Goal: Task Accomplishment & Management: Complete application form

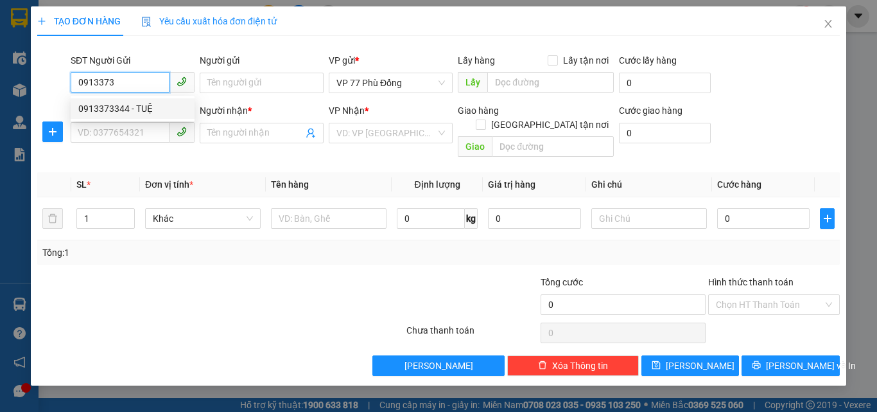
click at [126, 116] on div "0913373344 - TUỆ" at bounding box center [133, 108] width 124 height 21
type input "0913373344"
type input "TUỆ"
type input "0913373344"
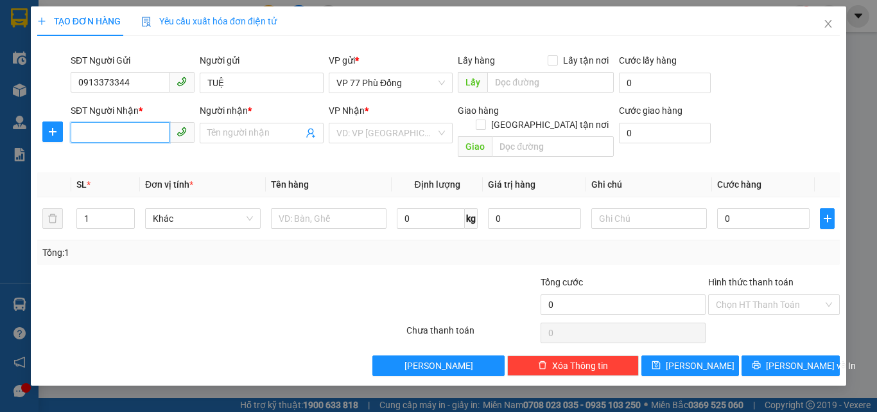
click at [128, 137] on input "SĐT Người Nhận *" at bounding box center [120, 132] width 99 height 21
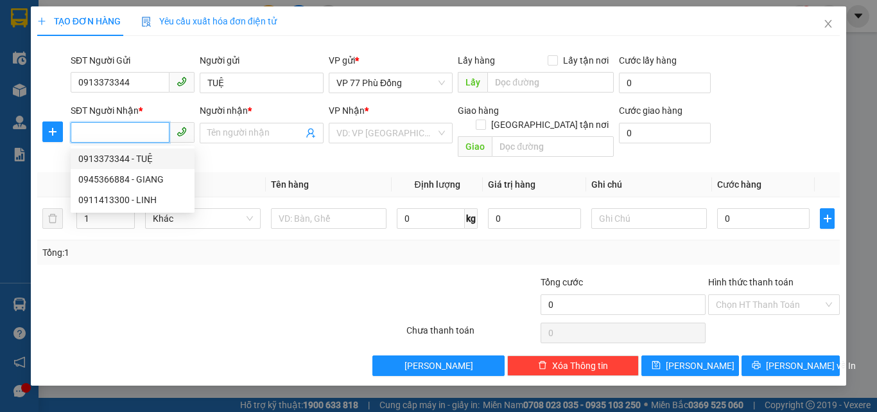
click at [144, 155] on div "0913373344 - TUỆ" at bounding box center [132, 159] width 109 height 14
type input "0913373344"
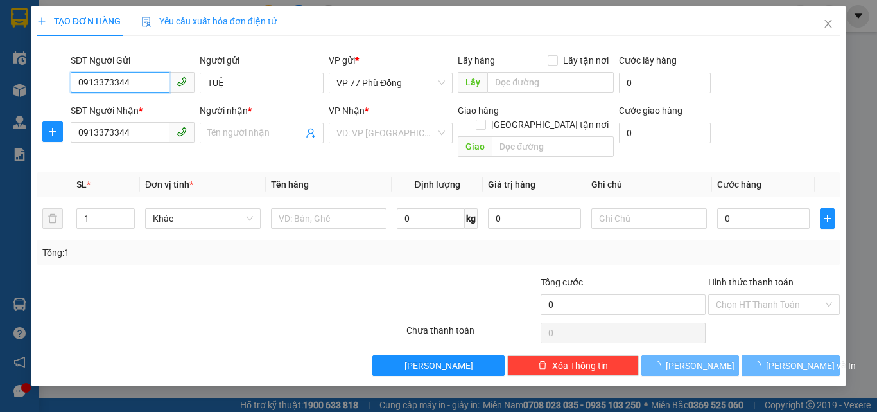
type input "TUỆ"
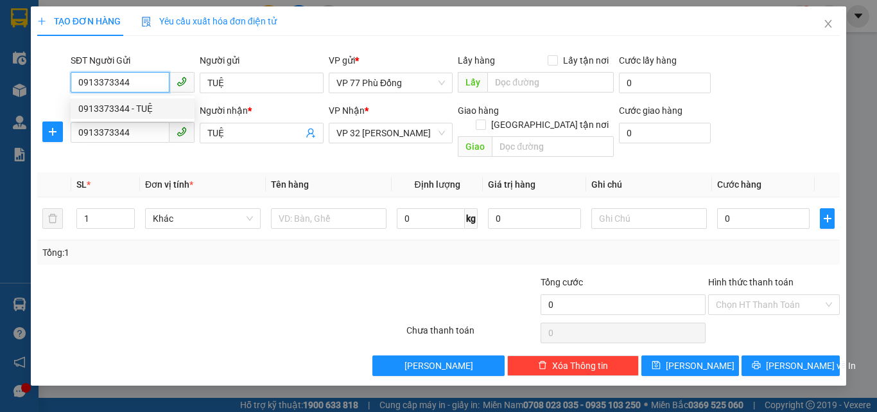
drag, startPoint x: 130, startPoint y: 84, endPoint x: 72, endPoint y: 85, distance: 58.4
click at [72, 85] on input "0913373344" at bounding box center [120, 82] width 99 height 21
click at [150, 109] on div "0945366884 - GIANG" at bounding box center [132, 108] width 109 height 14
type input "0945366884"
type input "GIANG"
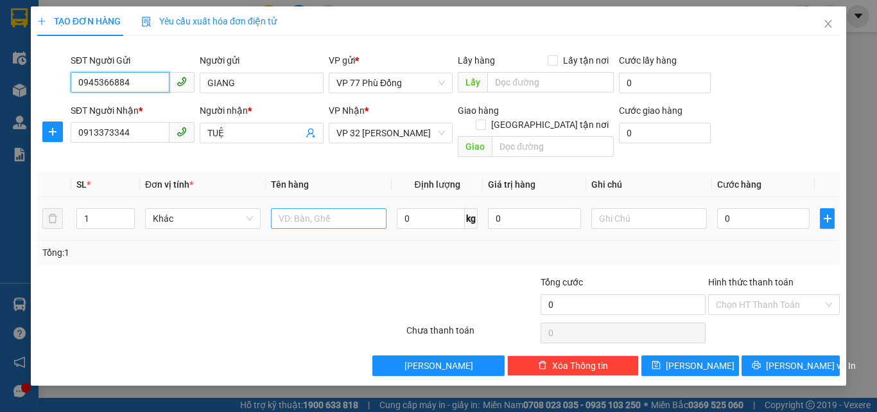
type input "0945366884"
click at [303, 208] on input "text" at bounding box center [329, 218] width 116 height 21
type input "SỔ ĐOÀN"
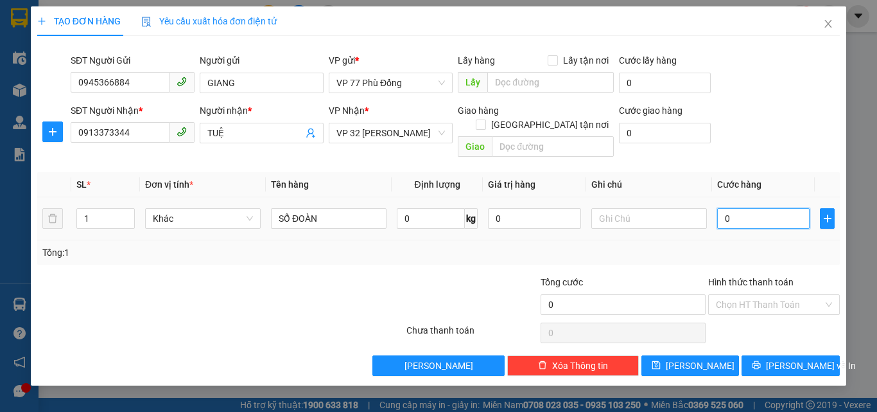
click at [750, 209] on input "0" at bounding box center [763, 218] width 92 height 21
type input "2"
type input "20"
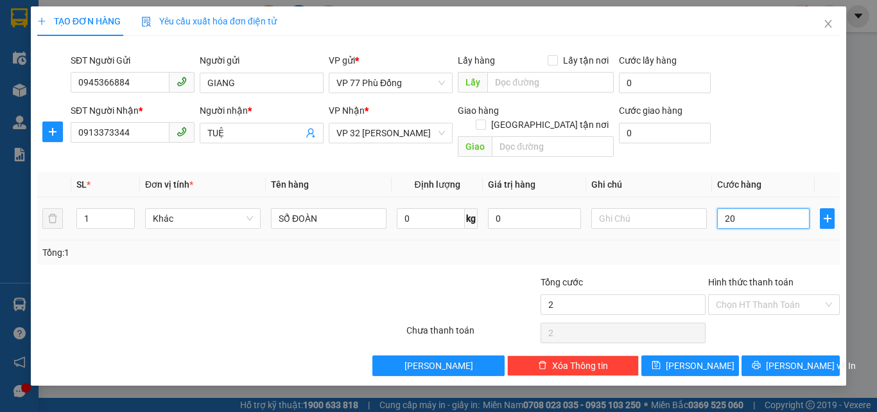
type input "20"
type input "20.000"
click at [754, 240] on div "Tổng: 1" at bounding box center [438, 252] width 803 height 24
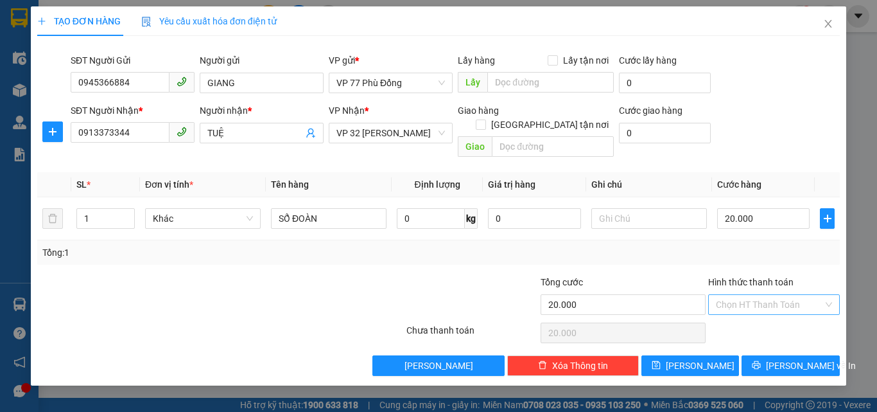
click at [754, 295] on input "Hình thức thanh toán" at bounding box center [769, 304] width 107 height 19
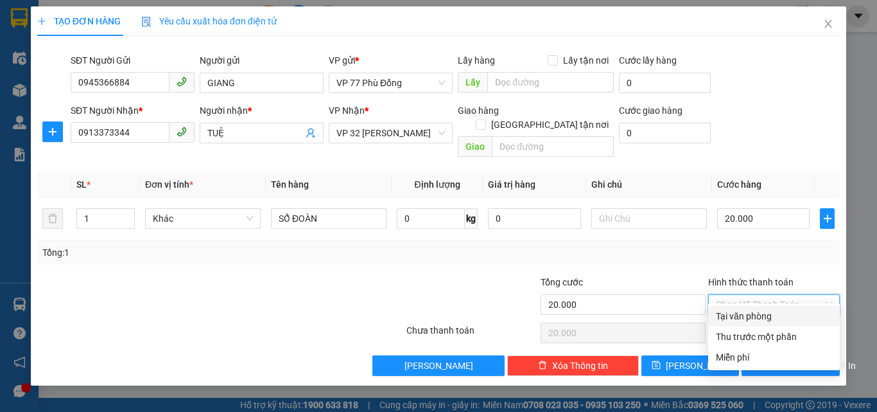
click at [748, 310] on div "Tại văn phòng" at bounding box center [774, 316] width 116 height 14
type input "0"
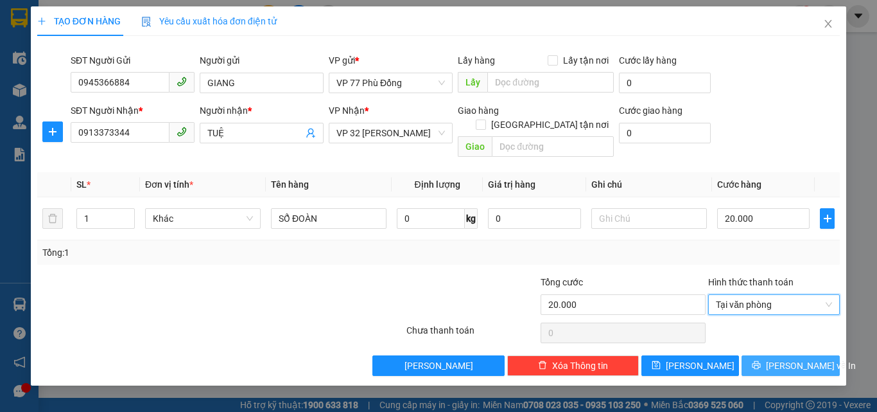
click at [788, 358] on span "[PERSON_NAME] và In" at bounding box center [811, 365] width 90 height 14
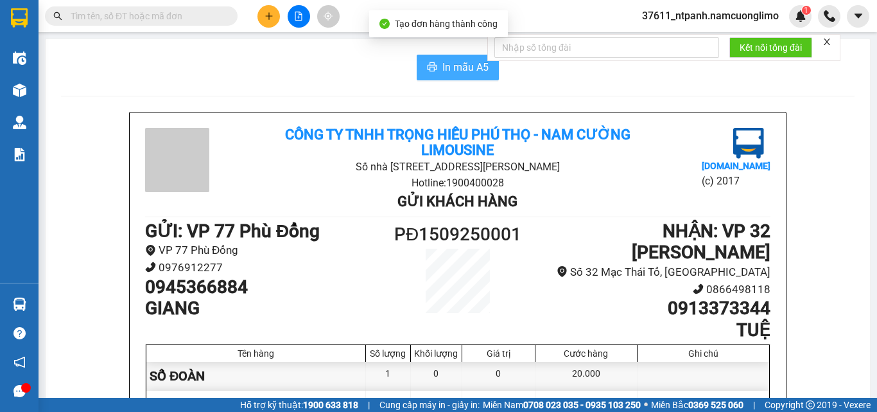
click at [449, 66] on span "In mẫu A5" at bounding box center [466, 67] width 46 height 16
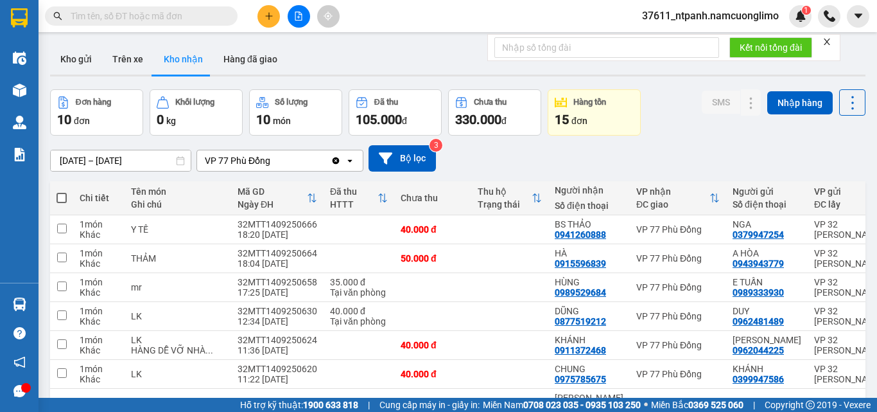
click at [121, 16] on input "text" at bounding box center [147, 16] width 152 height 14
click at [105, 20] on input "text" at bounding box center [147, 16] width 152 height 14
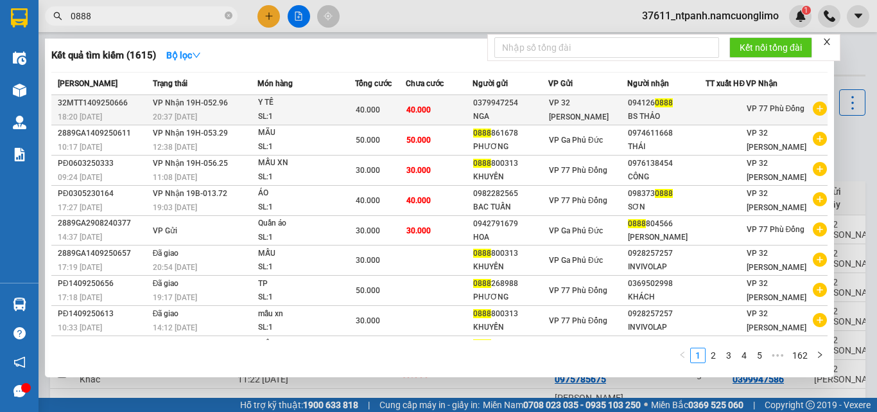
type input "0888"
click at [485, 123] on div "NGA" at bounding box center [510, 116] width 75 height 13
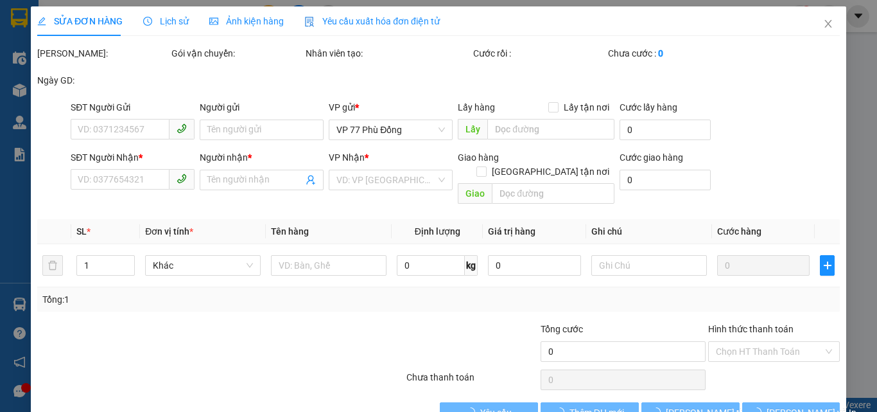
type input "0379947254"
type input "NGA"
type input "0941260888"
type input "BS THẢO"
type input "40.000"
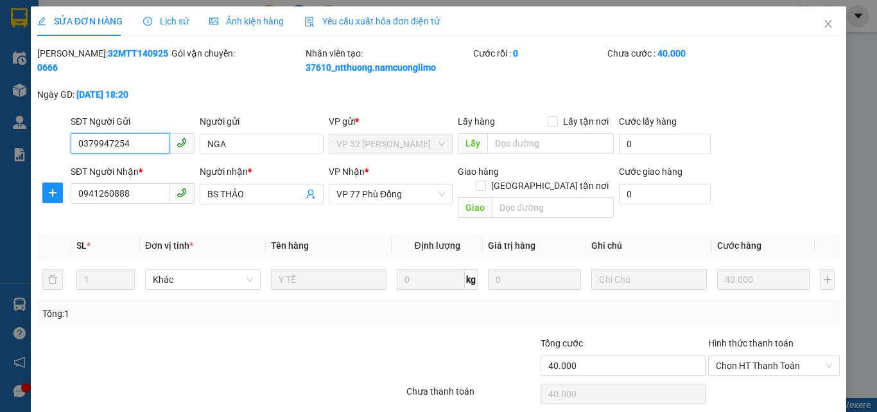
scroll to position [36, 0]
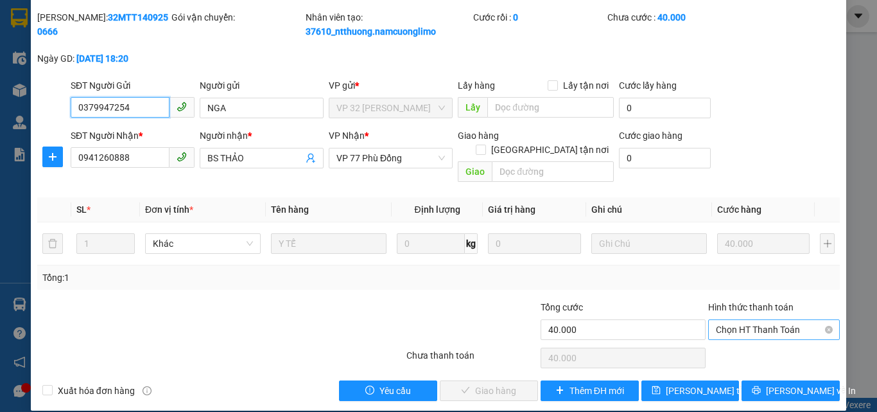
click at [717, 321] on span "Chọn HT Thanh Toán" at bounding box center [774, 329] width 116 height 19
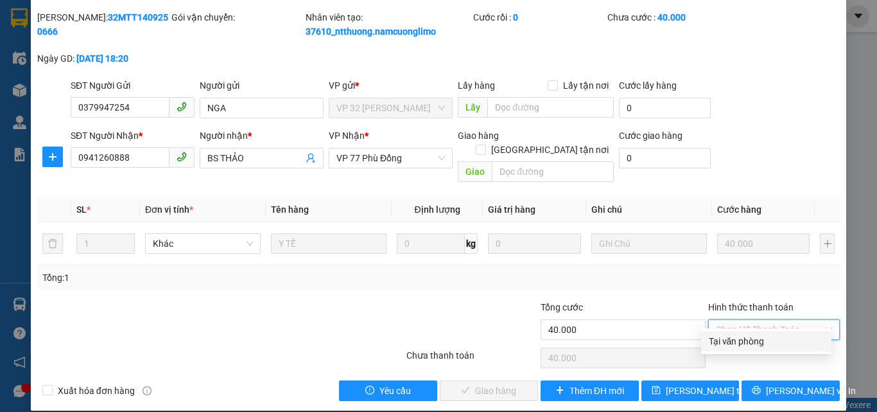
click at [720, 344] on div "Tại văn phòng" at bounding box center [766, 341] width 115 height 14
type input "0"
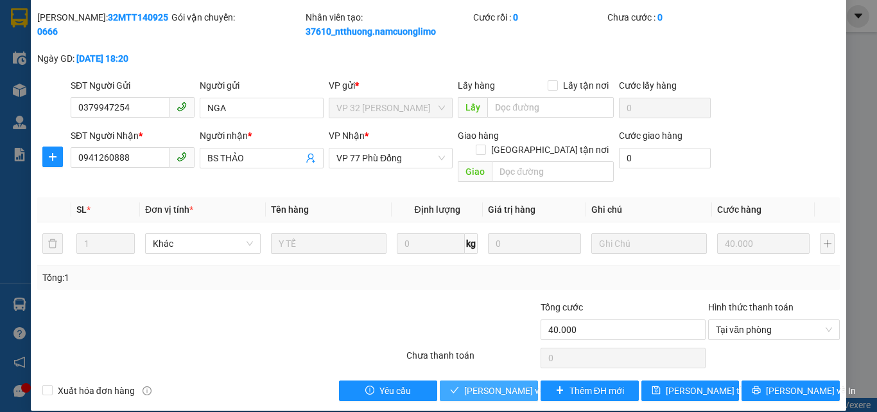
click at [480, 383] on span "[PERSON_NAME] và Giao hàng" at bounding box center [525, 390] width 123 height 14
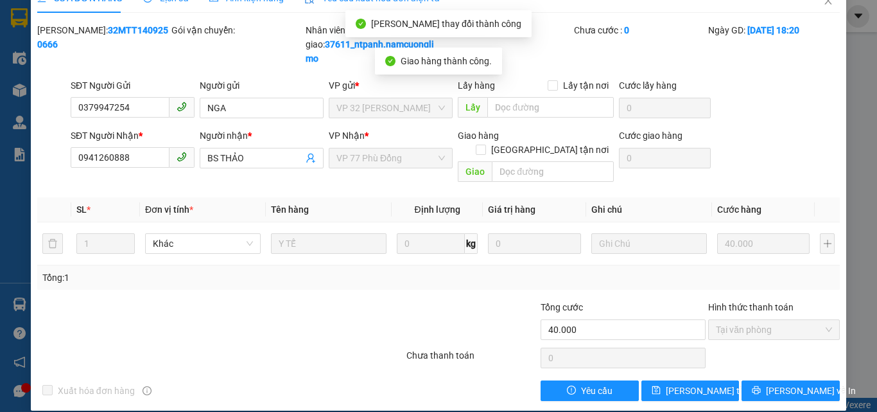
scroll to position [0, 0]
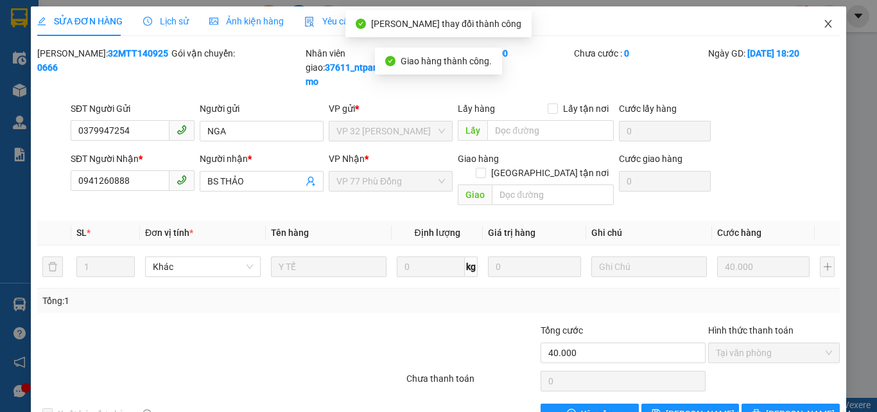
click at [823, 26] on icon "close" at bounding box center [828, 24] width 10 height 10
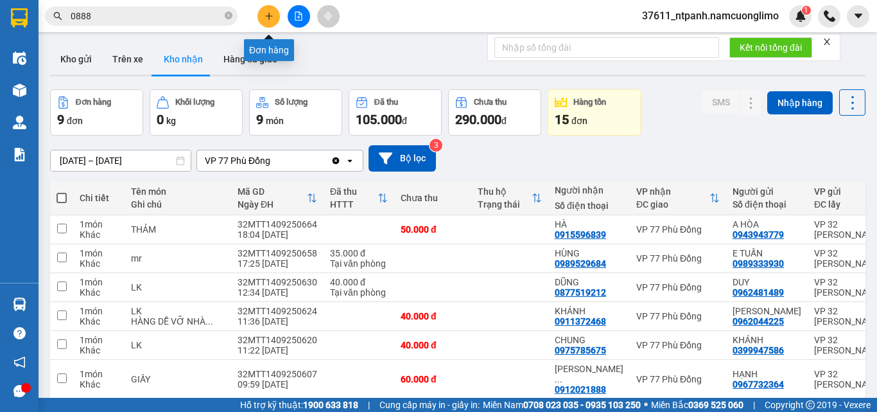
click at [262, 16] on button at bounding box center [269, 16] width 22 height 22
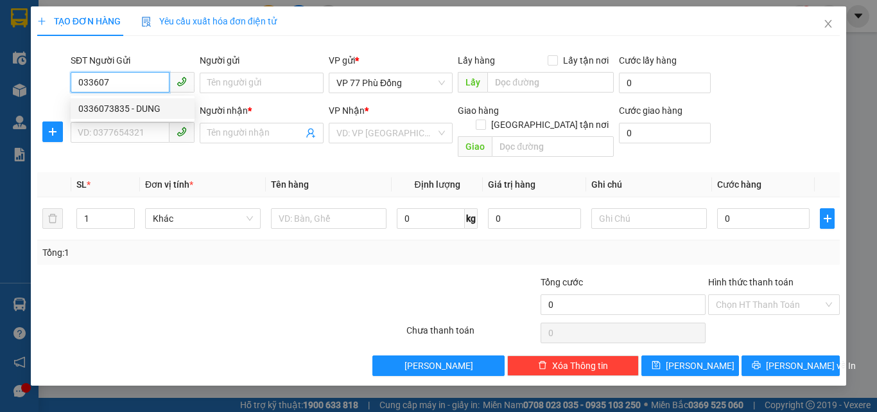
click at [128, 112] on div "0336073835 - DUNG" at bounding box center [132, 108] width 109 height 14
type input "0336073835"
type input "DUNG"
type input "0336073835"
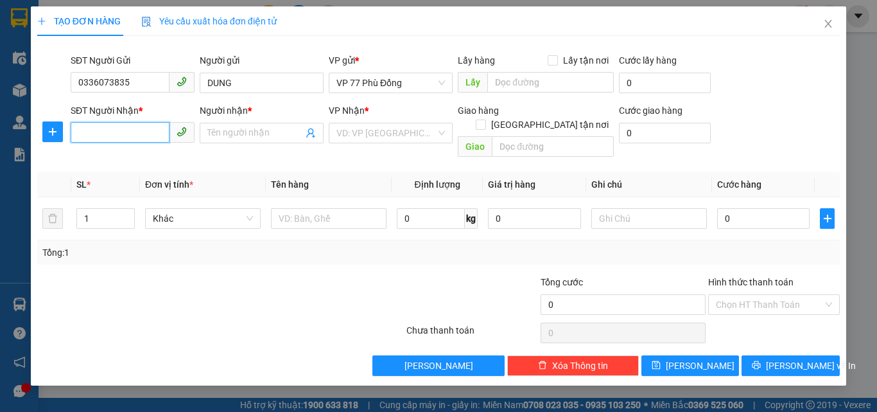
click at [127, 136] on input "SĐT Người Nhận *" at bounding box center [120, 132] width 99 height 21
click at [132, 182] on div "0382707576 - LY" at bounding box center [132, 179] width 109 height 14
type input "0382707576"
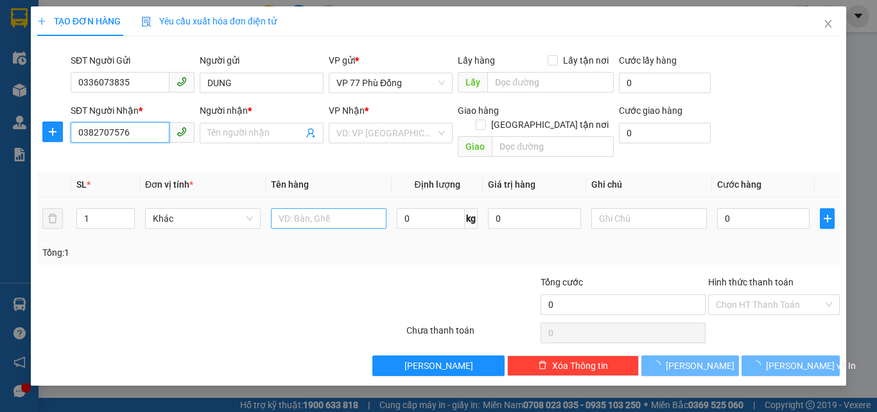
type input "LY"
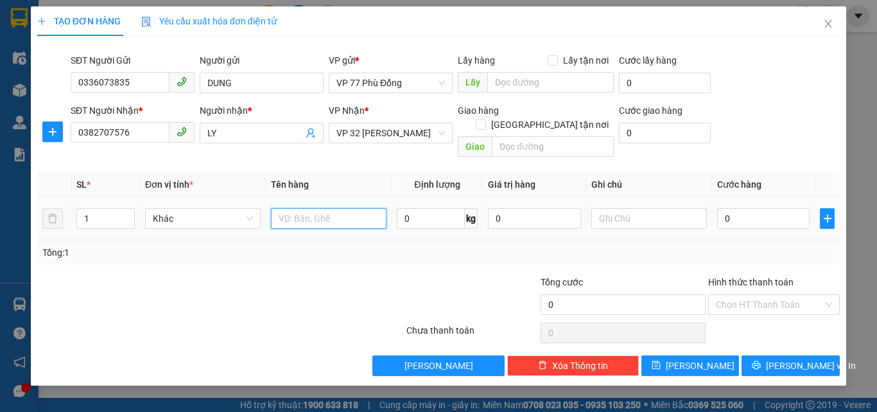
click at [288, 208] on input "text" at bounding box center [329, 218] width 116 height 21
type input "GẤU"
click at [737, 214] on input "0" at bounding box center [763, 218] width 92 height 21
type input "4"
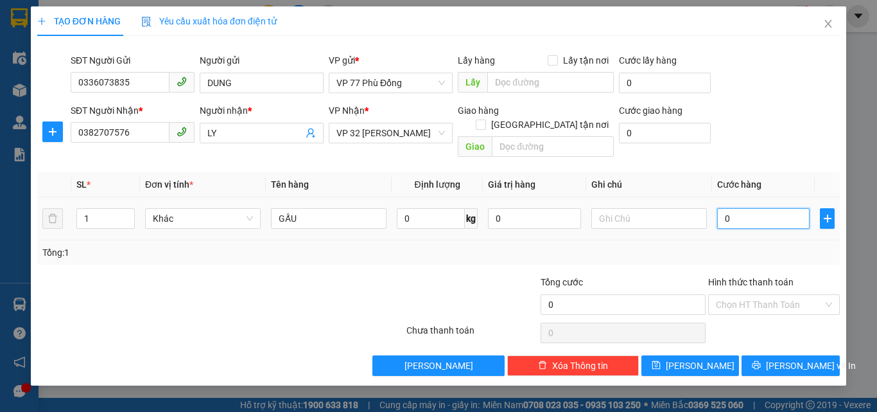
type input "4"
type input "40"
type input "40.000"
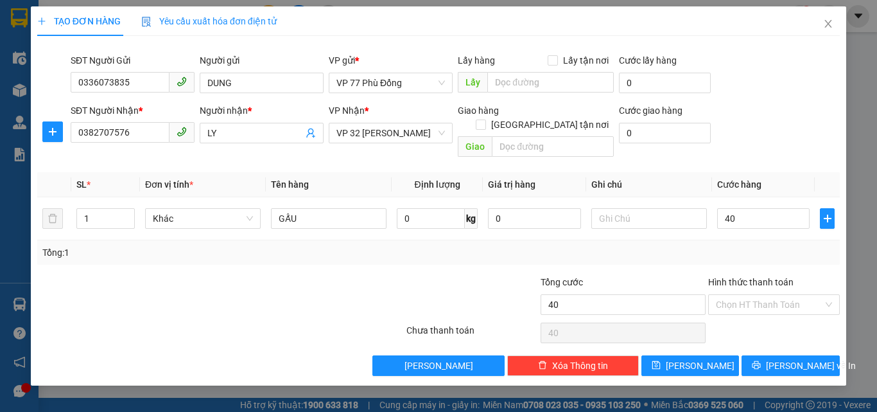
type input "40.000"
click at [724, 245] on div "Tổng: 1" at bounding box center [438, 252] width 793 height 14
click at [761, 360] on icon "printer" at bounding box center [756, 364] width 9 height 9
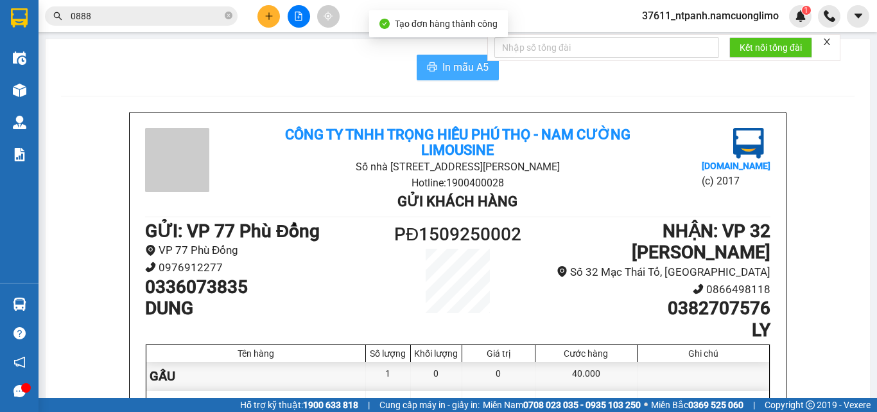
click at [464, 73] on span "In mẫu A5" at bounding box center [466, 67] width 46 height 16
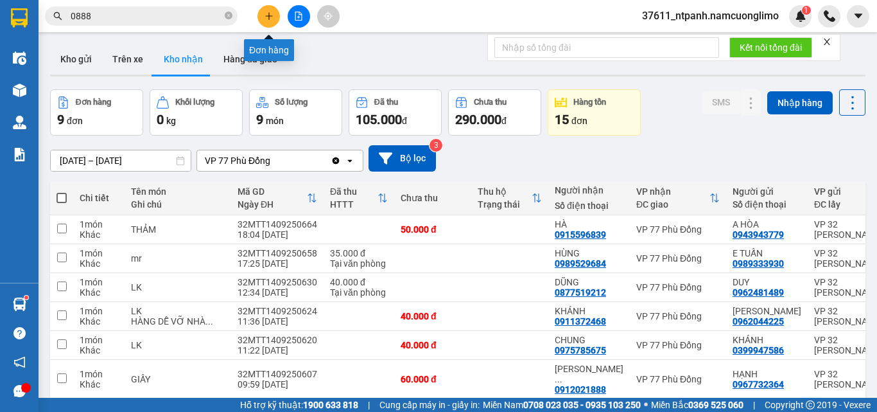
click at [274, 20] on button at bounding box center [269, 16] width 22 height 22
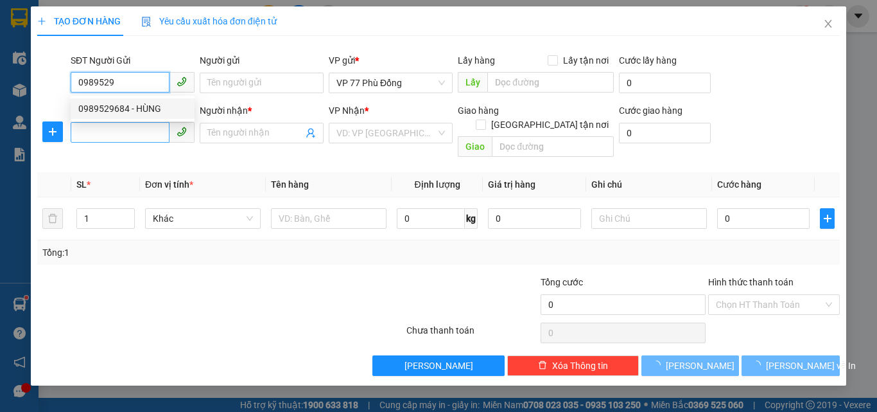
drag, startPoint x: 127, startPoint y: 112, endPoint x: 131, endPoint y: 123, distance: 12.2
click at [128, 112] on div "0989529684 - HÙNG" at bounding box center [132, 108] width 109 height 14
type input "0989529684"
type input "HÙNG"
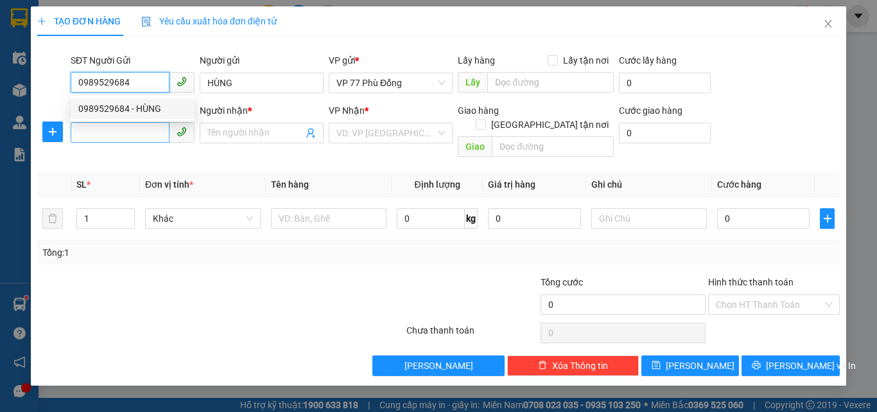
type input "0989529684"
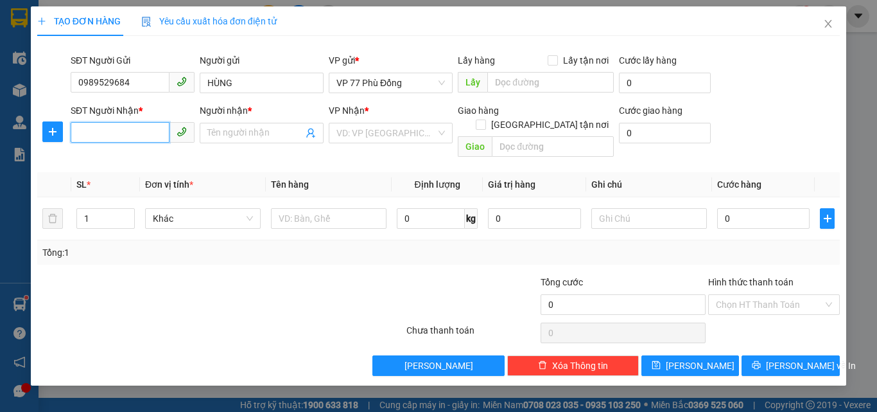
click at [131, 132] on input "SĐT Người Nhận *" at bounding box center [120, 132] width 99 height 21
click at [149, 181] on div "0989333930 - E TUẤN" at bounding box center [132, 179] width 109 height 14
type input "0989333930"
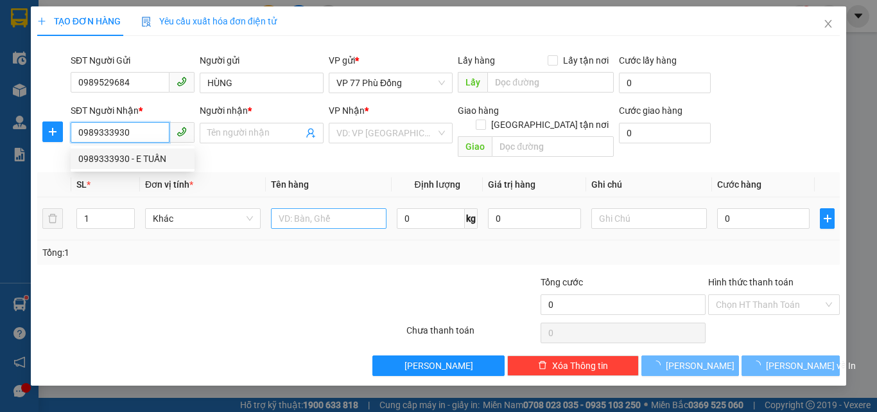
type input "E TUẤN"
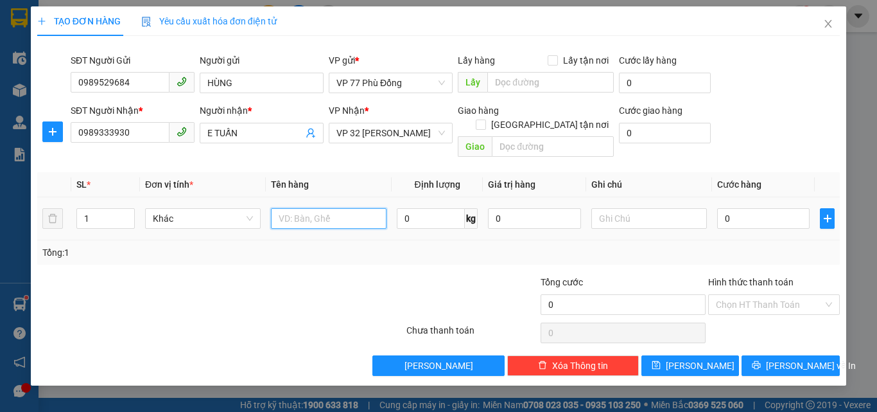
click at [295, 208] on input "text" at bounding box center [329, 218] width 116 height 21
type input "VLNK"
click at [753, 210] on input "0" at bounding box center [763, 218] width 92 height 21
type input "3"
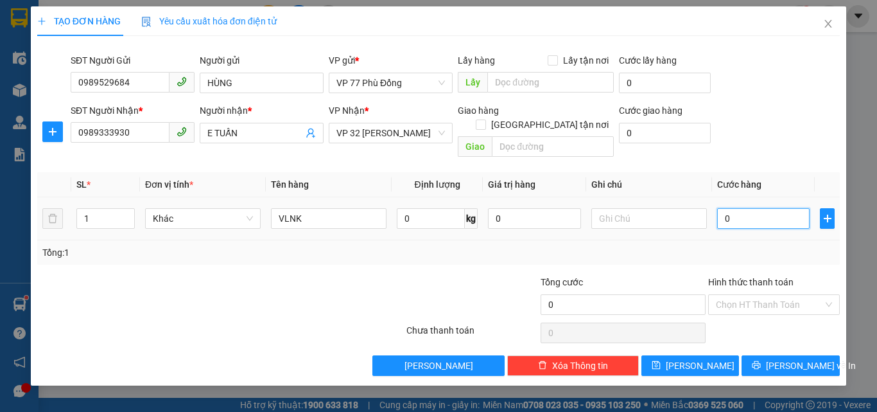
type input "3"
type input "30"
type input "30.000"
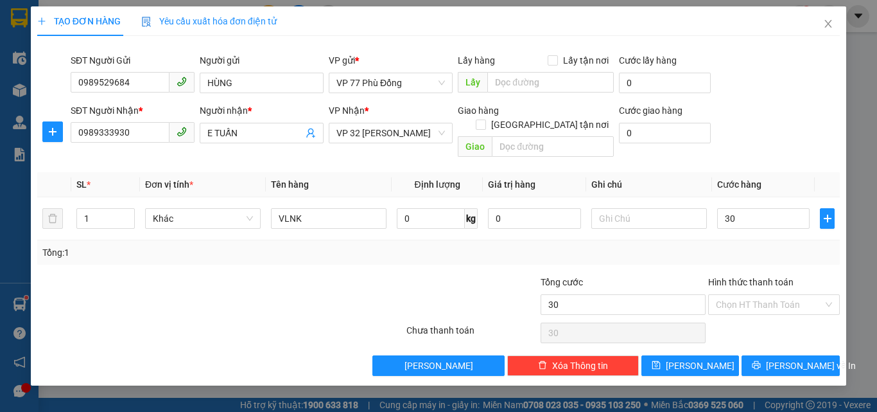
type input "30.000"
click at [741, 245] on div "Tổng: 1" at bounding box center [438, 252] width 793 height 14
click at [750, 295] on input "Hình thức thanh toán" at bounding box center [769, 304] width 107 height 19
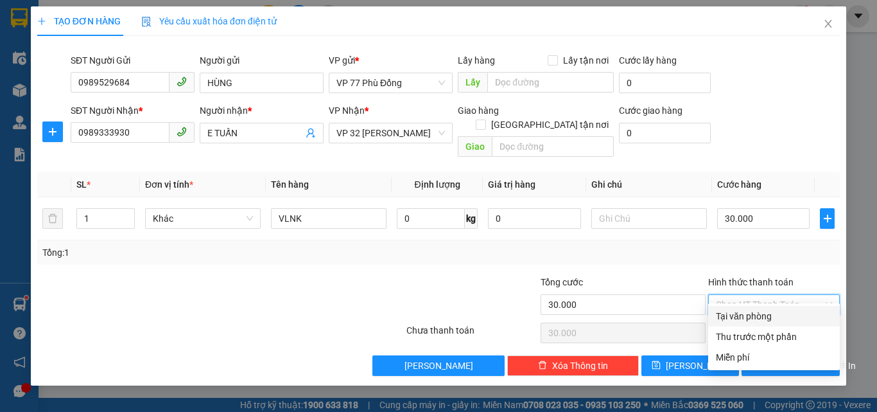
click at [744, 321] on div "Tại văn phòng" at bounding box center [774, 316] width 116 height 14
type input "0"
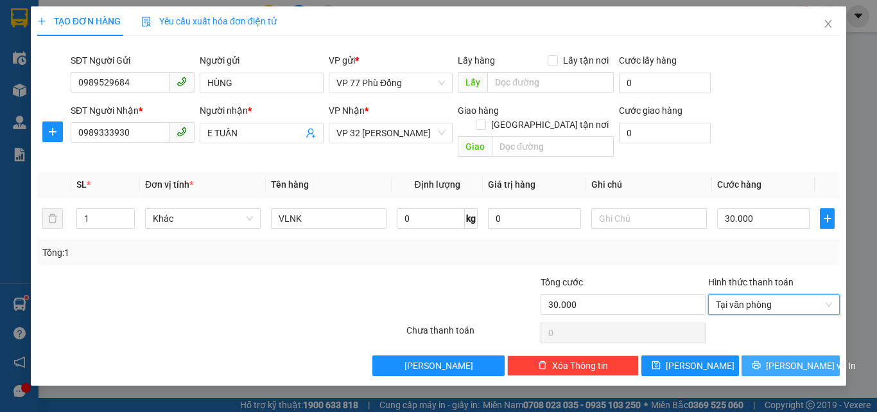
click at [785, 355] on button "[PERSON_NAME] và In" at bounding box center [791, 365] width 98 height 21
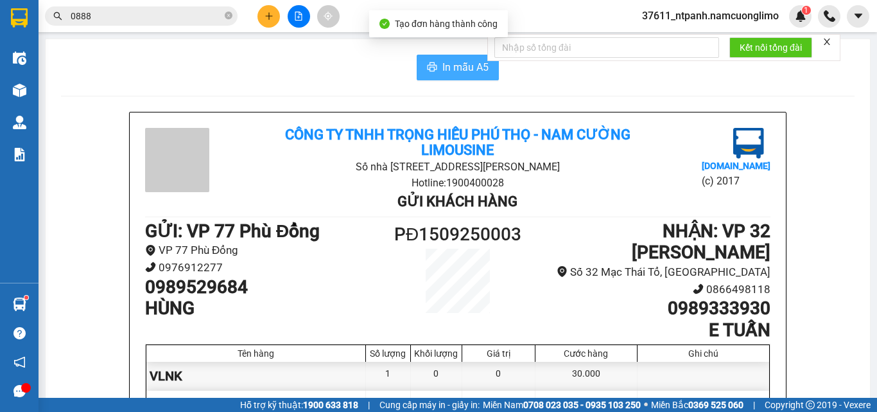
click at [464, 73] on span "In mẫu A5" at bounding box center [466, 67] width 46 height 16
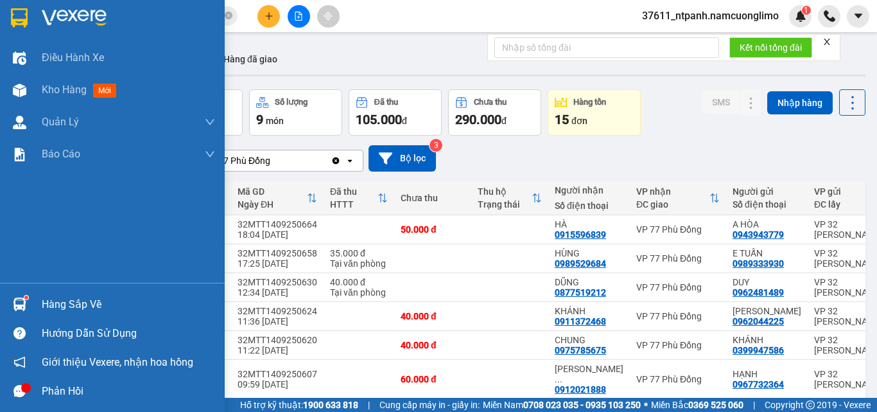
click at [55, 306] on div "Hàng sắp về" at bounding box center [128, 304] width 173 height 19
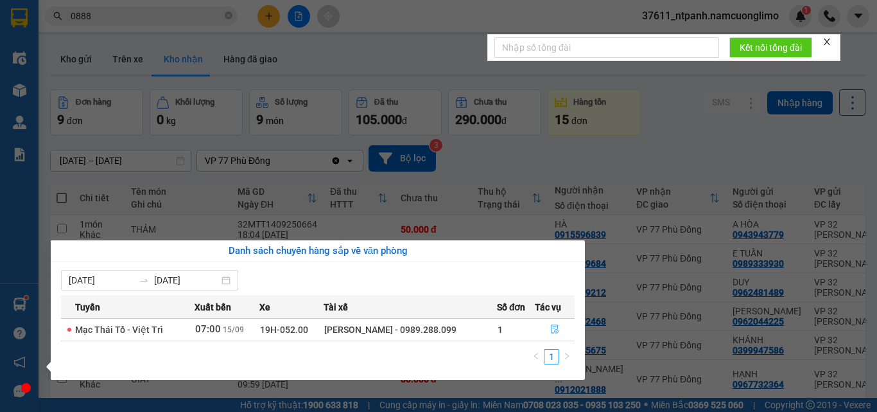
click at [538, 333] on button "button" at bounding box center [555, 329] width 39 height 21
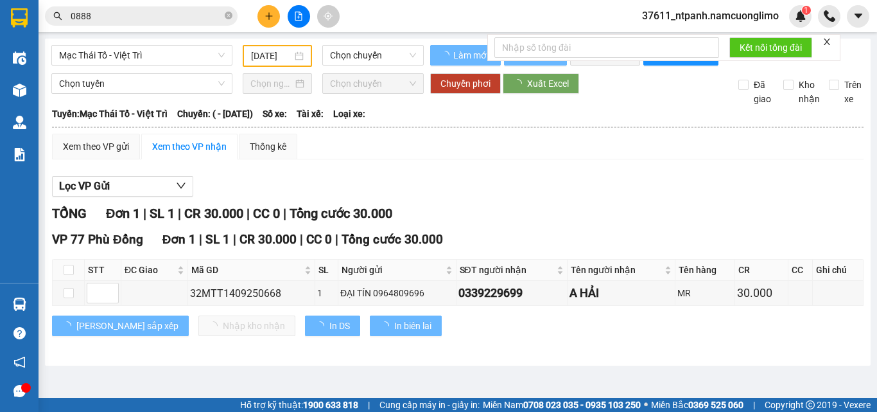
type input "[DATE]"
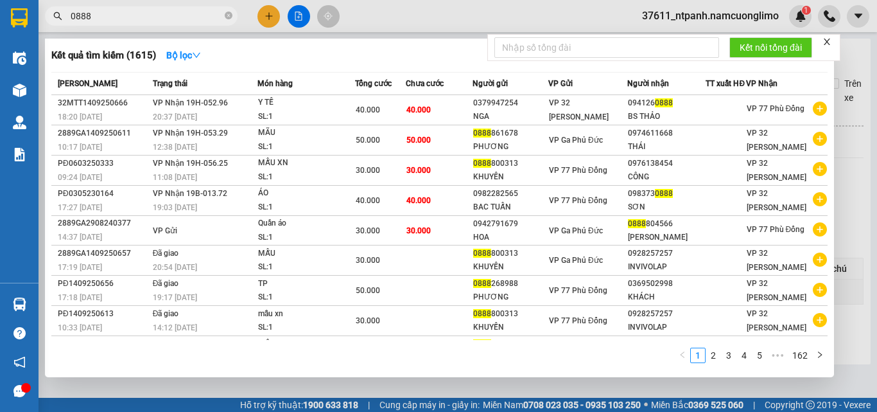
drag, startPoint x: 98, startPoint y: 19, endPoint x: 62, endPoint y: 21, distance: 36.1
click at [62, 21] on span "0888" at bounding box center [141, 15] width 193 height 19
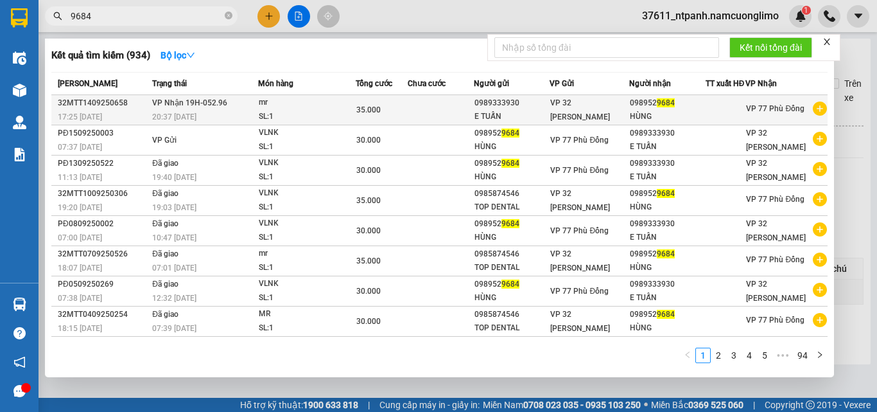
type input "9684"
click at [658, 123] on div "HÙNG" at bounding box center [667, 116] width 75 height 13
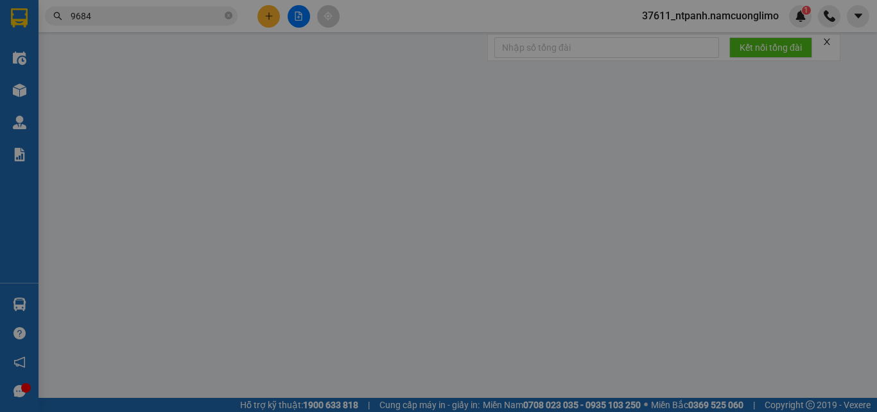
type input "0989333930"
type input "E TUẤN"
type input "0989529684"
type input "HÙNG"
type input "35.000"
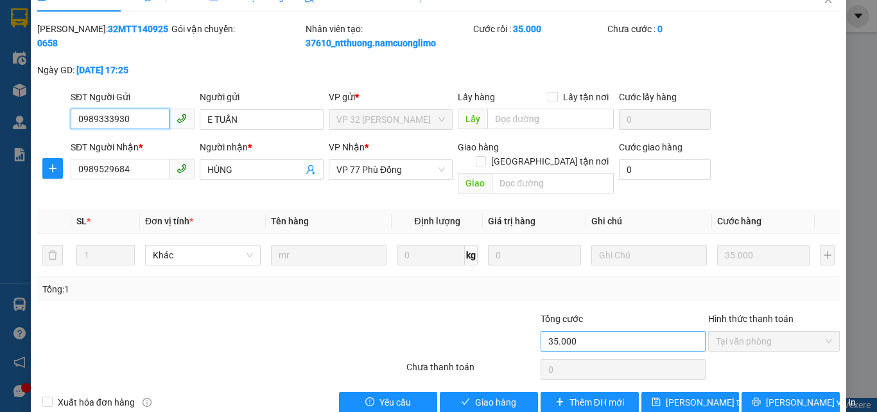
scroll to position [36, 0]
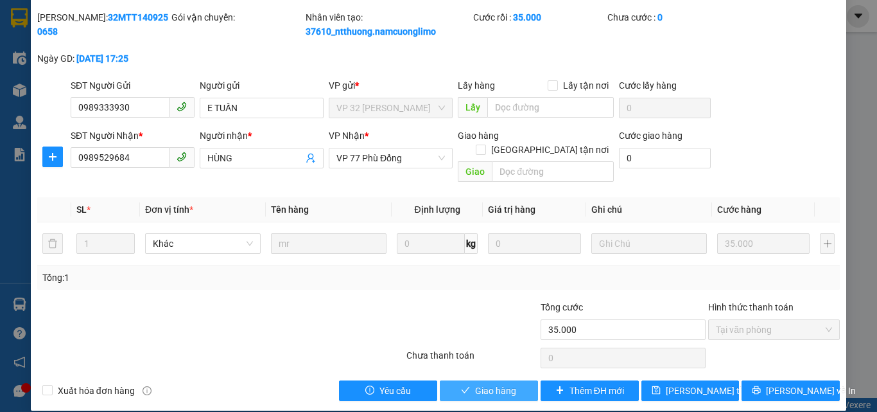
click at [491, 383] on span "Giao hàng" at bounding box center [495, 390] width 41 height 14
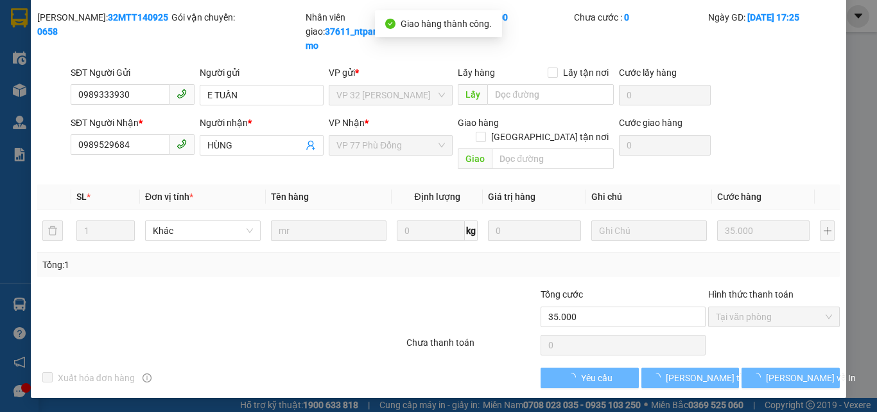
scroll to position [23, 0]
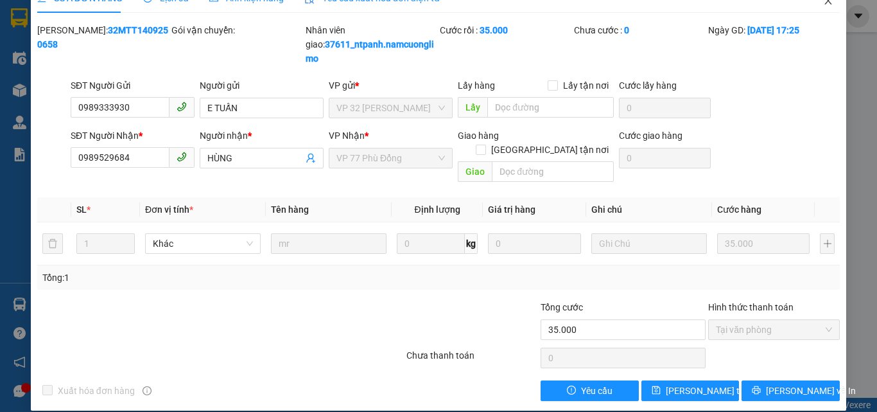
click at [823, 1] on icon "close" at bounding box center [828, 1] width 10 height 10
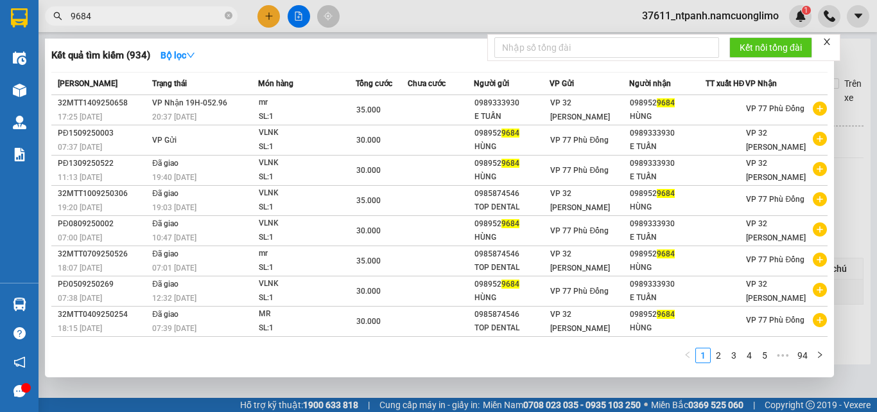
drag, startPoint x: 90, startPoint y: 15, endPoint x: 70, endPoint y: 24, distance: 21.6
click at [70, 24] on span "9684" at bounding box center [141, 15] width 193 height 19
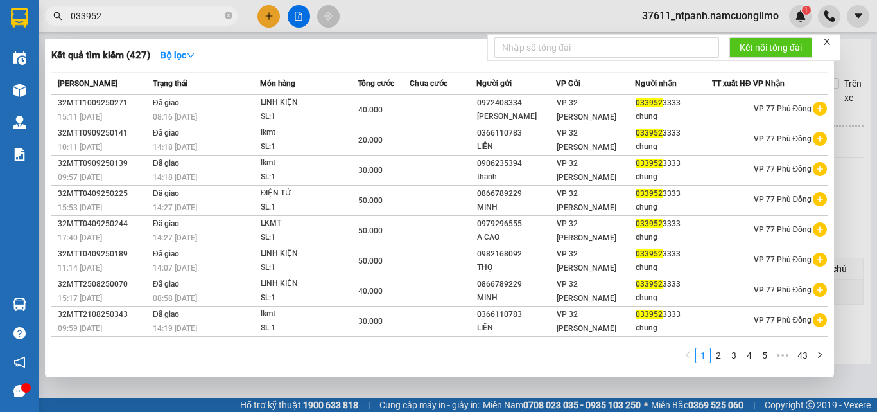
drag, startPoint x: 103, startPoint y: 20, endPoint x: 71, endPoint y: 23, distance: 32.3
click at [71, 23] on span "033952" at bounding box center [141, 15] width 193 height 19
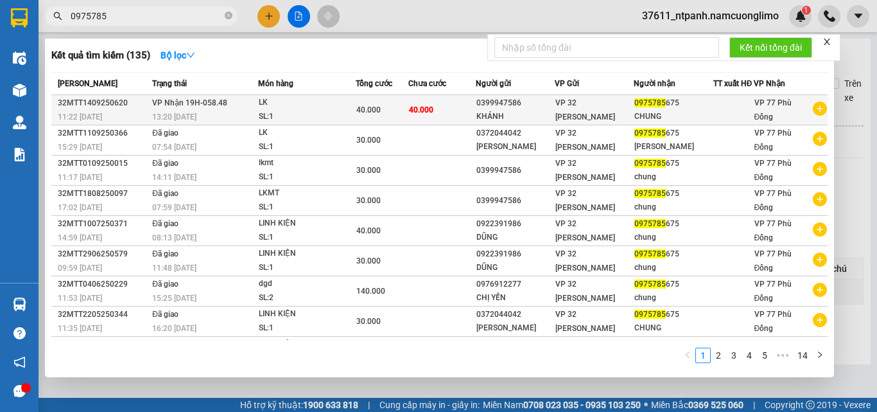
type input "0975785"
click at [615, 119] on span "VP 32 [PERSON_NAME]" at bounding box center [586, 109] width 60 height 23
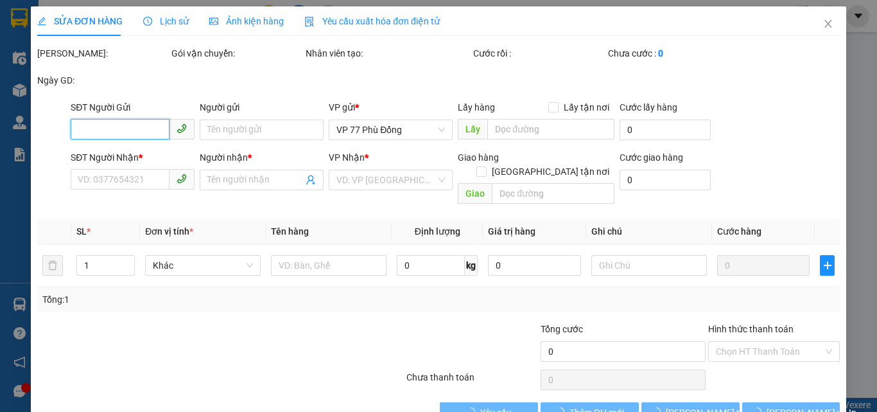
type input "0399947586"
type input "KHÁNH"
type input "0975785675"
type input "CHUNG"
type input "40.000"
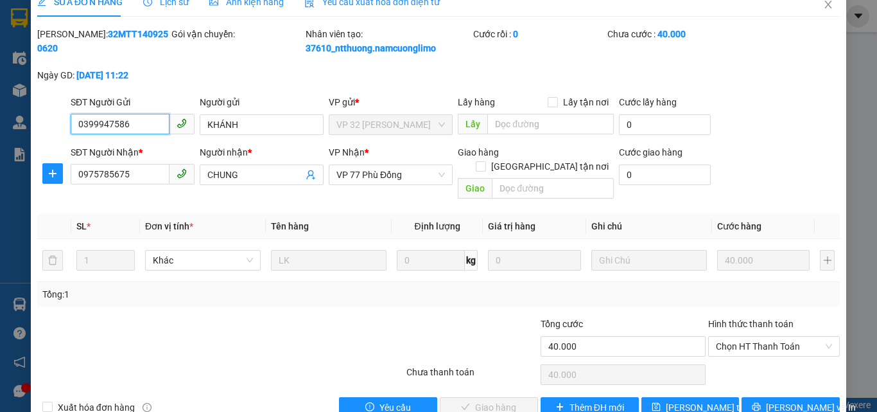
scroll to position [36, 0]
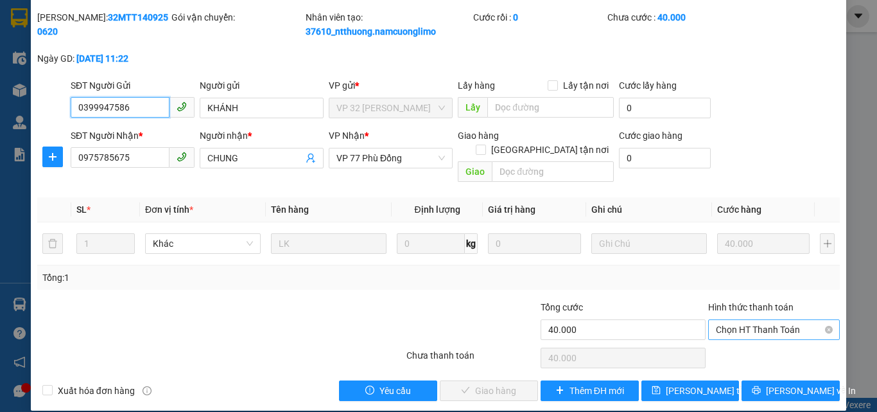
click at [717, 320] on span "Chọn HT Thanh Toán" at bounding box center [774, 329] width 116 height 19
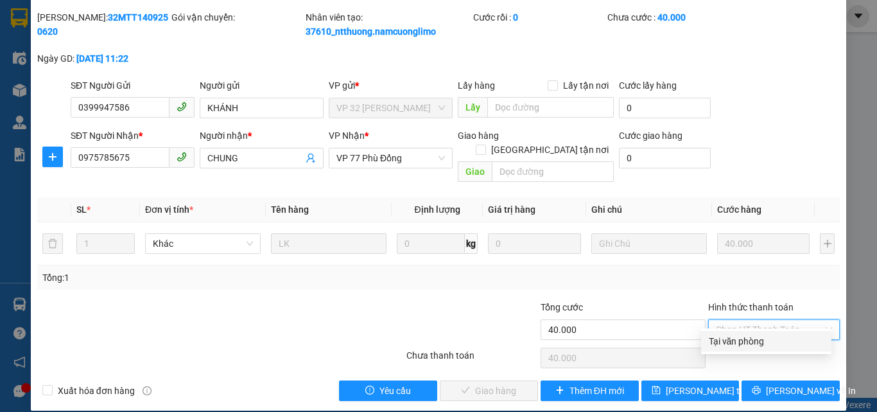
click at [710, 338] on div "Tại văn phòng" at bounding box center [766, 341] width 115 height 14
type input "0"
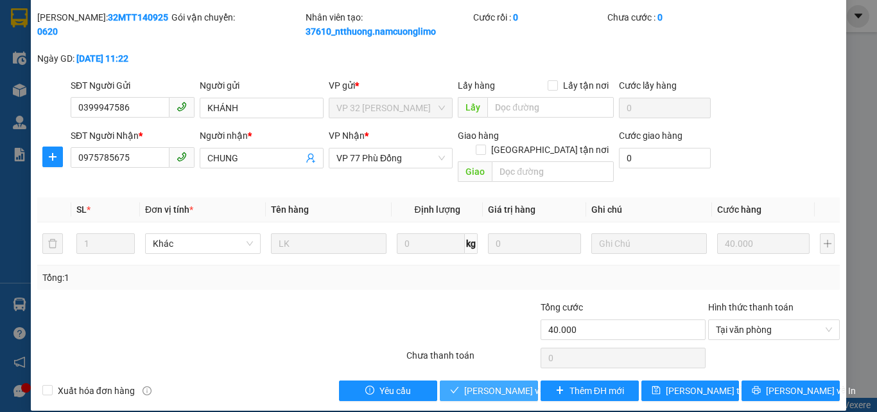
click at [489, 383] on span "[PERSON_NAME] và Giao hàng" at bounding box center [525, 390] width 123 height 14
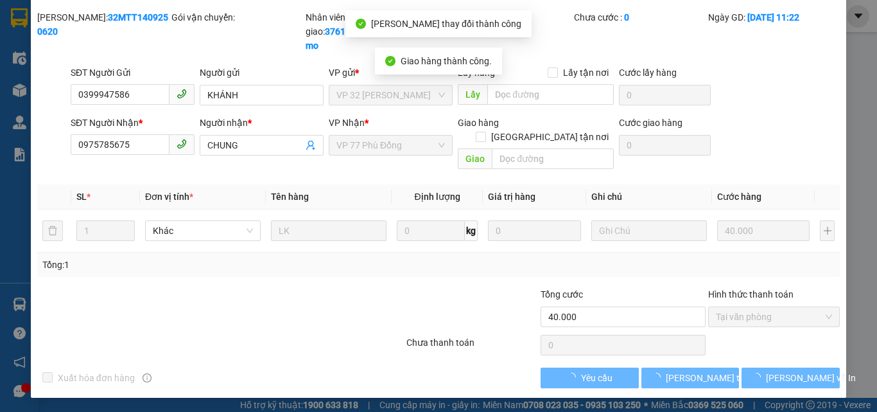
scroll to position [23, 0]
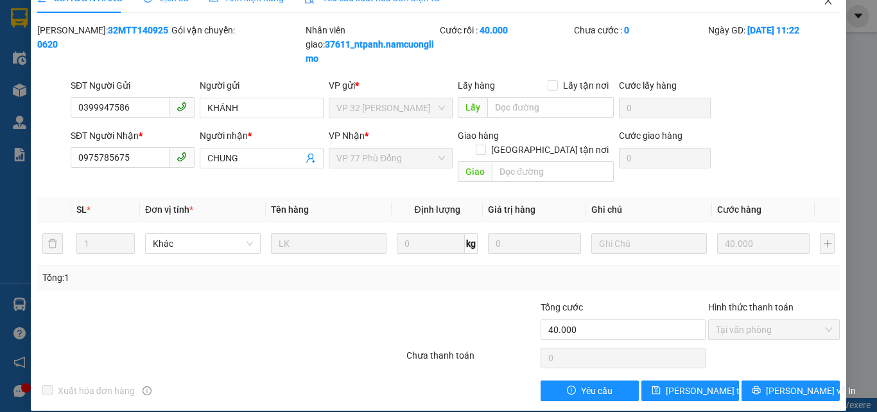
click at [823, 5] on icon "close" at bounding box center [828, 1] width 10 height 10
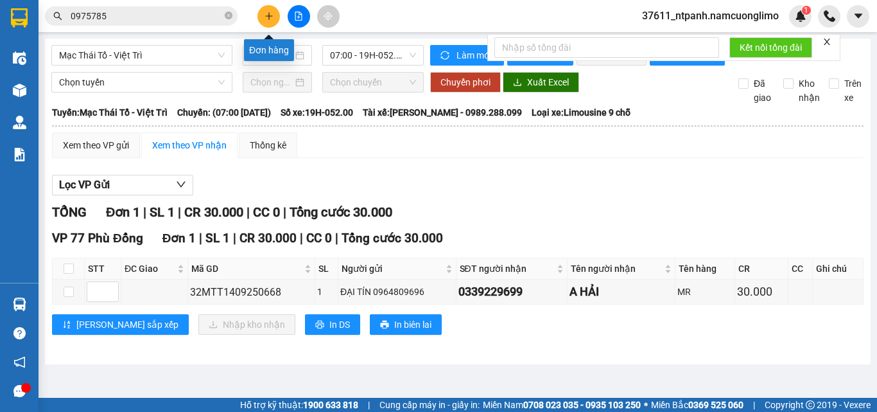
click at [270, 21] on button at bounding box center [269, 16] width 22 height 22
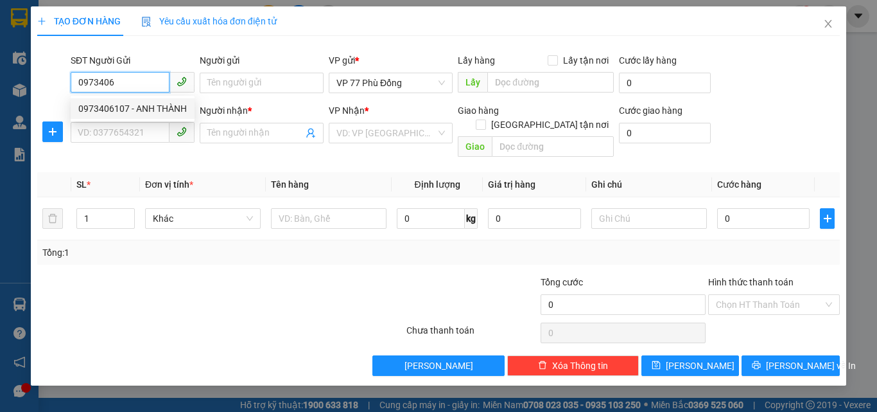
click at [123, 105] on div "0973406107 - ANH THÀNH" at bounding box center [132, 108] width 109 height 14
type input "0973406107"
type input "ANH THÀNH"
type input "0973406107"
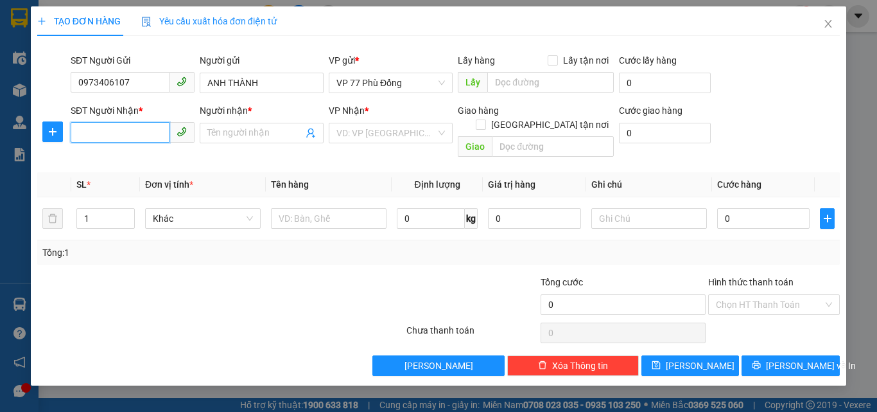
click at [130, 138] on input "SĐT Người Nhận *" at bounding box center [120, 132] width 99 height 21
type input "0913406"
click at [133, 137] on input "0913406" at bounding box center [120, 132] width 99 height 21
drag, startPoint x: 133, startPoint y: 137, endPoint x: 78, endPoint y: 132, distance: 55.4
click at [78, 132] on input "0913406" at bounding box center [120, 132] width 99 height 21
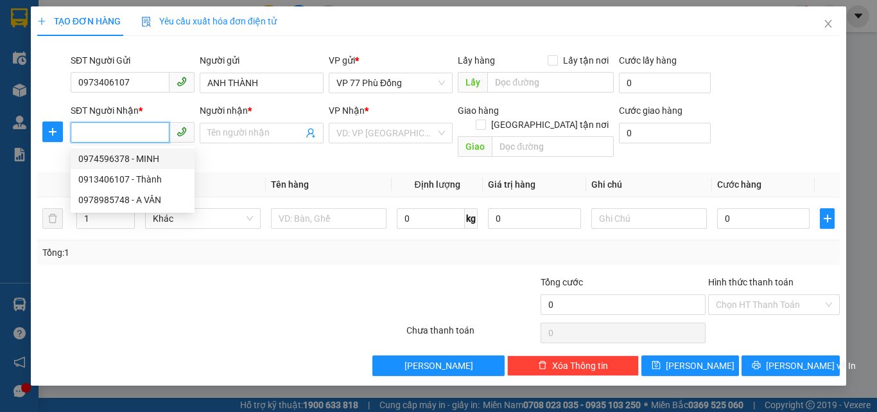
click at [123, 155] on div "0974596378 - MINH" at bounding box center [132, 159] width 109 height 14
type input "0974596378"
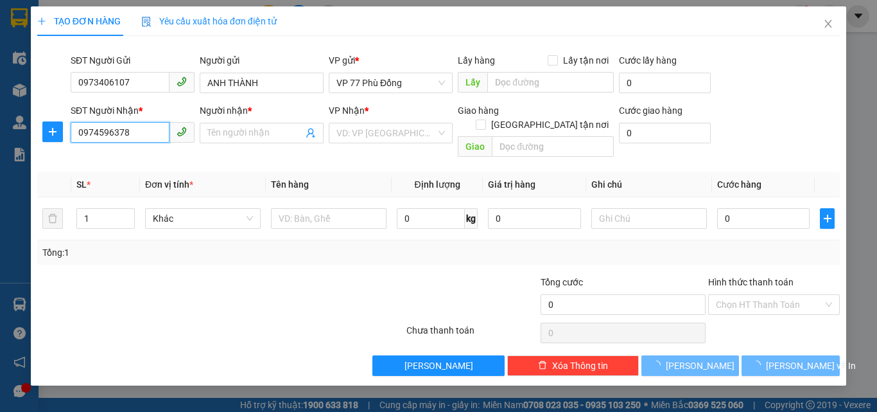
type input "MINH"
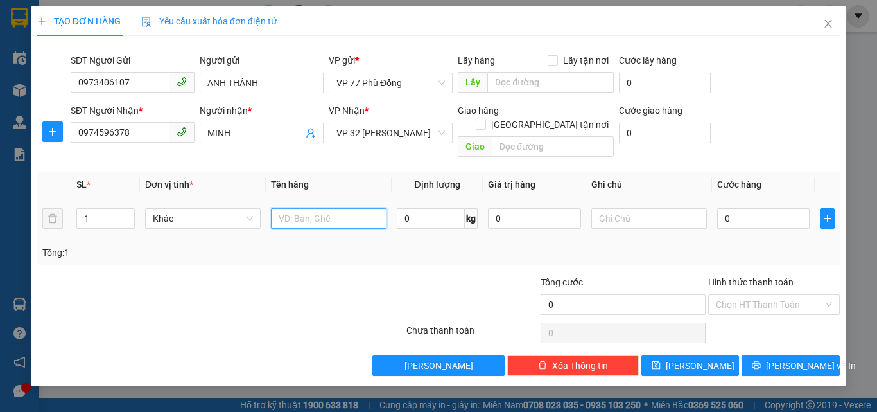
click at [317, 208] on input "text" at bounding box center [329, 218] width 116 height 21
type input "PT"
click at [735, 208] on input "0" at bounding box center [763, 218] width 92 height 21
type input "3"
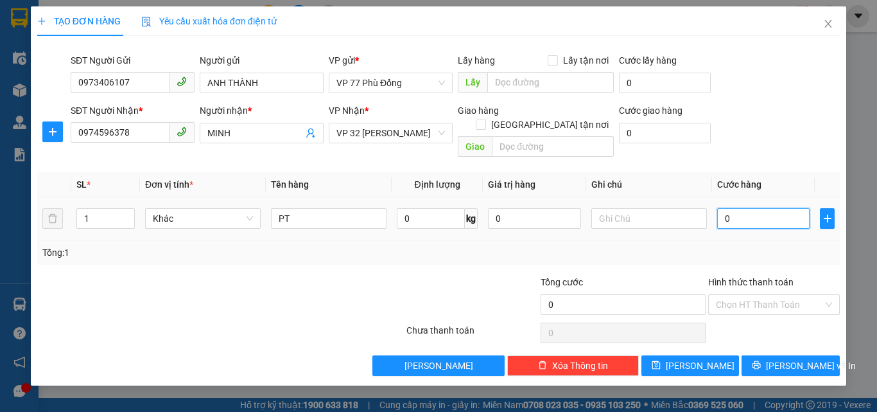
type input "3"
type input "30"
type input "30.000"
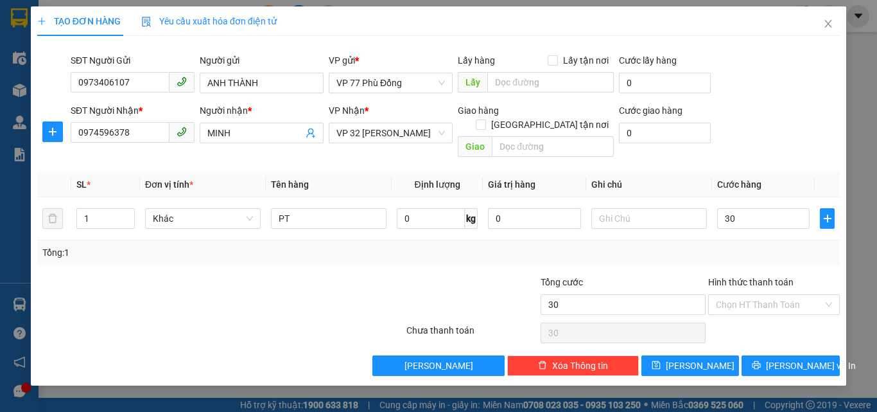
type input "30.000"
click at [748, 240] on div "Tổng: 1" at bounding box center [438, 252] width 803 height 24
click at [787, 358] on span "[PERSON_NAME] và In" at bounding box center [811, 365] width 90 height 14
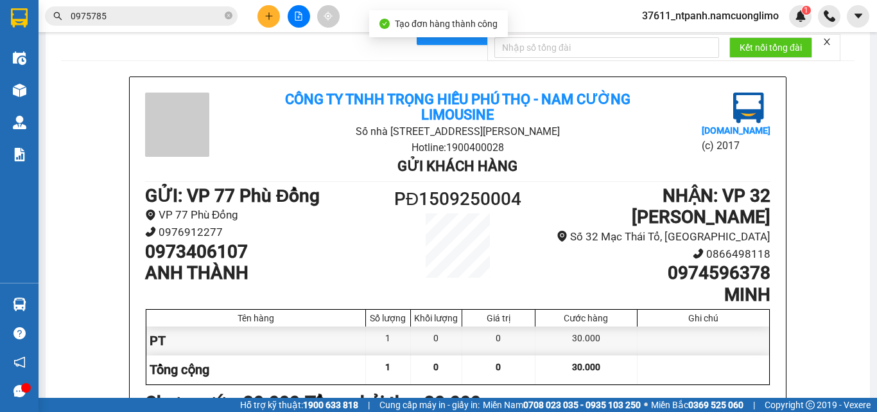
scroll to position [64, 0]
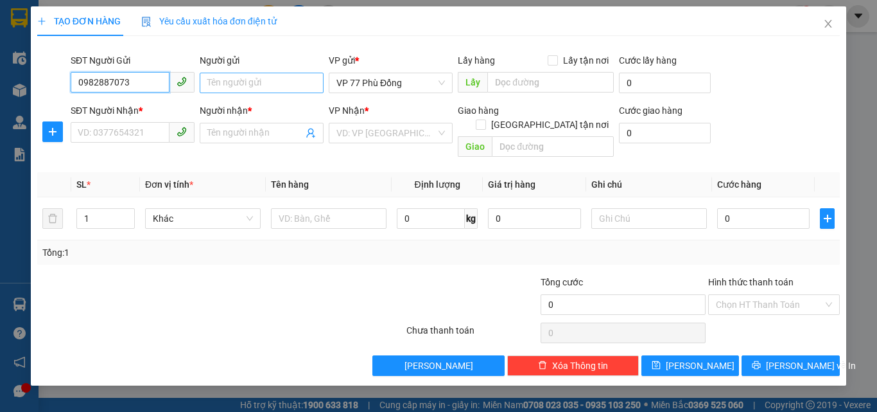
type input "0982887073"
click at [246, 84] on input "Người gửi" at bounding box center [262, 83] width 124 height 21
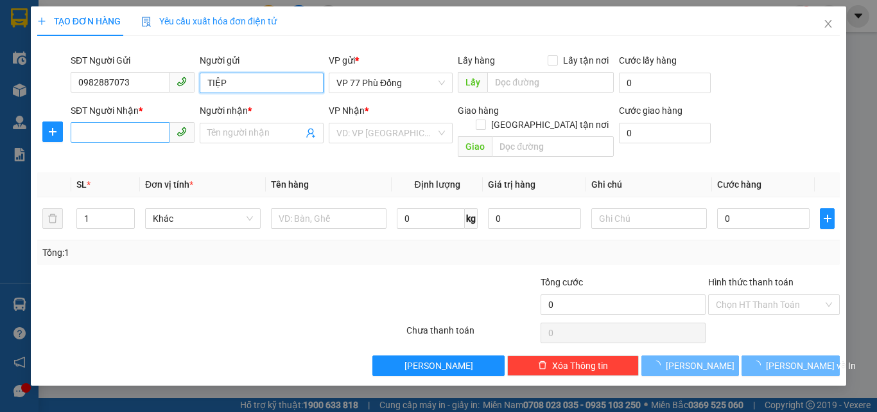
type input "TIỆP"
click at [114, 135] on input "SĐT Người Nhận *" at bounding box center [120, 132] width 99 height 21
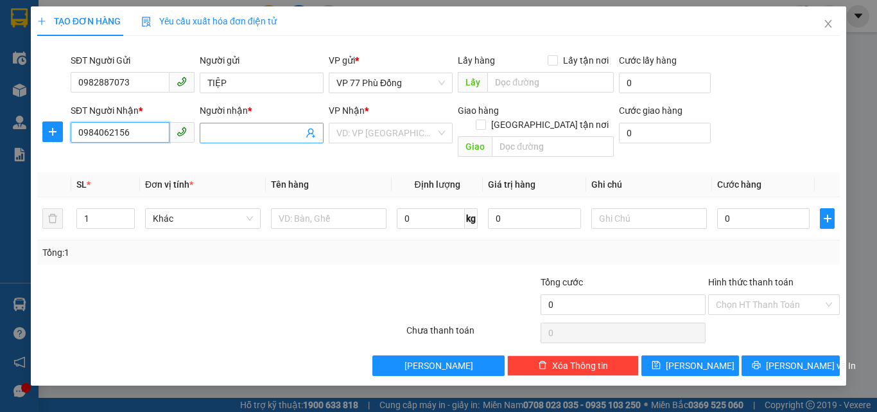
type input "0984062156"
click at [249, 137] on input "Người nhận *" at bounding box center [255, 133] width 96 height 14
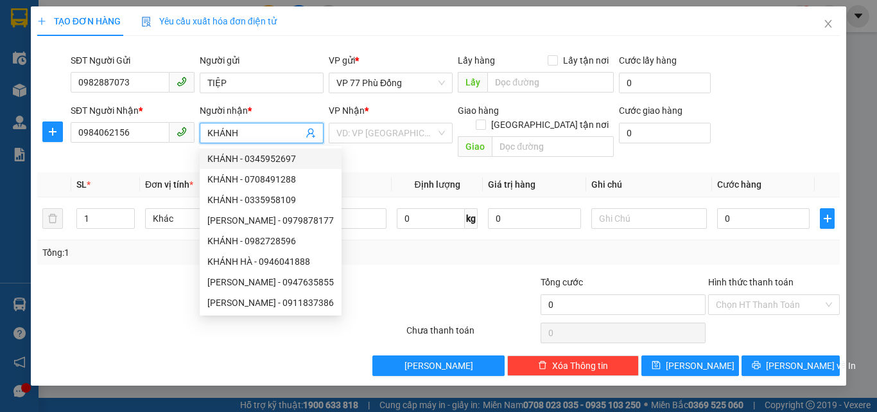
type input "KHÁNH"
click at [425, 248] on div "Tổng: 1" at bounding box center [438, 252] width 803 height 24
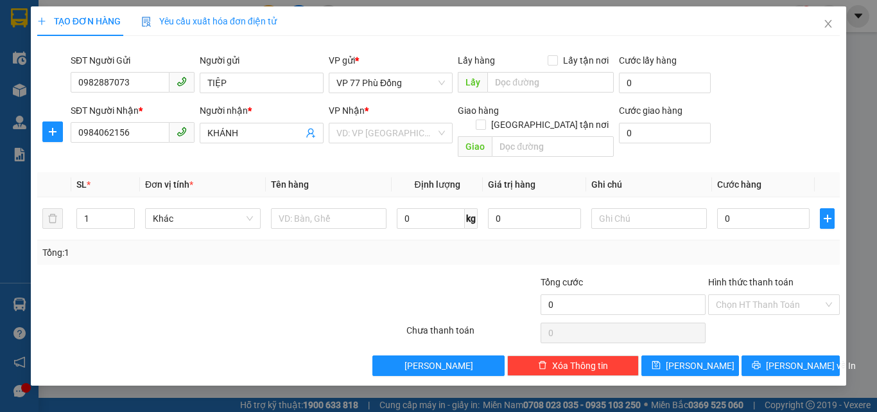
click at [425, 248] on div "Tổng: 1" at bounding box center [438, 252] width 803 height 24
click at [323, 209] on input "text" at bounding box center [329, 218] width 116 height 21
type input "GT"
click at [734, 208] on input "0" at bounding box center [763, 218] width 92 height 21
type input "3"
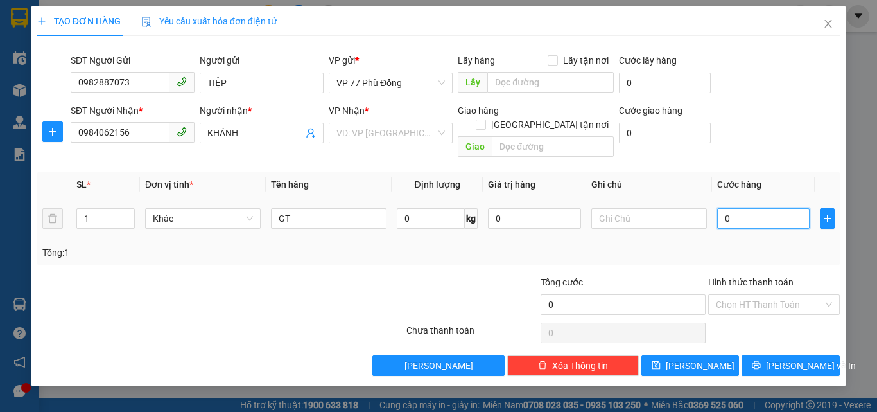
type input "3"
type input "30"
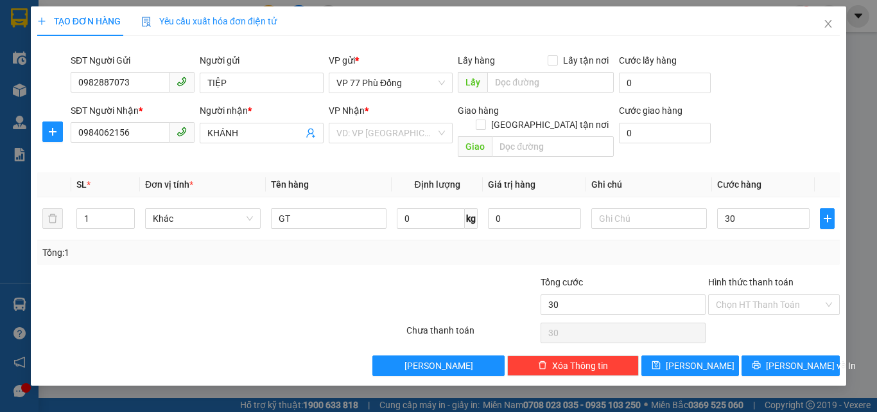
type input "30.000"
click at [723, 245] on div "Tổng: 1" at bounding box center [438, 252] width 793 height 14
click at [609, 208] on input "text" at bounding box center [650, 218] width 116 height 21
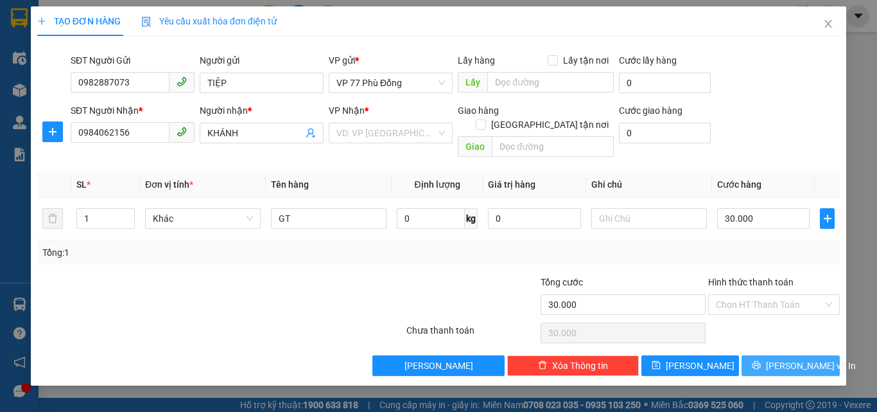
click at [787, 358] on span "[PERSON_NAME] và In" at bounding box center [811, 365] width 90 height 14
click at [381, 136] on input "search" at bounding box center [387, 132] width 100 height 19
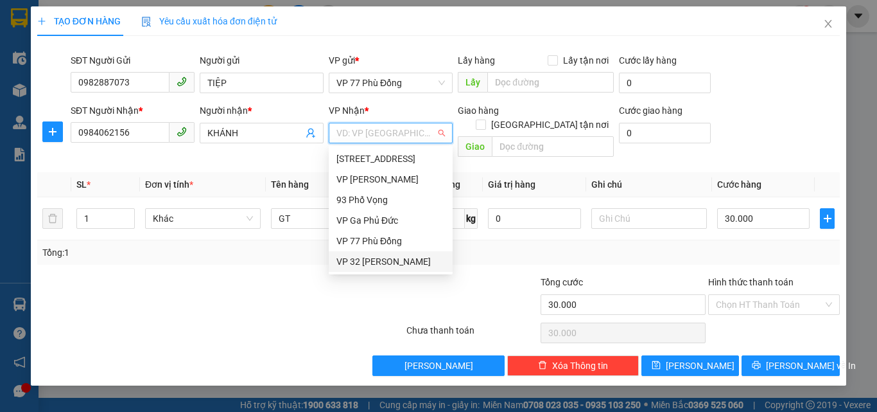
click at [371, 263] on div "VP 32 [PERSON_NAME]" at bounding box center [391, 261] width 109 height 14
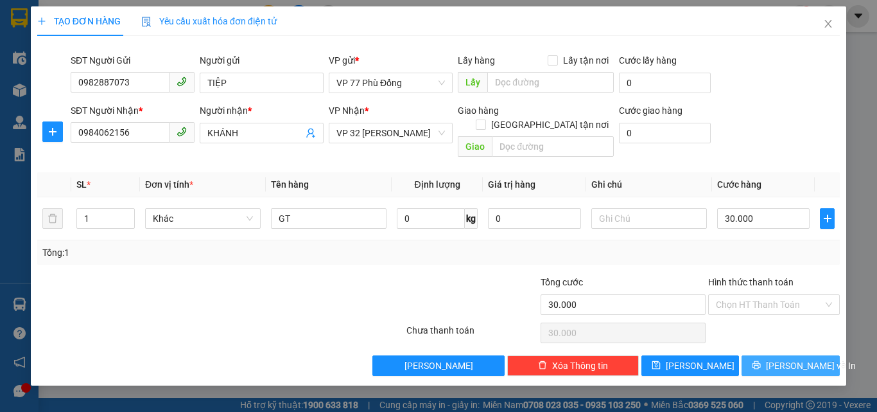
click at [780, 358] on span "[PERSON_NAME] và In" at bounding box center [811, 365] width 90 height 14
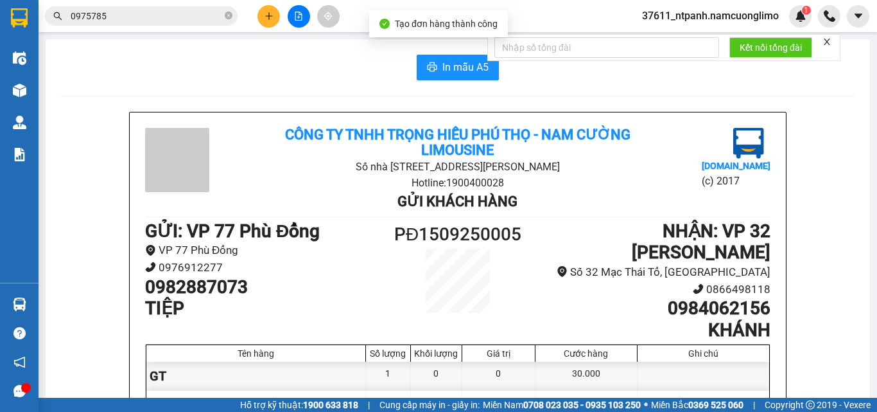
scroll to position [64, 0]
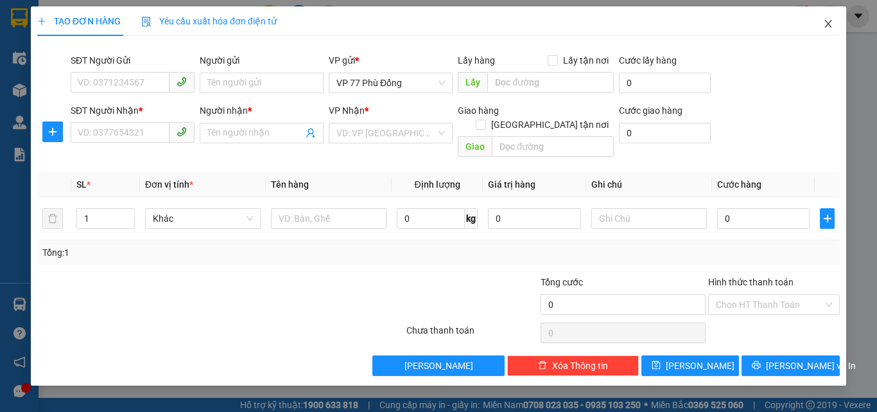
click at [825, 24] on icon "close" at bounding box center [828, 24] width 10 height 10
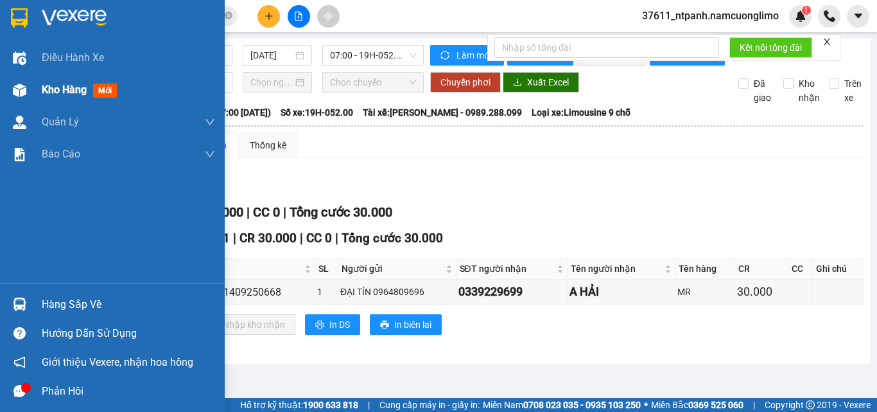
click at [51, 89] on span "Kho hàng" at bounding box center [64, 89] width 45 height 12
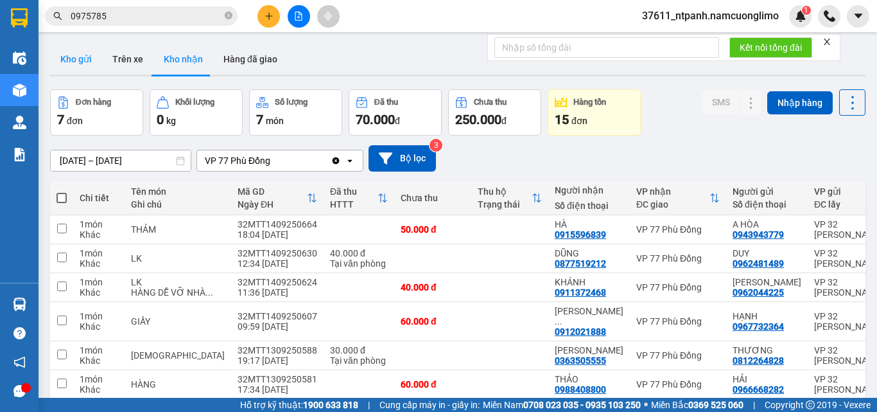
click at [58, 60] on button "Kho gửi" at bounding box center [76, 59] width 52 height 31
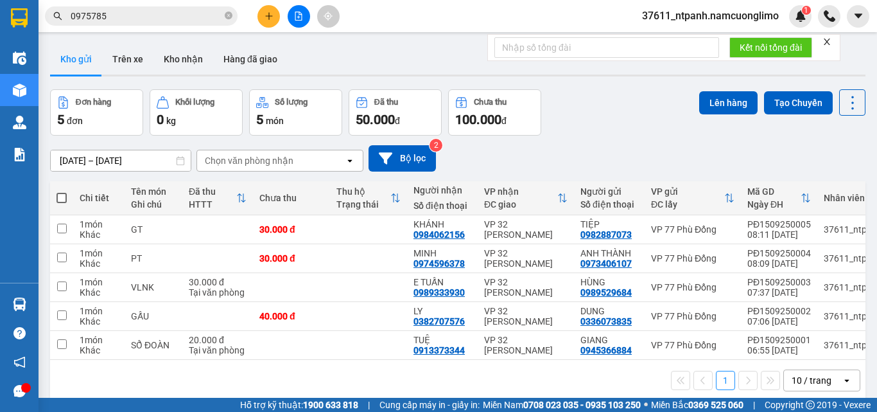
click at [65, 195] on span at bounding box center [62, 198] width 10 height 10
click at [62, 191] on input "checkbox" at bounding box center [62, 191] width 0 height 0
checkbox input "true"
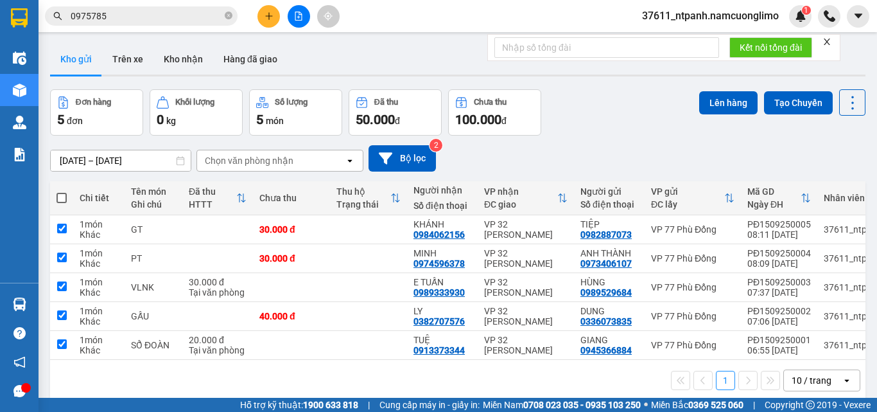
checkbox input "true"
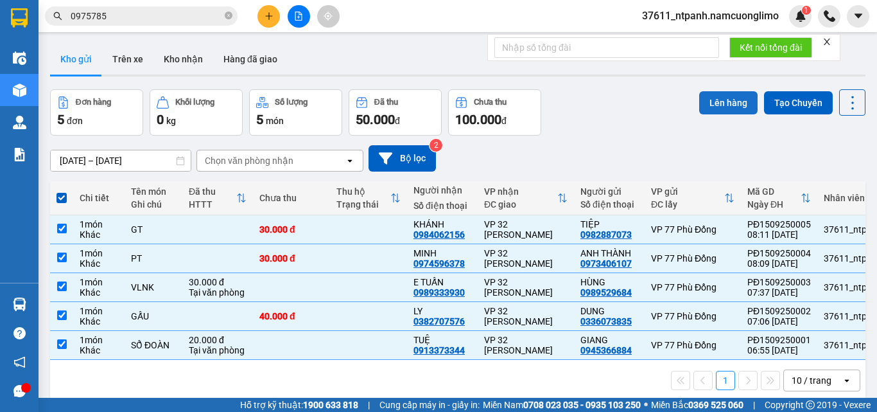
click at [708, 109] on button "Lên hàng" at bounding box center [728, 102] width 58 height 23
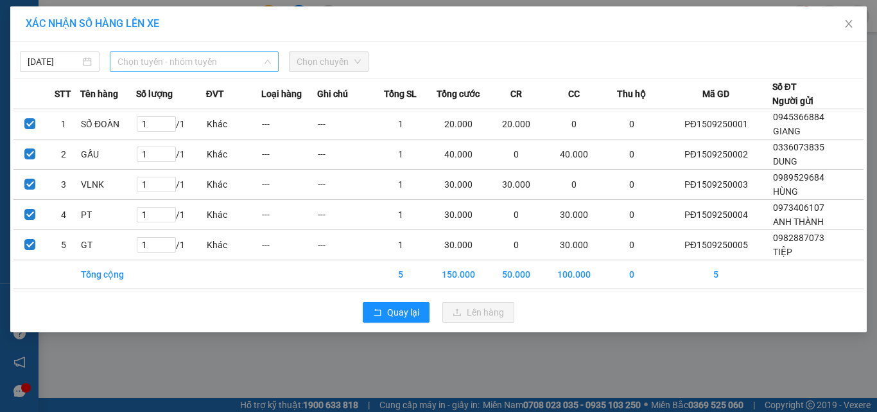
click at [190, 60] on span "Chọn tuyến - nhóm tuyến" at bounding box center [194, 61] width 153 height 19
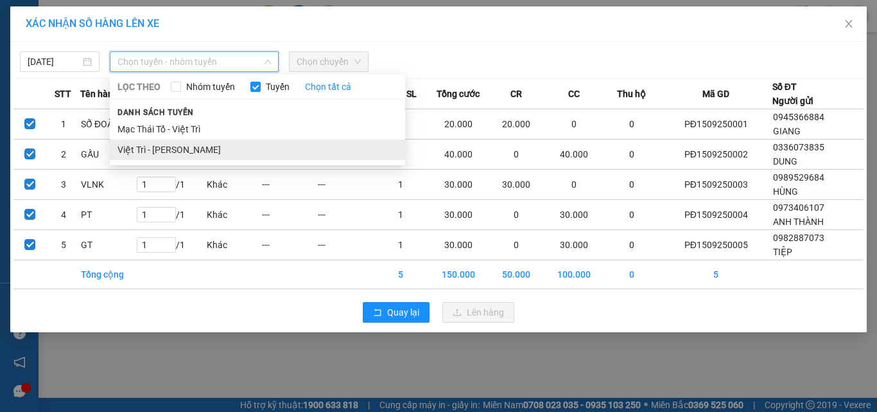
click at [162, 151] on li "Việt Trì - [PERSON_NAME]" at bounding box center [257, 149] width 295 height 21
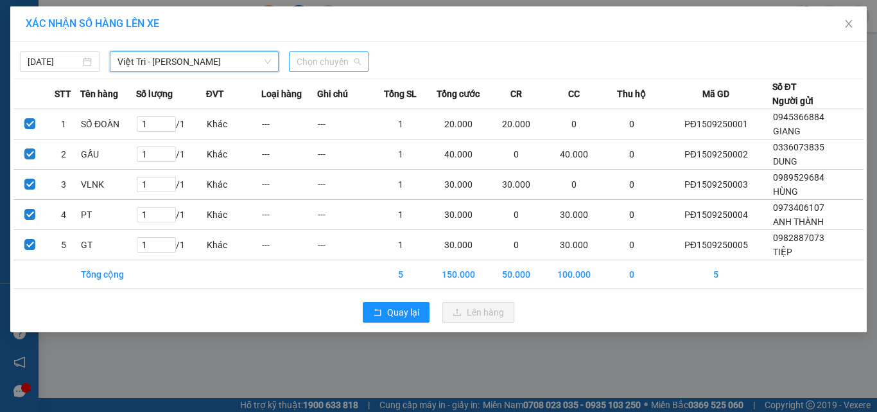
click at [344, 64] on span "Chọn chuyến" at bounding box center [329, 61] width 64 height 19
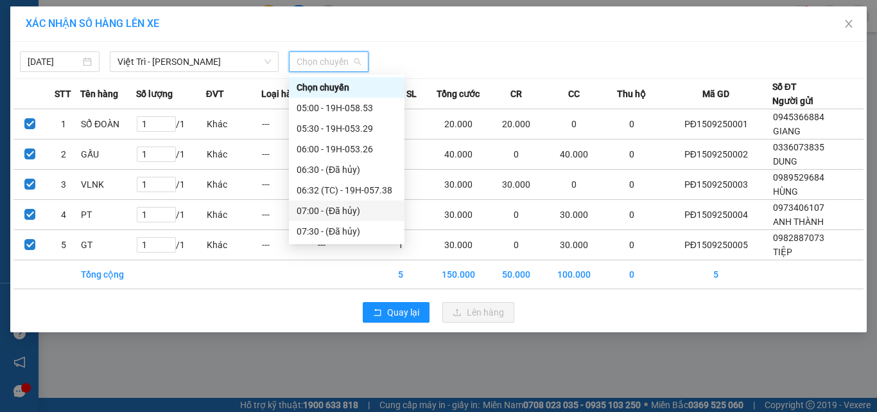
scroll to position [128, 0]
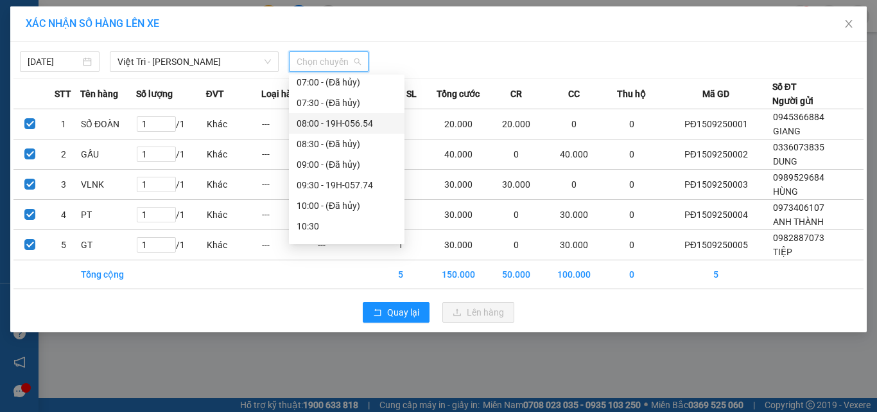
click at [338, 126] on div "08:00 - 19H-056.54" at bounding box center [347, 123] width 100 height 14
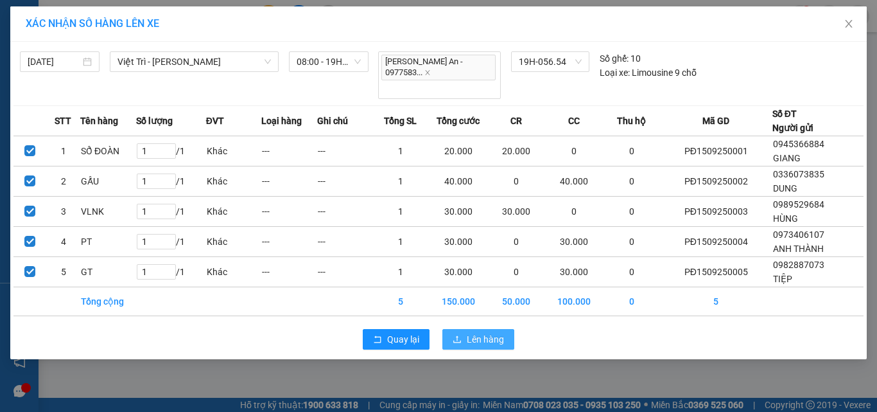
click at [468, 332] on span "Lên hàng" at bounding box center [485, 339] width 37 height 14
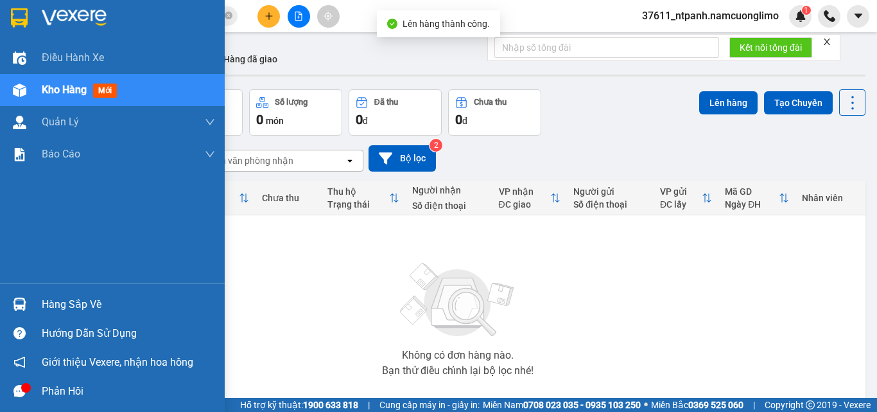
click at [48, 306] on div "Hàng sắp về" at bounding box center [128, 304] width 173 height 19
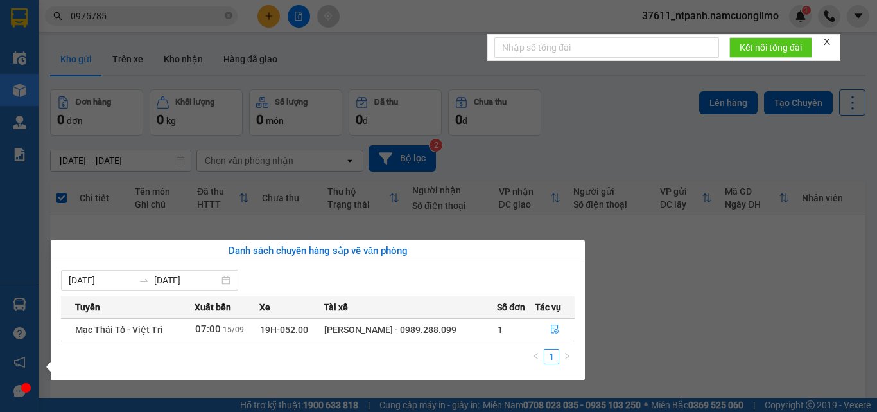
click at [691, 311] on section "Kết quả tìm kiếm ( 135 ) Bộ lọc Mã ĐH Trạng thái Món hàng Tổng cước Chưa cước N…" at bounding box center [438, 206] width 877 height 412
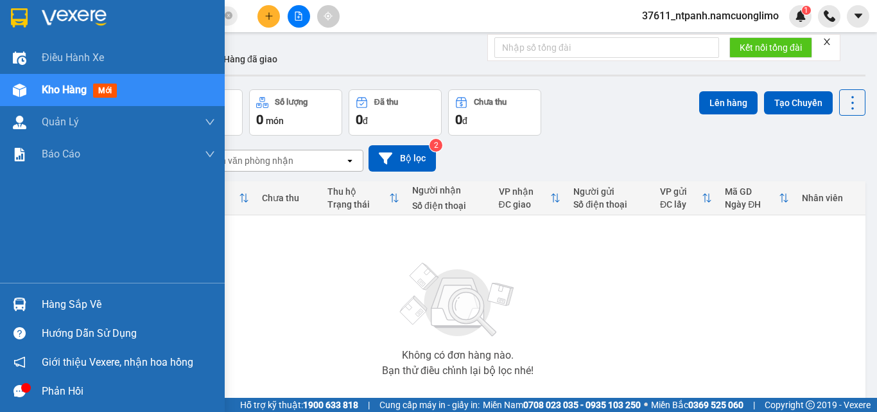
click at [62, 308] on div "Hàng sắp về" at bounding box center [128, 304] width 173 height 19
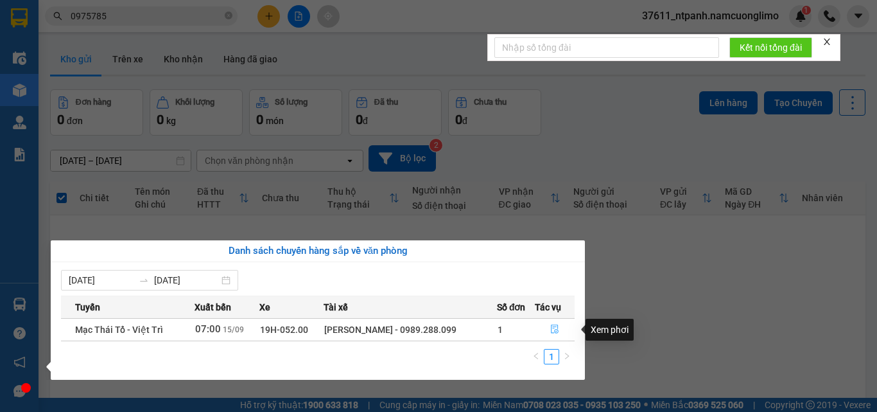
click at [557, 329] on icon "file-done" at bounding box center [554, 328] width 9 height 9
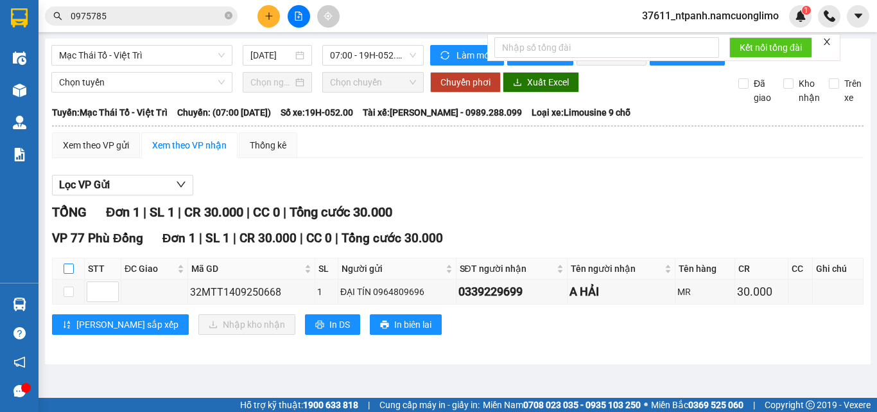
click at [67, 274] on input "checkbox" at bounding box center [69, 268] width 10 height 10
checkbox input "true"
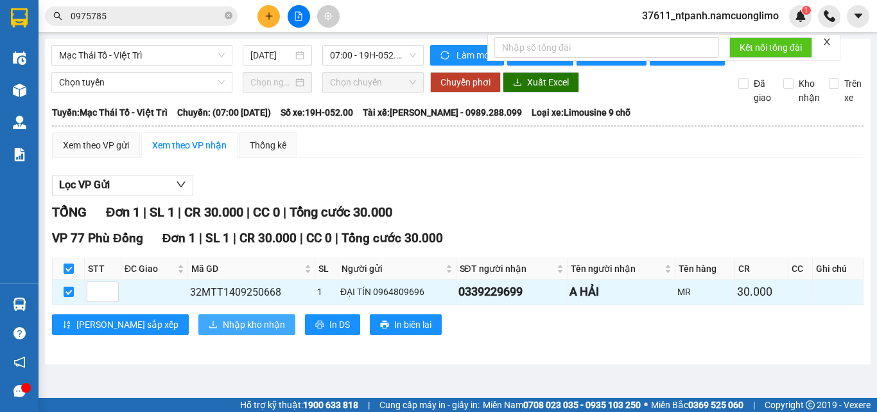
click at [223, 328] on span "Nhập kho nhận" at bounding box center [254, 324] width 62 height 14
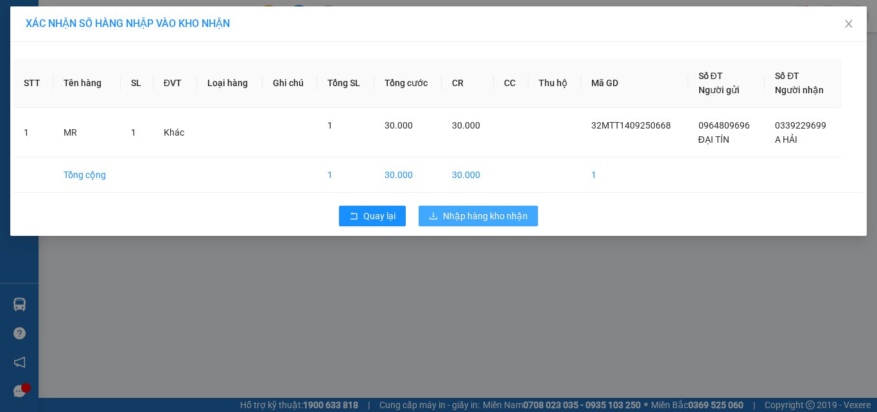
click at [486, 218] on span "Nhập hàng kho nhận" at bounding box center [485, 216] width 85 height 14
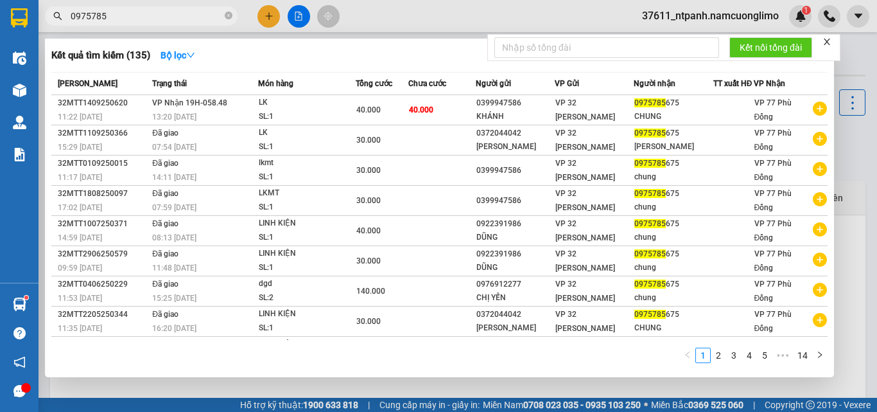
drag, startPoint x: 127, startPoint y: 24, endPoint x: 96, endPoint y: 22, distance: 30.9
click at [96, 22] on span "0975785" at bounding box center [141, 15] width 193 height 19
drag, startPoint x: 111, startPoint y: 17, endPoint x: 56, endPoint y: 24, distance: 55.7
click at [56, 24] on span "0975785" at bounding box center [141, 15] width 193 height 19
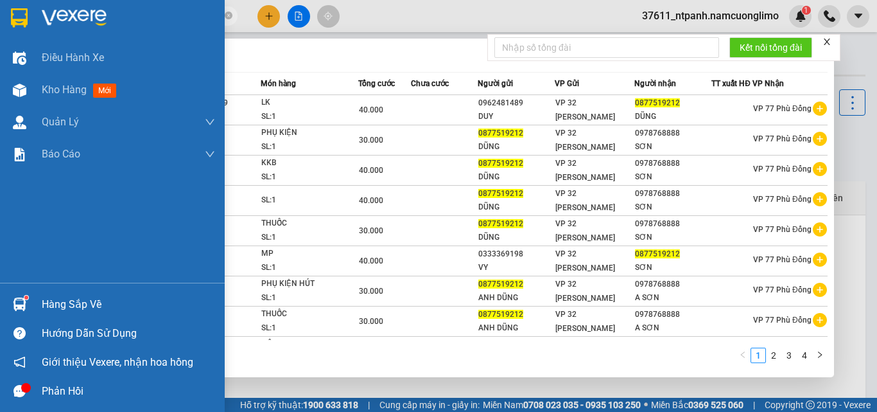
click at [97, 308] on div "Hàng sắp về" at bounding box center [128, 304] width 173 height 19
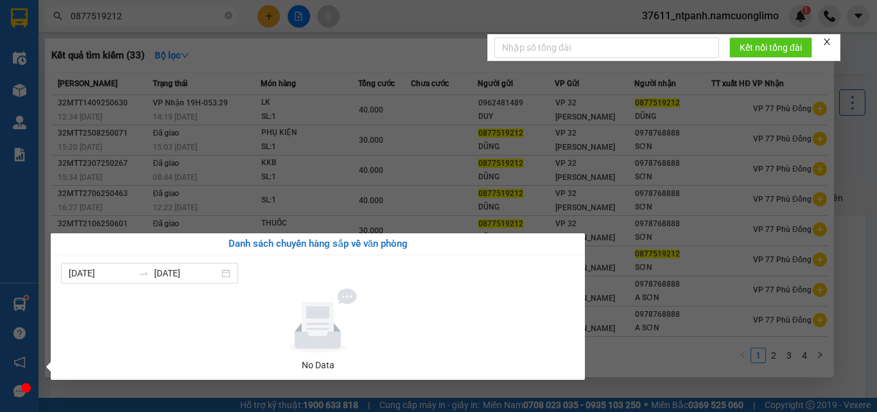
click at [670, 378] on section "Kết quả tìm kiếm ( 33 ) Bộ lọc Mã ĐH Trạng thái Món hàng Tổng cước Chưa cước Ng…" at bounding box center [438, 206] width 877 height 412
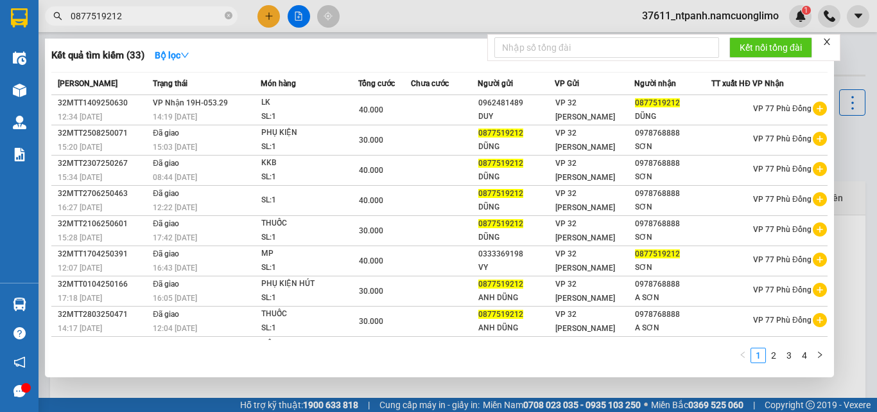
click at [856, 63] on div at bounding box center [438, 206] width 877 height 412
drag, startPoint x: 128, startPoint y: 15, endPoint x: 69, endPoint y: 19, distance: 59.3
click at [69, 19] on span "0877519212" at bounding box center [141, 15] width 193 height 19
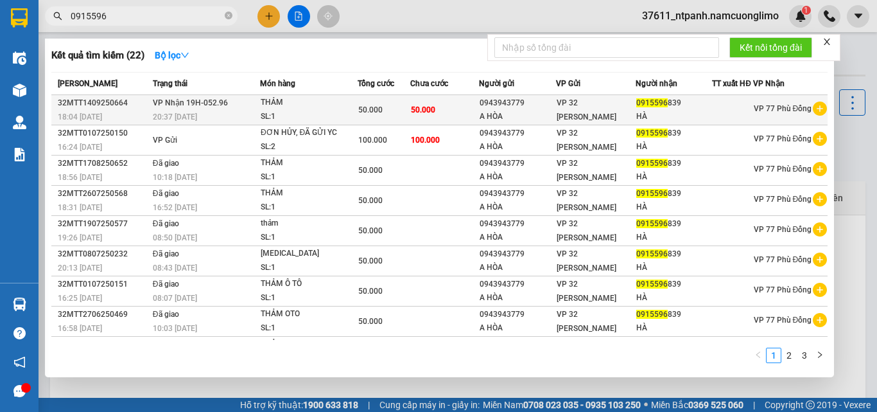
type input "0915596"
click at [649, 106] on span "0915596" at bounding box center [651, 102] width 31 height 9
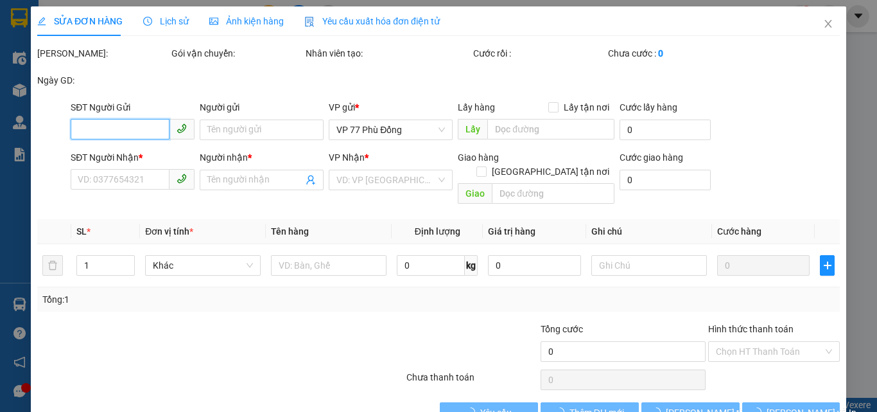
type input "0943943779"
type input "A HÒA"
type input "0915596839"
type input "HÀ"
type input "50.000"
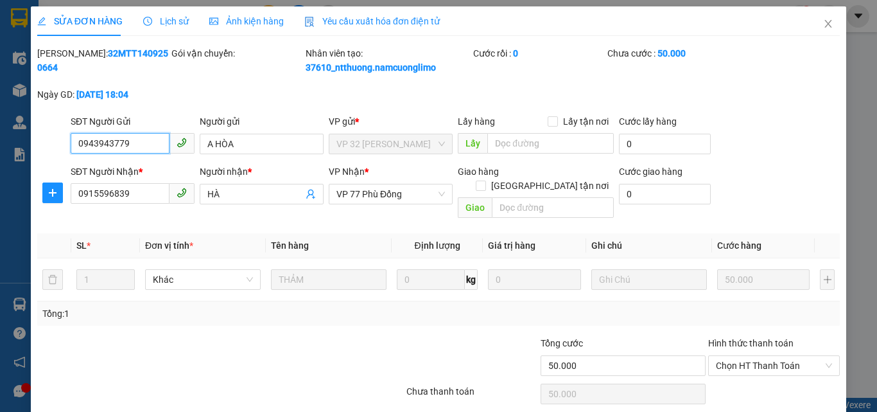
scroll to position [36, 0]
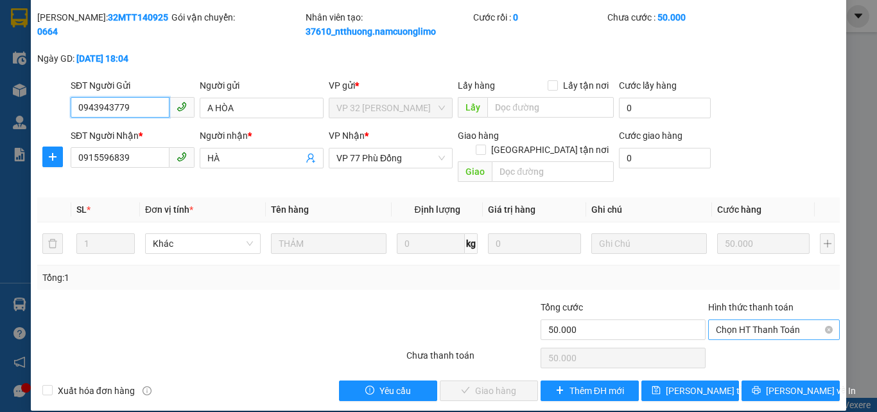
click at [716, 320] on span "Chọn HT Thanh Toán" at bounding box center [774, 329] width 116 height 19
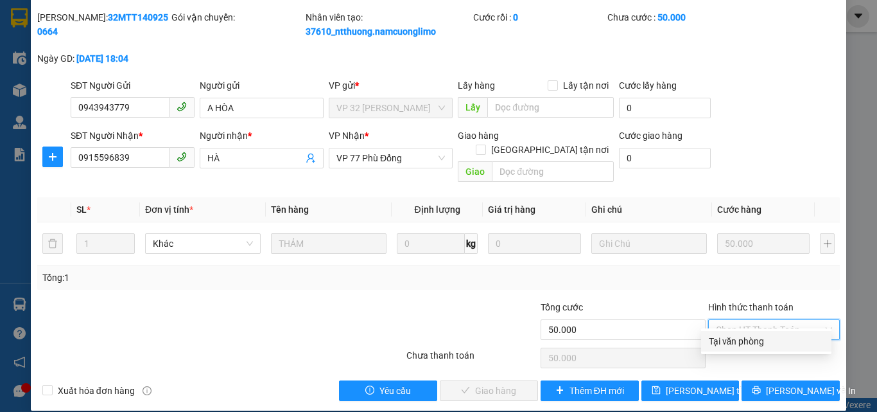
click at [717, 342] on div "Tại văn phòng" at bounding box center [766, 341] width 115 height 14
type input "0"
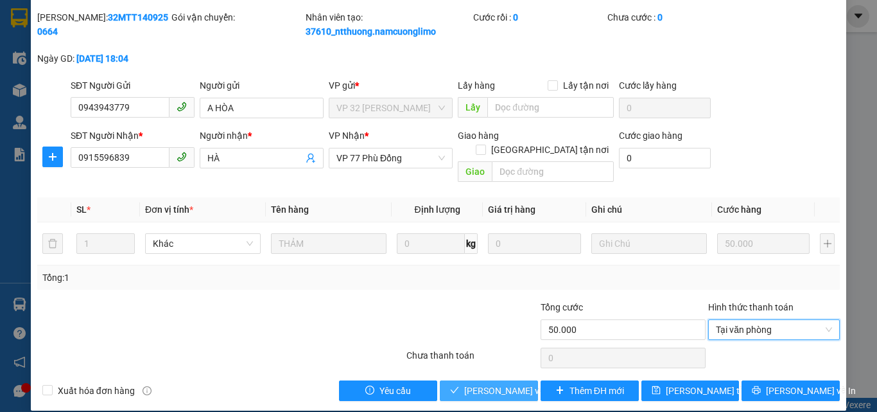
click at [513, 383] on span "[PERSON_NAME] và Giao hàng" at bounding box center [525, 390] width 123 height 14
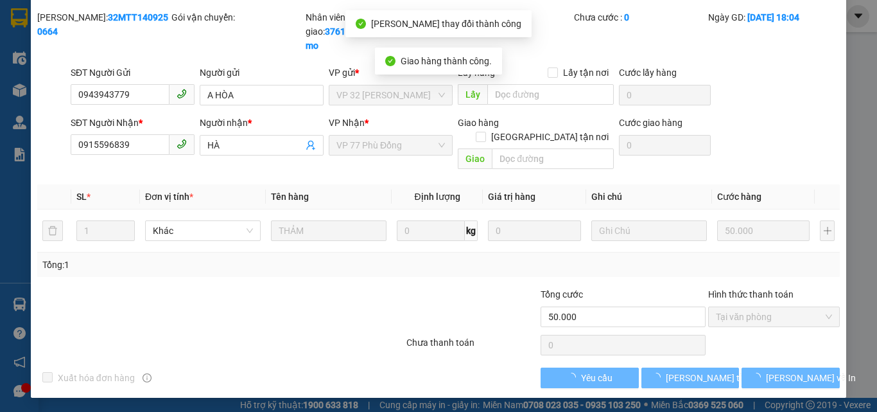
scroll to position [23, 0]
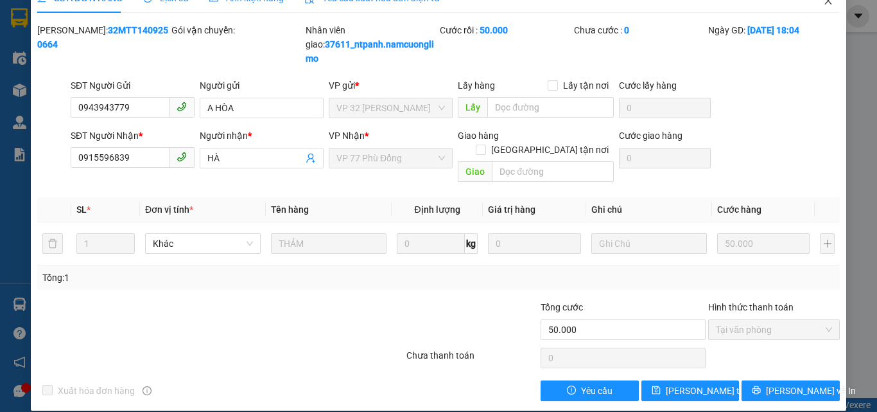
click at [823, 1] on icon "close" at bounding box center [828, 1] width 10 height 10
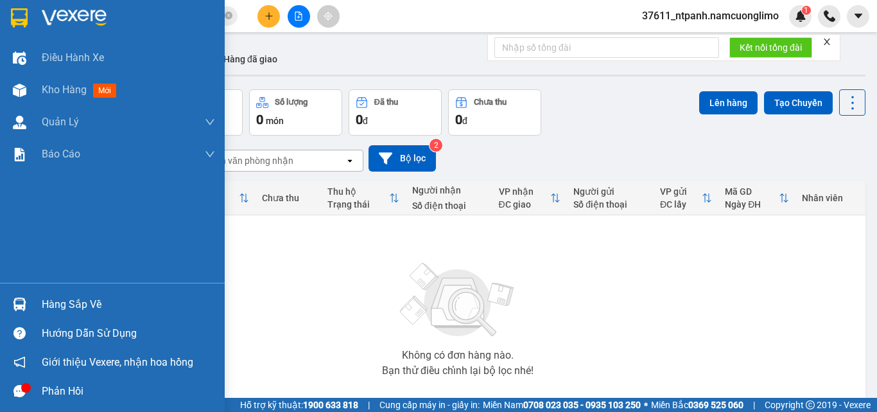
click at [53, 306] on div "Hàng sắp về" at bounding box center [128, 304] width 173 height 19
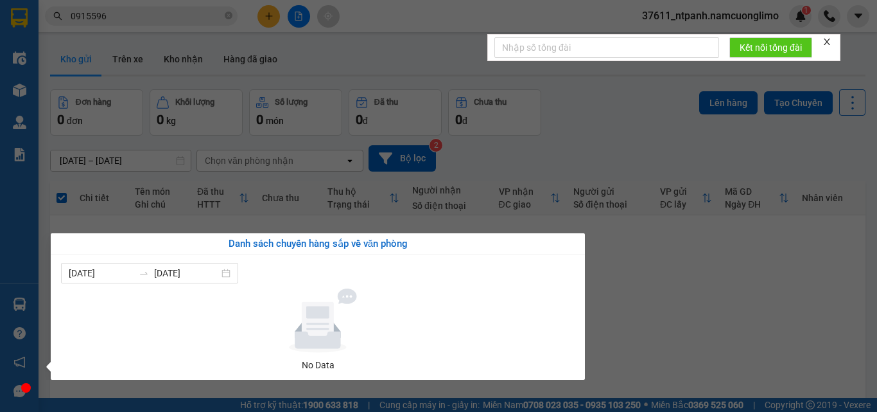
click at [673, 305] on section "Kết quả tìm kiếm ( 22 ) Bộ lọc Mã ĐH Trạng thái Món hàng Tổng cước Chưa cước Ng…" at bounding box center [438, 206] width 877 height 412
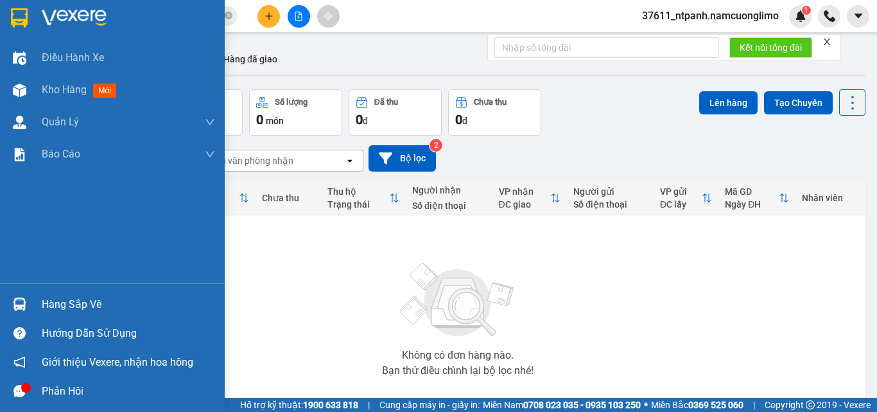
click at [75, 303] on div "Hàng sắp về" at bounding box center [128, 304] width 173 height 19
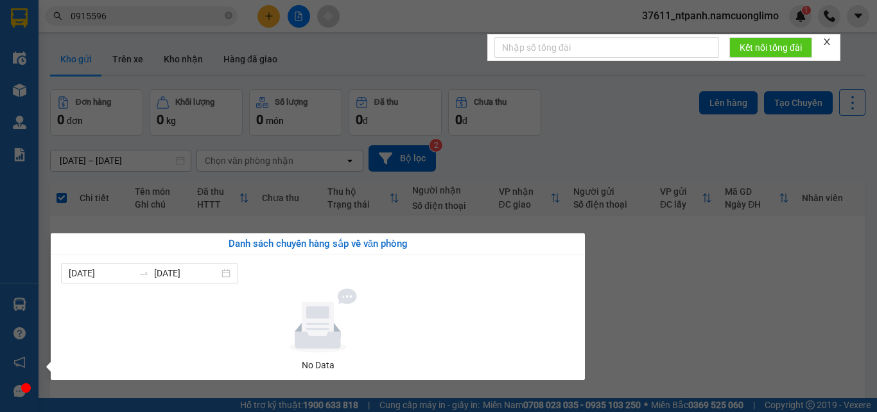
click at [611, 312] on section "Kết quả tìm kiếm ( 22 ) Bộ lọc Mã ĐH Trạng thái Món hàng Tổng cước Chưa cước Ng…" at bounding box center [438, 206] width 877 height 412
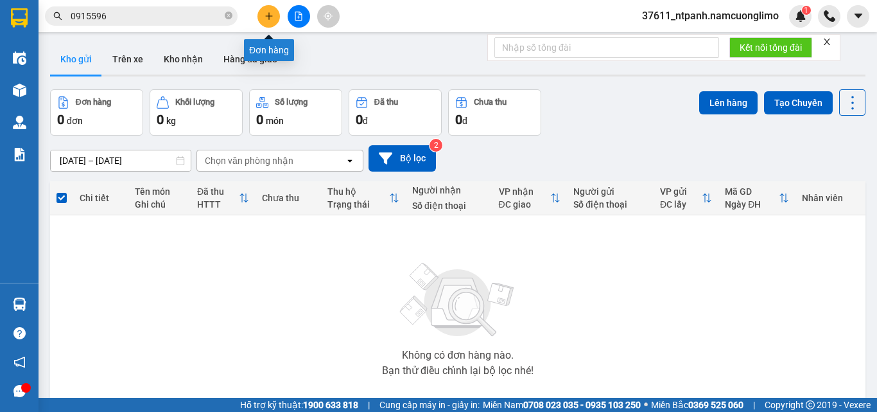
click at [265, 17] on icon "plus" at bounding box center [269, 16] width 9 height 9
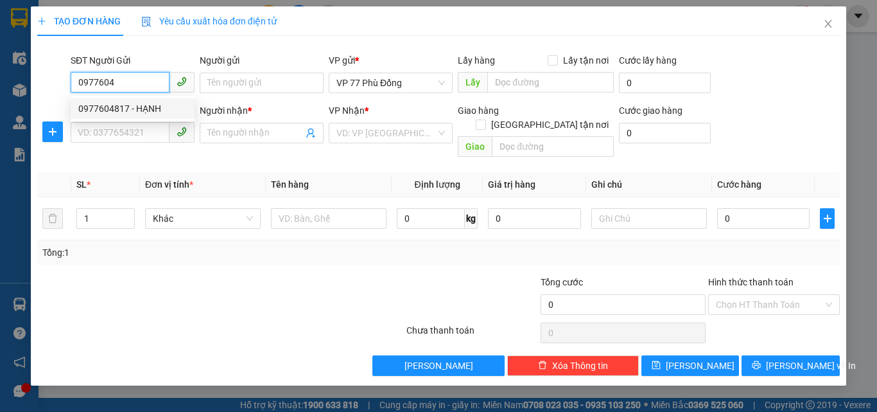
click at [117, 100] on div "0977604817 - HẠNH" at bounding box center [133, 108] width 124 height 21
type input "0977604817"
type input "HẠNH"
type input "0977604817"
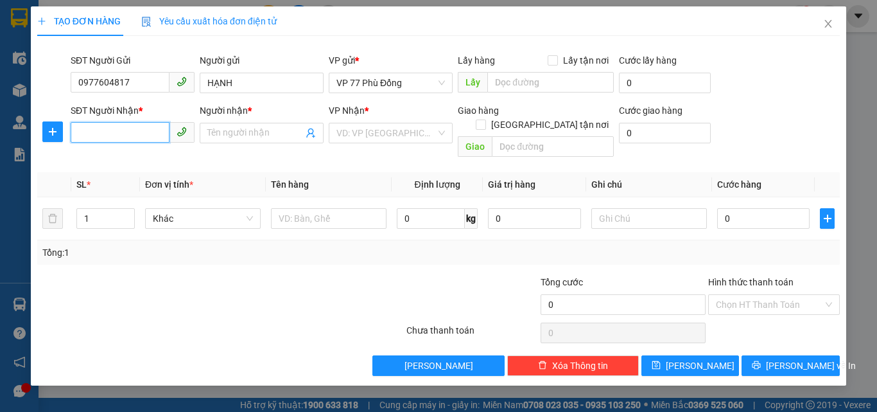
click at [118, 139] on input "SĐT Người Nhận *" at bounding box center [120, 132] width 99 height 21
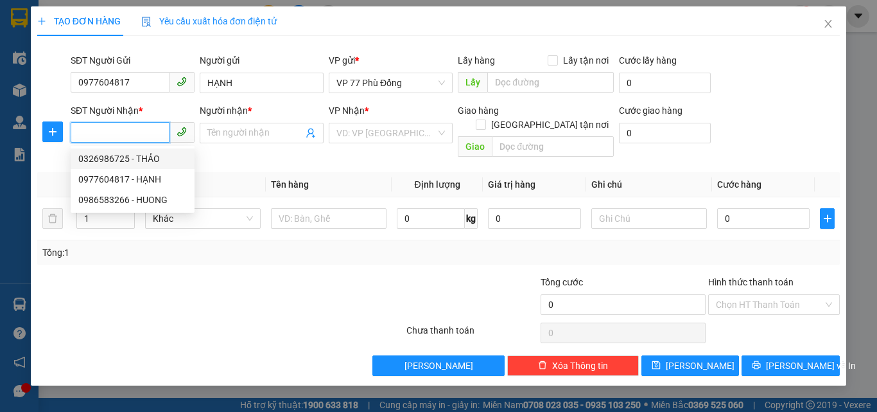
click at [133, 158] on div "0326986725 - THẢO" at bounding box center [132, 159] width 109 height 14
type input "0326986725"
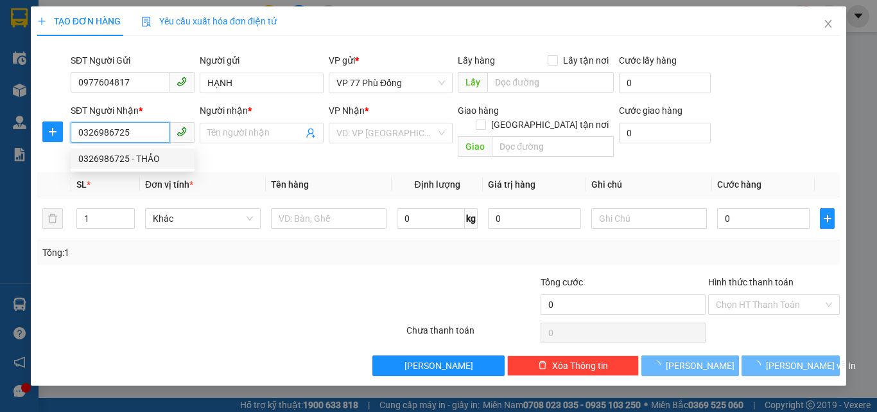
type input "THẢO"
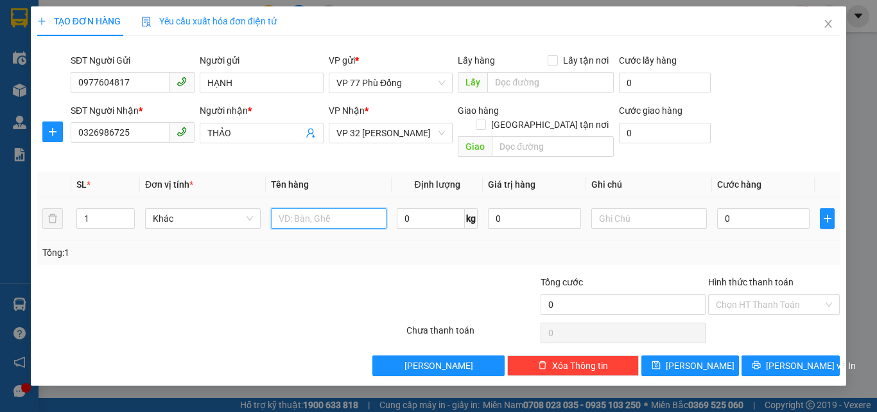
click at [295, 208] on input "text" at bounding box center [329, 218] width 116 height 21
type input "TP"
click at [729, 209] on input "0" at bounding box center [763, 218] width 92 height 21
type input "4"
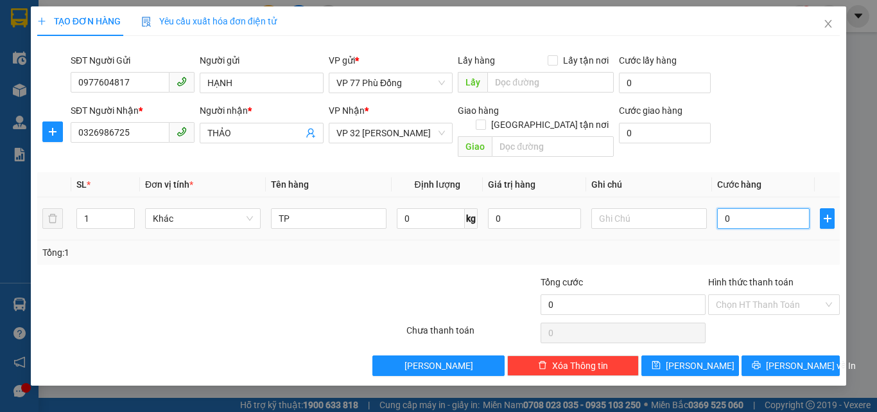
type input "4"
type input "40"
type input "40.000"
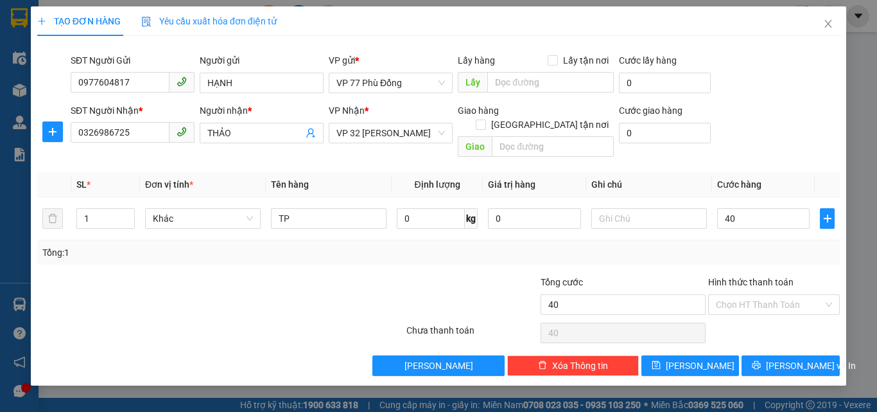
type input "40.000"
click at [735, 245] on div "Tổng: 1" at bounding box center [438, 252] width 793 height 14
click at [740, 295] on input "Hình thức thanh toán" at bounding box center [769, 304] width 107 height 19
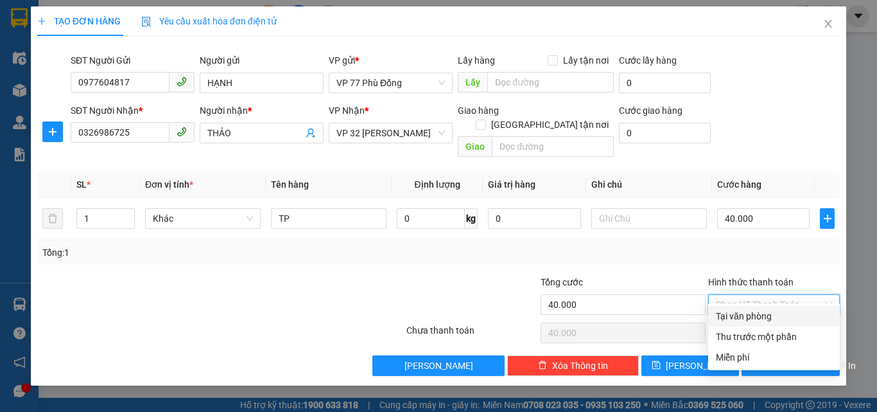
click at [730, 316] on div "Tại văn phòng" at bounding box center [774, 316] width 116 height 14
type input "0"
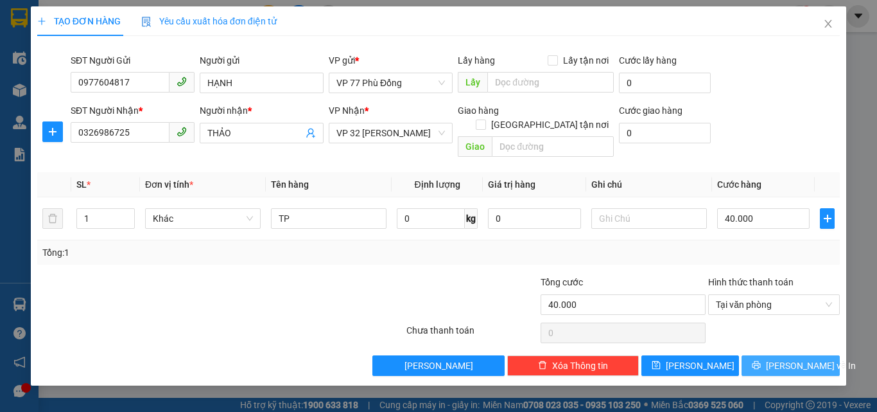
click at [776, 355] on button "[PERSON_NAME] và In" at bounding box center [791, 365] width 98 height 21
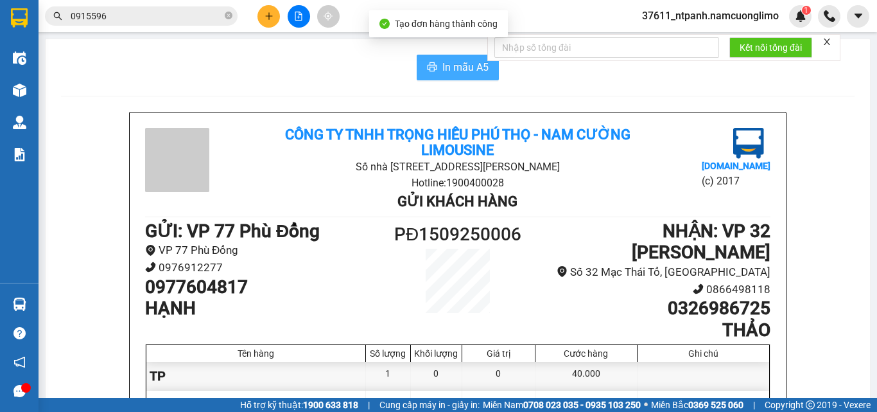
click at [435, 65] on button "In mẫu A5" at bounding box center [458, 68] width 82 height 26
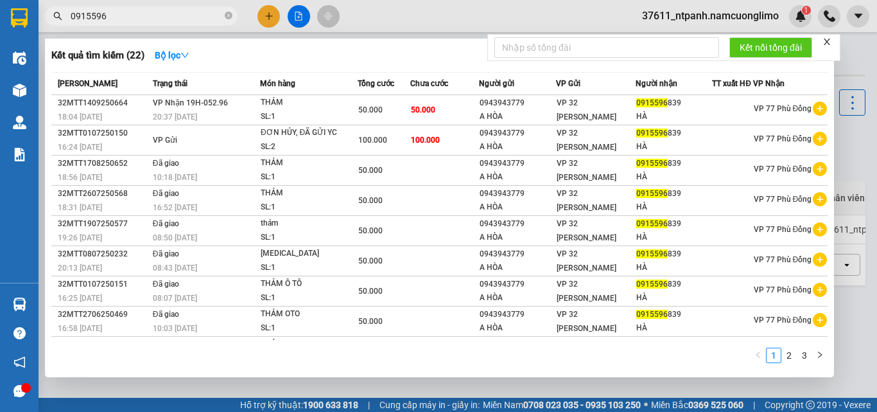
drag, startPoint x: 113, startPoint y: 20, endPoint x: 55, endPoint y: 20, distance: 58.4
click at [55, 20] on div "0915596" at bounding box center [125, 15] width 250 height 19
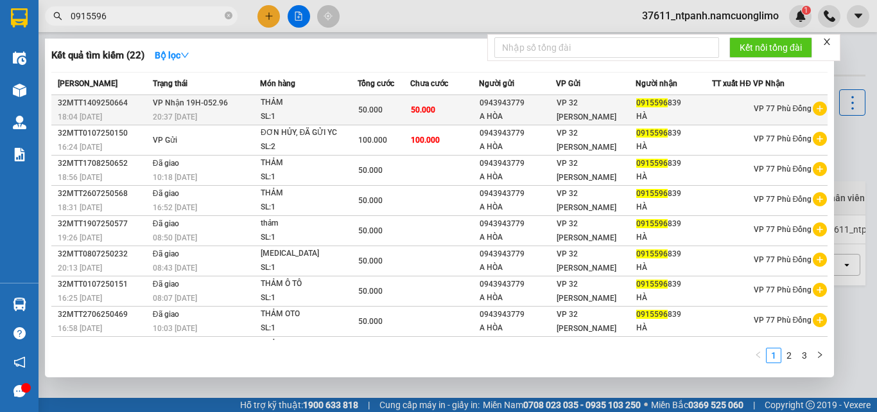
click at [421, 125] on td "50.000" at bounding box center [444, 110] width 69 height 30
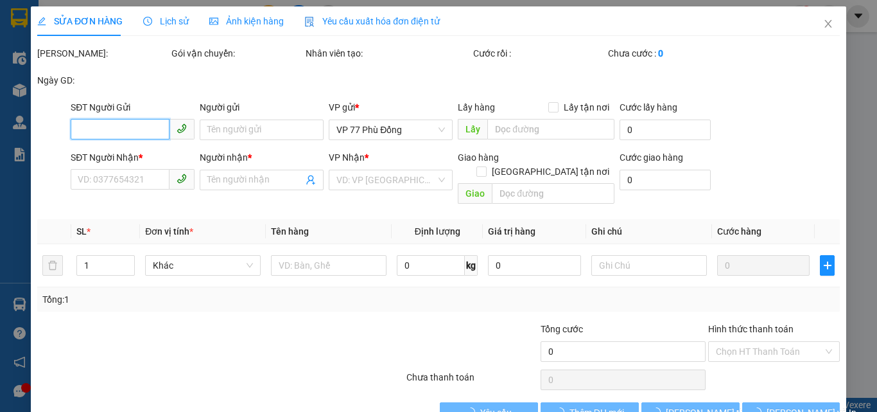
type input "0943943779"
type input "A HÒA"
type input "0915596839"
type input "HÀ"
type input "50.000"
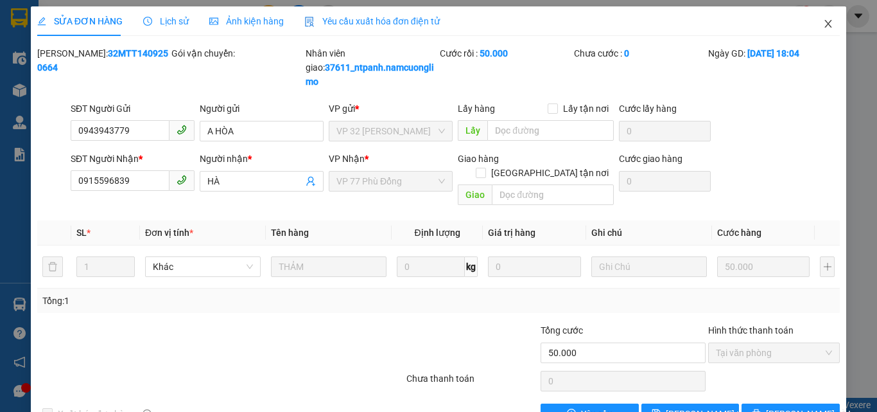
click at [823, 28] on icon "close" at bounding box center [828, 24] width 10 height 10
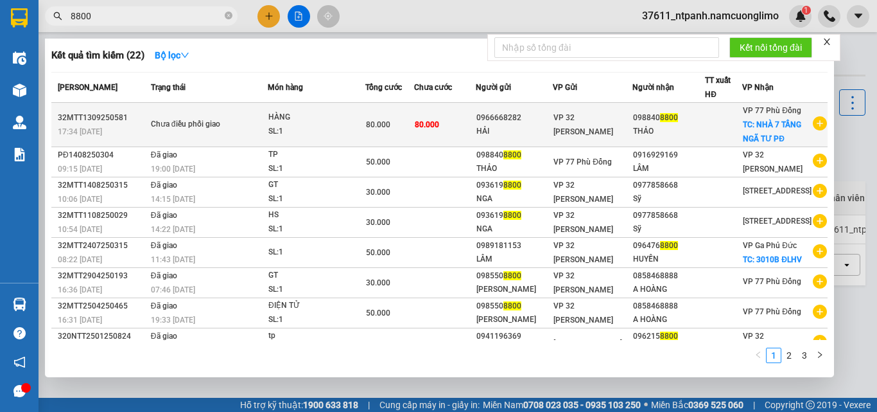
type input "8800"
click at [640, 137] on div "THẢO" at bounding box center [668, 131] width 71 height 13
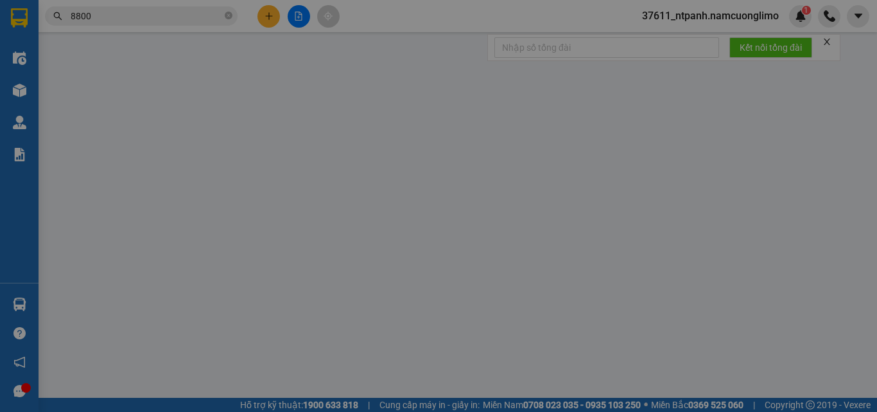
type input "0966668282"
type input "HẢI"
type input "0988408800"
type input "THẢO"
checkbox input "true"
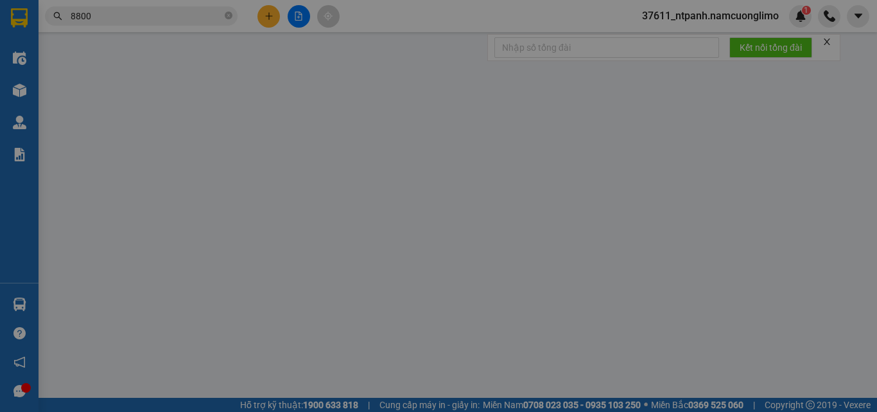
type input "NHÀ 7 TẦNG NGÃ TƯ PĐ"
type input "80.000"
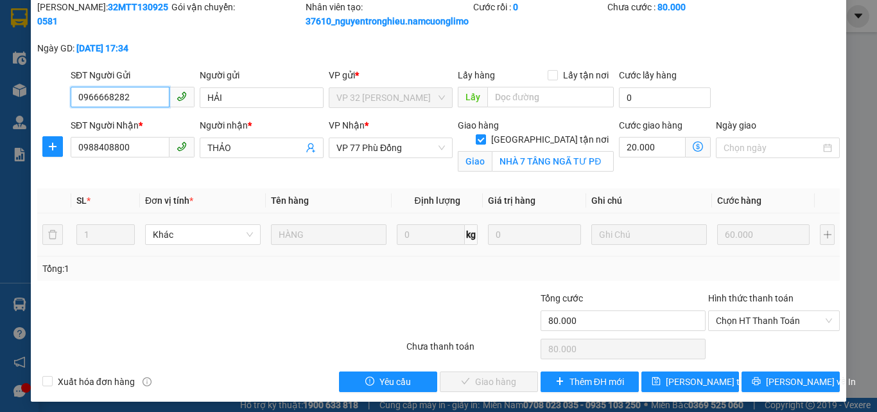
scroll to position [64, 0]
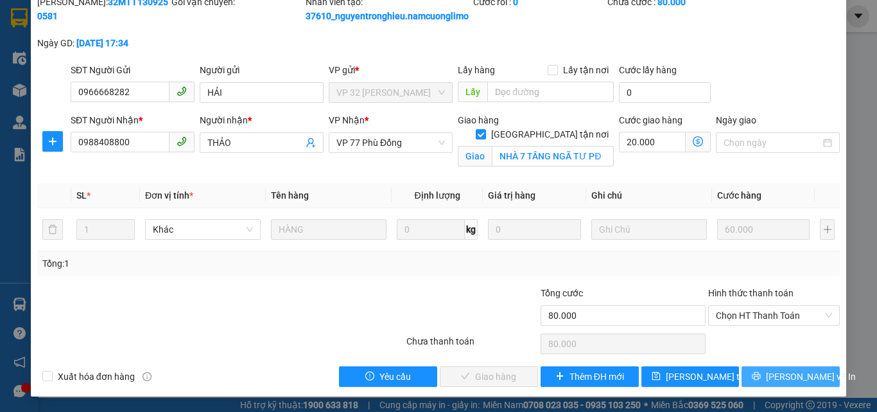
click at [776, 379] on span "[PERSON_NAME] và In" at bounding box center [811, 376] width 90 height 14
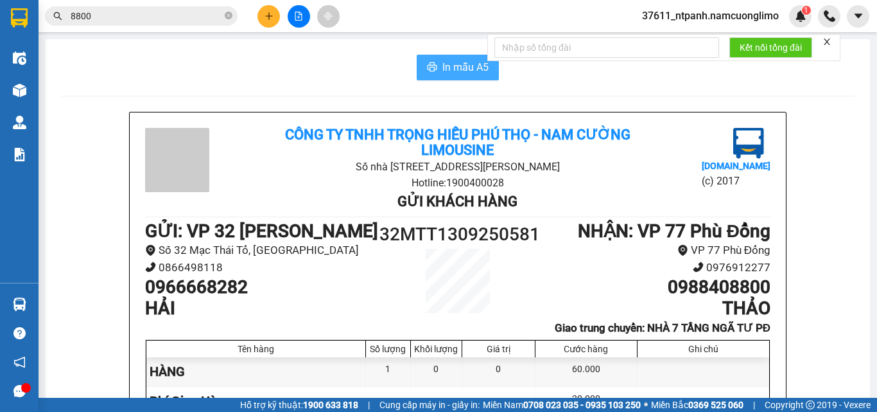
click at [445, 66] on span "In mẫu A5" at bounding box center [466, 67] width 46 height 16
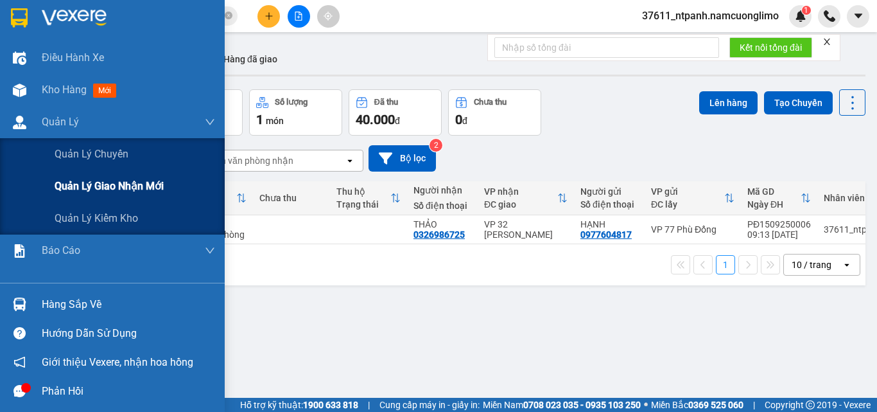
click at [70, 182] on span "Quản lý giao nhận mới" at bounding box center [109, 186] width 109 height 16
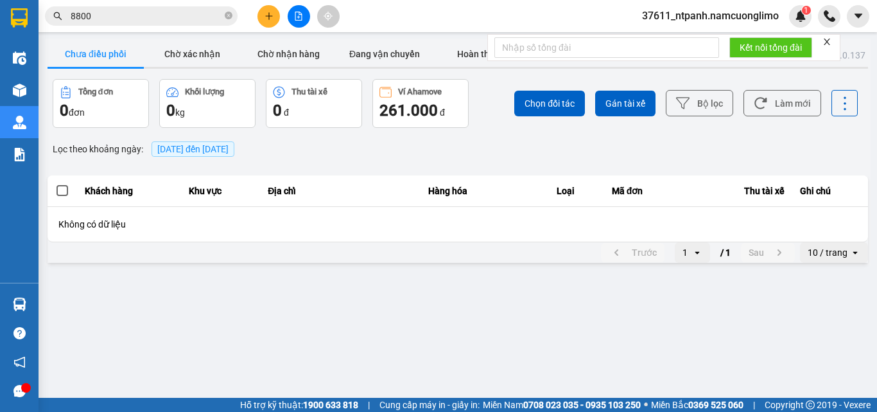
click at [178, 146] on span "[DATE] đến [DATE]" at bounding box center [192, 149] width 71 height 10
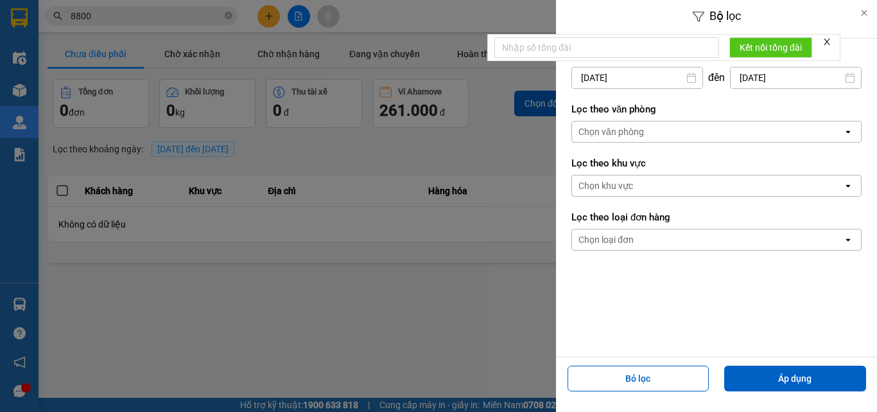
click at [613, 80] on input "[DATE]" at bounding box center [637, 77] width 130 height 21
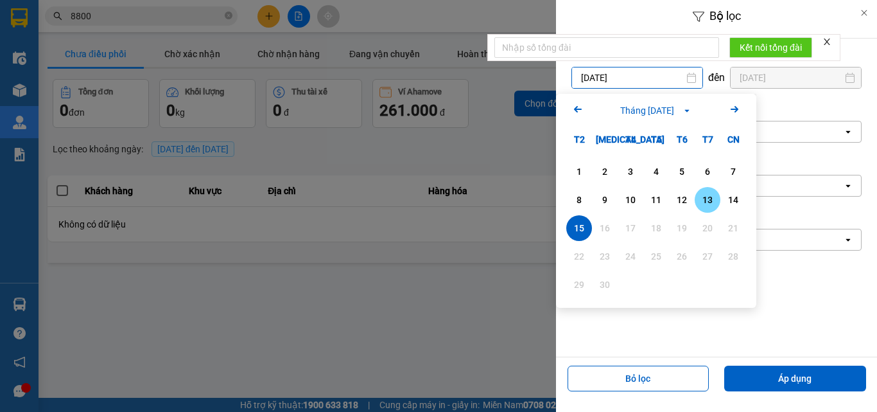
click at [712, 203] on div "13" at bounding box center [708, 199] width 18 height 15
type input "[DATE]"
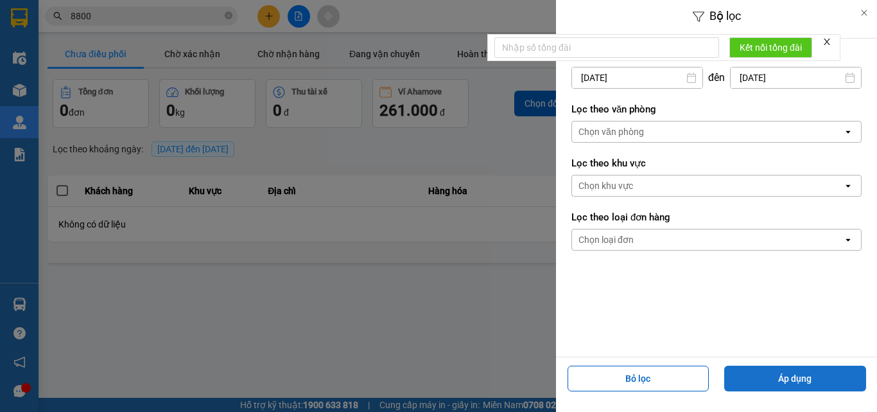
click at [784, 383] on button "Áp dụng" at bounding box center [795, 378] width 142 height 26
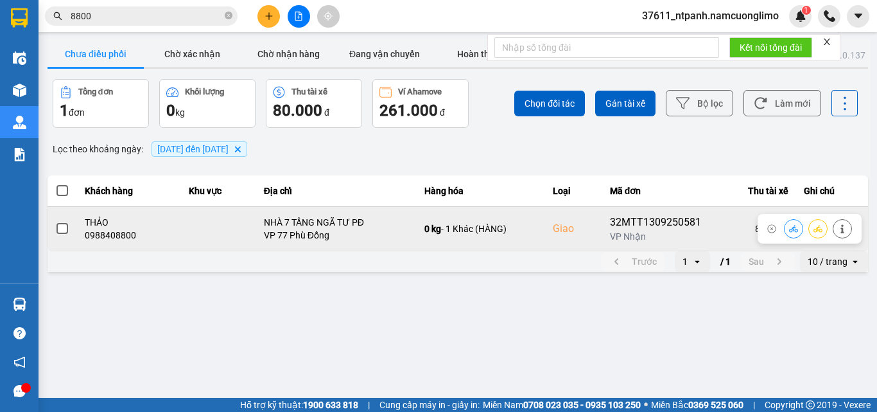
click at [60, 228] on span at bounding box center [63, 229] width 12 height 12
click at [55, 222] on input "checkbox" at bounding box center [55, 222] width 0 height 0
click at [814, 232] on icon at bounding box center [818, 228] width 9 height 9
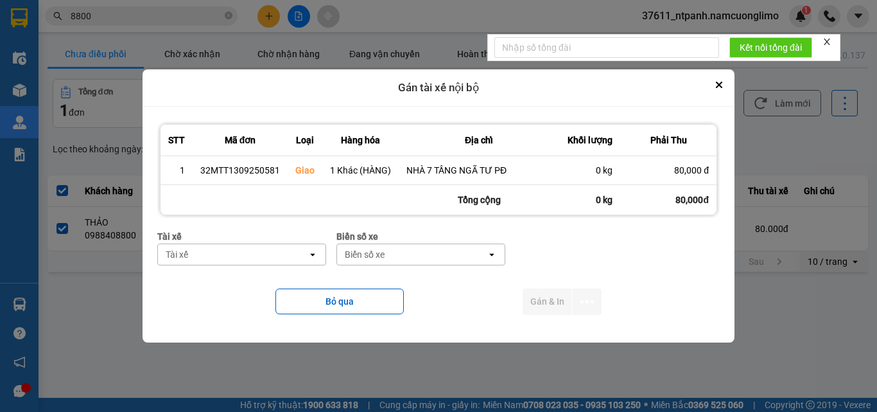
click at [279, 254] on div "Tài xế" at bounding box center [233, 254] width 150 height 21
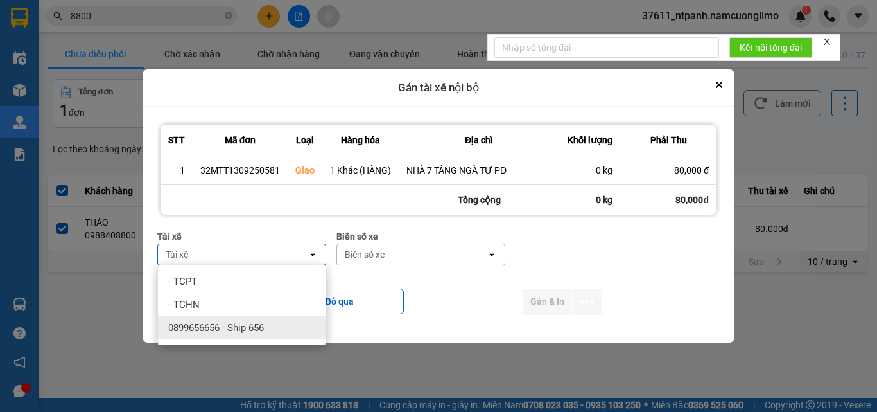
click at [258, 324] on span "0899656656 - Ship 656" at bounding box center [216, 327] width 96 height 13
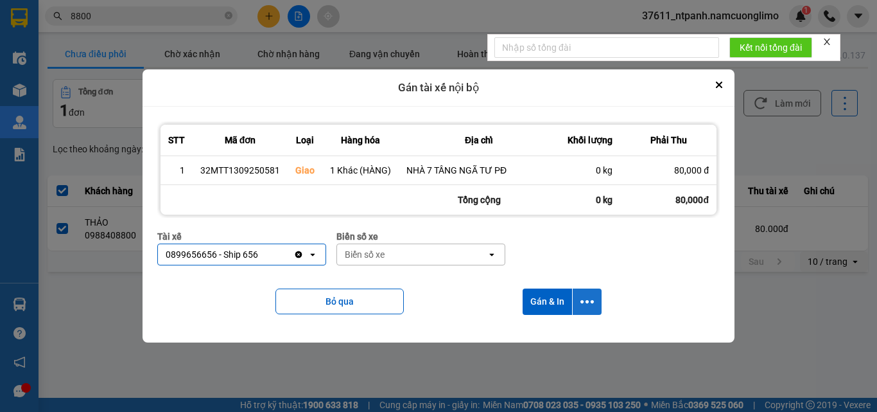
click at [585, 300] on icon "dialog" at bounding box center [587, 301] width 13 height 13
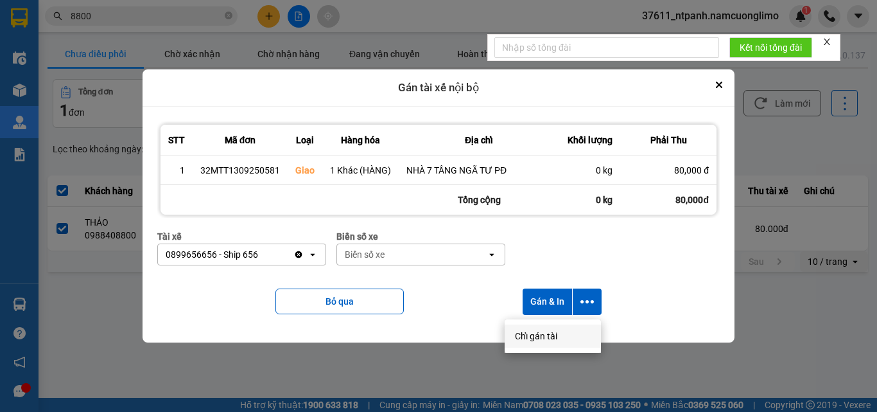
click at [542, 335] on span "Chỉ gán tài" at bounding box center [536, 335] width 42 height 13
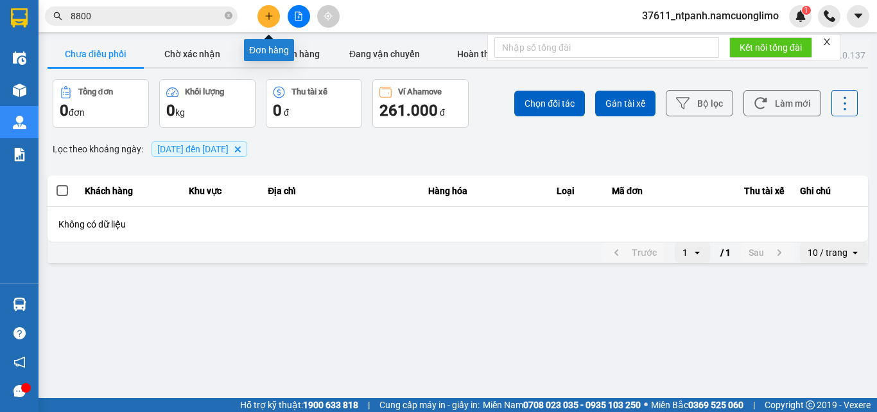
click at [272, 19] on icon "plus" at bounding box center [269, 16] width 9 height 9
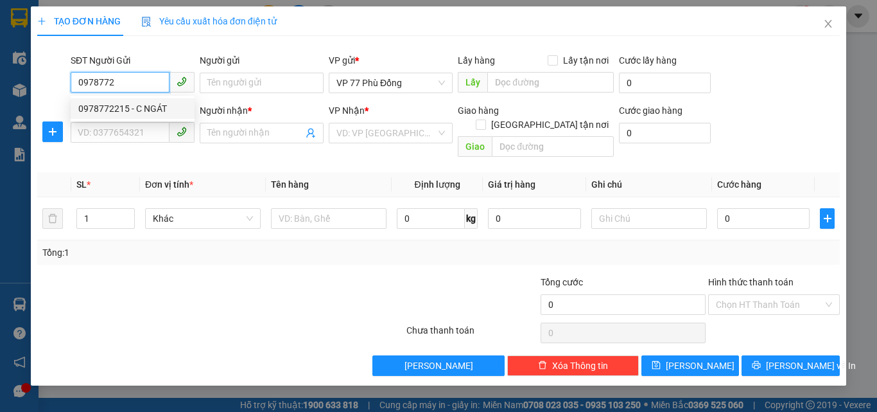
click at [146, 114] on div "0978772215 - C NGÁT" at bounding box center [132, 108] width 109 height 14
type input "0978772215"
type input "C NGÁT"
type input "0978772215"
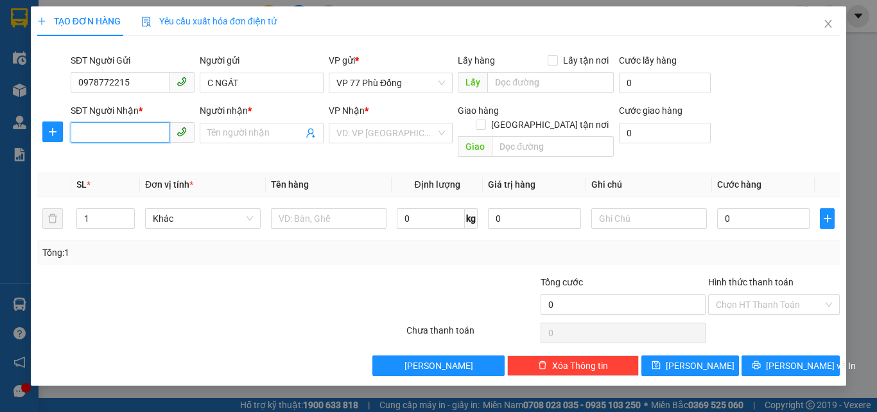
click at [139, 133] on input "SĐT Người Nhận *" at bounding box center [120, 132] width 99 height 21
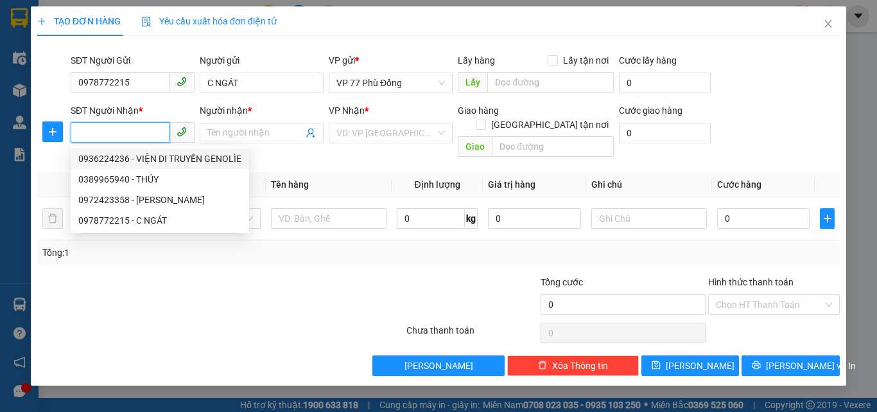
click at [189, 159] on div "0936224236 - VIỆN DI TRUYỀN GENOLÌE" at bounding box center [159, 159] width 163 height 14
type input "0936224236"
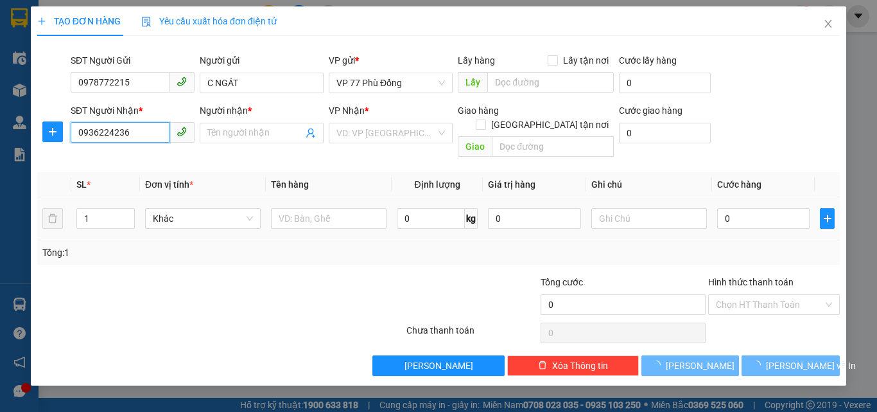
type input "VIỆN DI TRUYỀN GENOLÌE"
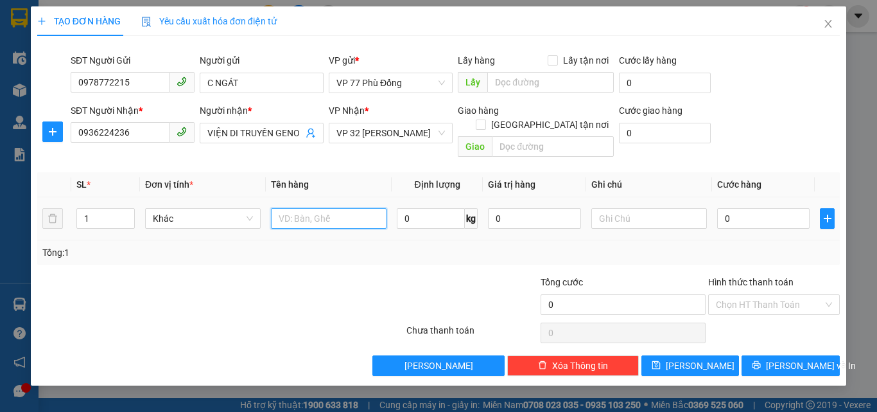
click at [290, 210] on input "text" at bounding box center [329, 218] width 116 height 21
type input "MM"
click at [736, 212] on input "0" at bounding box center [763, 218] width 92 height 21
type input "3"
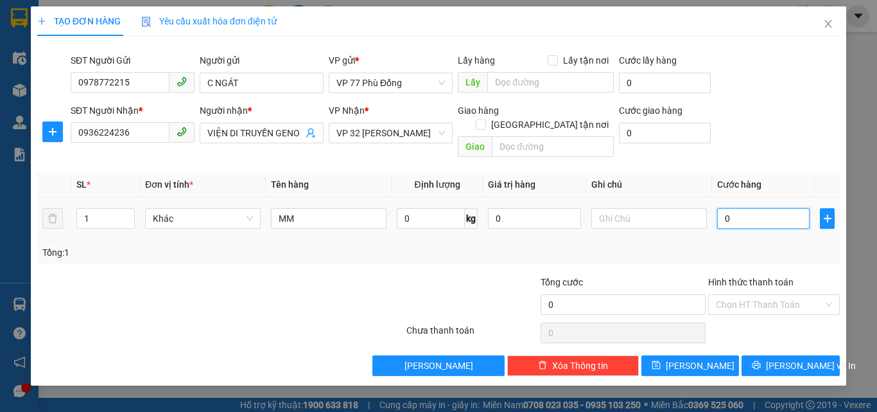
type input "3"
type input "30"
type input "30.000"
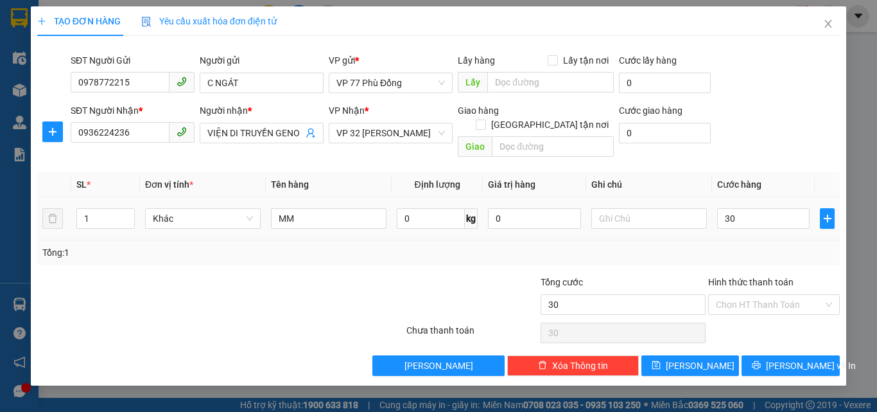
type input "30.000"
click at [742, 245] on div "Tổng: 1" at bounding box center [438, 252] width 793 height 14
click at [780, 358] on span "[PERSON_NAME] và In" at bounding box center [811, 365] width 90 height 14
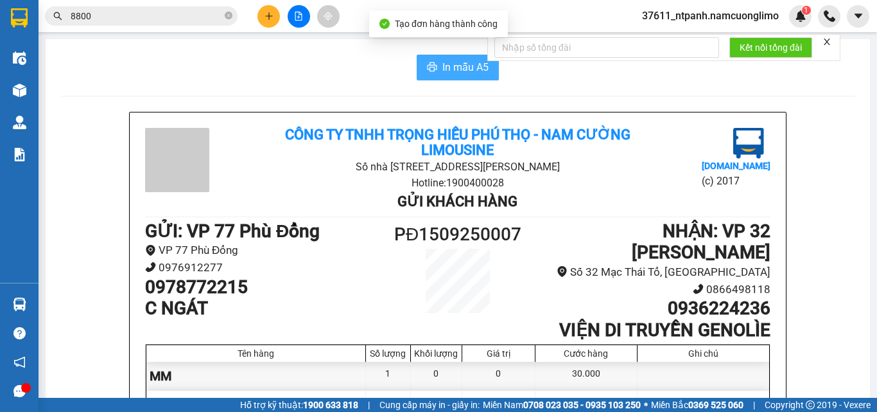
click at [443, 66] on span "In mẫu A5" at bounding box center [466, 67] width 46 height 16
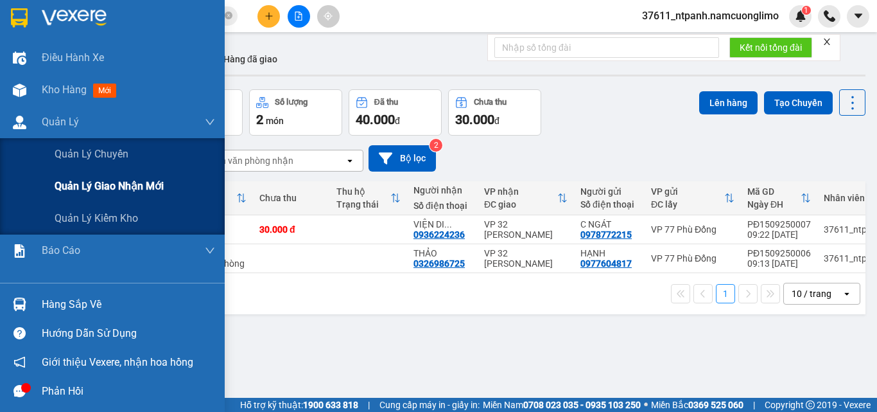
click at [91, 187] on span "Quản lý giao nhận mới" at bounding box center [109, 186] width 109 height 16
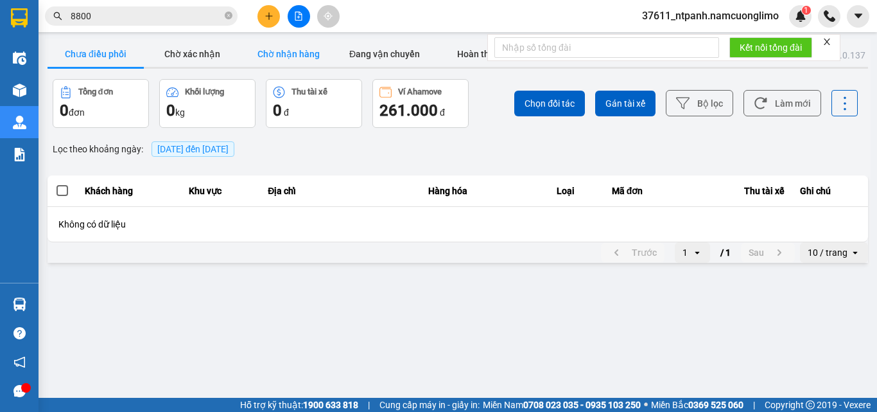
click at [315, 57] on button "Chờ nhận hàng" at bounding box center [288, 54] width 96 height 26
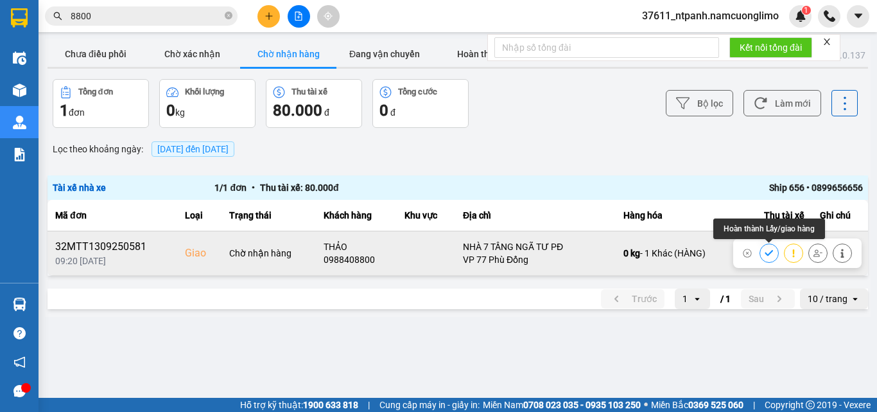
click at [763, 254] on button at bounding box center [769, 252] width 18 height 22
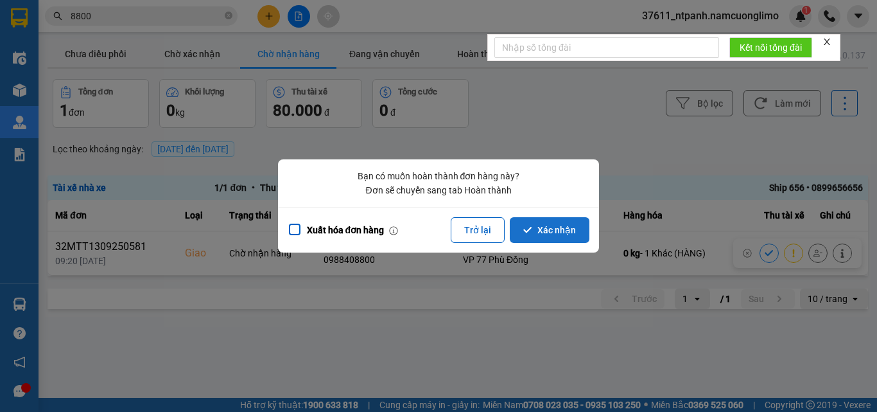
click at [564, 227] on button "Xác nhận" at bounding box center [550, 230] width 80 height 26
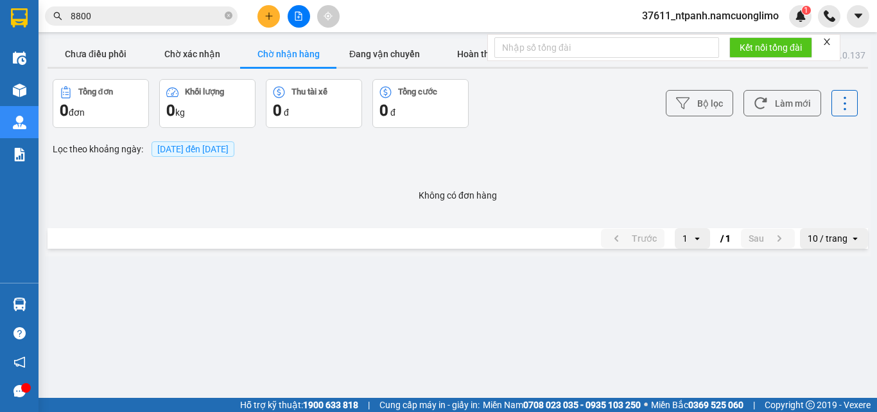
click at [272, 22] on button at bounding box center [269, 16] width 22 height 22
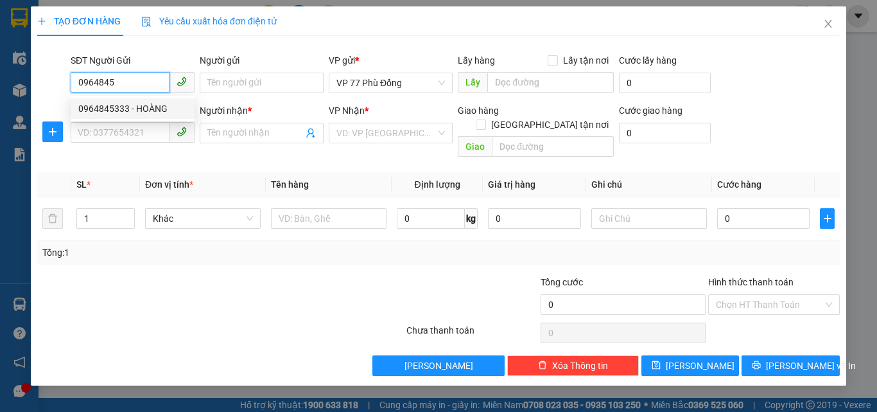
click at [148, 110] on div "0964845333 - HOÀNG" at bounding box center [132, 108] width 109 height 14
type input "0964845333"
type input "HOÀNG"
type input "0964845333"
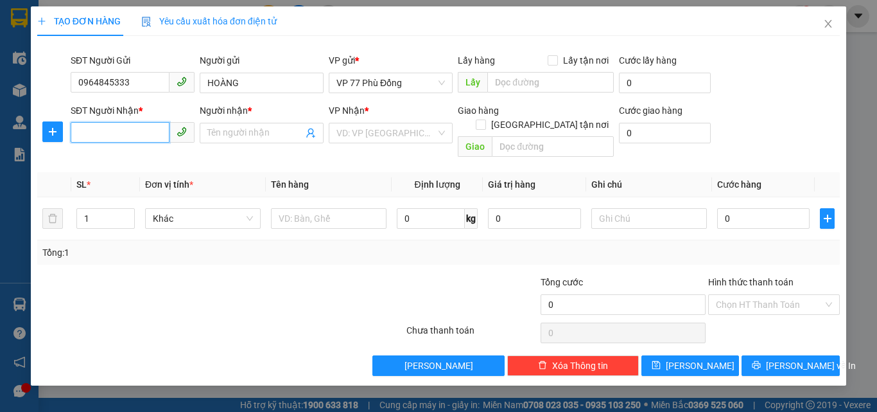
click at [146, 131] on input "SĐT Người Nhận *" at bounding box center [120, 132] width 99 height 21
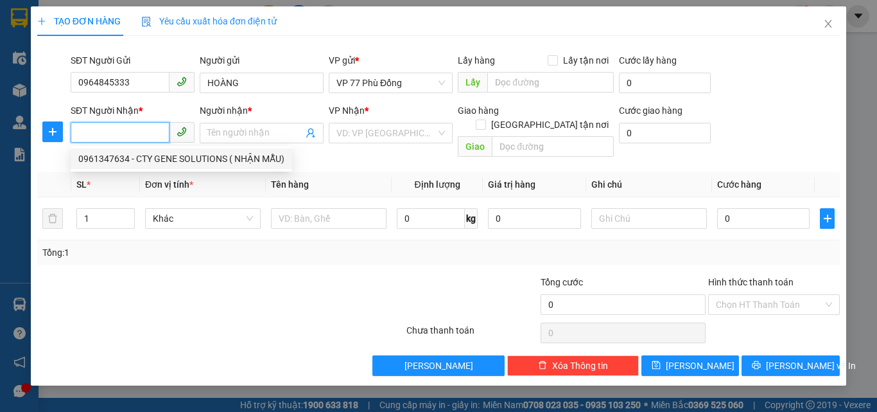
click at [172, 158] on div "0961347634 - CTY GENE SOLUTIONS ( NHẬN MẪU)" at bounding box center [181, 159] width 206 height 14
type input "0961347634"
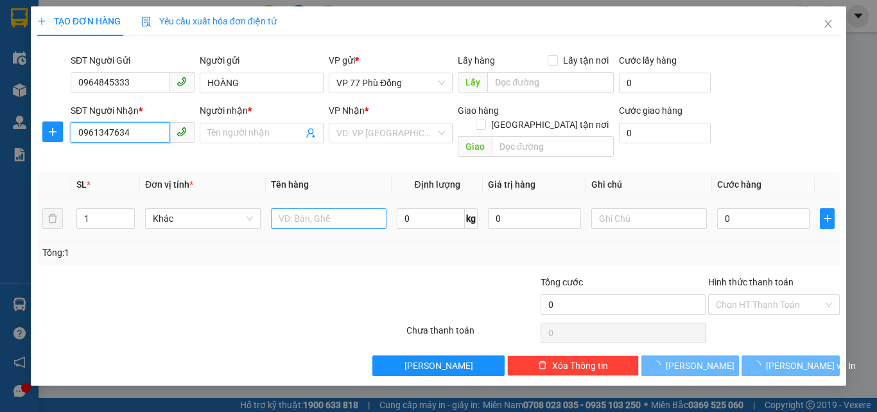
type input "CTY GENE SOLUTIONS ( NHẬN MẪU)"
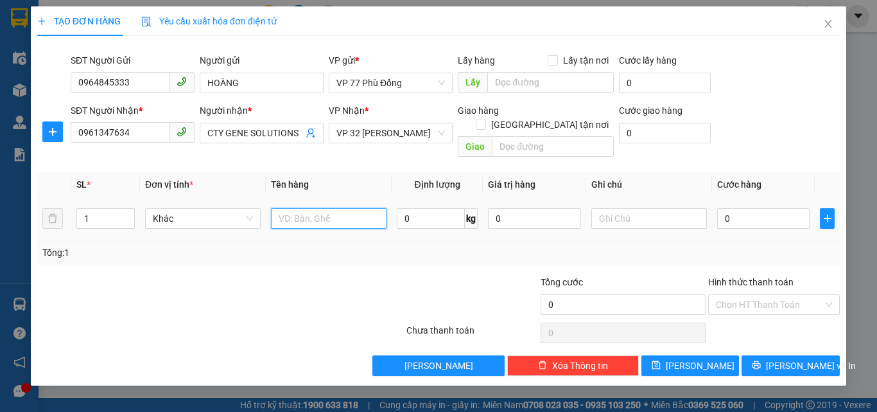
click at [355, 208] on input "text" at bounding box center [329, 218] width 116 height 21
type input "MM"
click at [746, 208] on input "0" at bounding box center [763, 218] width 92 height 21
type input "3"
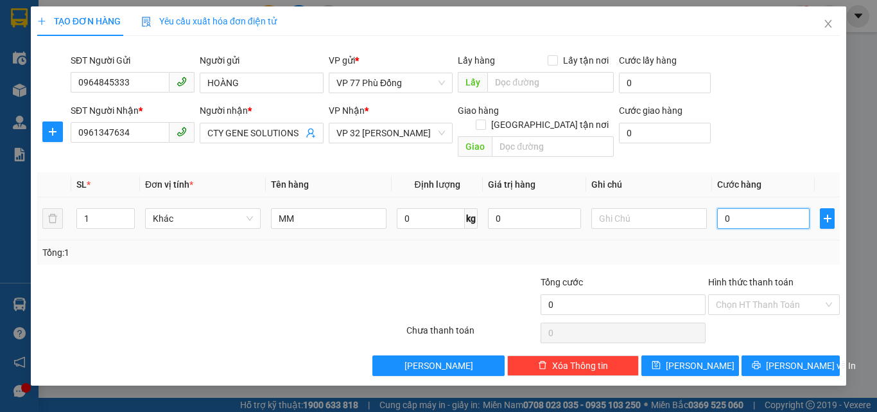
type input "3"
type input "30"
type input "30.000"
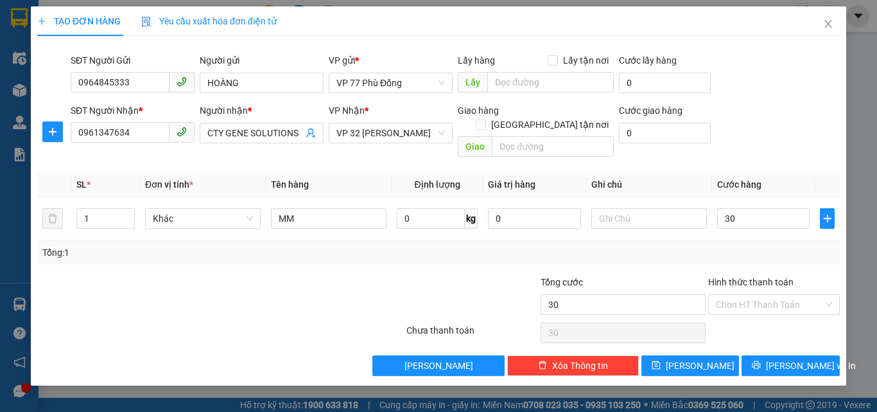
type input "30.000"
click at [760, 245] on div "Tổng: 1" at bounding box center [438, 252] width 793 height 14
click at [775, 355] on button "[PERSON_NAME] và In" at bounding box center [791, 365] width 98 height 21
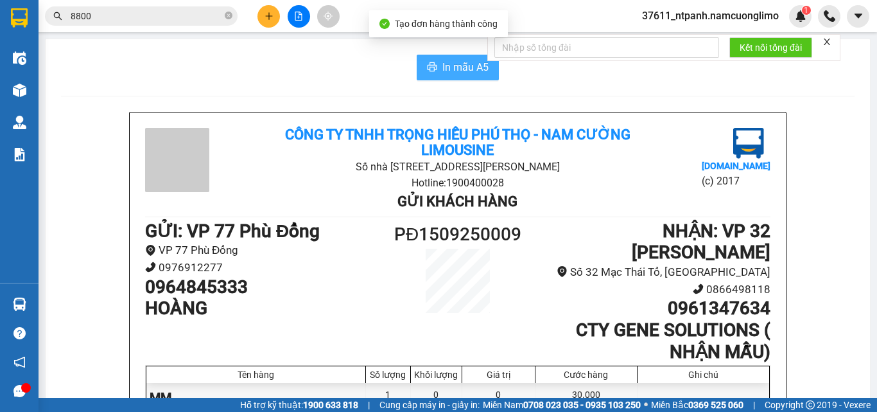
click at [443, 73] on span "In mẫu A5" at bounding box center [466, 67] width 46 height 16
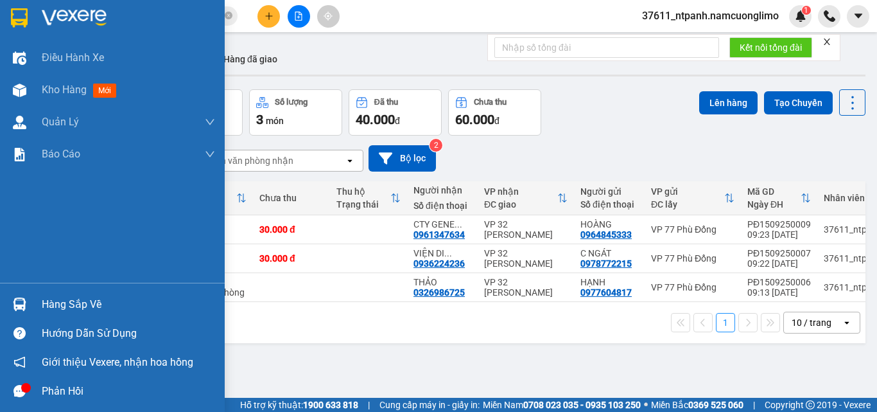
click at [63, 305] on div "Hàng sắp về" at bounding box center [128, 304] width 173 height 19
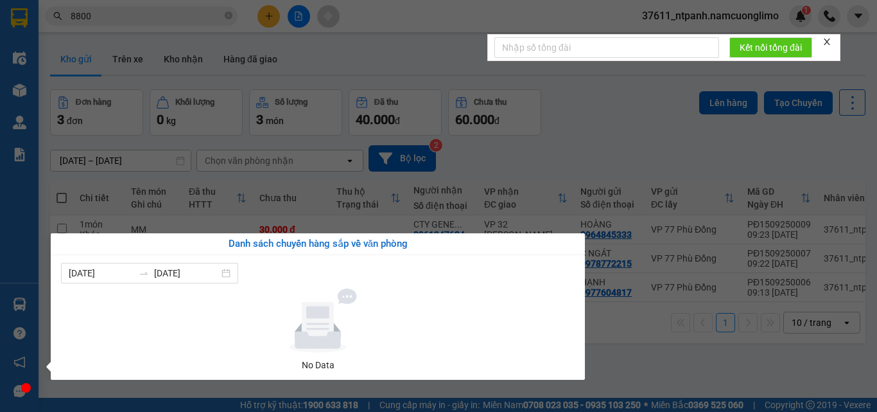
click at [639, 342] on section "Kết quả tìm kiếm ( 22 ) Bộ lọc Mã ĐH Trạng thái Món hàng Tổng cước Chưa cước Ng…" at bounding box center [438, 206] width 877 height 412
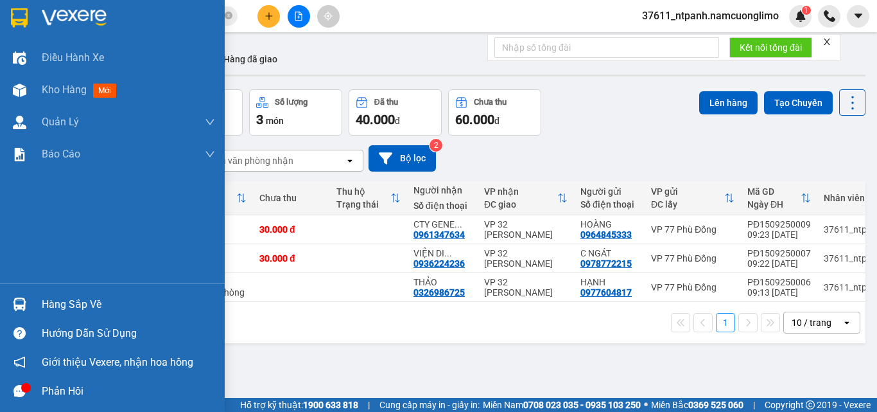
click at [60, 307] on div "Hàng sắp về" at bounding box center [128, 304] width 173 height 19
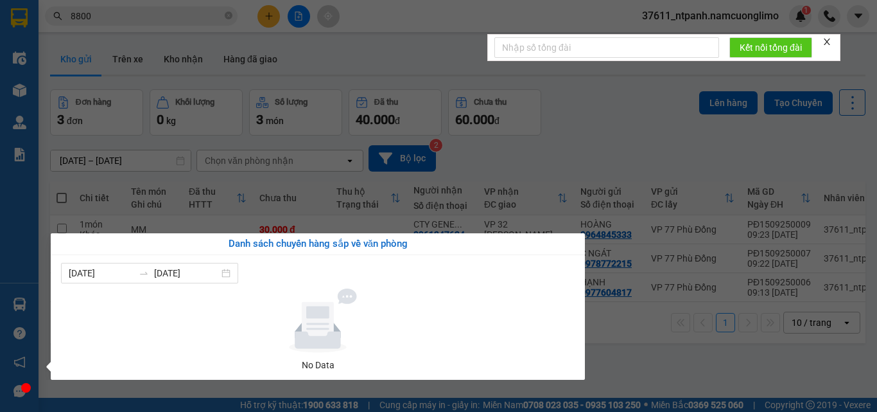
click at [678, 363] on section "Kết quả tìm kiếm ( 22 ) Bộ lọc Mã ĐH Trạng thái Món hàng Tổng cước Chưa cước Ng…" at bounding box center [438, 206] width 877 height 412
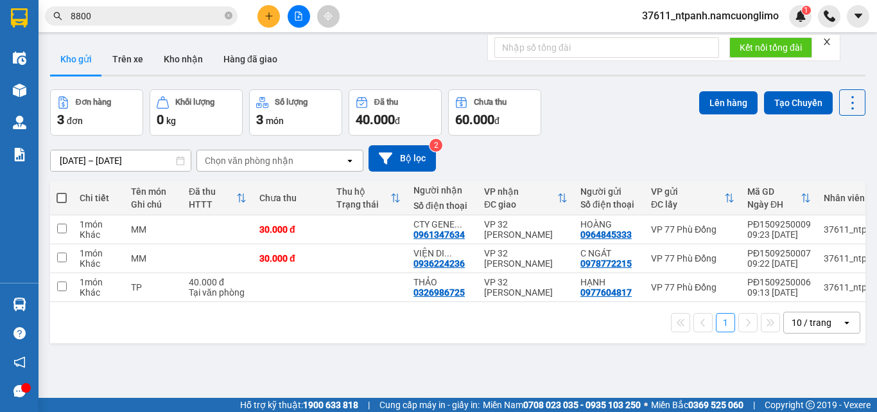
click at [263, 18] on button at bounding box center [269, 16] width 22 height 22
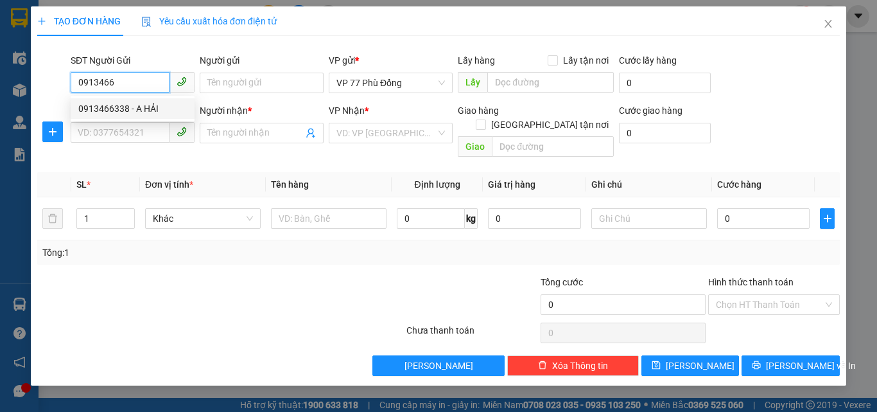
click at [136, 109] on div "0913466338 - A HẢI" at bounding box center [132, 108] width 109 height 14
type input "0913466338"
type input "A HẢI"
type input "0913466338"
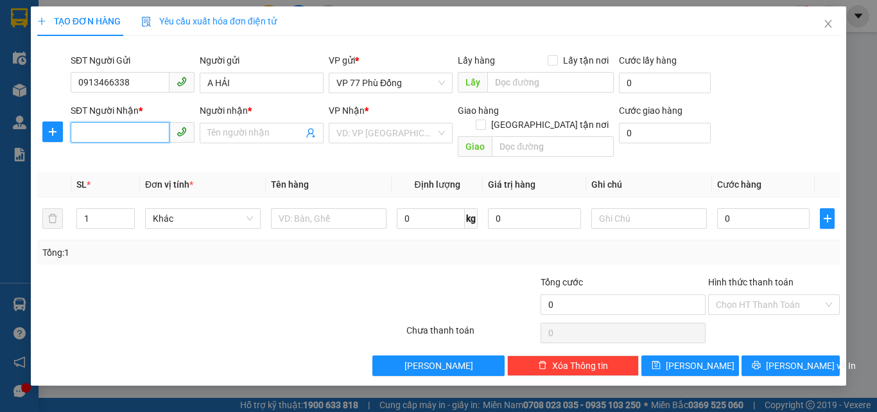
click at [125, 132] on input "SĐT Người Nhận *" at bounding box center [120, 132] width 99 height 21
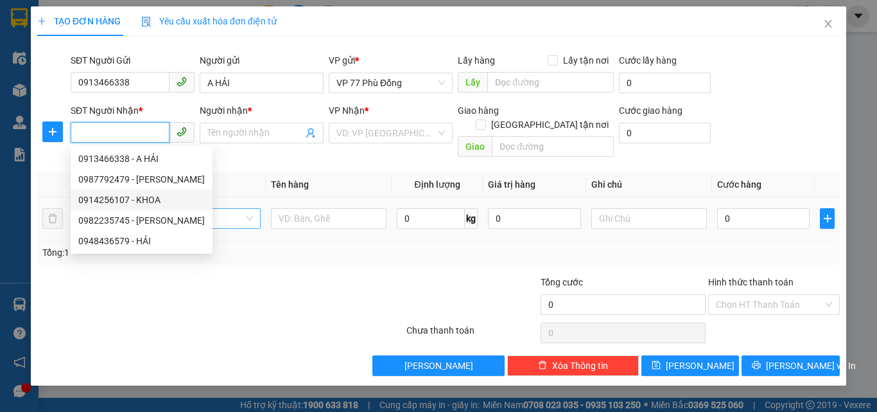
click at [141, 200] on div "0914256107 - KHOA" at bounding box center [141, 200] width 127 height 14
type input "0914256107"
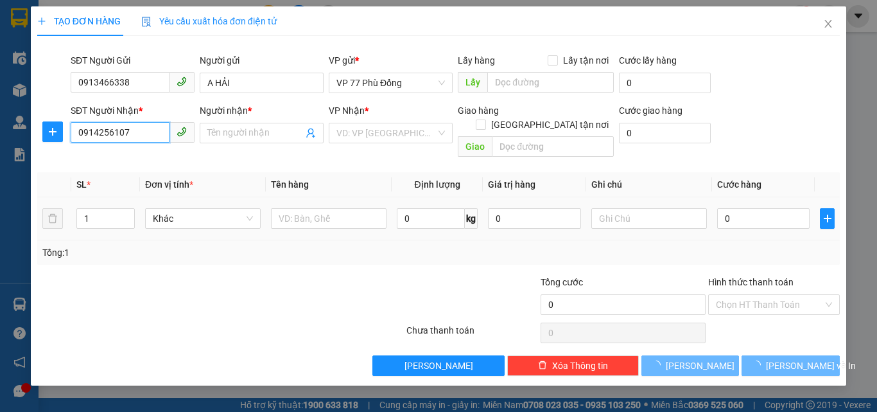
type input "KHOA"
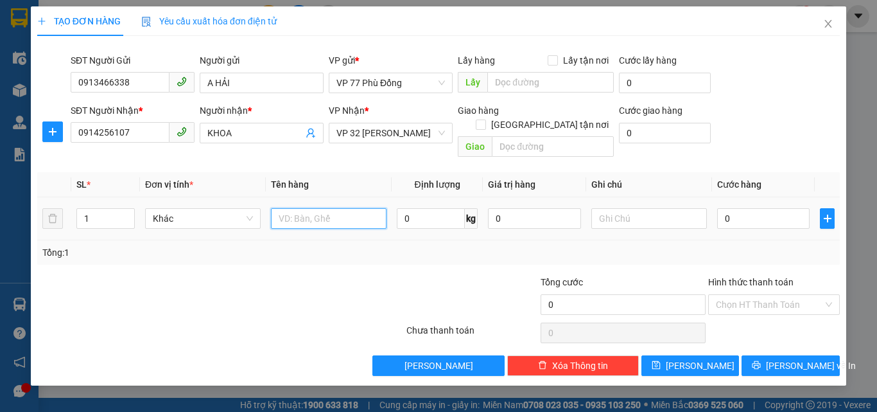
click at [295, 209] on input "text" at bounding box center [329, 218] width 116 height 21
type input "LK"
click at [732, 208] on input "0" at bounding box center [763, 218] width 92 height 21
type input "3"
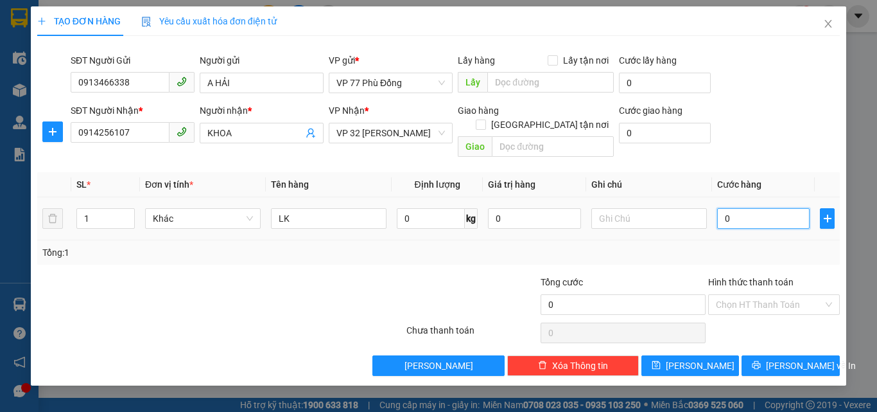
type input "3"
type input "30"
type input "30.000"
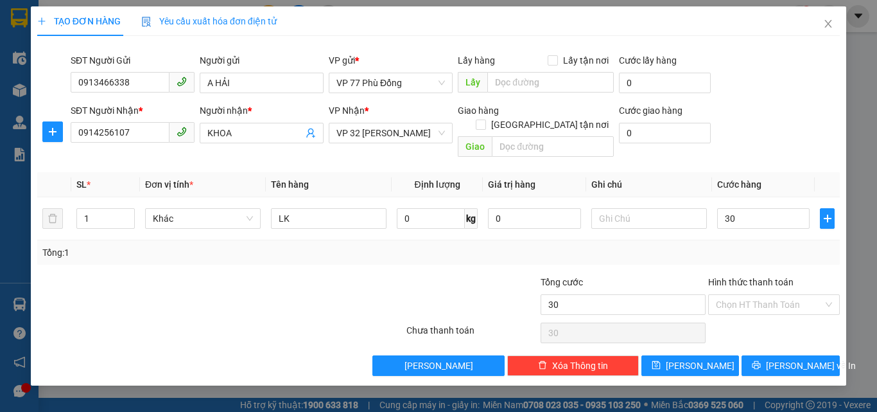
type input "30.000"
click at [766, 245] on div "Tổng: 1" at bounding box center [438, 252] width 793 height 14
click at [783, 358] on span "[PERSON_NAME] và In" at bounding box center [811, 365] width 90 height 14
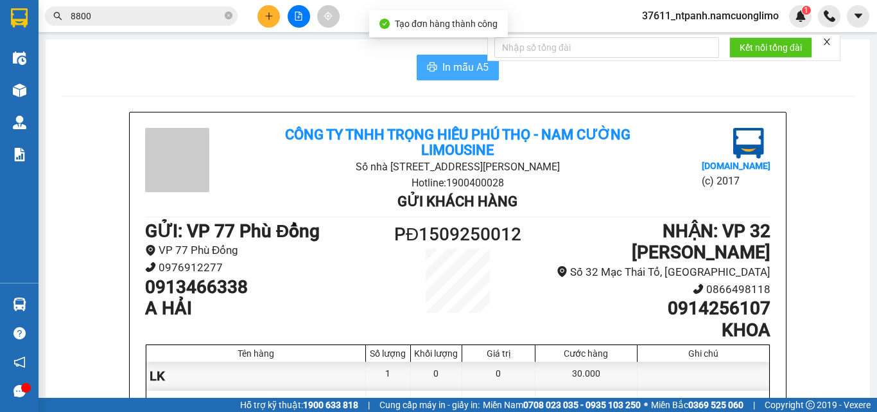
click at [471, 66] on span "In mẫu A5" at bounding box center [466, 67] width 46 height 16
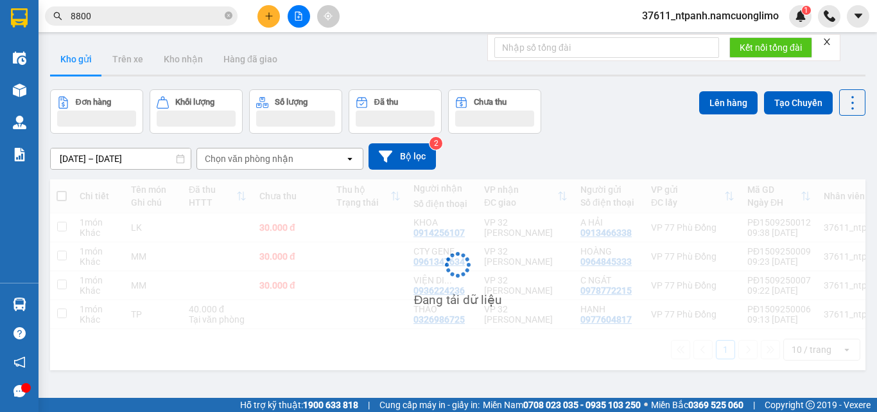
click at [266, 19] on icon "plus" at bounding box center [269, 16] width 9 height 9
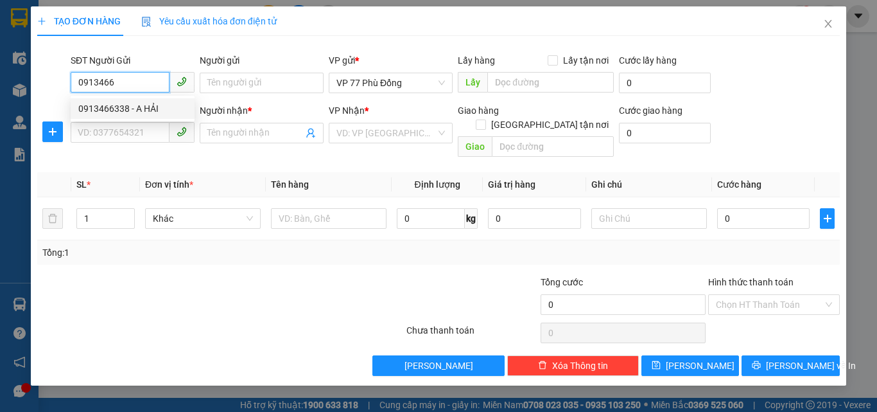
click at [142, 106] on div "0913466338 - A HẢI" at bounding box center [132, 108] width 109 height 14
type input "0913466338"
type input "A HẢI"
type input "0913466338"
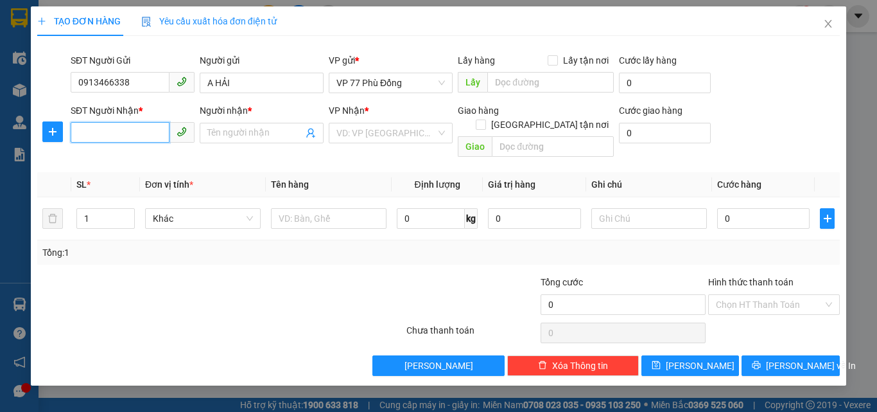
click at [143, 134] on input "SĐT Người Nhận *" at bounding box center [120, 132] width 99 height 21
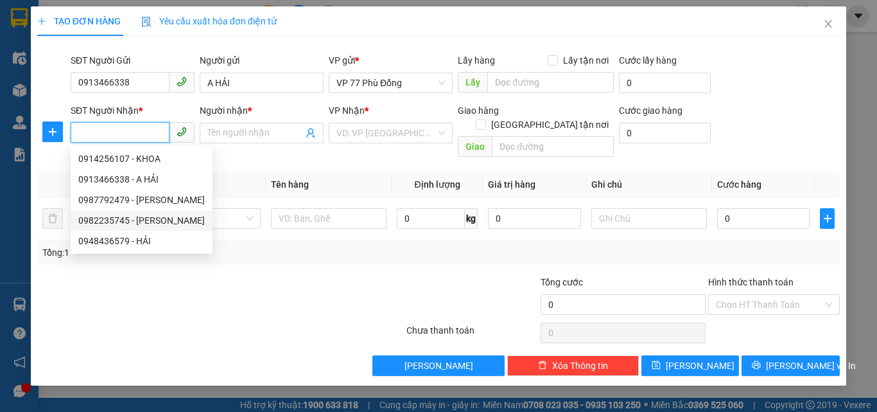
click at [147, 217] on div "0982235745 - [PERSON_NAME]" at bounding box center [141, 220] width 127 height 14
type input "0982235745"
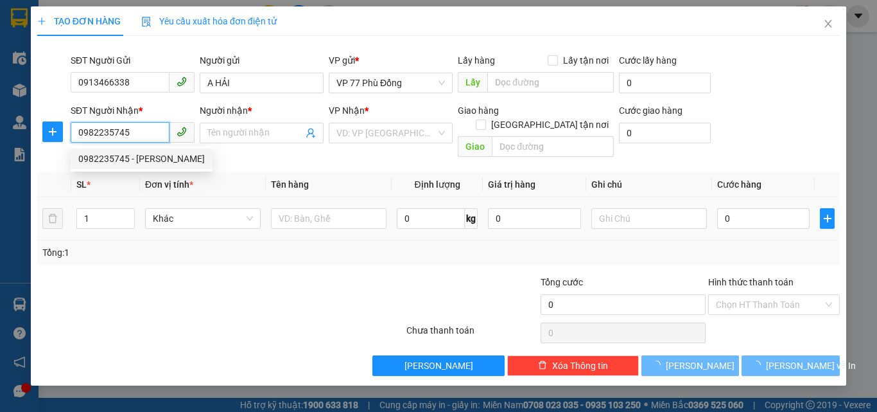
type input "MINH"
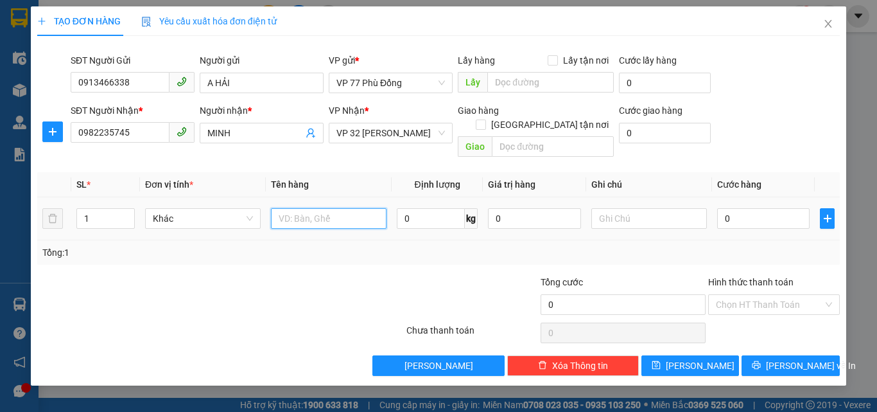
drag, startPoint x: 299, startPoint y: 209, endPoint x: 320, endPoint y: 207, distance: 21.3
click at [311, 209] on input "text" at bounding box center [329, 218] width 116 height 21
type input "LK"
click at [754, 208] on input "0" at bounding box center [763, 218] width 92 height 21
type input "3"
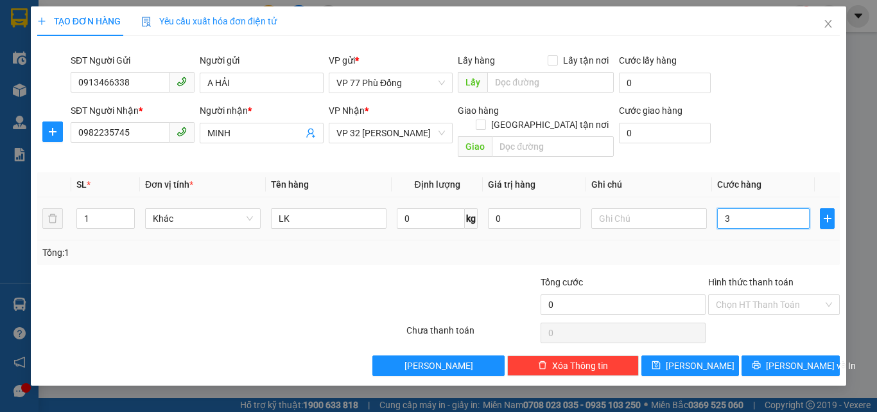
type input "3"
type input "30"
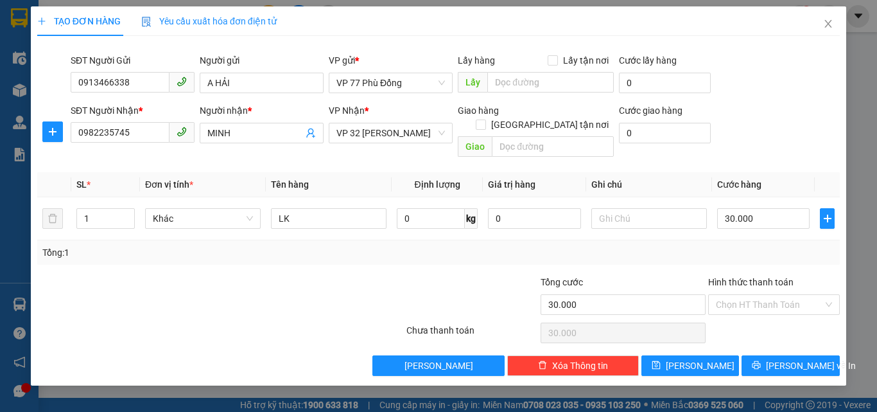
click at [723, 245] on div "Tổng: 1" at bounding box center [438, 252] width 793 height 14
click at [758, 355] on button "[PERSON_NAME] và In" at bounding box center [791, 365] width 98 height 21
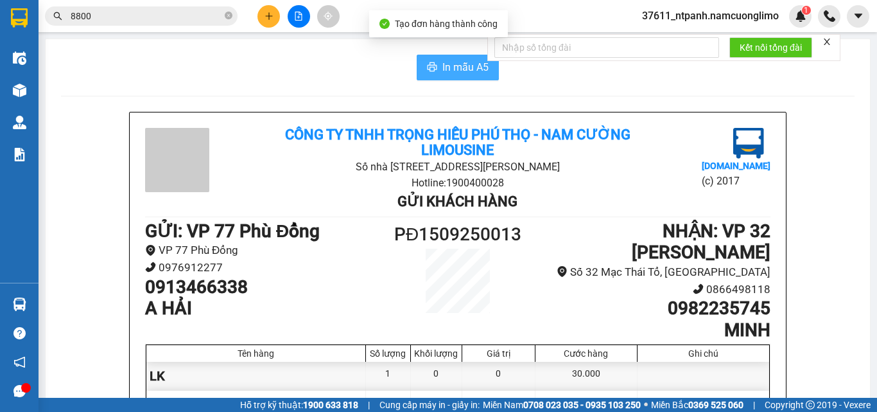
click at [444, 75] on span "In mẫu A5" at bounding box center [466, 67] width 46 height 16
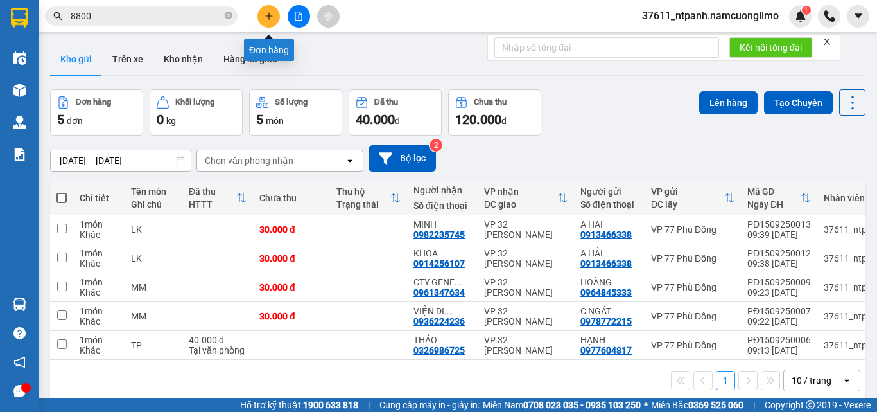
click at [268, 17] on icon "plus" at bounding box center [269, 16] width 9 height 9
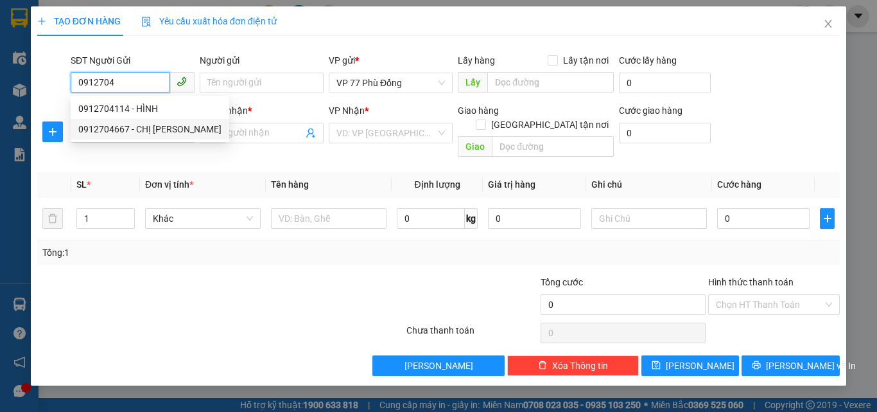
click at [147, 134] on div "0912704667 - CHỊ [PERSON_NAME]" at bounding box center [149, 129] width 143 height 14
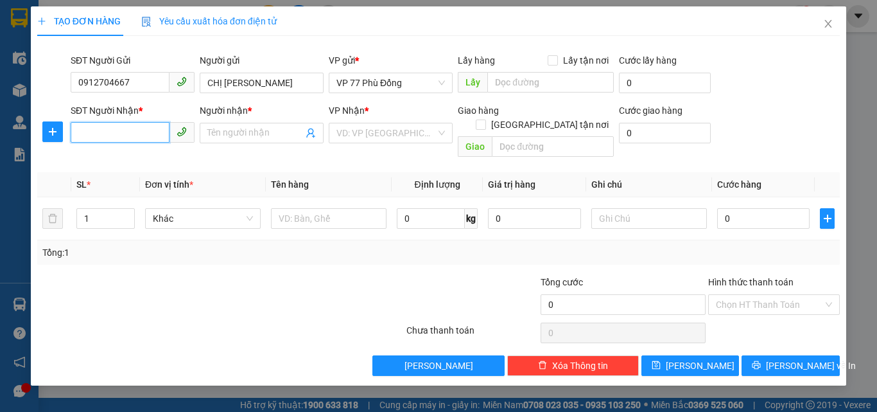
click at [121, 130] on input "SĐT Người Nhận *" at bounding box center [120, 132] width 99 height 21
click at [219, 139] on input "Người nhận *" at bounding box center [255, 133] width 96 height 14
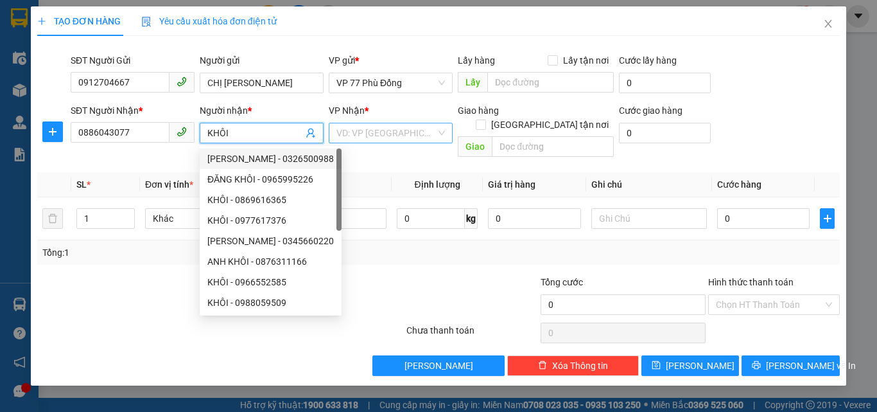
click at [371, 133] on input "search" at bounding box center [387, 132] width 100 height 19
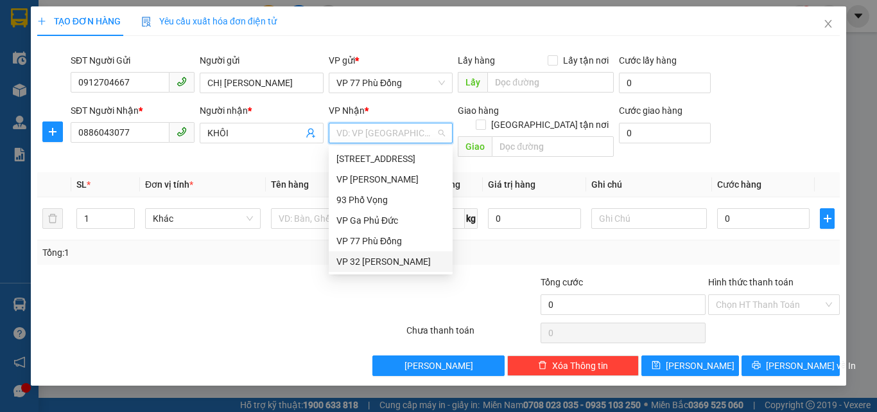
click at [358, 263] on div "VP 32 [PERSON_NAME]" at bounding box center [391, 261] width 109 height 14
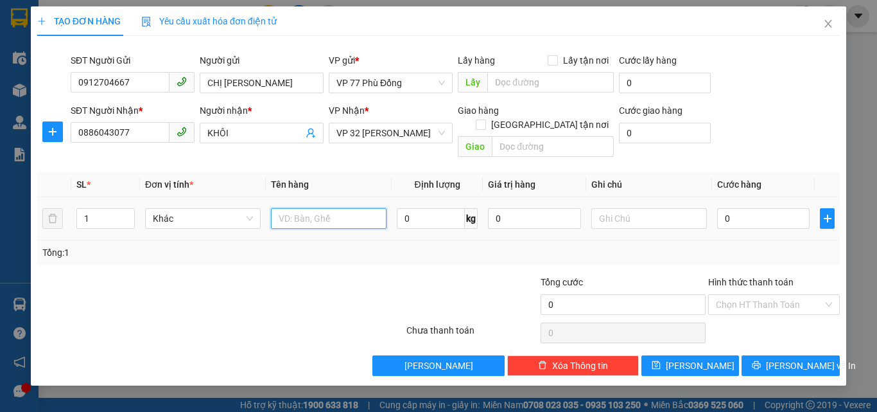
click at [326, 208] on input "text" at bounding box center [329, 218] width 116 height 21
click at [727, 208] on input "0" at bounding box center [763, 218] width 92 height 21
click at [723, 245] on div "Tổng: 1" at bounding box center [438, 252] width 803 height 24
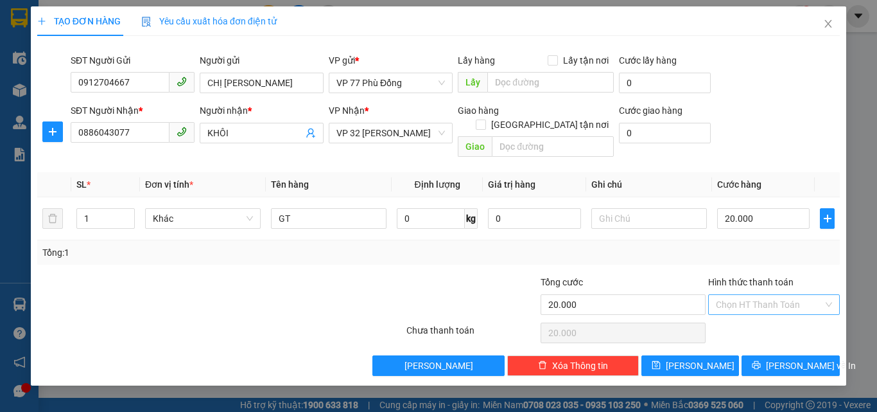
click at [739, 295] on input "Hình thức thanh toán" at bounding box center [769, 304] width 107 height 19
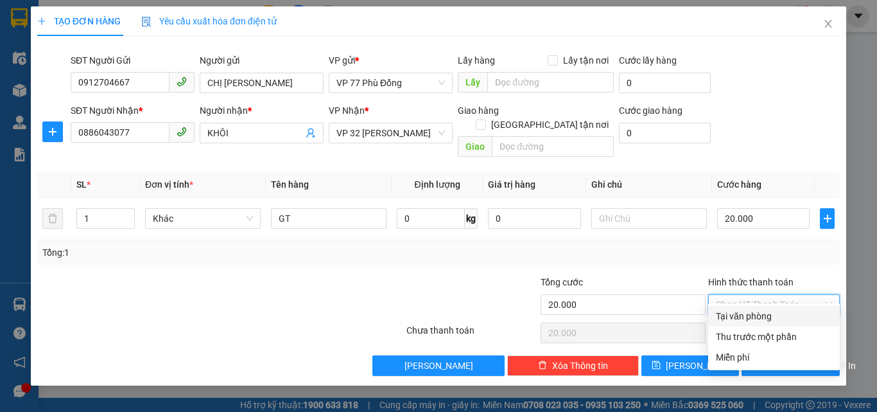
click at [737, 317] on div "Tại văn phòng" at bounding box center [774, 316] width 116 height 14
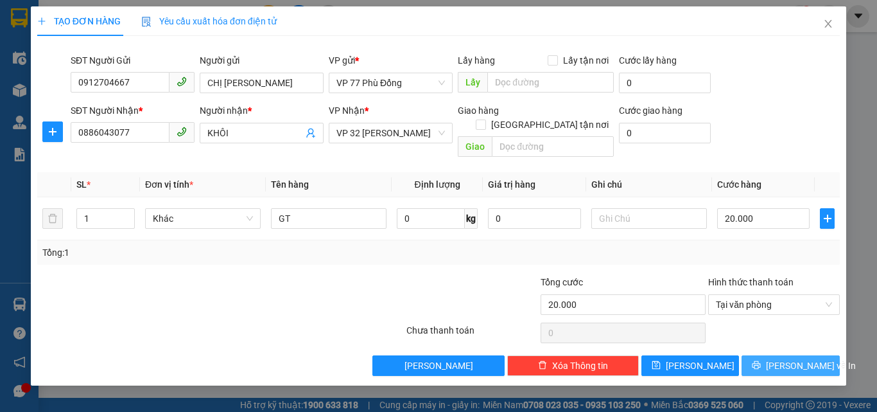
click at [754, 355] on button "[PERSON_NAME] và In" at bounding box center [791, 365] width 98 height 21
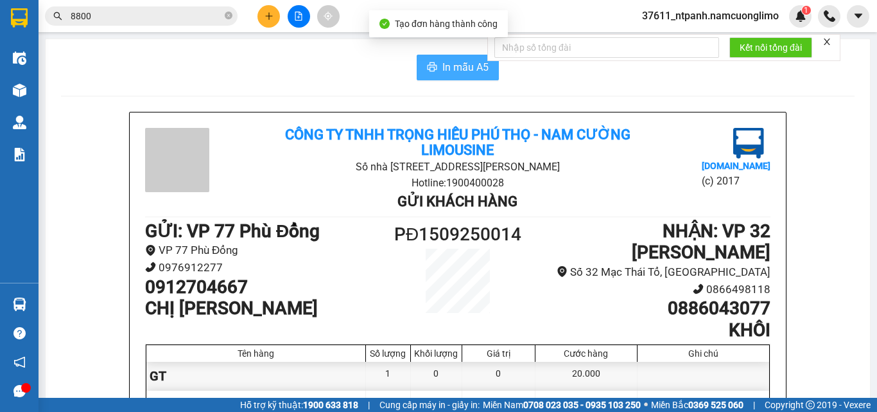
click at [459, 69] on span "In mẫu A5" at bounding box center [466, 67] width 46 height 16
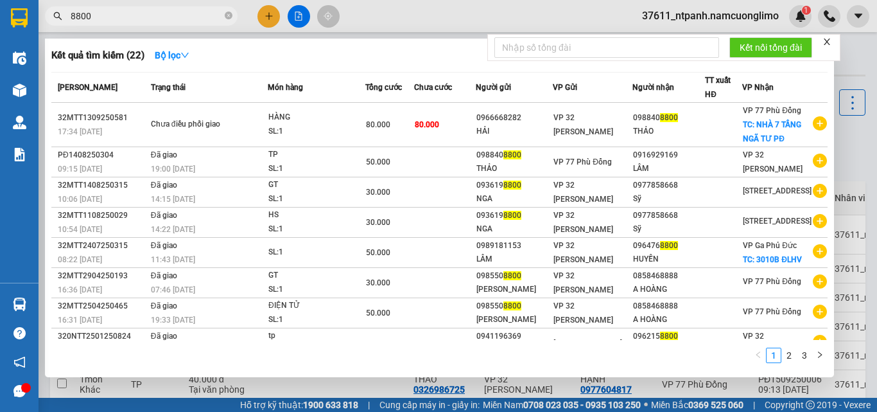
drag, startPoint x: 127, startPoint y: 6, endPoint x: 87, endPoint y: 13, distance: 41.0
click at [87, 13] on span "8800" at bounding box center [141, 15] width 193 height 19
drag, startPoint x: 92, startPoint y: 17, endPoint x: 56, endPoint y: 26, distance: 37.1
click at [56, 26] on div "Kết quả tìm kiếm ( 22 ) Bộ lọc Mã ĐH Trạng thái Món hàng Tổng cước Chưa cước Ng…" at bounding box center [125, 16] width 250 height 22
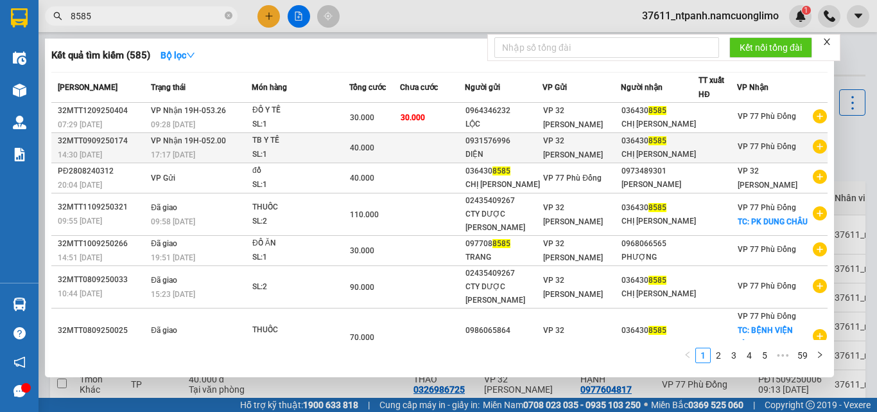
click at [361, 146] on span "40.000" at bounding box center [362, 147] width 24 height 9
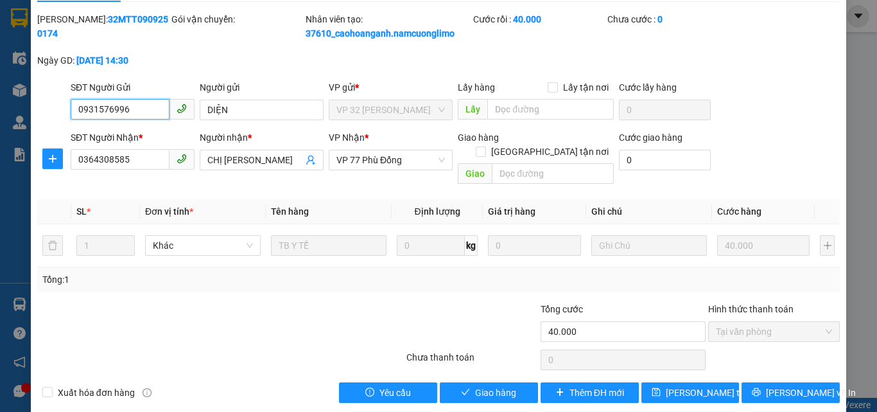
scroll to position [36, 0]
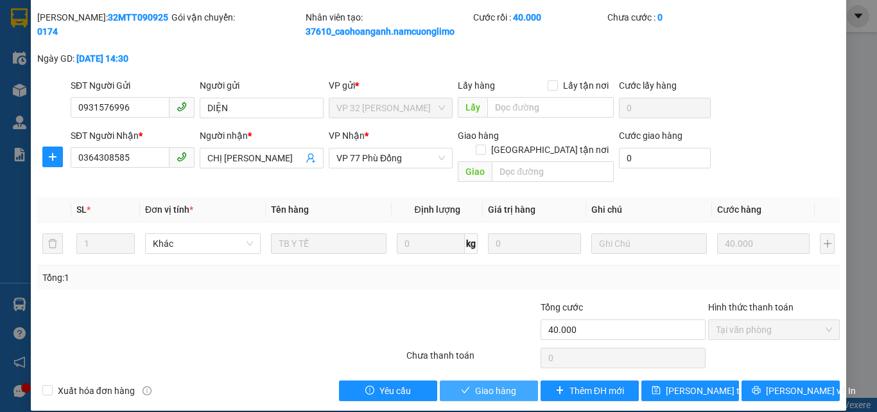
click at [484, 383] on span "Giao hàng" at bounding box center [495, 390] width 41 height 14
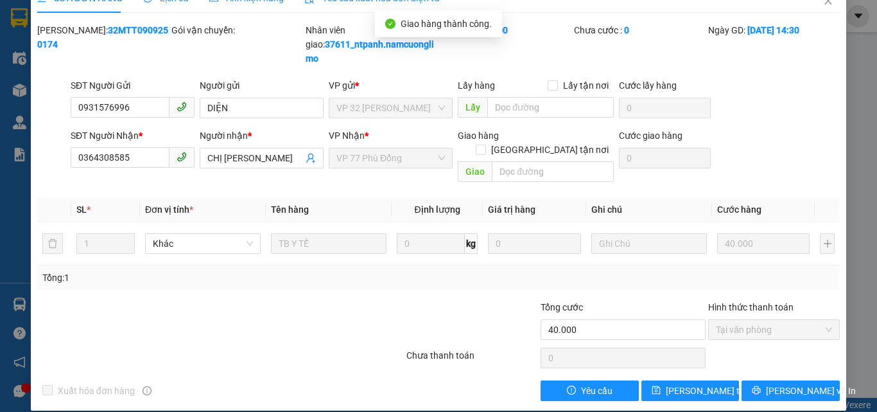
scroll to position [0, 0]
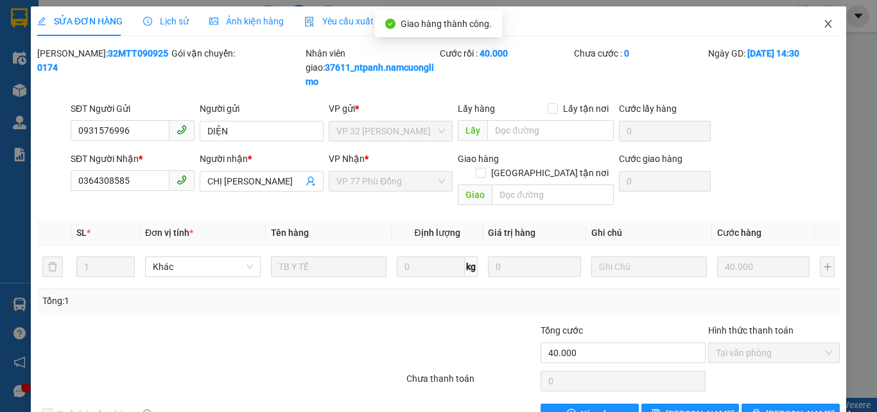
click at [823, 23] on icon "close" at bounding box center [828, 24] width 10 height 10
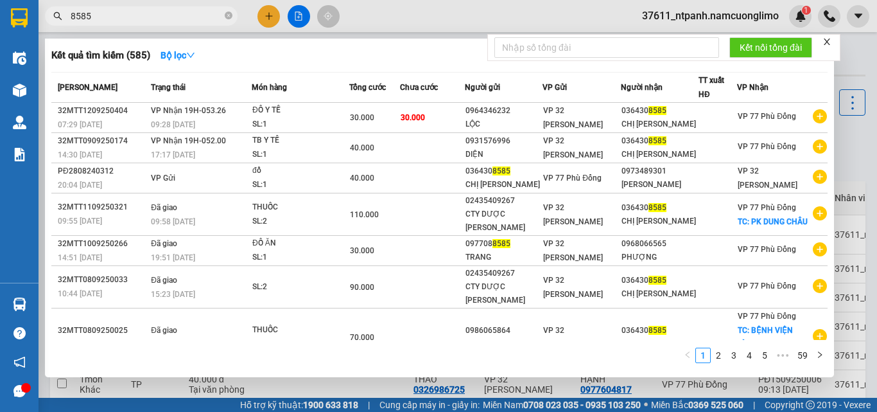
click at [106, 15] on input "8585" at bounding box center [147, 16] width 152 height 14
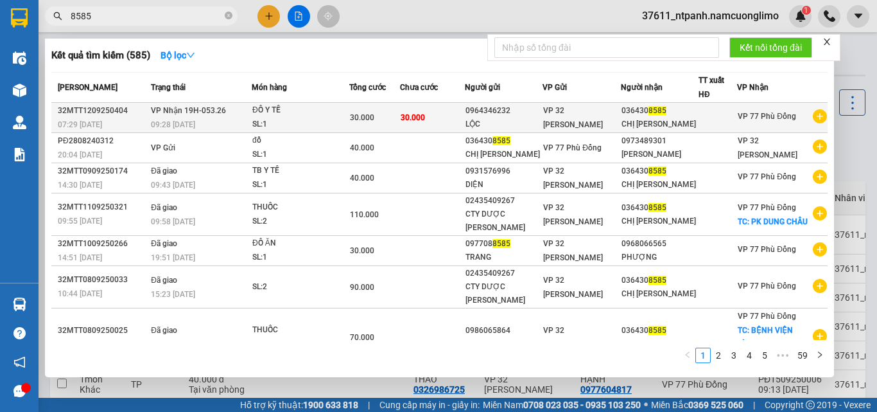
click at [464, 123] on td "30.000" at bounding box center [432, 118] width 64 height 30
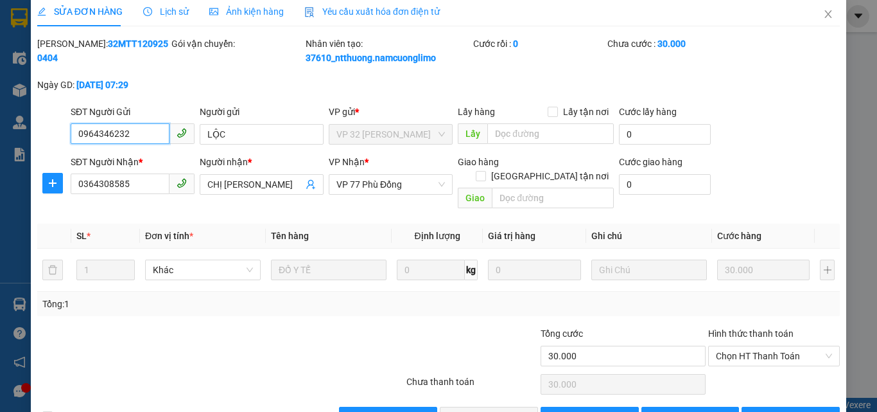
scroll to position [36, 0]
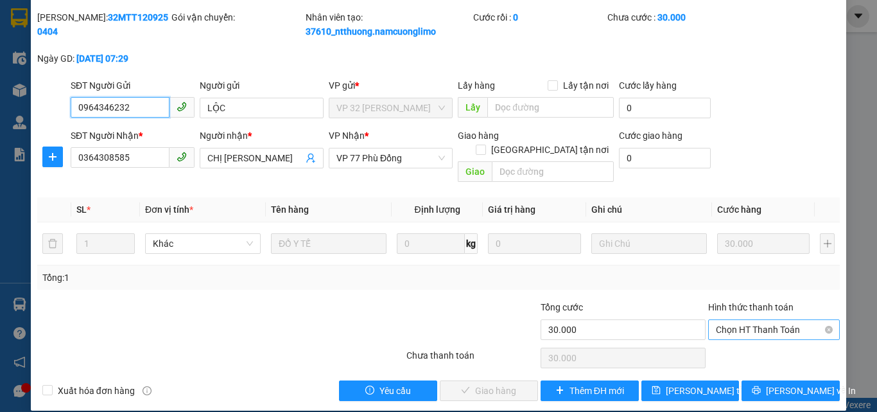
click at [726, 320] on span "Chọn HT Thanh Toán" at bounding box center [774, 329] width 116 height 19
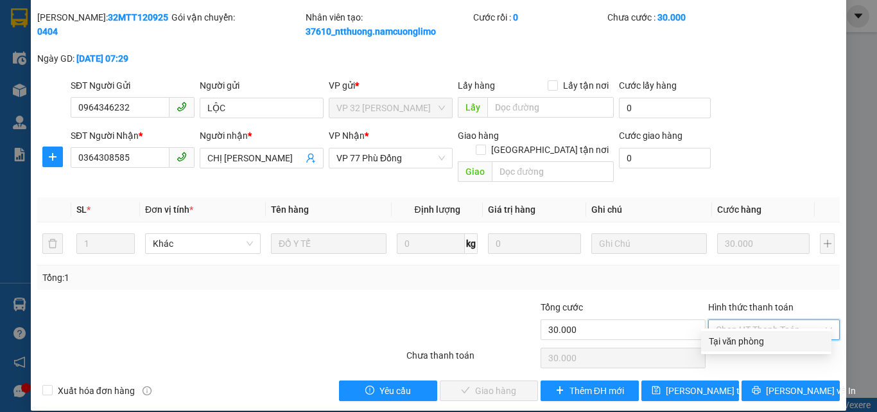
drag, startPoint x: 719, startPoint y: 338, endPoint x: 653, endPoint y: 353, distance: 67.8
click at [718, 338] on div "Tại văn phòng" at bounding box center [766, 341] width 115 height 14
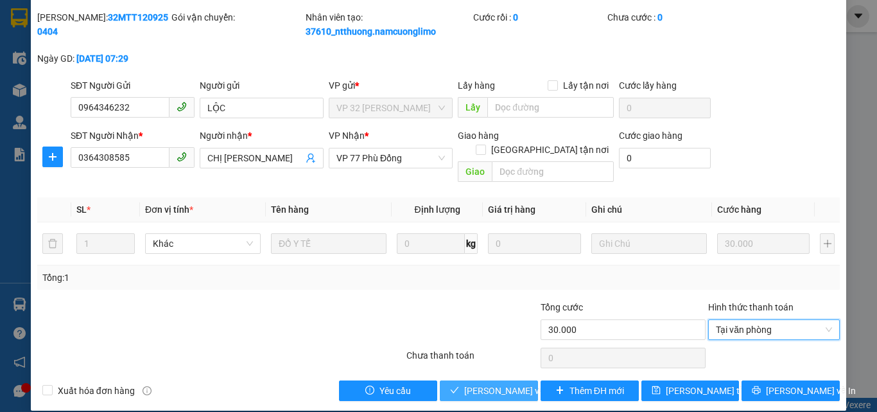
click at [505, 383] on span "[PERSON_NAME] và Giao hàng" at bounding box center [525, 390] width 123 height 14
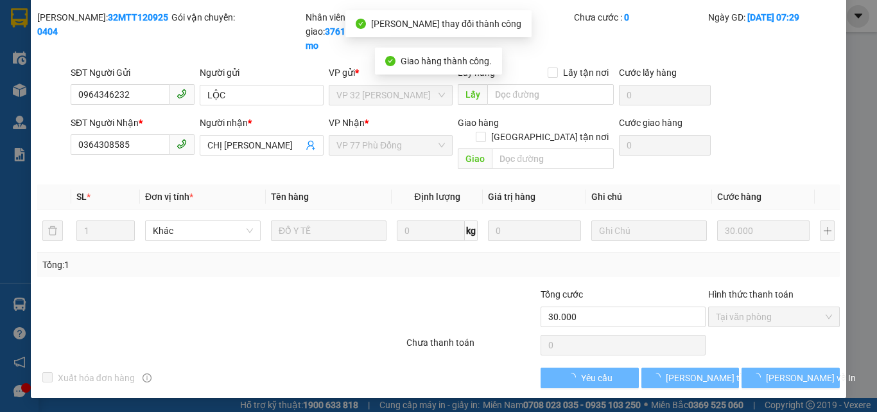
scroll to position [0, 0]
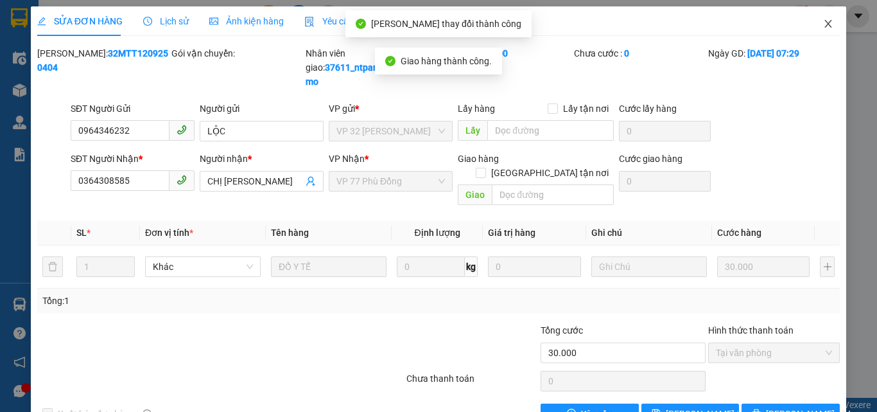
click at [825, 21] on icon "close" at bounding box center [828, 24] width 7 height 8
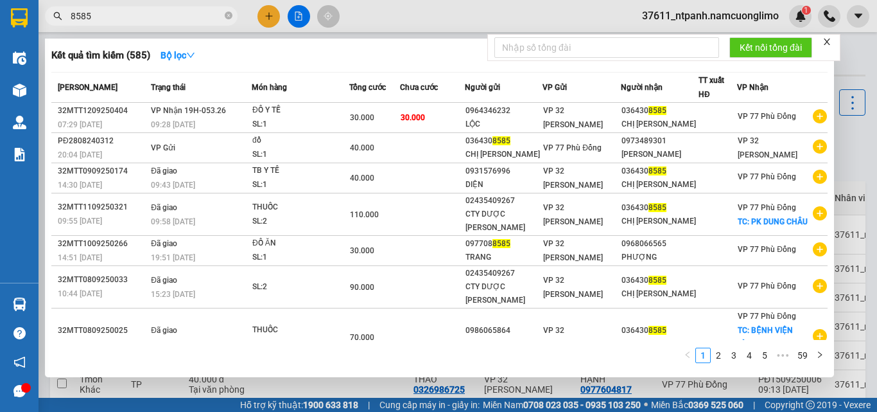
click at [140, 22] on input "8585" at bounding box center [147, 16] width 152 height 14
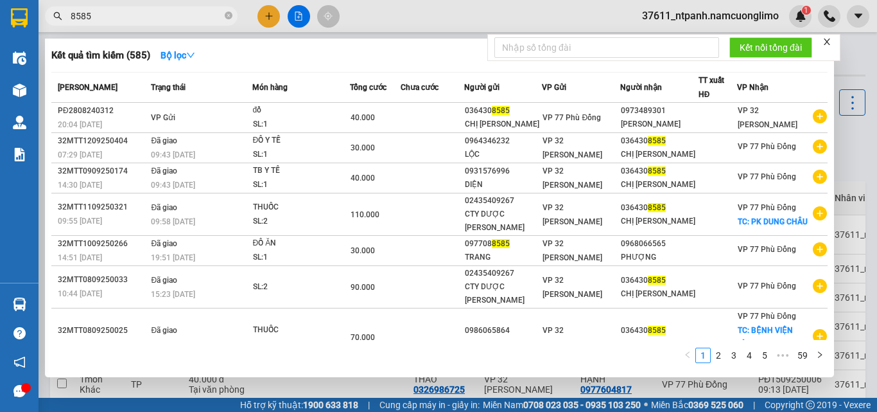
click at [843, 129] on div at bounding box center [438, 206] width 877 height 412
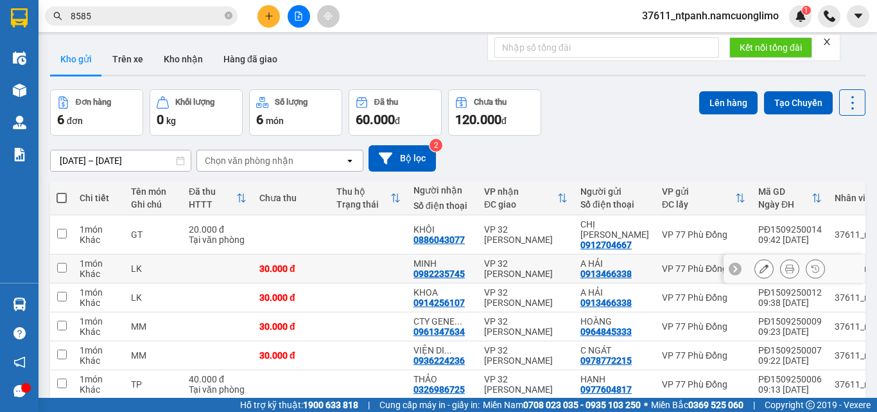
click at [67, 257] on td at bounding box center [61, 268] width 23 height 29
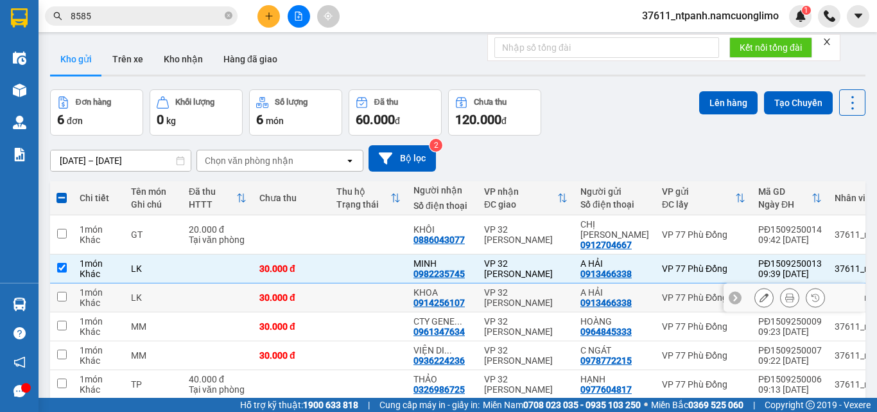
click at [61, 292] on input "checkbox" at bounding box center [62, 297] width 10 height 10
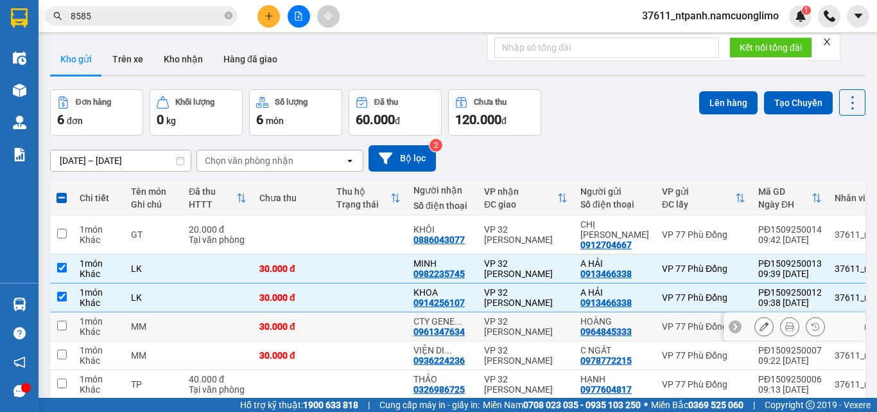
click at [62, 320] on input "checkbox" at bounding box center [62, 325] width 10 height 10
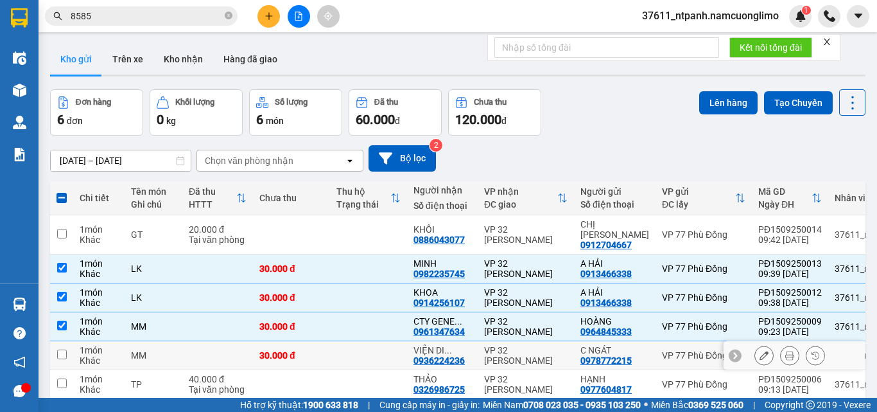
click at [63, 349] on input "checkbox" at bounding box center [62, 354] width 10 height 10
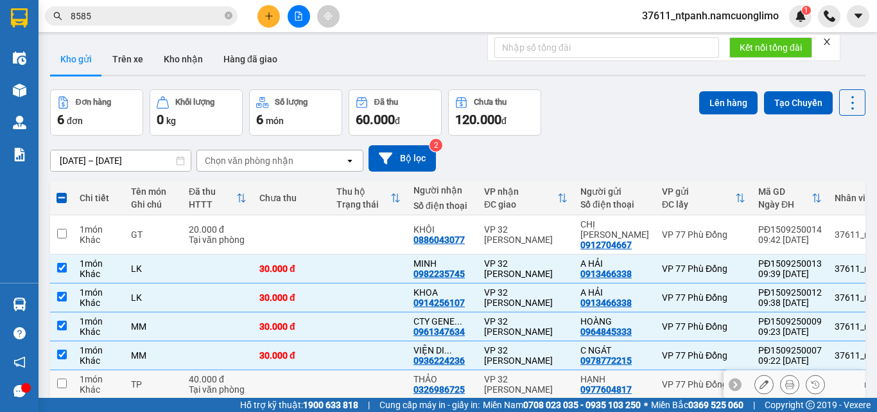
click at [62, 378] on input "checkbox" at bounding box center [62, 383] width 10 height 10
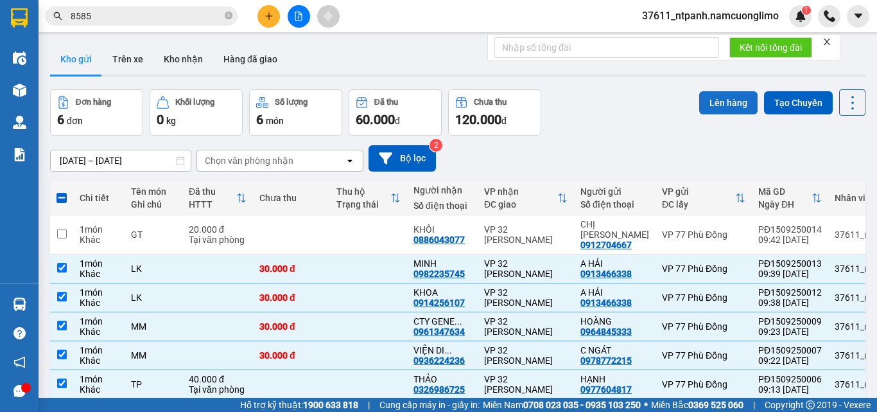
click at [716, 105] on button "Lên hàng" at bounding box center [728, 102] width 58 height 23
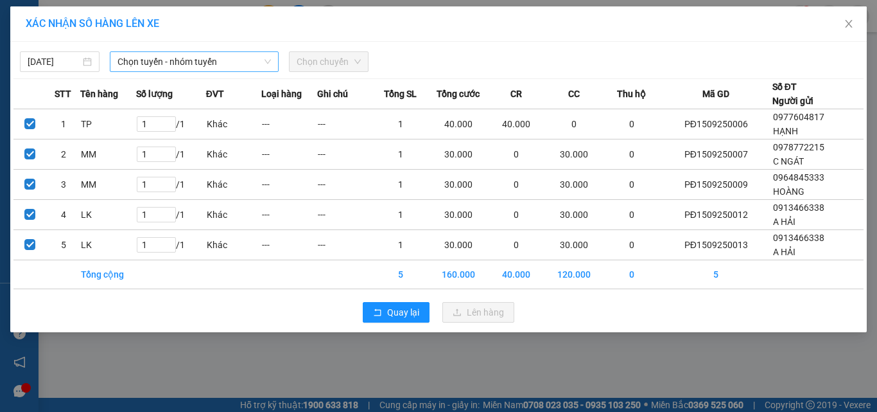
click at [193, 60] on span "Chọn tuyến - nhóm tuyến" at bounding box center [194, 61] width 153 height 19
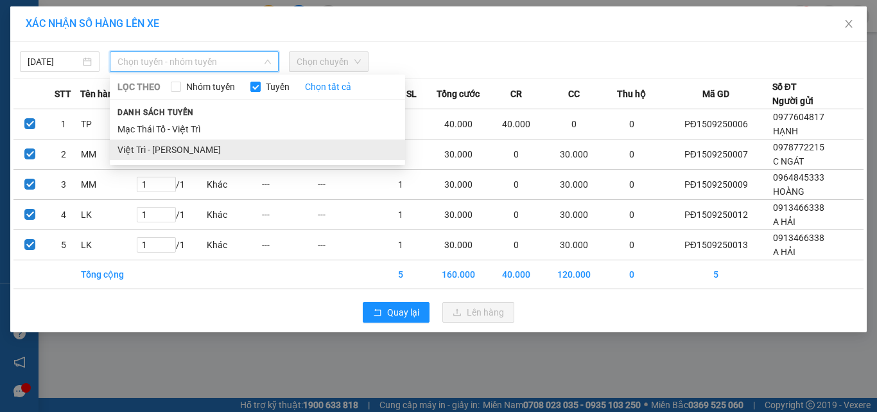
click at [166, 146] on li "Việt Trì - [PERSON_NAME]" at bounding box center [257, 149] width 295 height 21
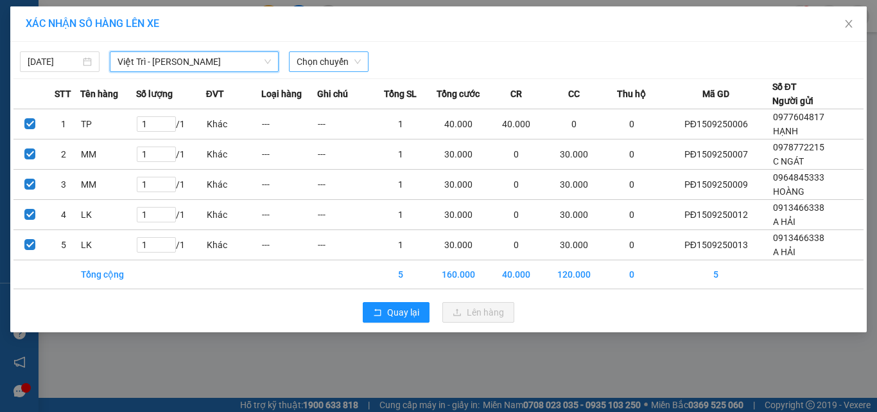
click at [328, 54] on span "Chọn chuyến" at bounding box center [329, 61] width 64 height 19
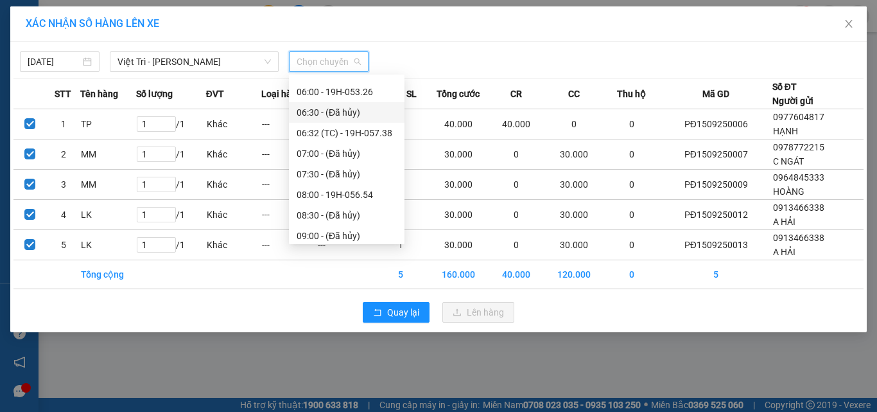
scroll to position [128, 0]
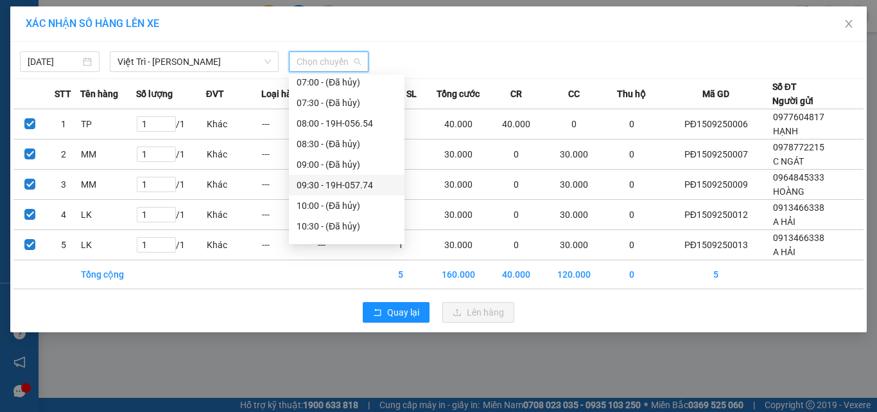
click at [351, 187] on div "09:30 - 19H-057.74" at bounding box center [347, 185] width 100 height 14
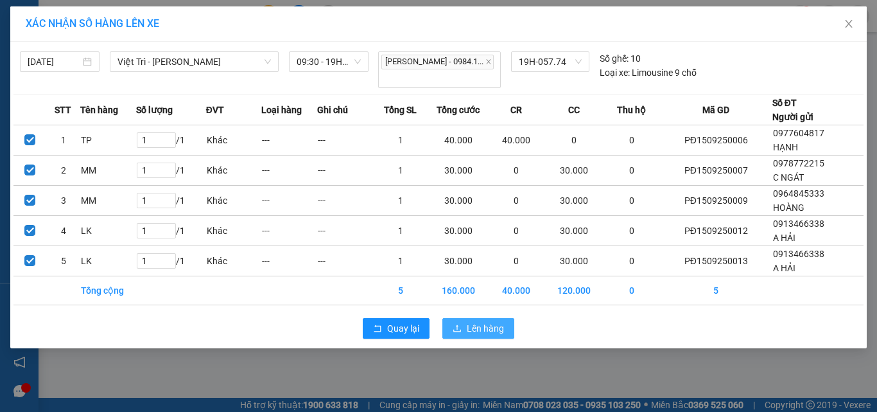
click at [473, 327] on button "Lên hàng" at bounding box center [479, 328] width 72 height 21
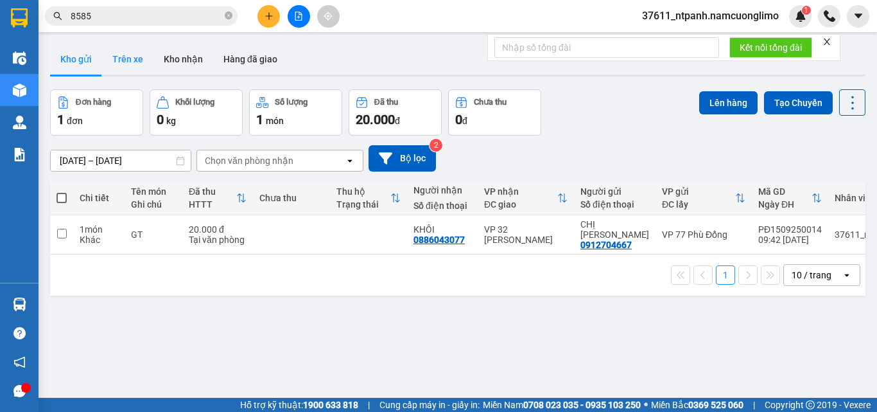
click at [128, 60] on button "Trên xe" at bounding box center [127, 59] width 51 height 31
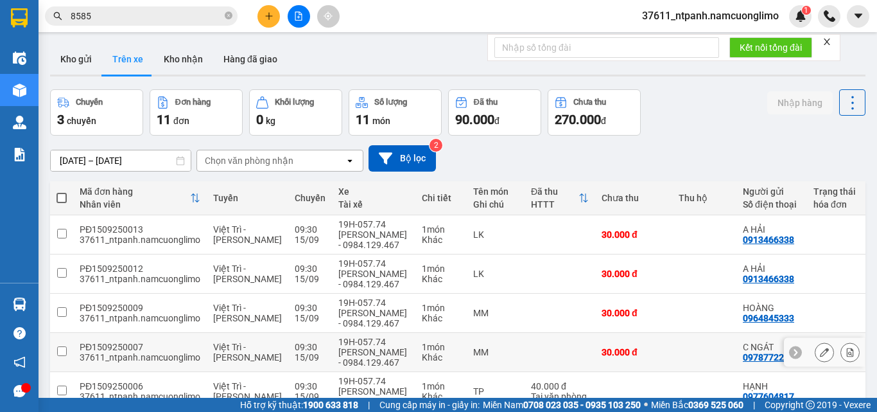
scroll to position [64, 0]
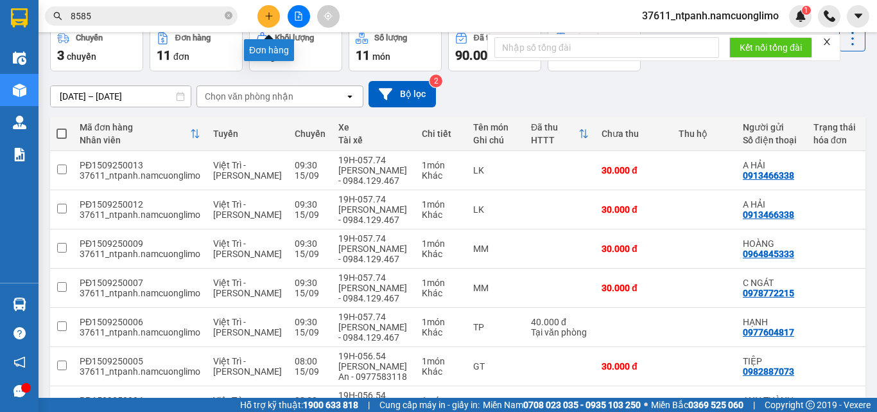
click at [270, 24] on button at bounding box center [269, 16] width 22 height 22
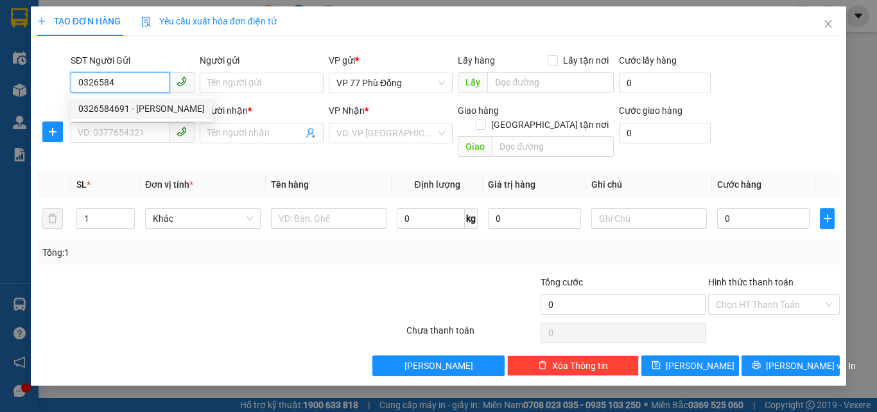
click at [111, 110] on div "0326584691 - [PERSON_NAME]" at bounding box center [141, 108] width 127 height 14
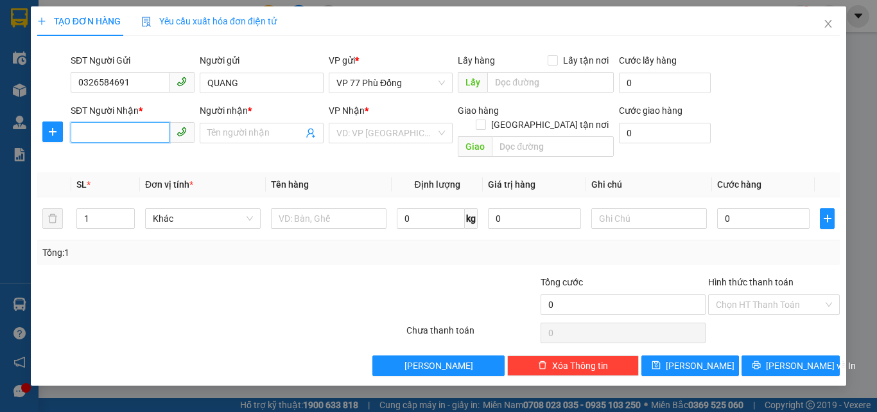
click at [126, 125] on input "SĐT Người Nhận *" at bounding box center [120, 132] width 99 height 21
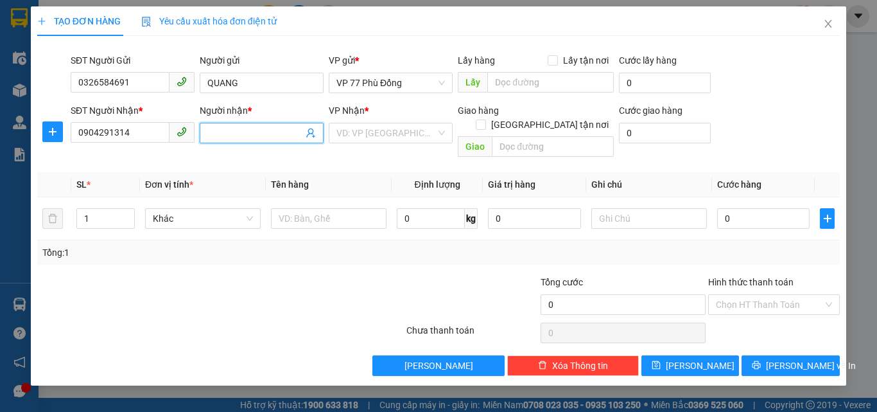
click at [224, 132] on input "Người nhận *" at bounding box center [255, 133] width 96 height 14
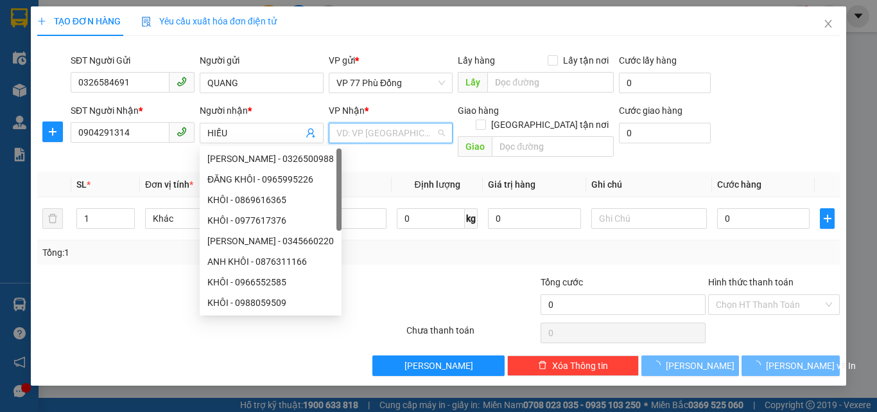
click at [400, 125] on input "search" at bounding box center [387, 132] width 100 height 19
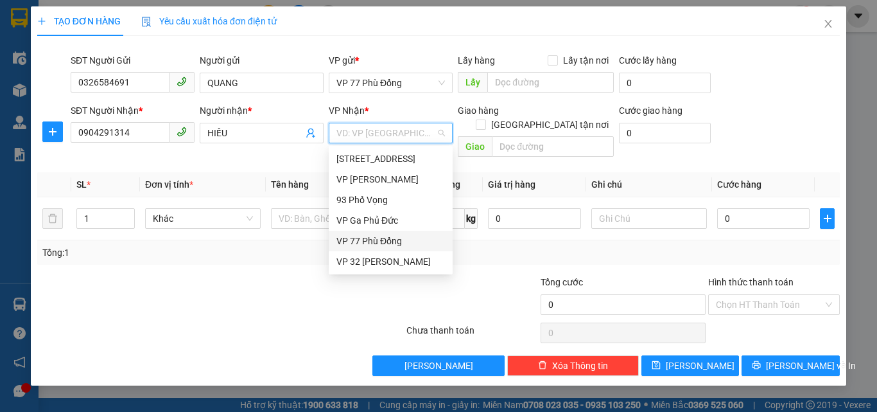
click at [369, 245] on div "VP 77 Phù Đổng" at bounding box center [391, 241] width 109 height 14
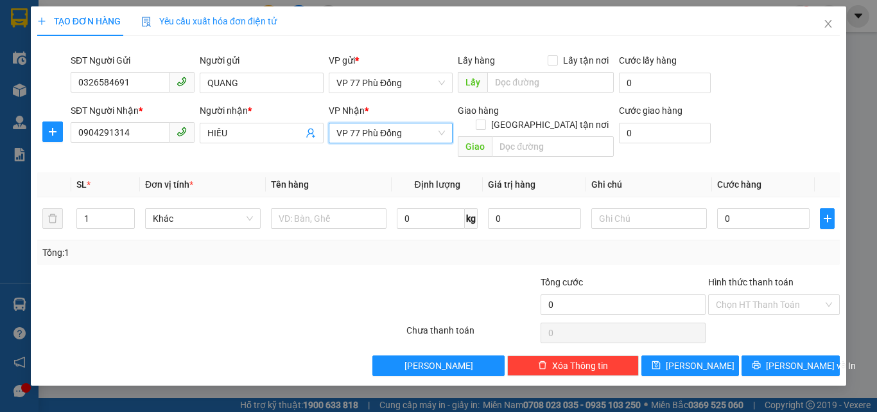
click at [409, 134] on span "VP 77 Phù Đổng" at bounding box center [391, 132] width 109 height 19
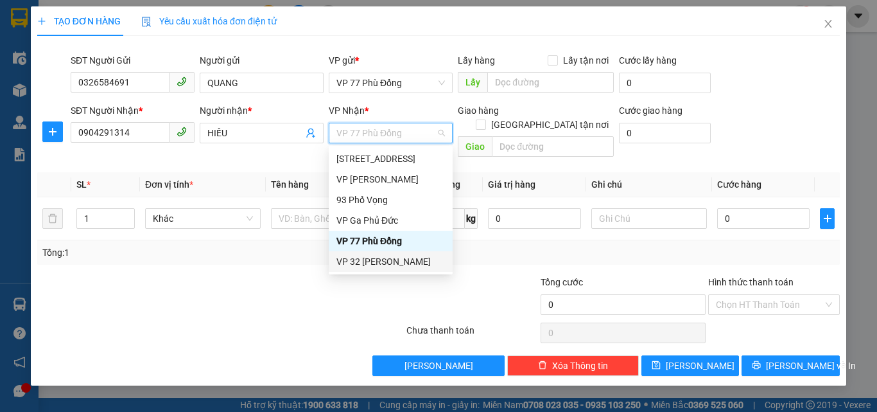
drag, startPoint x: 368, startPoint y: 260, endPoint x: 329, endPoint y: 237, distance: 45.5
click at [367, 260] on div "VP 32 [PERSON_NAME]" at bounding box center [391, 261] width 109 height 14
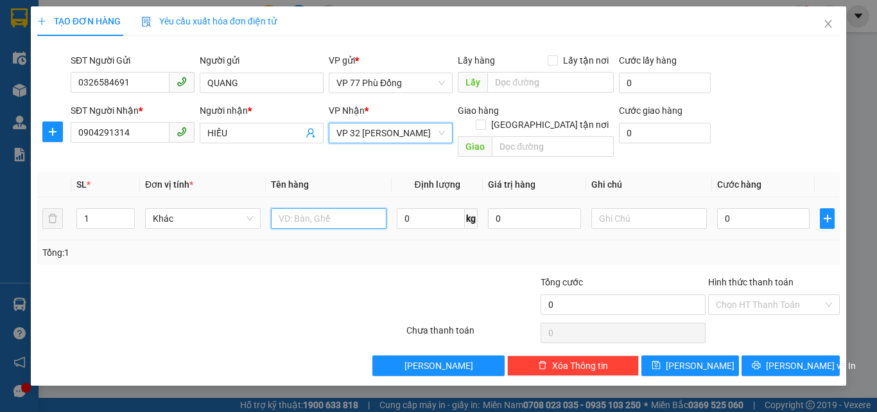
click at [317, 208] on input "text" at bounding box center [329, 218] width 116 height 21
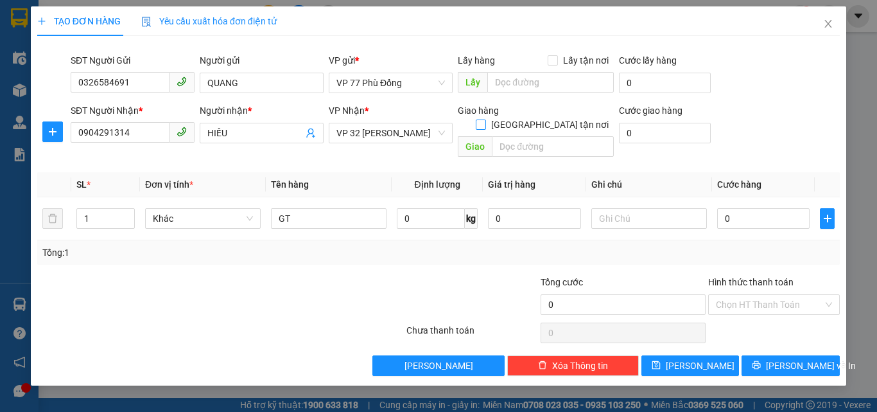
click at [485, 119] on input "[GEOGRAPHIC_DATA] tận nơi" at bounding box center [480, 123] width 9 height 9
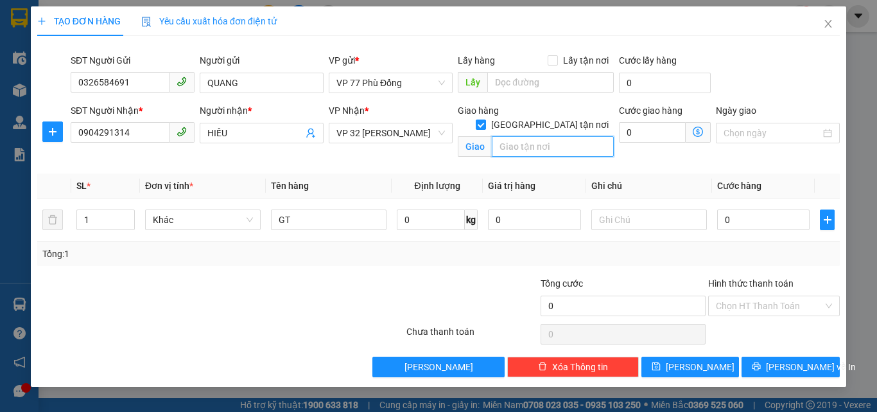
click at [537, 136] on input "text" at bounding box center [553, 146] width 122 height 21
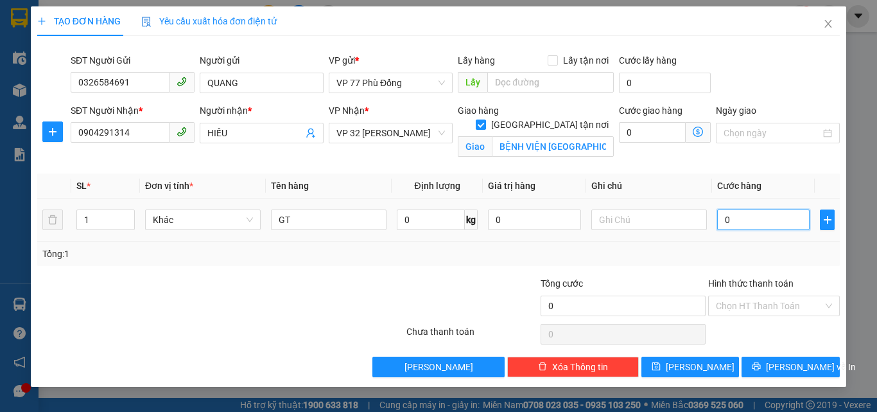
click at [732, 229] on input "0" at bounding box center [763, 219] width 92 height 21
drag, startPoint x: 756, startPoint y: 247, endPoint x: 729, endPoint y: 186, distance: 66.7
click at [759, 247] on div "Tổng: 1" at bounding box center [438, 254] width 793 height 14
click at [701, 134] on icon "dollar-circle" at bounding box center [698, 132] width 10 height 10
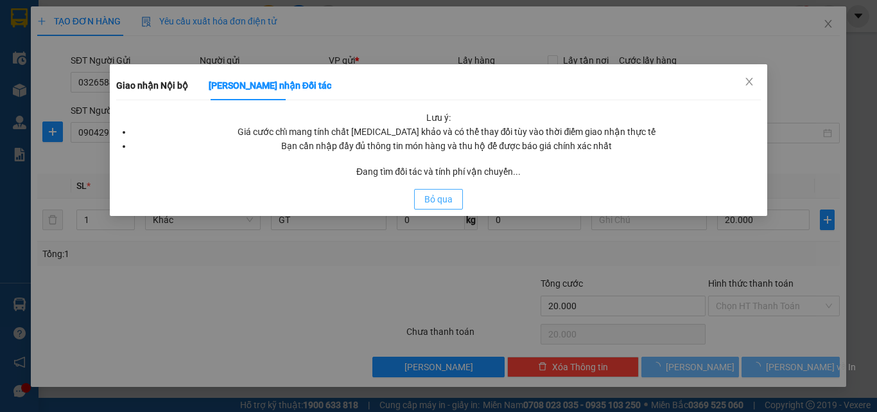
click at [442, 197] on span "Bỏ qua" at bounding box center [439, 199] width 28 height 14
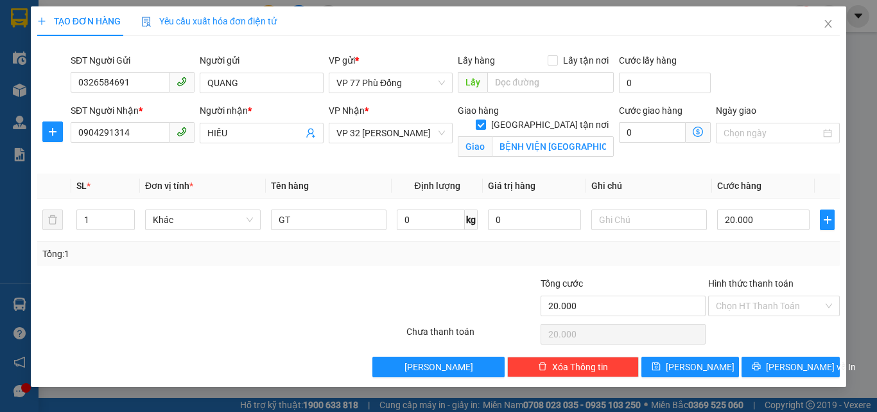
click at [696, 135] on icon "dollar-circle" at bounding box center [698, 132] width 10 height 10
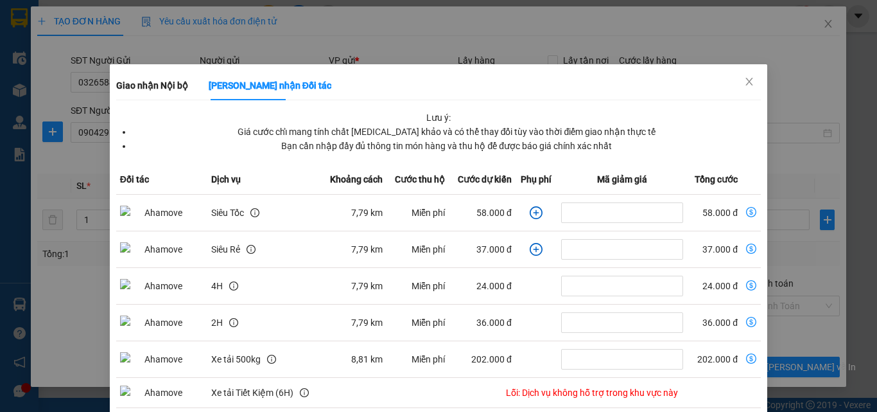
click at [452, 196] on td "58.000 đ" at bounding box center [482, 213] width 67 height 37
click at [744, 83] on icon "close" at bounding box center [749, 81] width 10 height 10
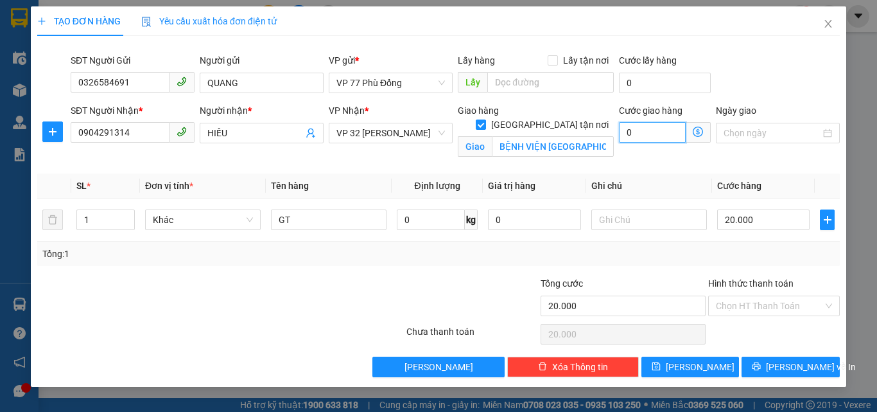
click at [636, 137] on input "0" at bounding box center [652, 132] width 67 height 21
click at [674, 170] on div "Transit Pickup Surcharge Ids Transit Deliver Surcharge Ids Transit Deliver Surc…" at bounding box center [438, 211] width 803 height 331
click at [740, 306] on input "Hình thức thanh toán" at bounding box center [769, 305] width 107 height 19
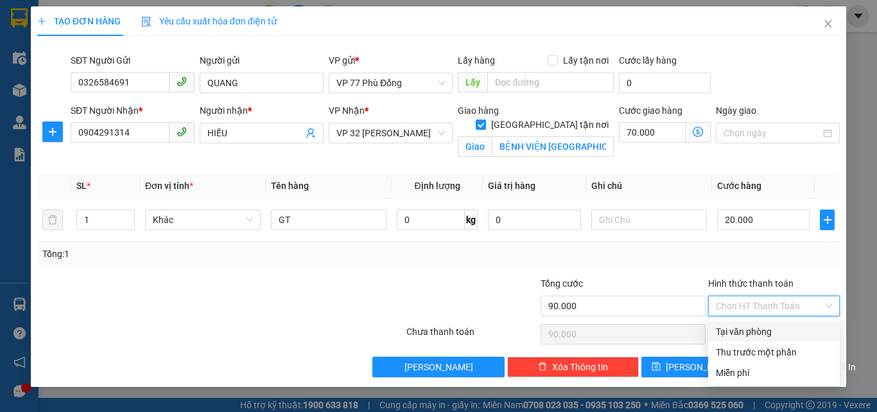
click at [726, 331] on div "Tại văn phòng" at bounding box center [774, 331] width 116 height 14
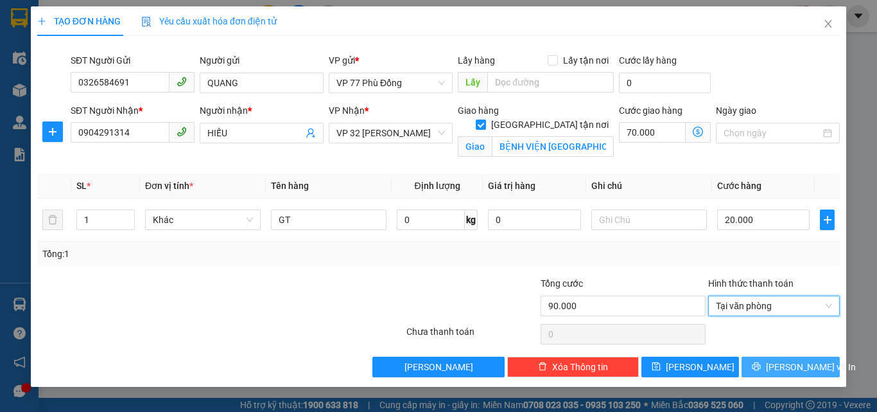
click at [793, 371] on span "[PERSON_NAME] và In" at bounding box center [811, 367] width 90 height 14
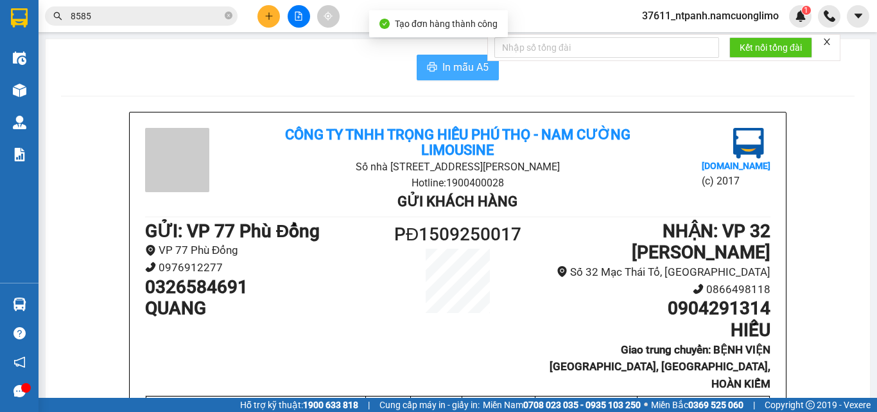
click at [451, 67] on span "In mẫu A5" at bounding box center [466, 67] width 46 height 16
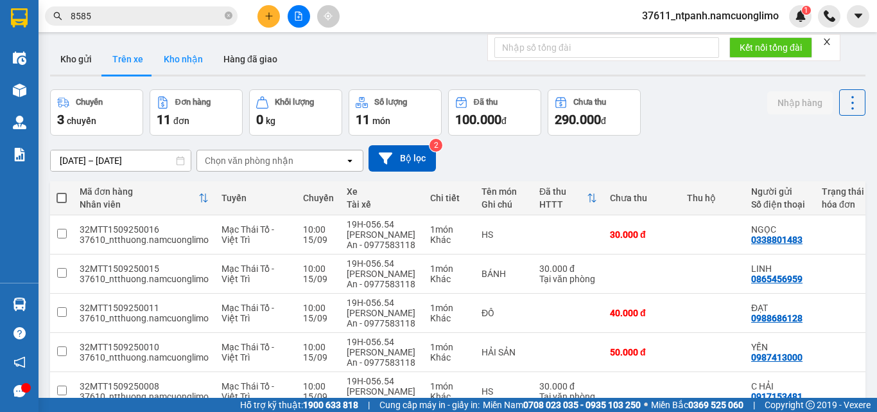
click at [195, 60] on button "Kho nhận" at bounding box center [183, 59] width 60 height 31
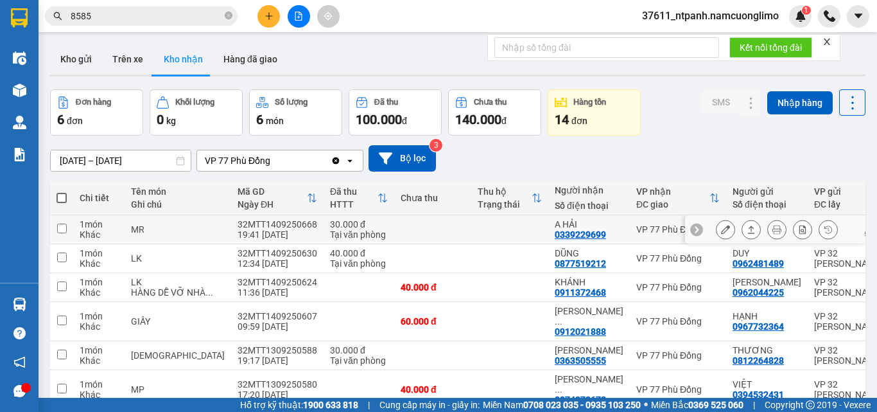
click at [721, 232] on icon at bounding box center [725, 229] width 9 height 9
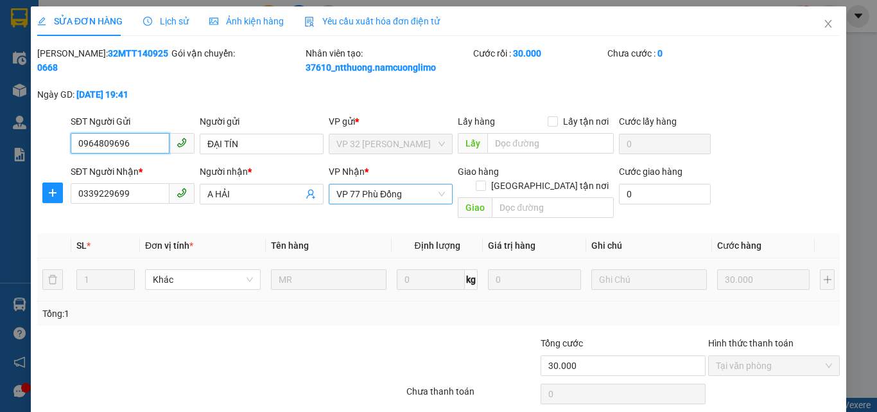
click at [406, 195] on span "VP 77 Phù Đổng" at bounding box center [391, 193] width 109 height 19
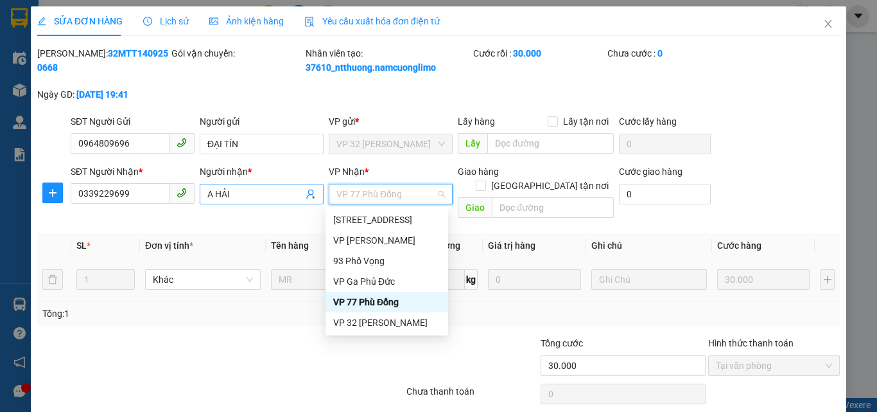
click at [231, 196] on input "A HẢI" at bounding box center [255, 194] width 96 height 14
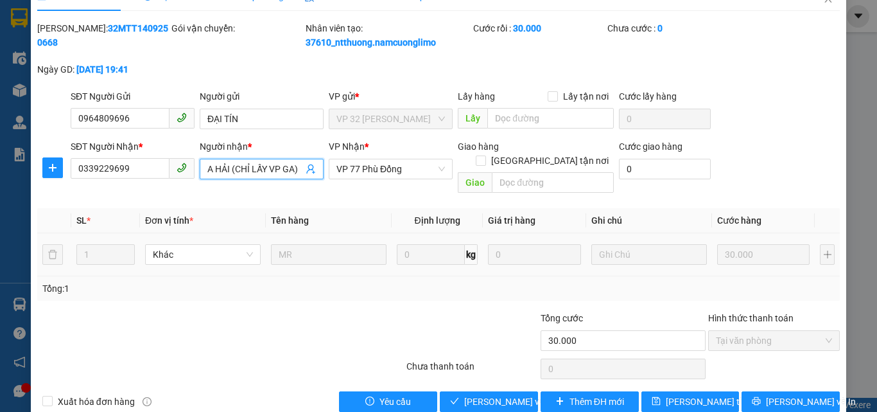
scroll to position [36, 0]
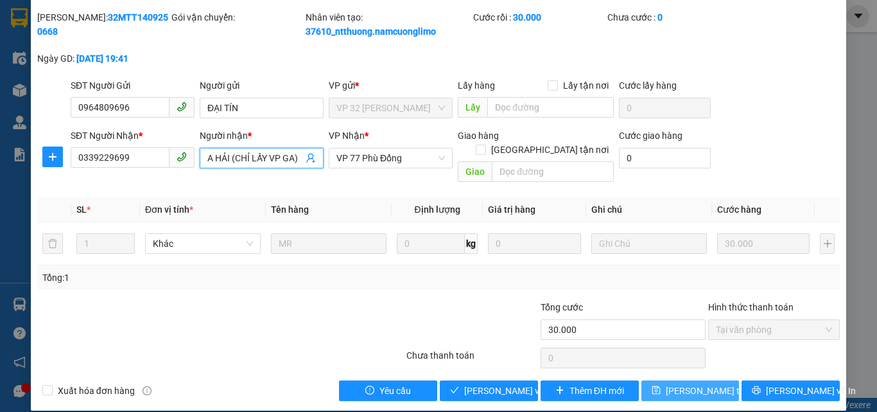
click at [669, 383] on span "[PERSON_NAME] thay đổi" at bounding box center [717, 390] width 103 height 14
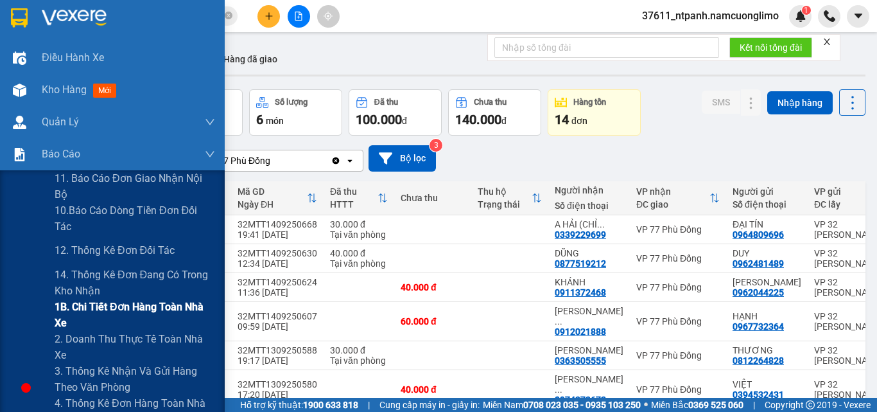
click at [94, 299] on span "1B. Chi tiết đơn hàng toàn nhà xe" at bounding box center [135, 315] width 161 height 32
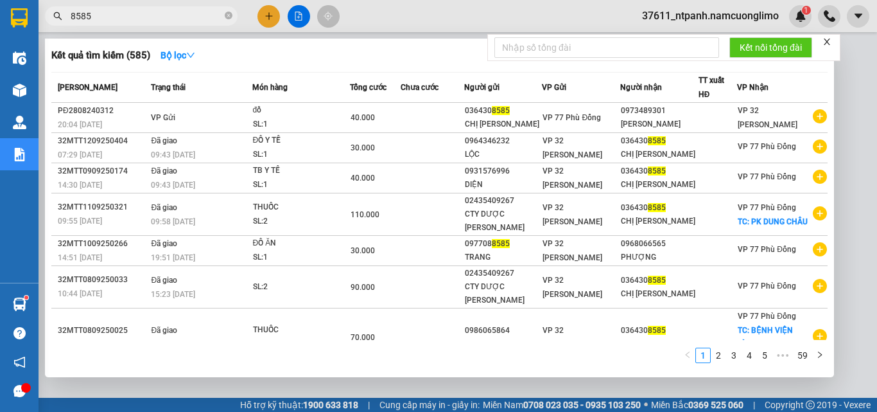
drag, startPoint x: 105, startPoint y: 21, endPoint x: 64, endPoint y: 22, distance: 41.1
click at [64, 22] on span "8585" at bounding box center [141, 15] width 193 height 19
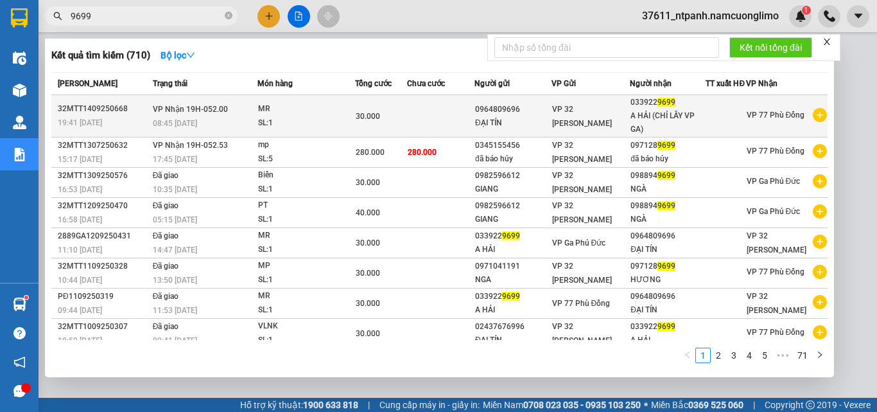
click at [647, 118] on div "A HẢI (CHỈ LẤY VP GA)" at bounding box center [668, 122] width 75 height 27
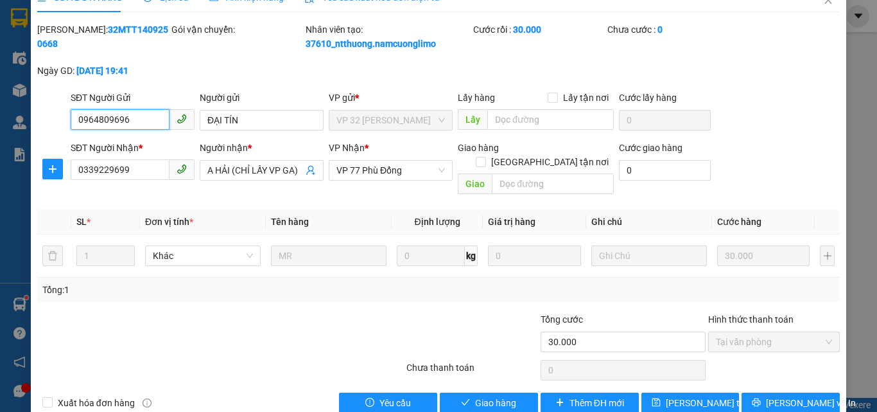
scroll to position [36, 0]
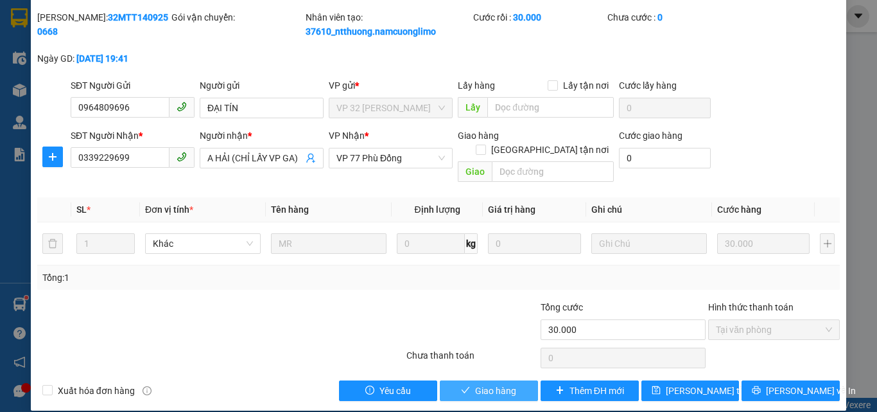
click at [491, 383] on span "Giao hàng" at bounding box center [495, 390] width 41 height 14
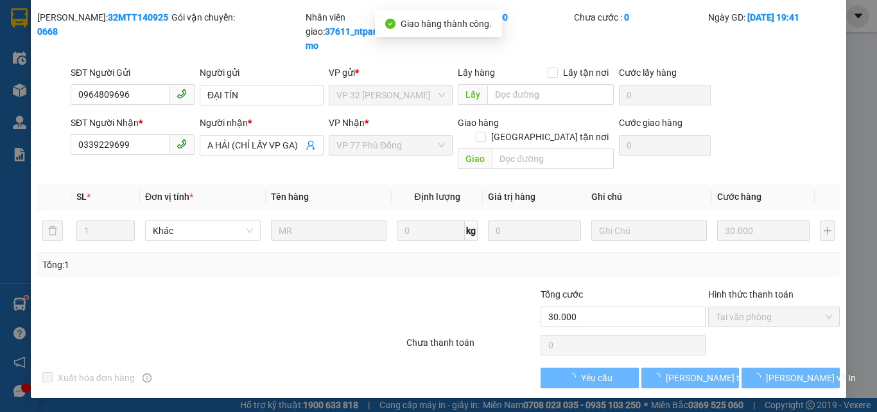
scroll to position [23, 0]
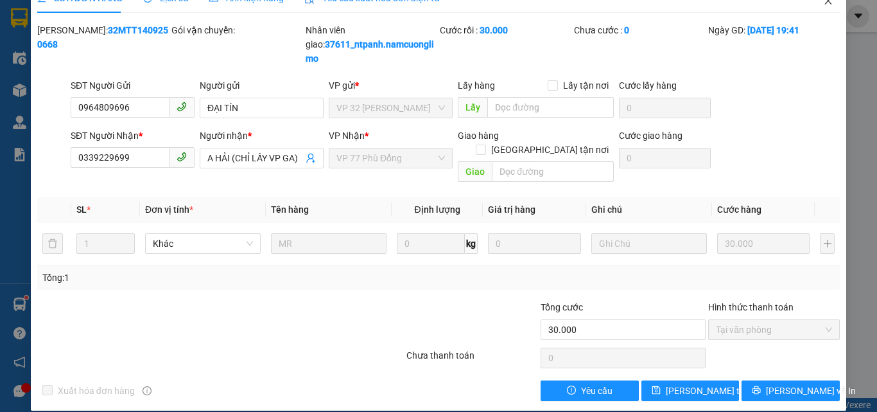
click at [823, 5] on icon "close" at bounding box center [828, 1] width 10 height 10
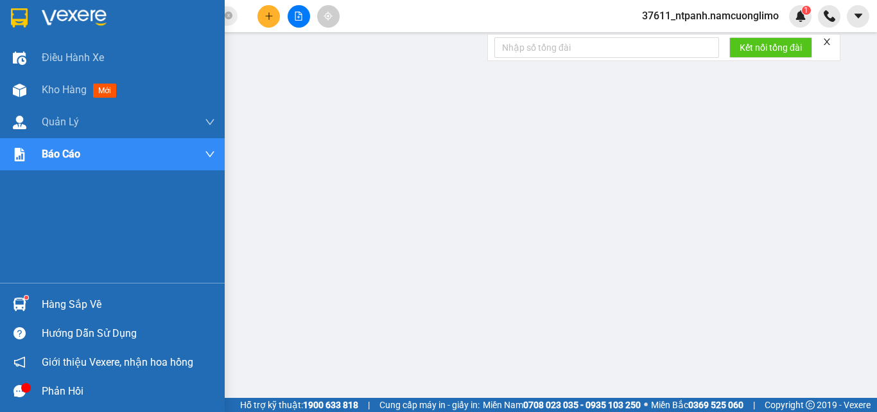
click at [60, 313] on div "Hàng sắp về" at bounding box center [128, 304] width 173 height 19
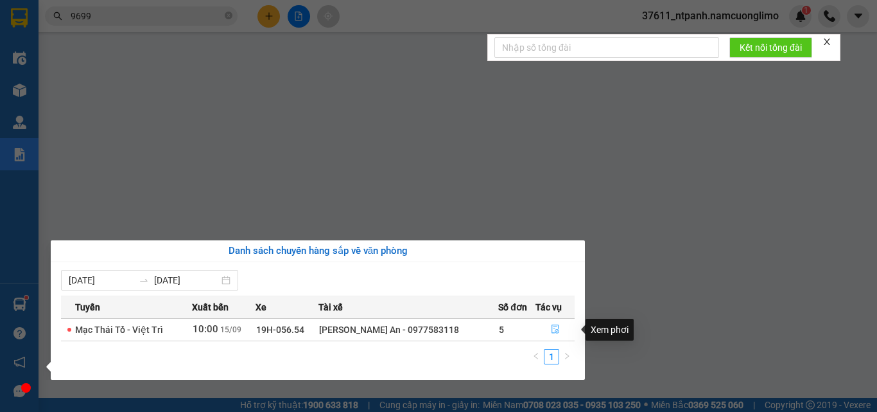
click at [547, 331] on button "button" at bounding box center [555, 329] width 38 height 21
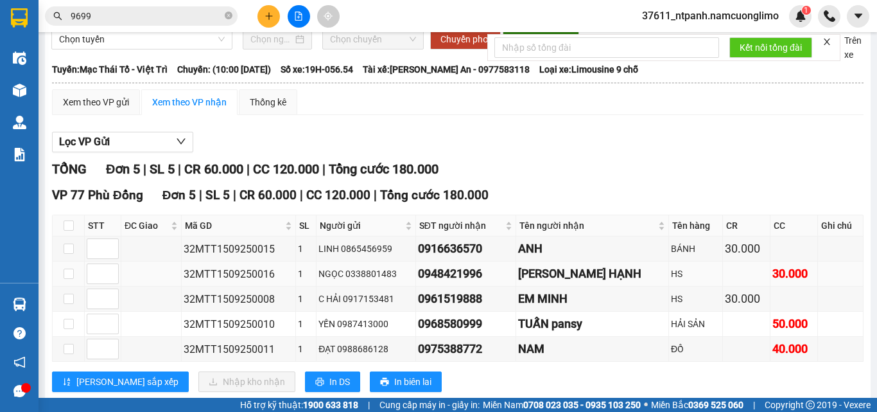
scroll to position [64, 0]
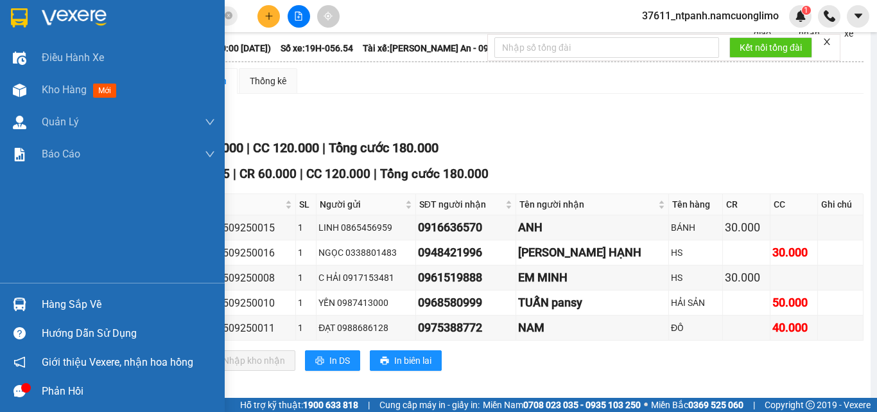
click at [78, 304] on div "Hàng sắp về" at bounding box center [128, 304] width 173 height 19
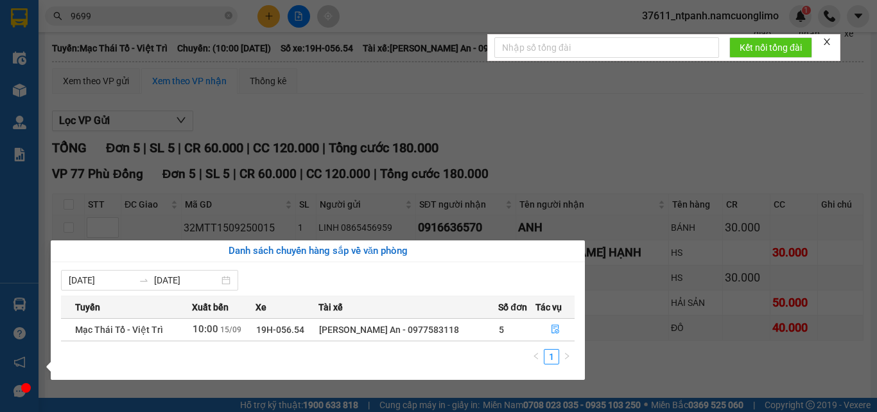
drag, startPoint x: 604, startPoint y: 169, endPoint x: 590, endPoint y: 130, distance: 41.9
click at [606, 162] on section "Kết quả tìm kiếm ( 710 ) Bộ lọc Mã ĐH Trạng thái Món hàng Tổng cước Chưa cước N…" at bounding box center [438, 206] width 877 height 412
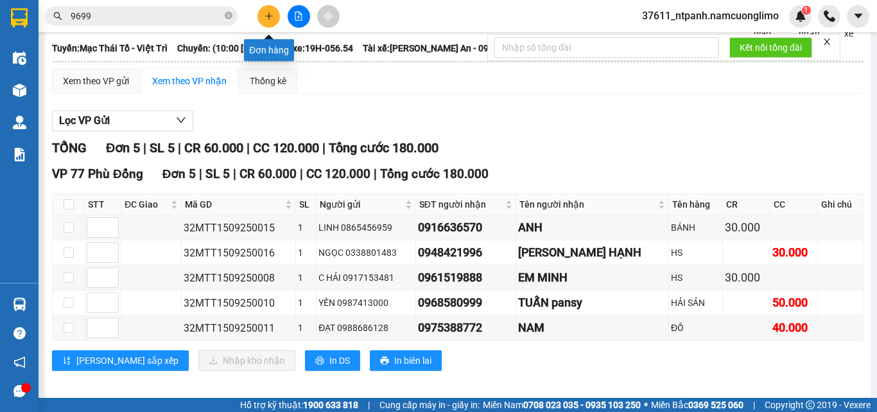
click at [261, 17] on button at bounding box center [269, 16] width 22 height 22
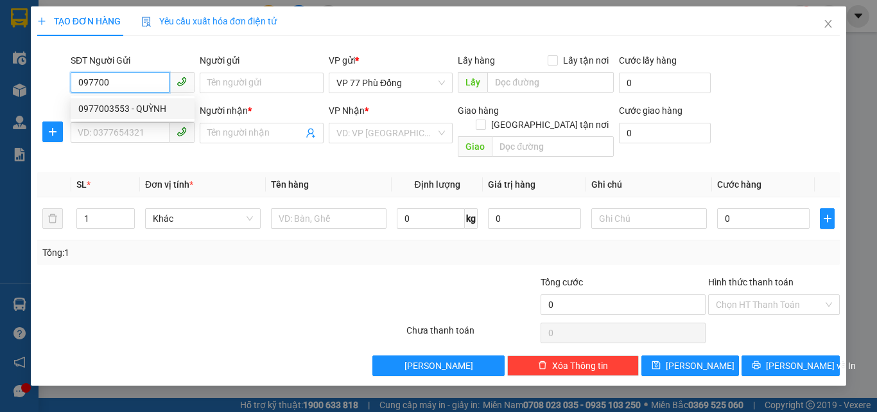
click at [116, 113] on div "0977003553 - QUỲNH" at bounding box center [132, 108] width 109 height 14
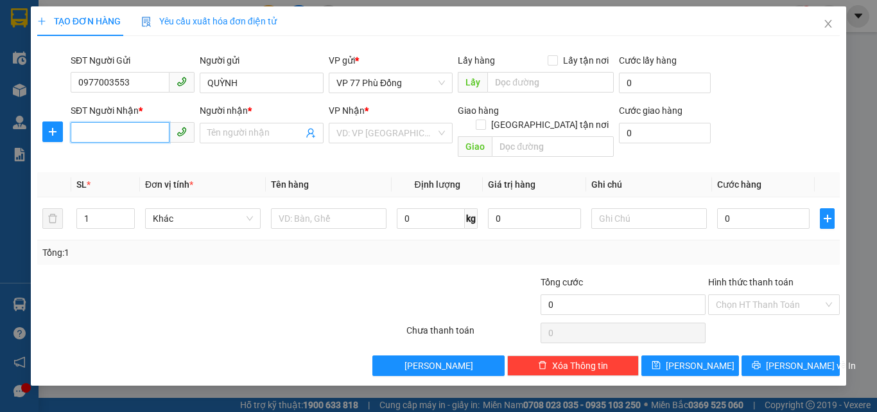
click at [111, 132] on input "SĐT Người Nhận *" at bounding box center [120, 132] width 99 height 21
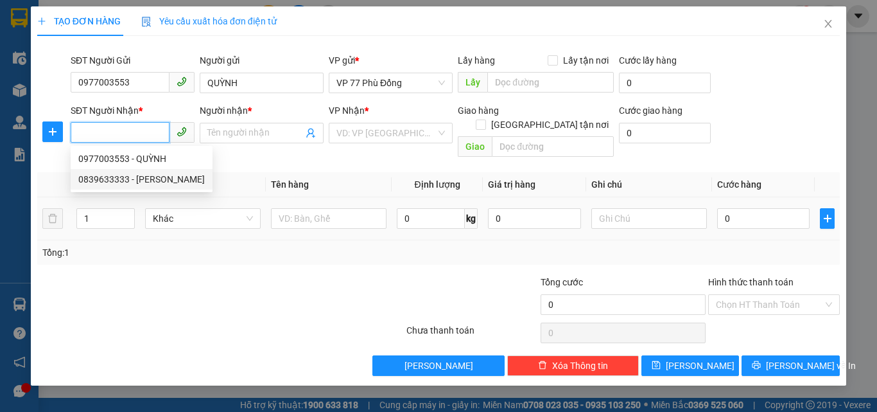
drag, startPoint x: 146, startPoint y: 177, endPoint x: 196, endPoint y: 186, distance: 50.2
click at [147, 178] on div "0839633333 - [PERSON_NAME]" at bounding box center [141, 179] width 127 height 14
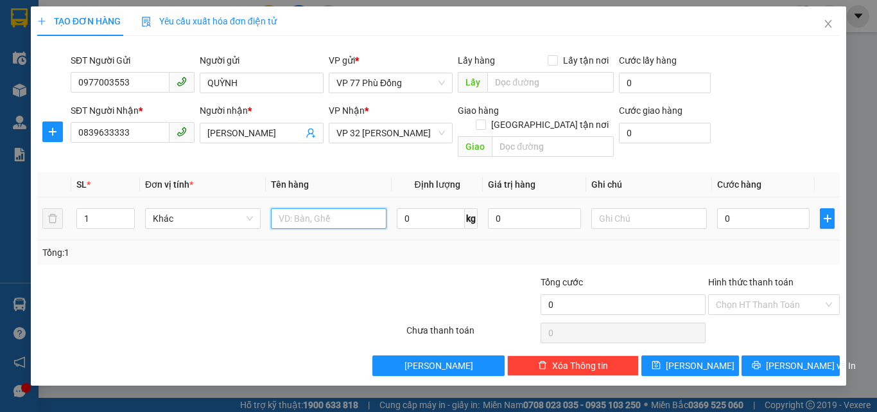
click at [315, 209] on input "text" at bounding box center [329, 218] width 116 height 21
click at [742, 213] on input "0" at bounding box center [763, 218] width 92 height 21
click at [755, 245] on div "Tổng: 1" at bounding box center [438, 252] width 793 height 14
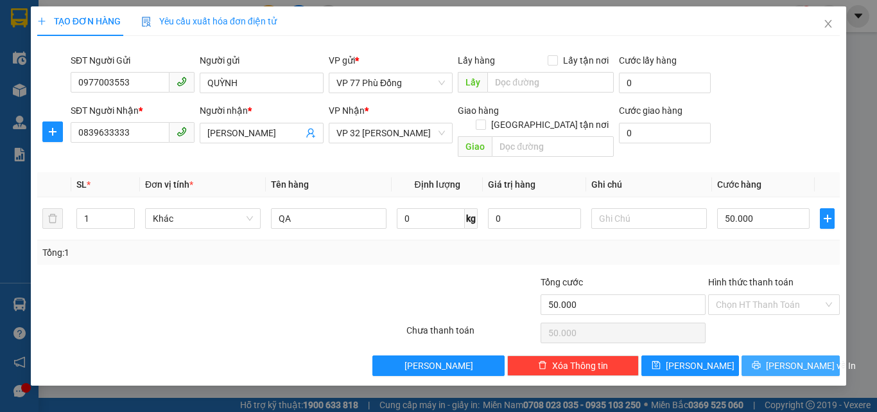
click at [784, 358] on span "[PERSON_NAME] và In" at bounding box center [811, 365] width 90 height 14
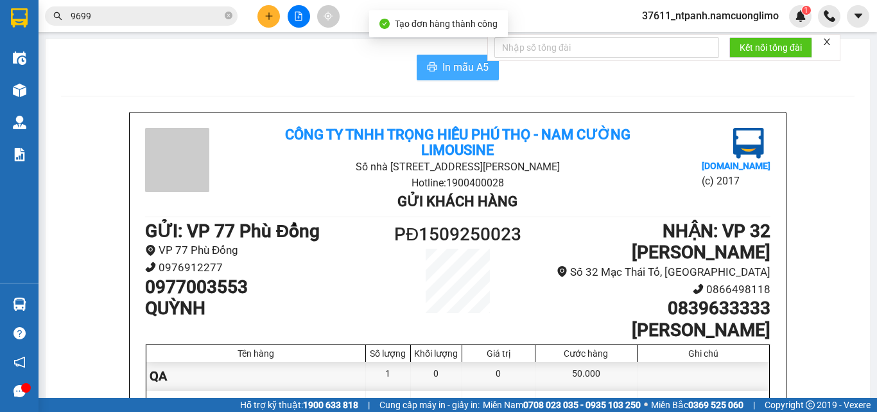
click at [459, 69] on span "In mẫu A5" at bounding box center [466, 67] width 46 height 16
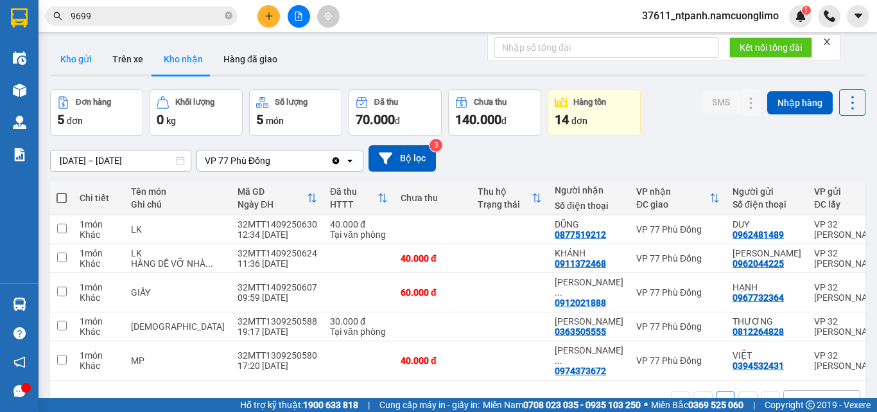
click at [87, 66] on button "Kho gửi" at bounding box center [76, 59] width 52 height 31
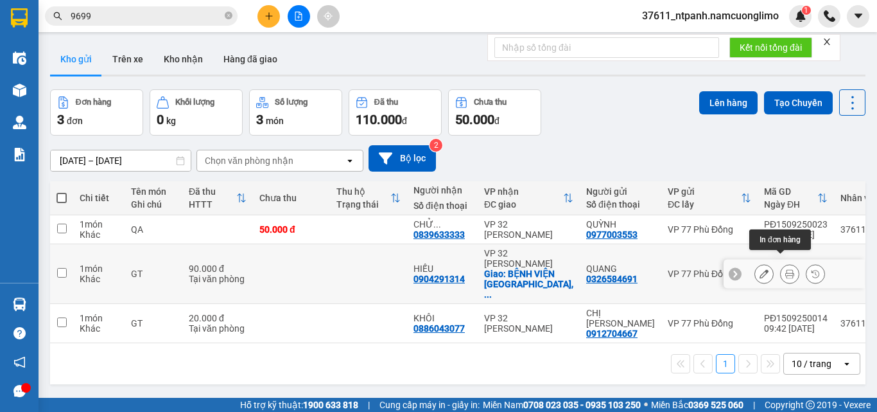
click at [785, 269] on icon at bounding box center [789, 273] width 9 height 9
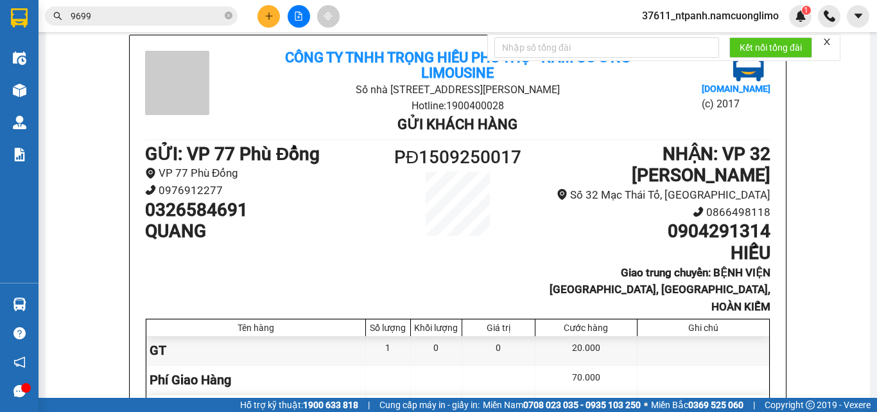
scroll to position [64, 0]
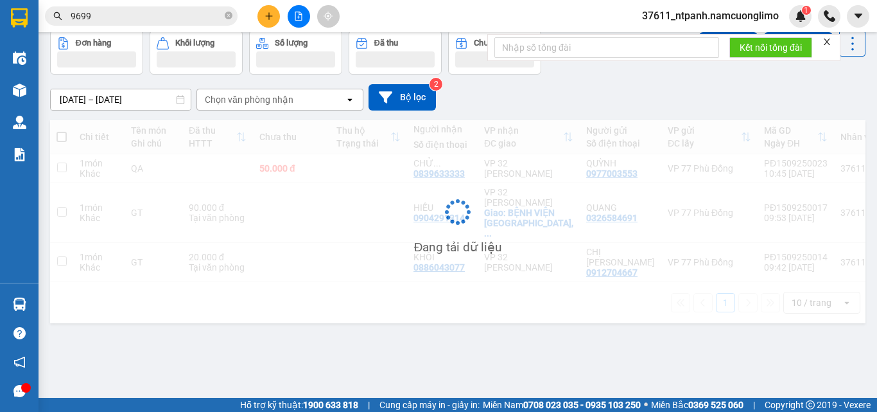
scroll to position [59, 0]
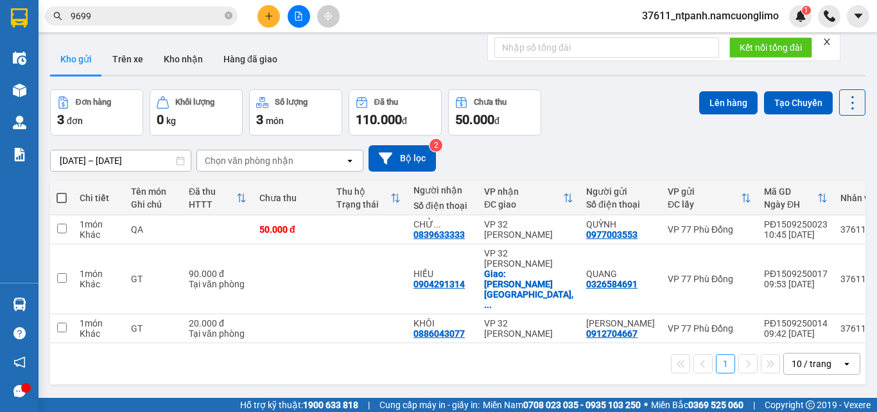
click at [64, 195] on span at bounding box center [62, 198] width 10 height 10
click at [62, 191] on input "checkbox" at bounding box center [62, 191] width 0 height 0
checkbox input "true"
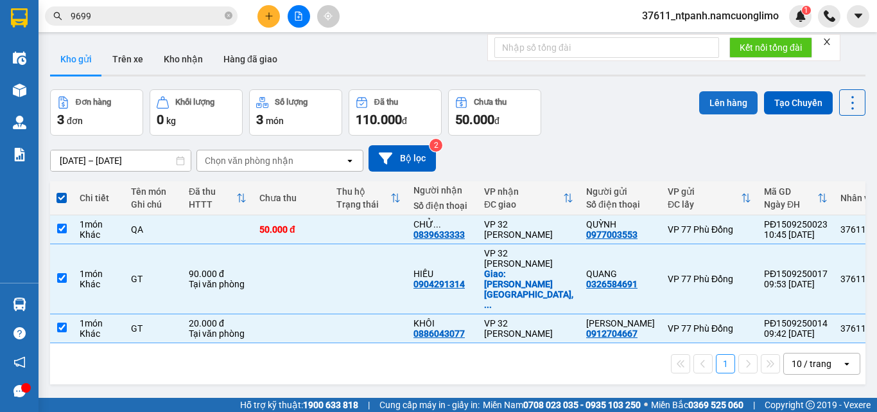
click at [717, 108] on button "Lên hàng" at bounding box center [728, 102] width 58 height 23
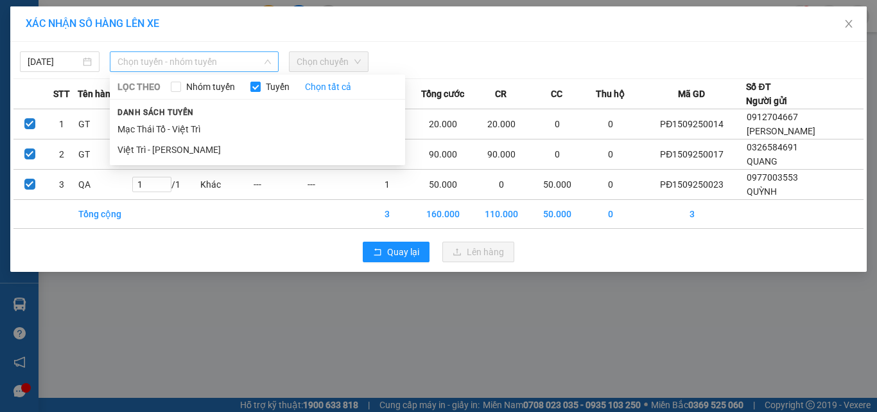
click at [159, 62] on span "Chọn tuyến - nhóm tuyến" at bounding box center [194, 61] width 153 height 19
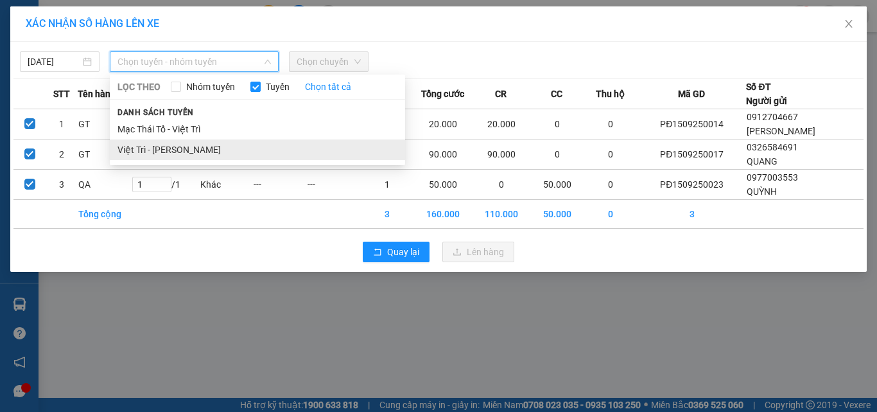
click at [149, 151] on li "Việt Trì - [PERSON_NAME]" at bounding box center [257, 149] width 295 height 21
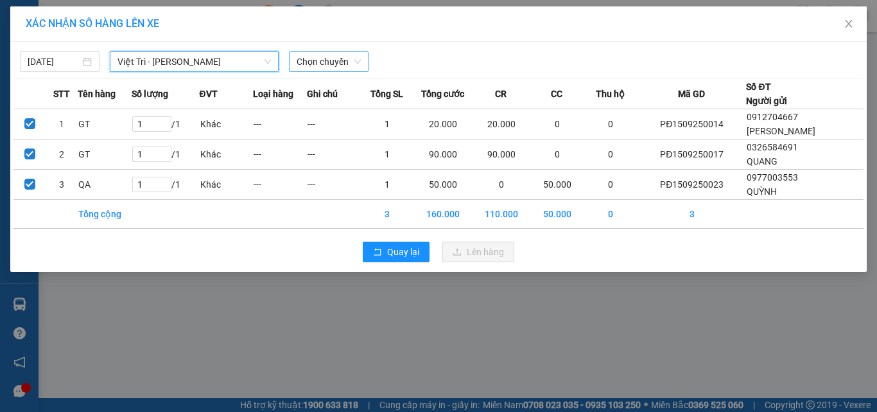
click at [336, 64] on span "Chọn chuyến" at bounding box center [329, 61] width 64 height 19
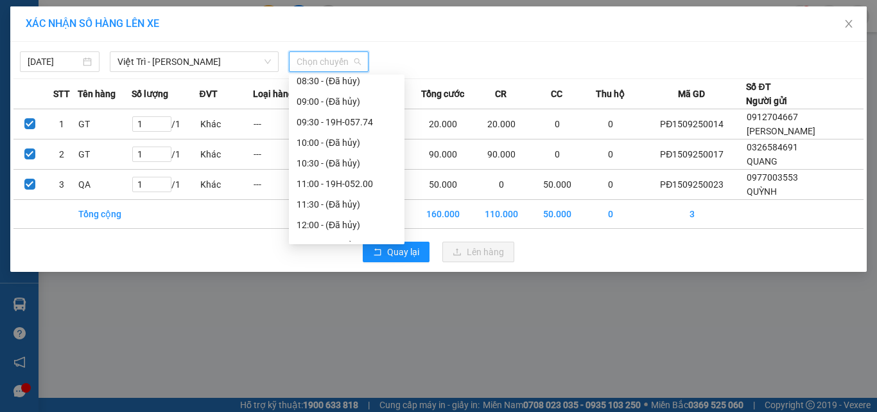
scroll to position [193, 0]
click at [346, 189] on div "11:00 - 19H-052.00" at bounding box center [347, 182] width 100 height 14
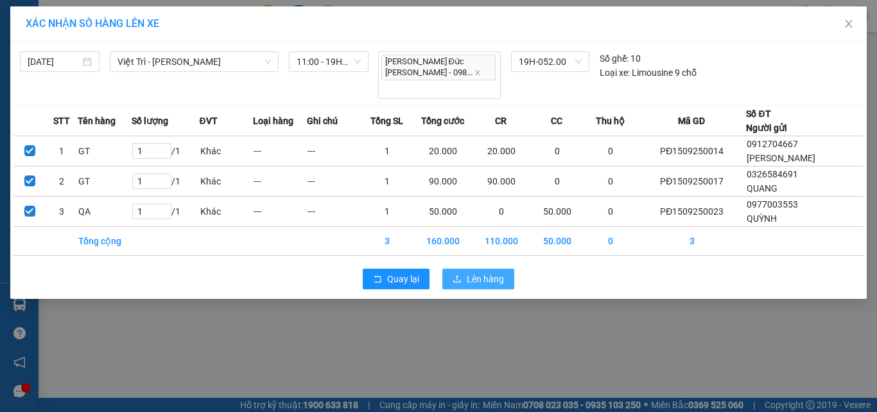
click at [470, 272] on span "Lên hàng" at bounding box center [485, 279] width 37 height 14
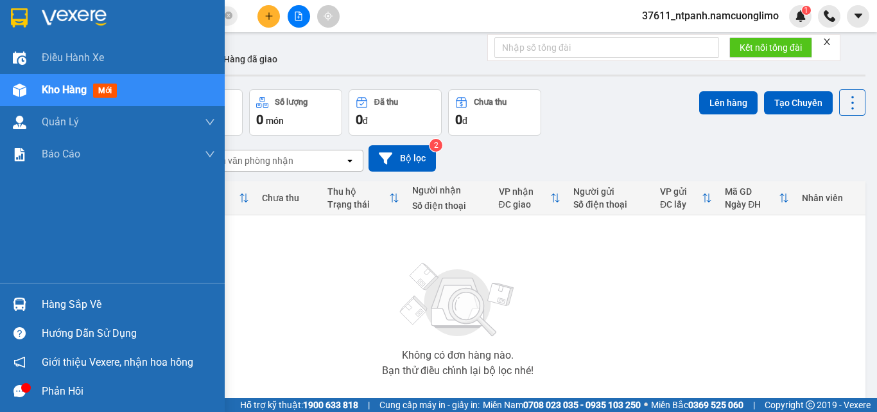
click at [57, 303] on div "Hàng sắp về" at bounding box center [128, 304] width 173 height 19
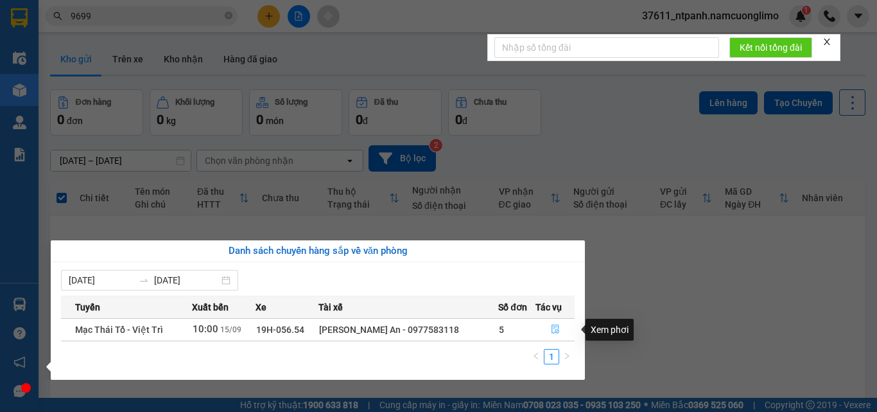
click at [552, 333] on icon "file-done" at bounding box center [556, 329] width 8 height 9
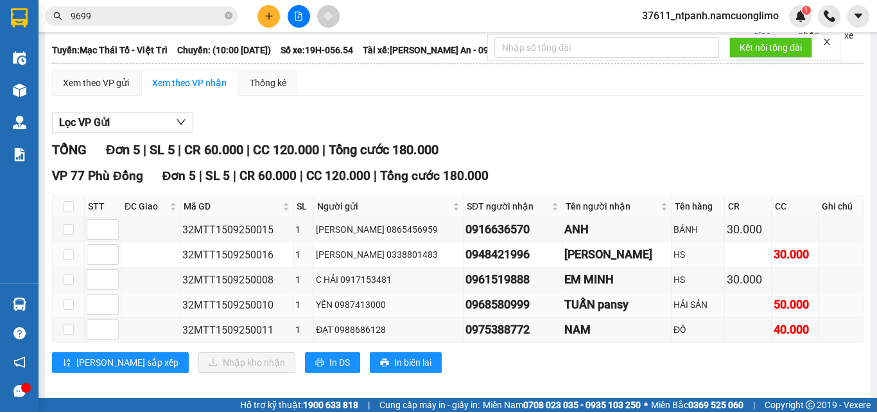
scroll to position [84, 0]
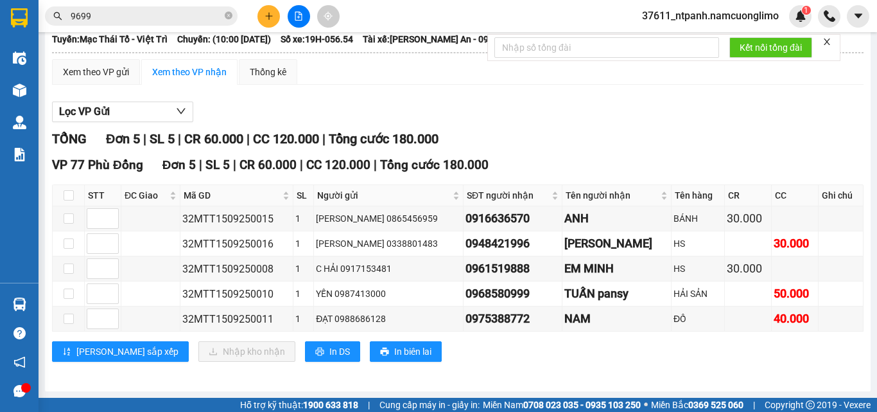
click at [64, 187] on th at bounding box center [69, 195] width 32 height 21
click at [69, 196] on input "checkbox" at bounding box center [69, 195] width 10 height 10
checkbox input "true"
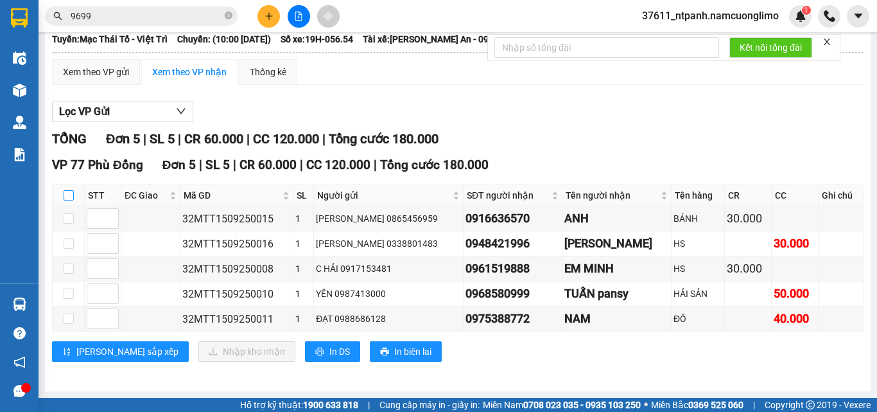
checkbox input "true"
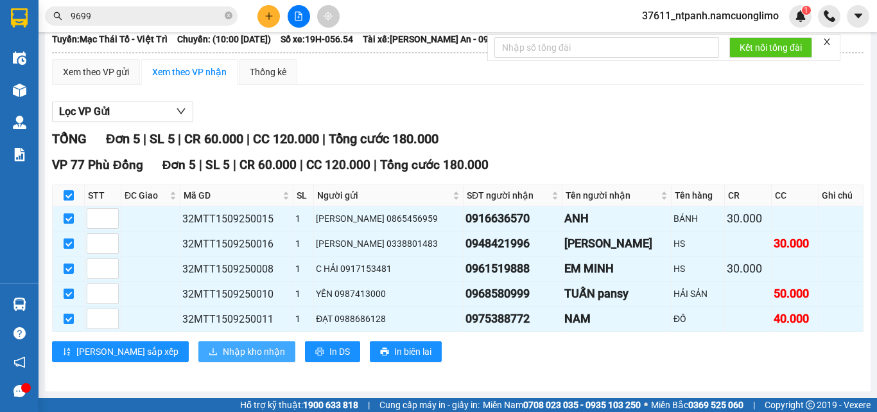
click at [223, 354] on span "Nhập kho nhận" at bounding box center [254, 351] width 62 height 14
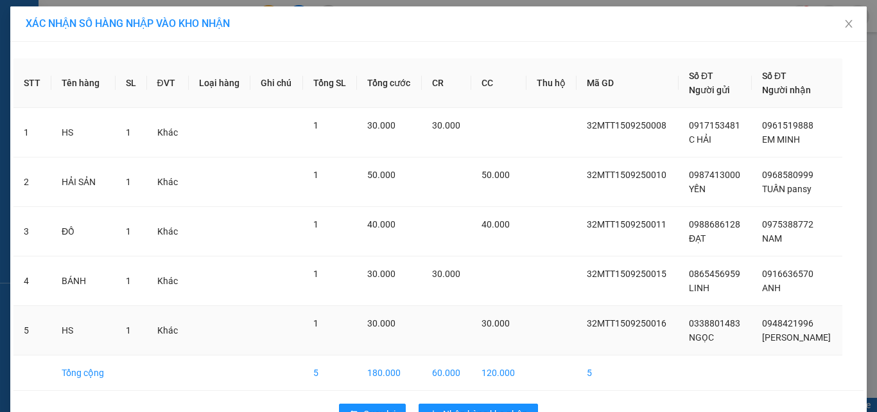
scroll to position [37, 0]
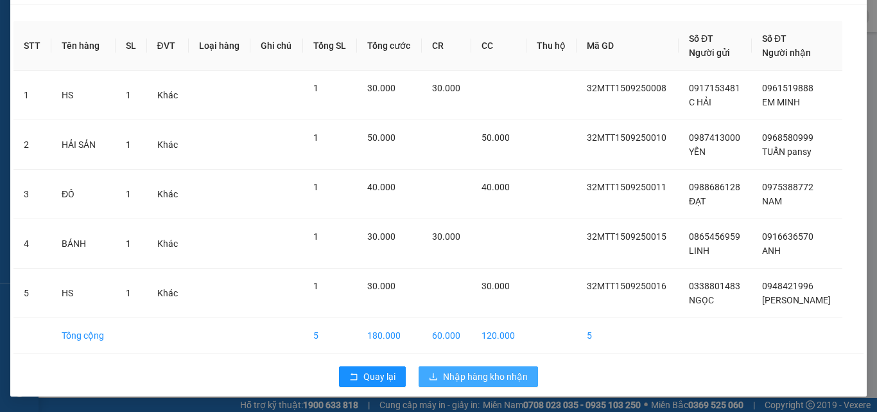
click at [482, 376] on span "Nhập hàng kho nhận" at bounding box center [485, 376] width 85 height 14
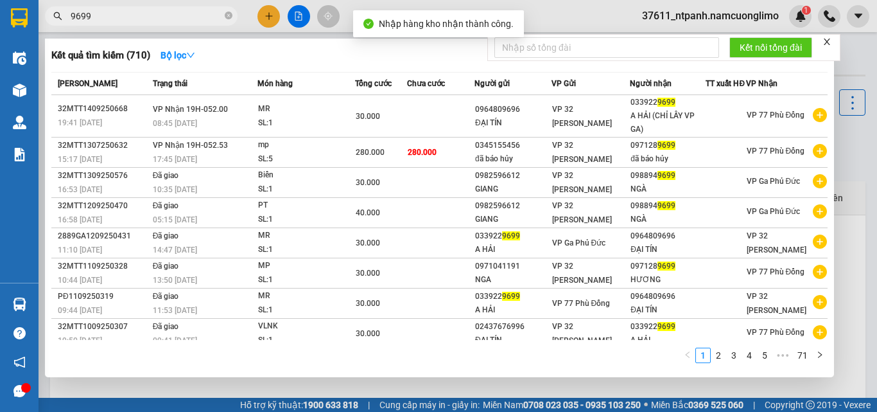
drag, startPoint x: 92, startPoint y: 22, endPoint x: 67, endPoint y: 26, distance: 25.4
click at [67, 26] on div "Kết quả tìm kiếm ( 710 ) Bộ lọc Mã ĐH Trạng thái Món hàng Tổng cước Chưa cước N…" at bounding box center [125, 16] width 250 height 22
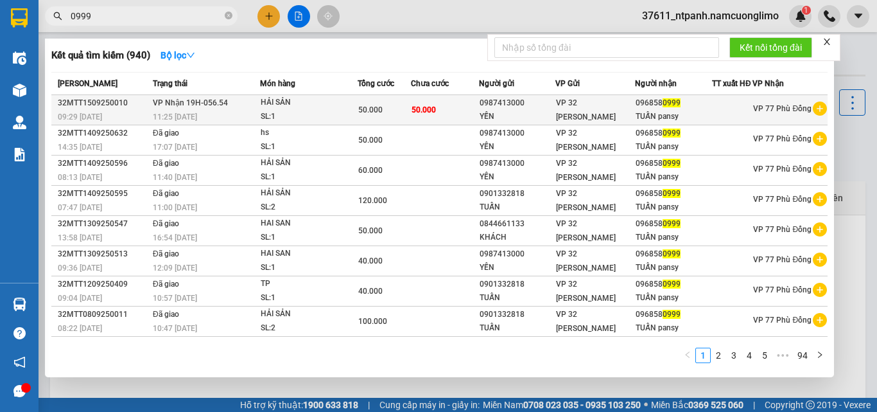
type input "0999"
click at [647, 122] on div "TUẤN pansy" at bounding box center [674, 116] width 76 height 13
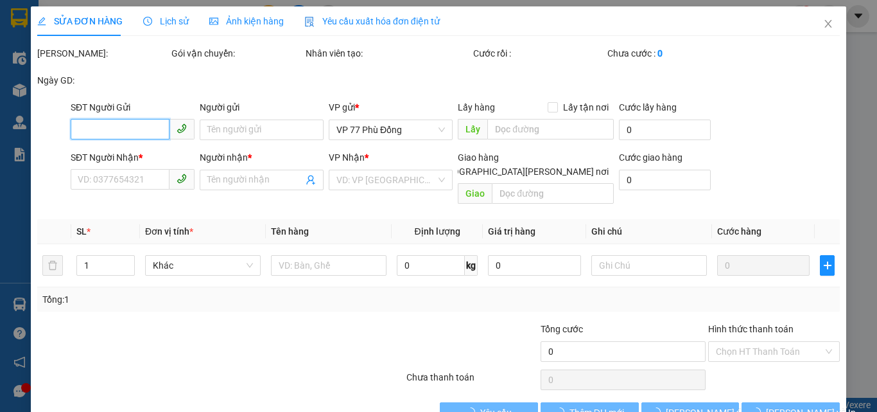
type input "0987413000"
type input "YẾN"
type input "0968580999"
type input "TUẤN pansy"
type input "50.000"
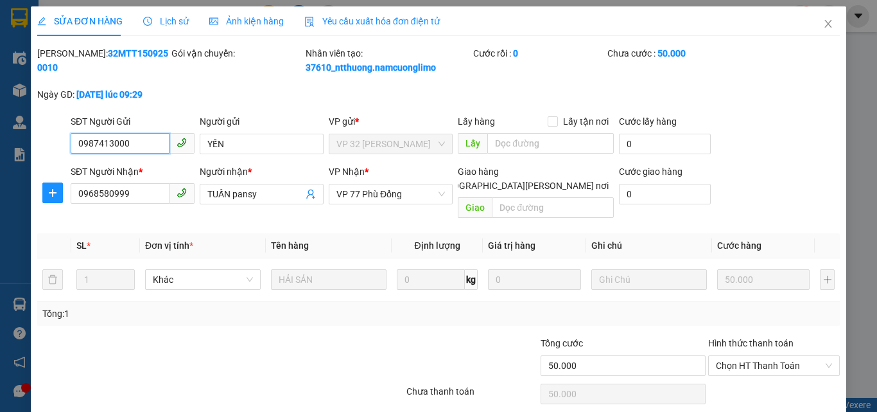
scroll to position [36, 0]
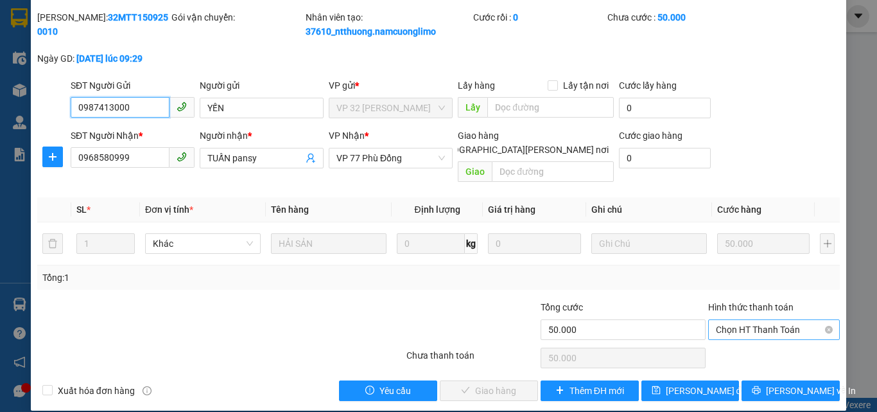
click at [739, 320] on span "Chọn HT Thanh Toán" at bounding box center [774, 329] width 116 height 19
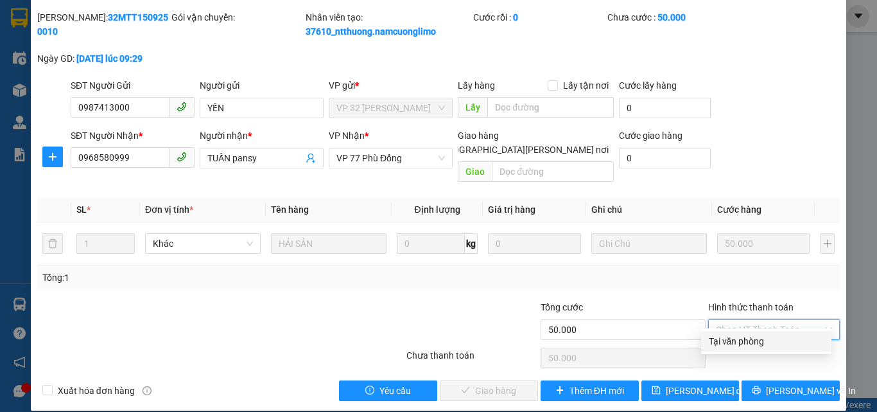
click at [739, 338] on div "Tại văn phòng" at bounding box center [766, 341] width 115 height 14
type input "0"
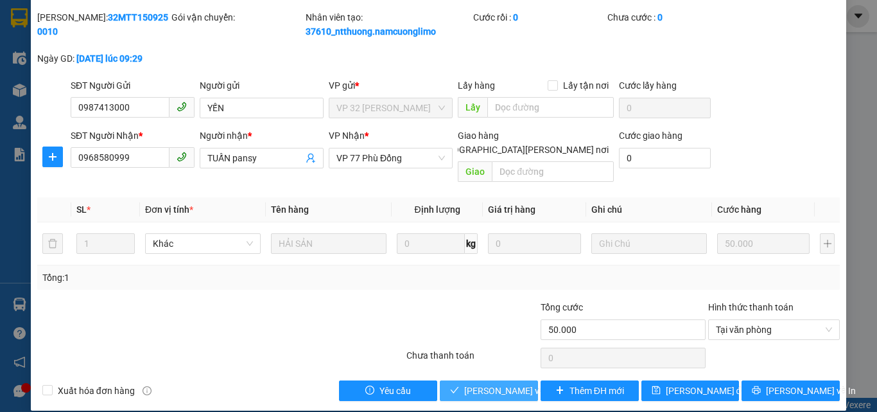
click at [499, 383] on span "[PERSON_NAME] và Giao hàng" at bounding box center [550, 390] width 173 height 14
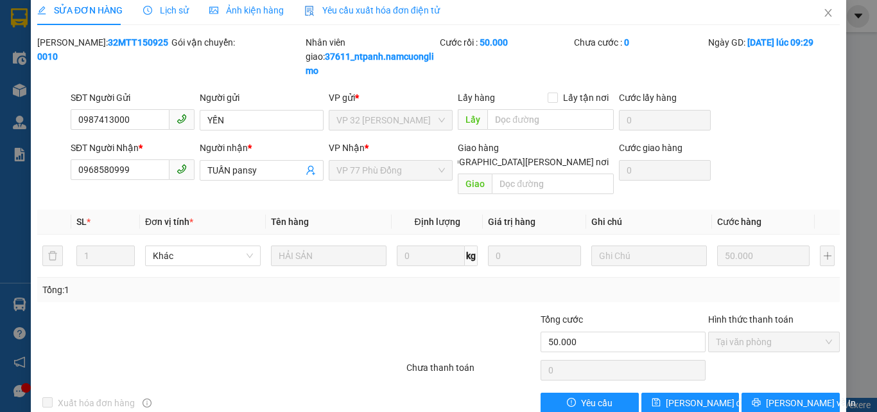
scroll to position [0, 0]
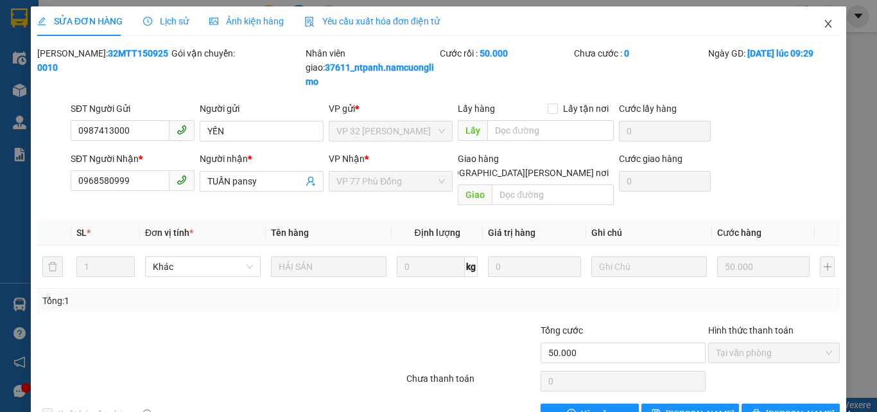
click at [823, 28] on icon "close" at bounding box center [828, 24] width 10 height 10
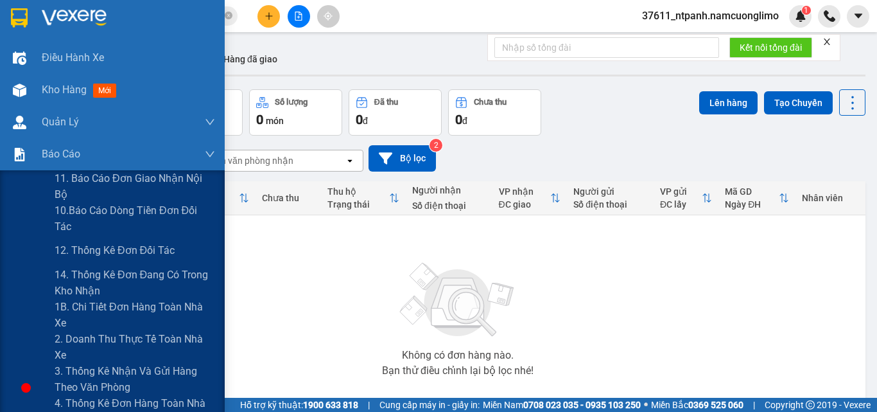
drag, startPoint x: 77, startPoint y: 310, endPoint x: 222, endPoint y: 315, distance: 145.3
click at [78, 311] on span "1B. Chi tiết đơn hàng toàn nhà xe" at bounding box center [135, 315] width 161 height 32
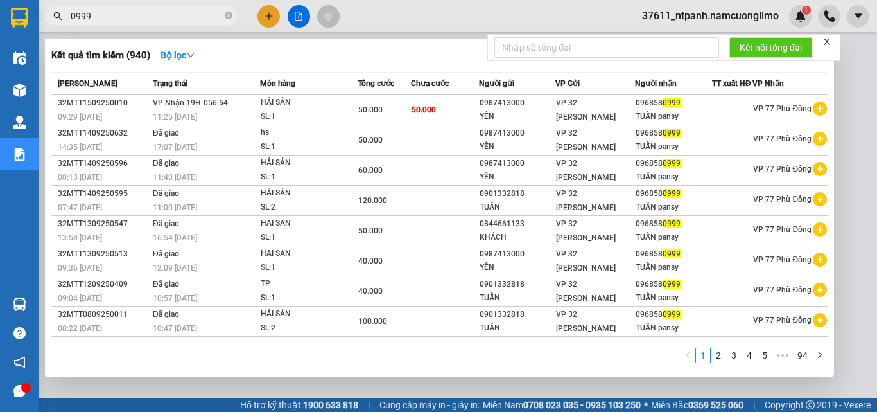
drag, startPoint x: 89, startPoint y: 19, endPoint x: 64, endPoint y: 22, distance: 25.3
click at [64, 22] on span "0999" at bounding box center [141, 15] width 193 height 19
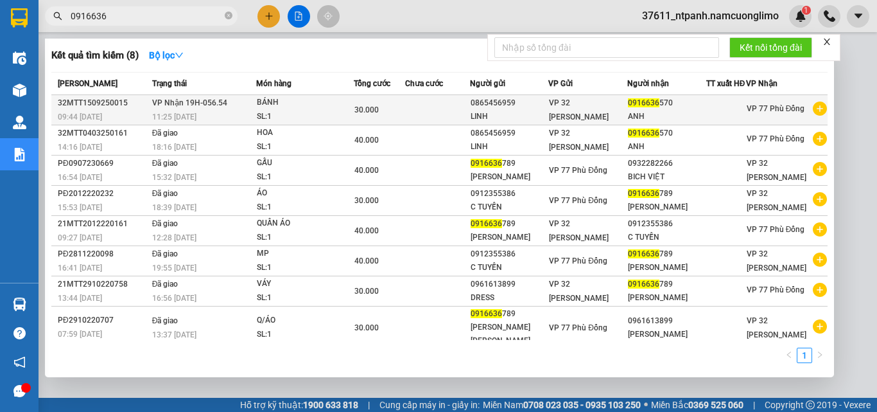
type input "0916636"
click at [640, 123] on div "ANH" at bounding box center [667, 116] width 78 height 13
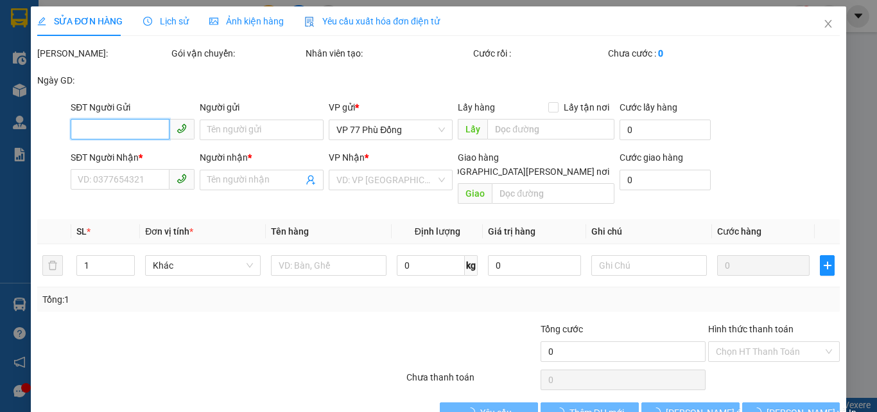
type input "0865456959"
type input "LINH"
type input "0916636570"
type input "ANH"
type input "30.000"
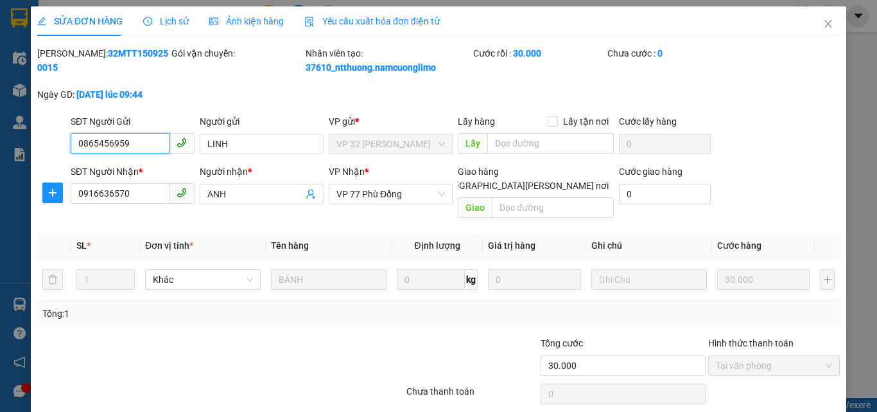
scroll to position [36, 0]
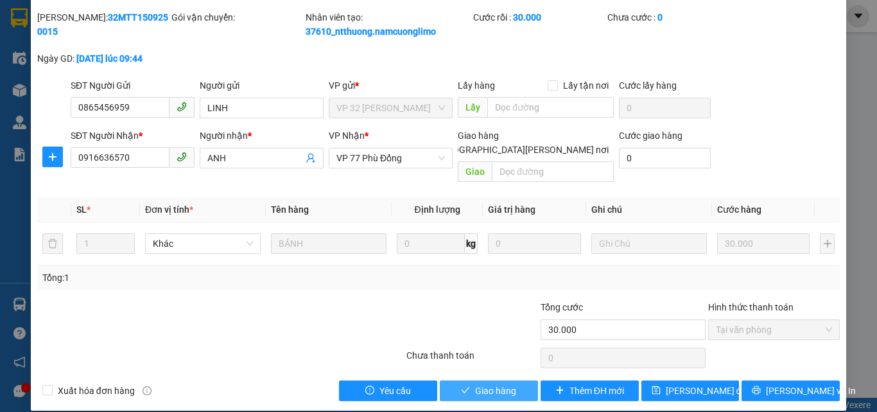
click at [475, 383] on span "Giao hàng" at bounding box center [495, 390] width 41 height 14
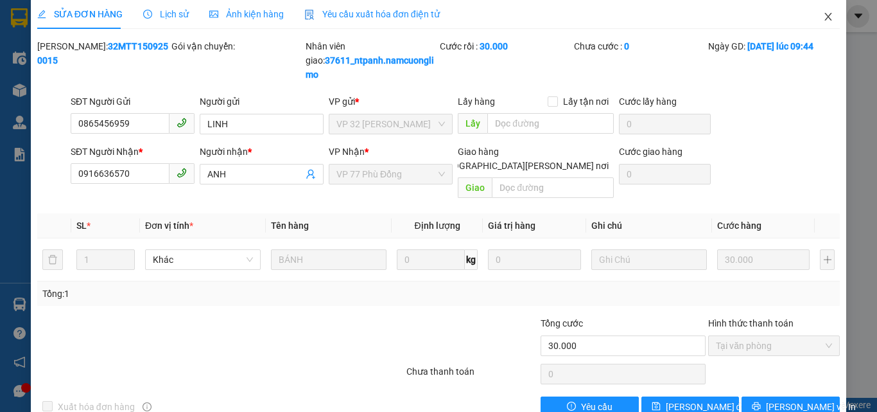
scroll to position [0, 0]
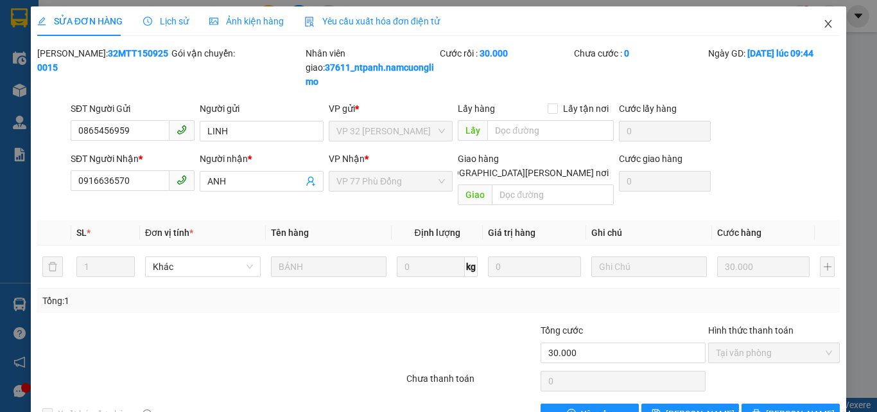
click at [823, 28] on icon "close" at bounding box center [828, 24] width 10 height 10
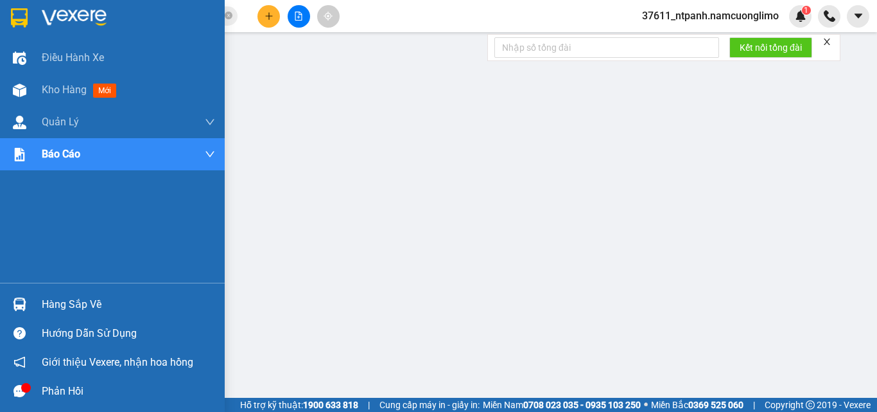
click at [73, 300] on div "Hàng sắp về" at bounding box center [128, 304] width 173 height 19
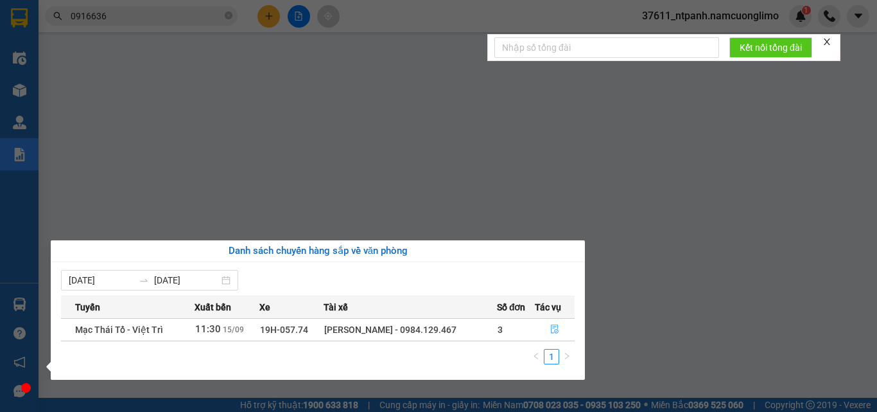
click at [550, 335] on button "button" at bounding box center [555, 329] width 39 height 21
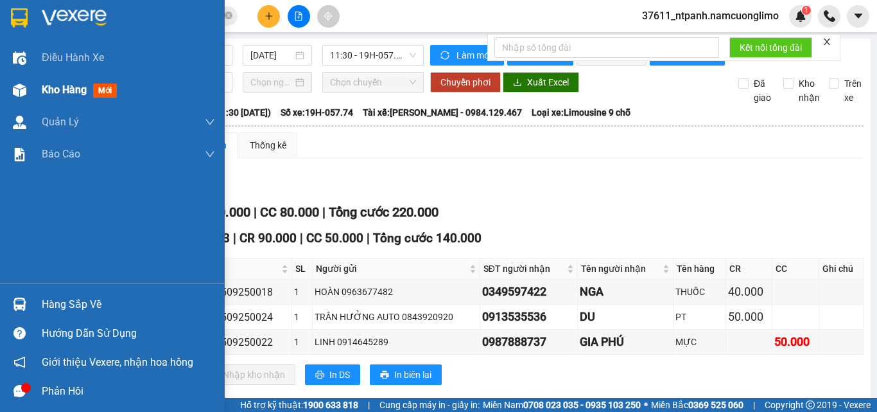
click at [77, 88] on span "Kho hàng" at bounding box center [64, 89] width 45 height 12
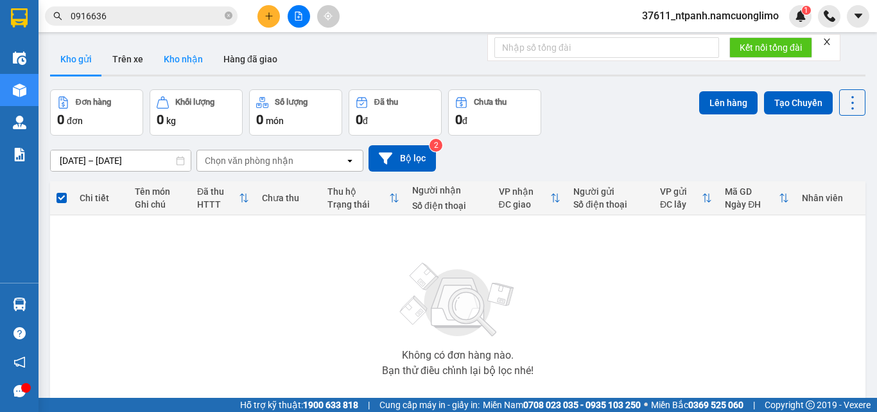
click at [191, 69] on button "Kho nhận" at bounding box center [183, 59] width 60 height 31
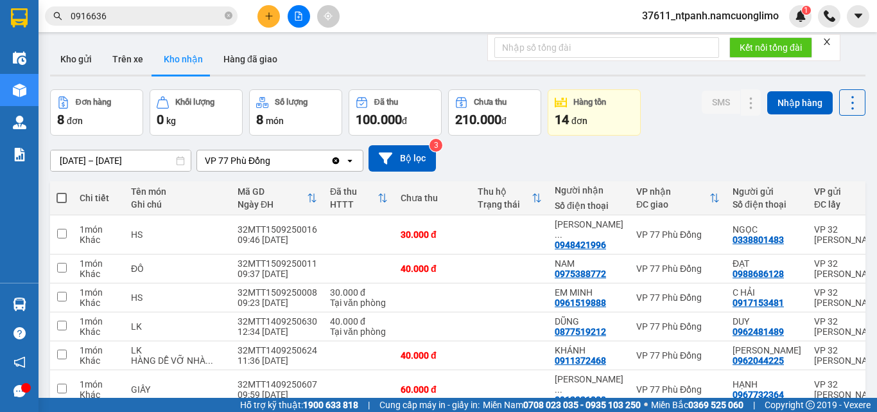
click at [78, 164] on input "[DATE] – [DATE]" at bounding box center [121, 160] width 140 height 21
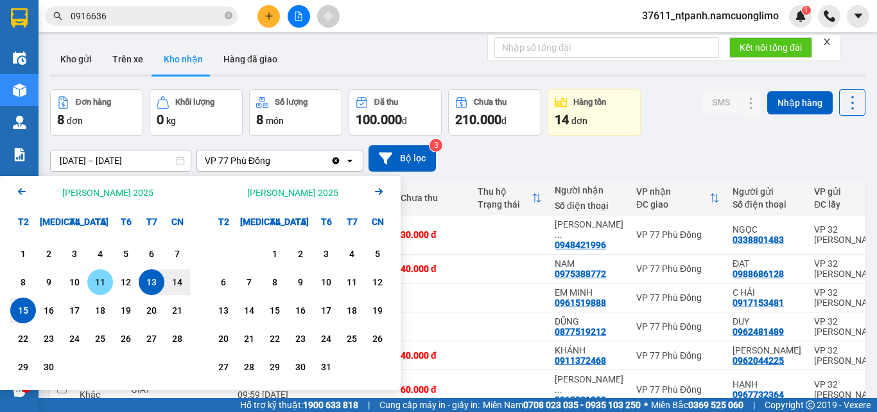
click at [105, 284] on div "11" at bounding box center [100, 281] width 18 height 15
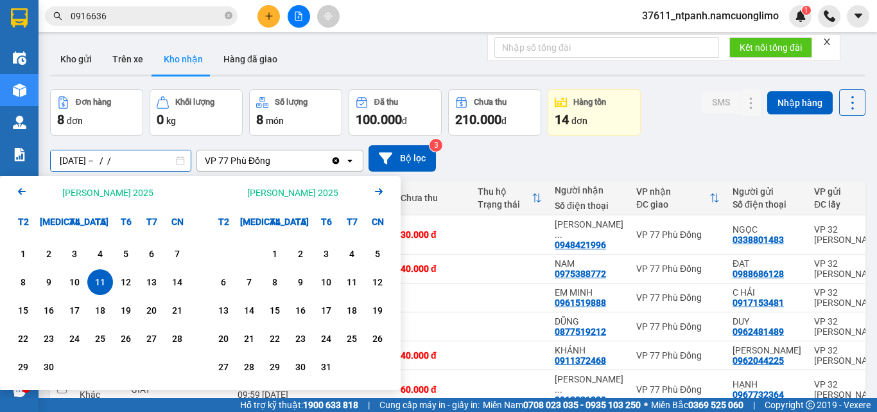
click at [131, 162] on input "11/09/2025 – / /" at bounding box center [121, 160] width 140 height 21
click at [24, 309] on div "15" at bounding box center [23, 310] width 18 height 15
type input "11/09/2025 – 15/09/2025"
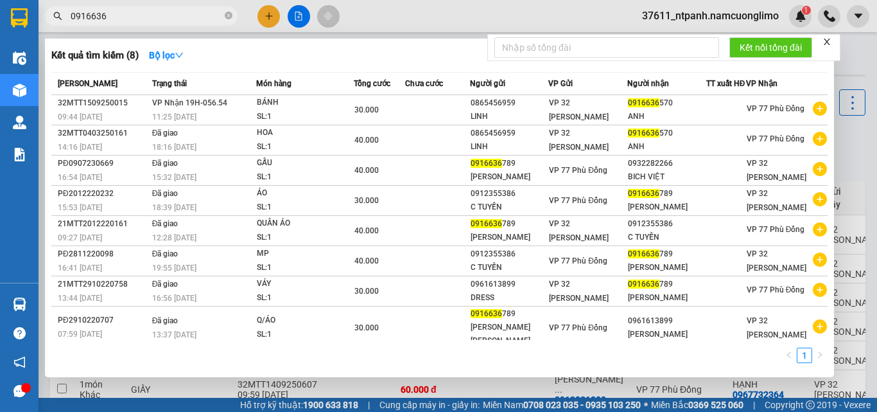
drag, startPoint x: 130, startPoint y: 19, endPoint x: 68, endPoint y: 25, distance: 62.0
click at [68, 25] on span "0916636" at bounding box center [141, 15] width 193 height 19
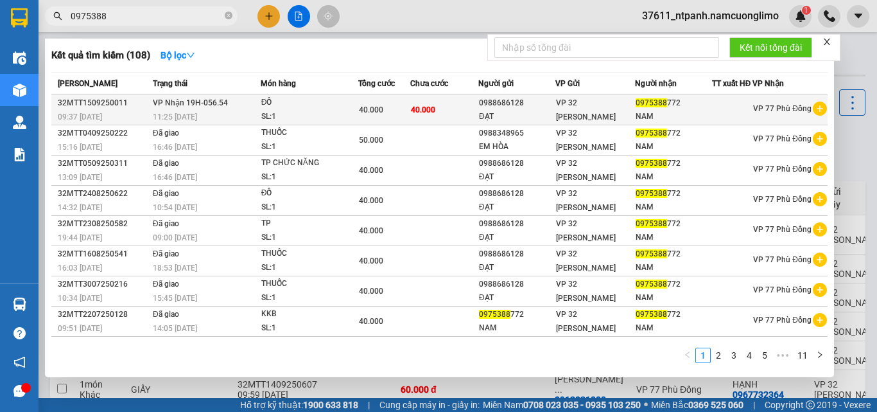
type input "0975388"
click at [636, 123] on div "NAM" at bounding box center [674, 116] width 76 height 13
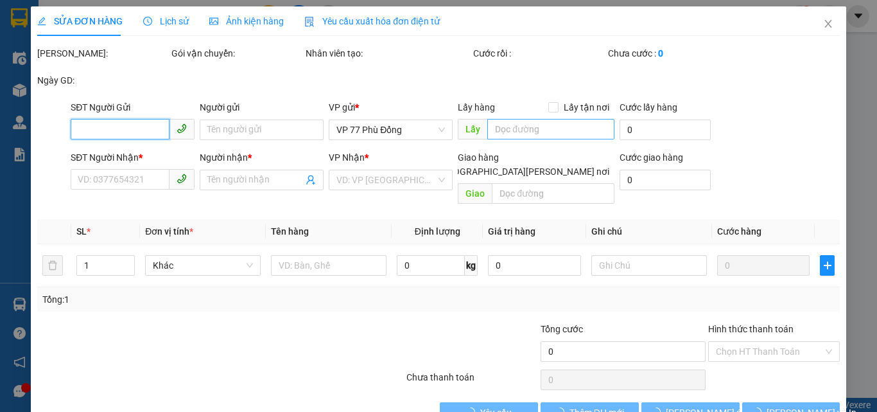
type input "0988686128"
type input "ĐẠT"
type input "0975388772"
type input "NAM"
type input "40.000"
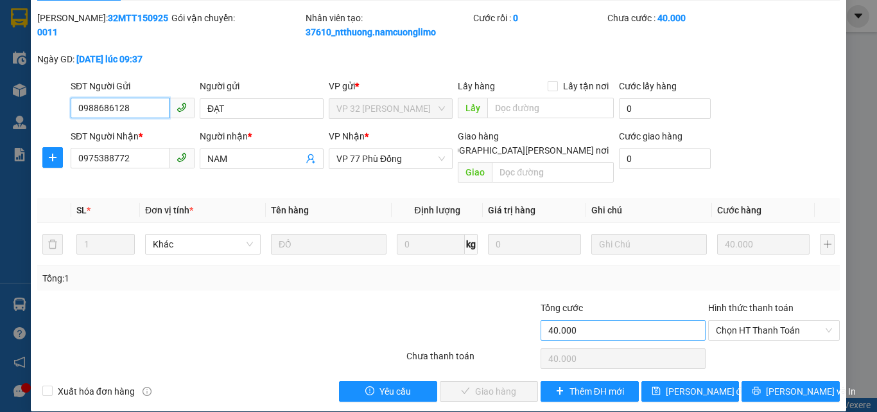
scroll to position [36, 0]
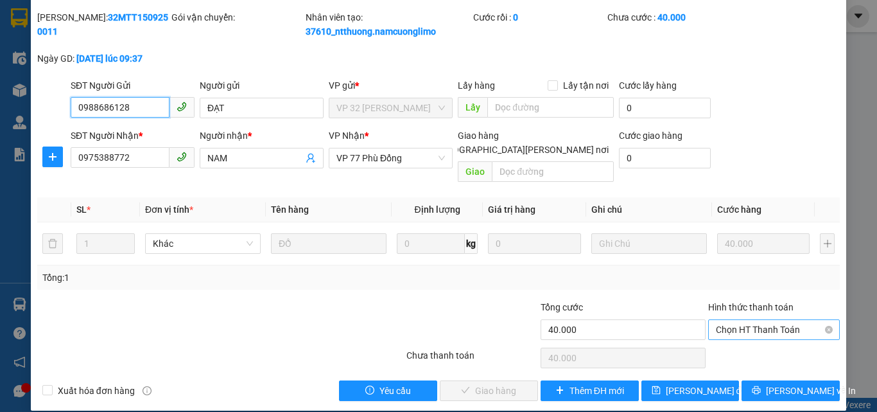
click at [719, 320] on span "Chọn HT Thanh Toán" at bounding box center [774, 329] width 116 height 19
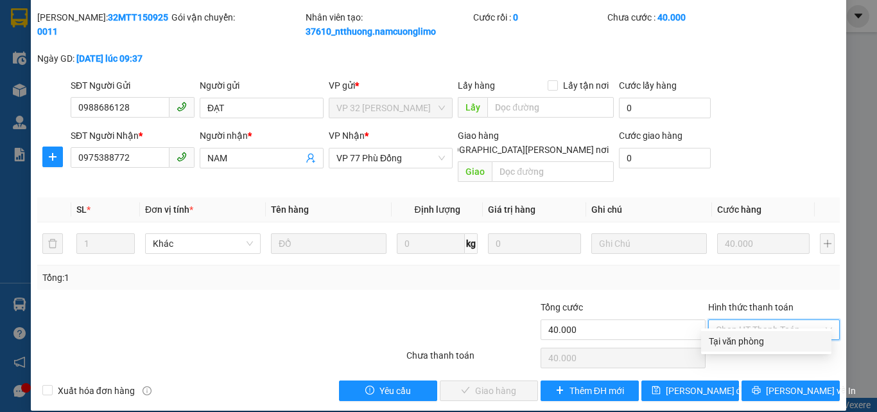
drag, startPoint x: 714, startPoint y: 337, endPoint x: 611, endPoint y: 362, distance: 105.8
click at [711, 337] on div "Tại văn phòng" at bounding box center [766, 341] width 115 height 14
type input "0"
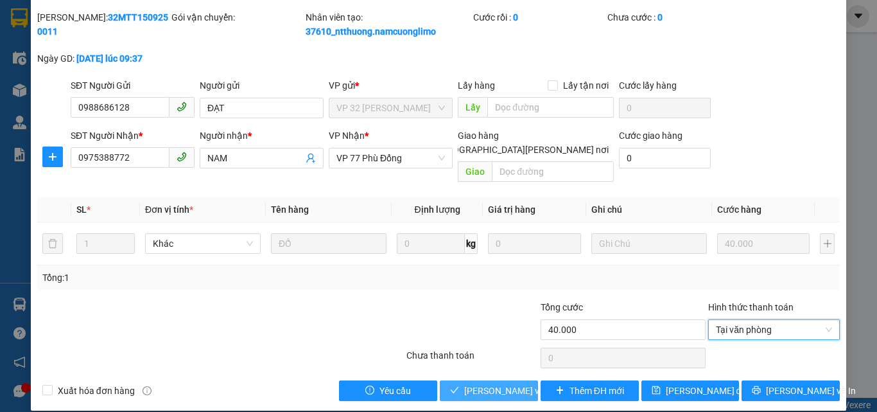
click at [509, 383] on button "[PERSON_NAME] và Giao hàng" at bounding box center [489, 390] width 98 height 21
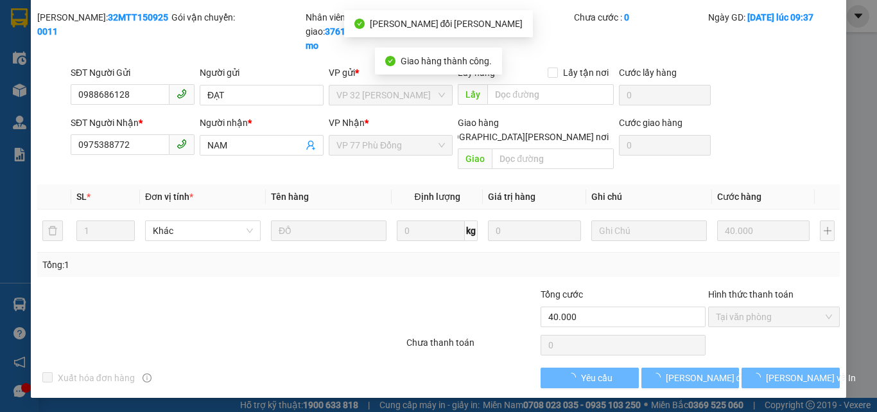
scroll to position [23, 0]
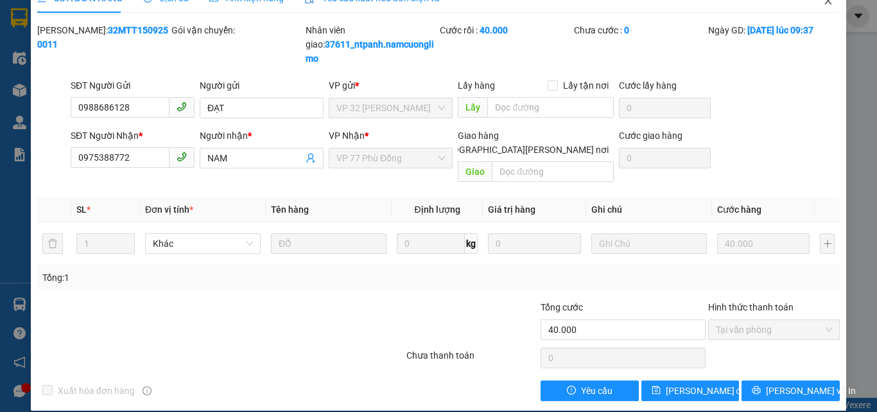
click at [823, 6] on icon "close" at bounding box center [828, 1] width 10 height 10
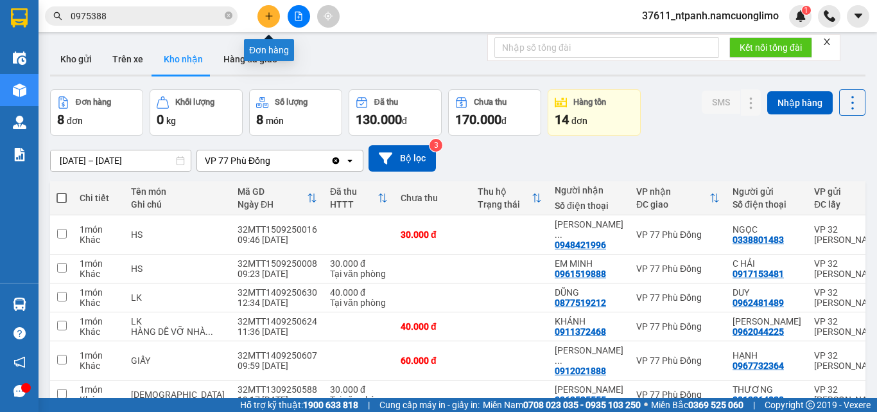
click at [262, 15] on button at bounding box center [269, 16] width 22 height 22
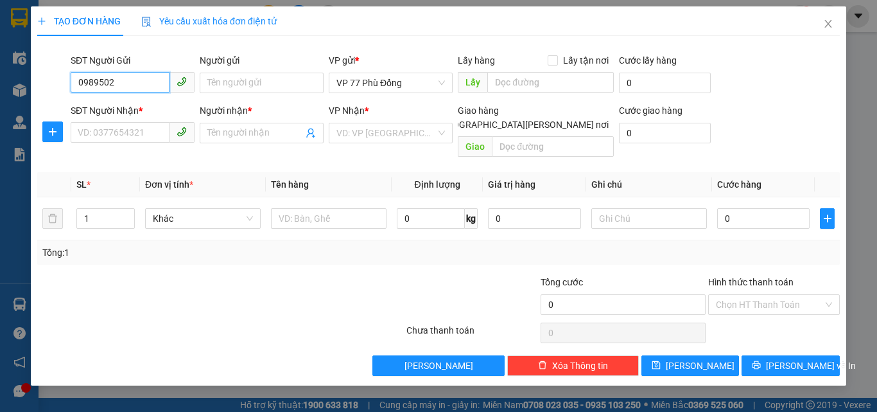
drag, startPoint x: 90, startPoint y: 82, endPoint x: 123, endPoint y: 83, distance: 33.4
click at [123, 83] on input "0989502" at bounding box center [120, 82] width 99 height 21
drag, startPoint x: 137, startPoint y: 106, endPoint x: 132, endPoint y: 125, distance: 19.2
click at [135, 106] on div "0919688730 - PK DUNG CHÂU" at bounding box center [148, 108] width 140 height 14
type input "0919688730"
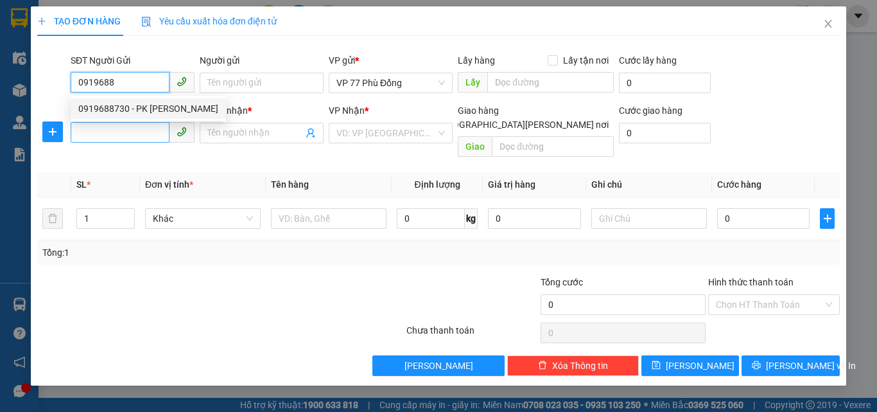
type input "PK DUNG CHÂU"
type input "0919688730"
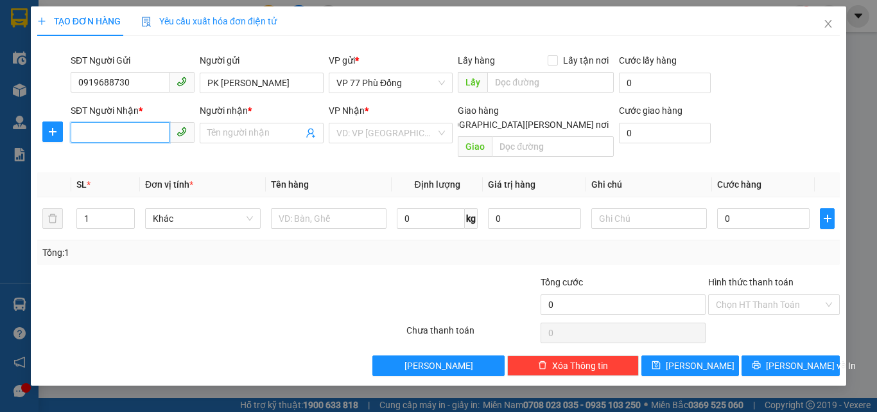
click at [132, 126] on input "SĐT Người Nhận *" at bounding box center [120, 132] width 99 height 21
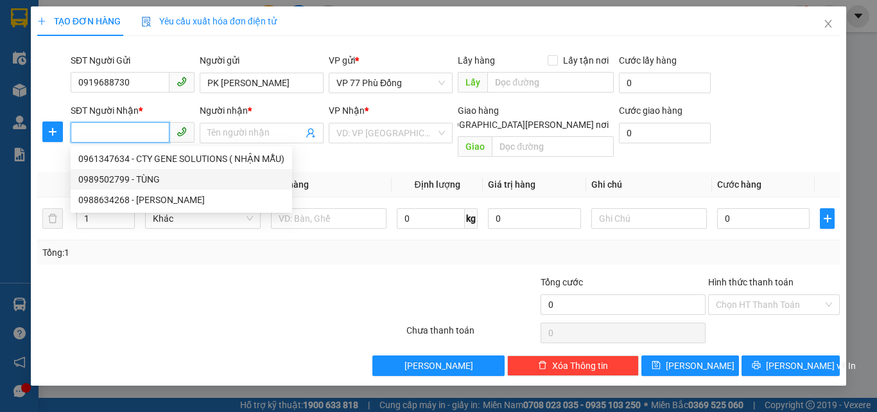
click at [149, 178] on div "0989502799 - TÙNG" at bounding box center [181, 179] width 206 height 14
type input "0989502799"
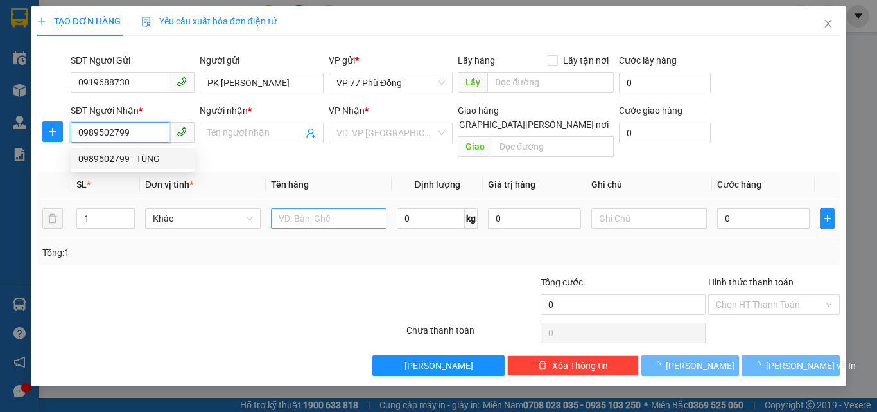
type input "TÙNG"
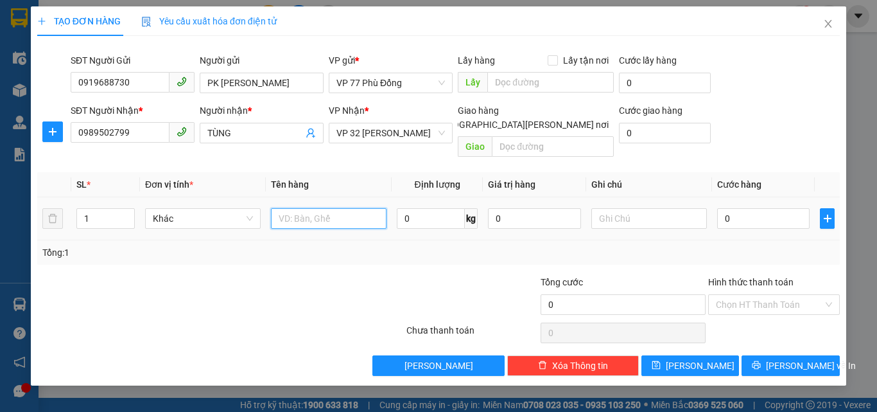
click at [289, 208] on input "text" at bounding box center [329, 218] width 116 height 21
type input "MM"
click at [735, 208] on input "0" at bounding box center [763, 218] width 92 height 21
type input "3"
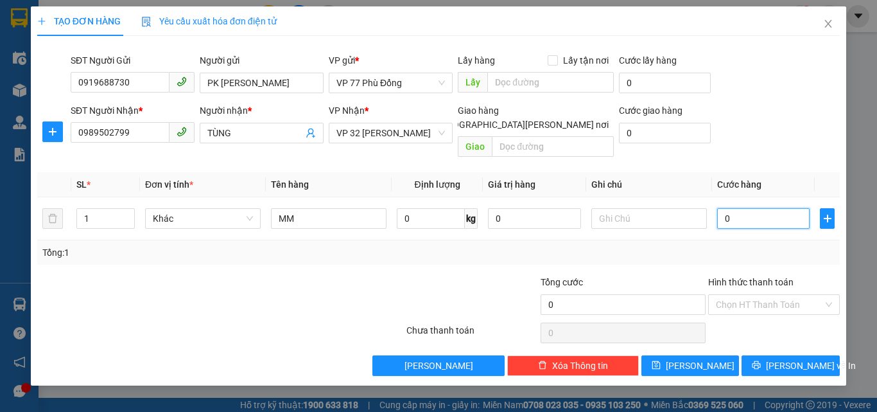
type input "3"
type input "30"
type input "30.000"
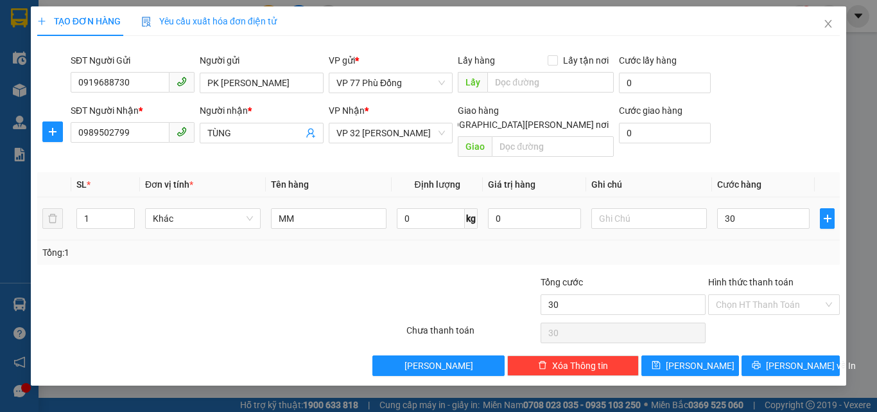
type input "30.000"
click at [757, 245] on div "Tổng: 1" at bounding box center [438, 252] width 793 height 14
click at [791, 358] on span "[PERSON_NAME] và In" at bounding box center [811, 365] width 90 height 14
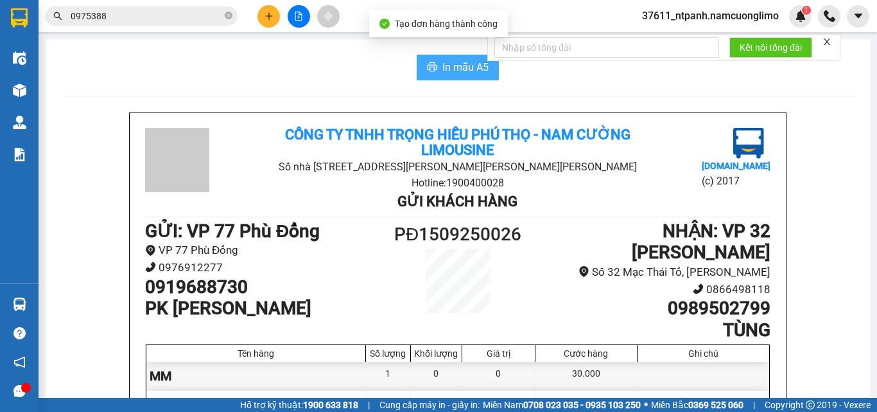
click at [452, 65] on span "In mẫu A5" at bounding box center [466, 67] width 46 height 16
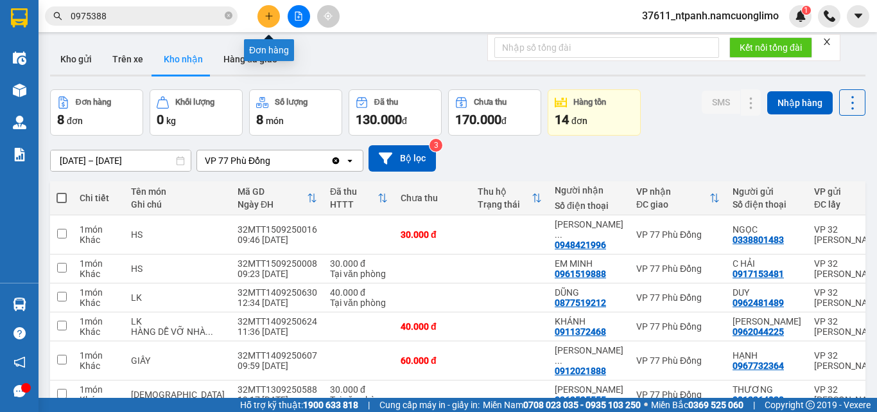
click at [265, 17] on icon "plus" at bounding box center [269, 16] width 9 height 9
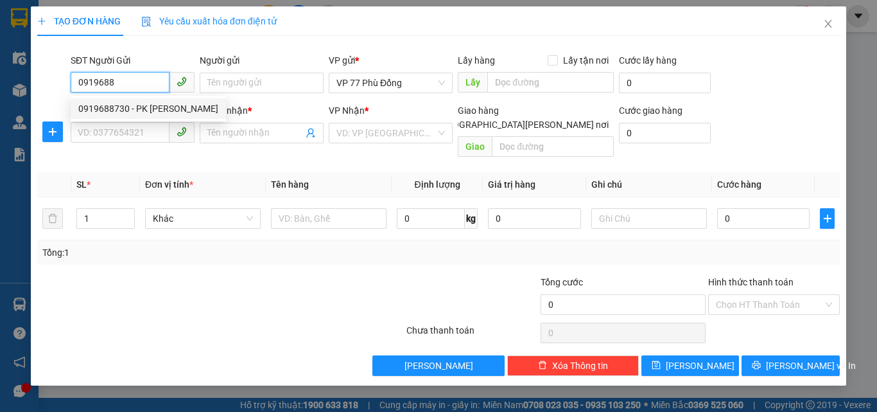
drag, startPoint x: 179, startPoint y: 108, endPoint x: 175, endPoint y: 124, distance: 16.5
click at [178, 109] on div "0919688730 - PK DUNG CHÂU" at bounding box center [148, 108] width 140 height 14
type input "0919688730"
type input "PK DUNG CHÂU"
type input "0919688730"
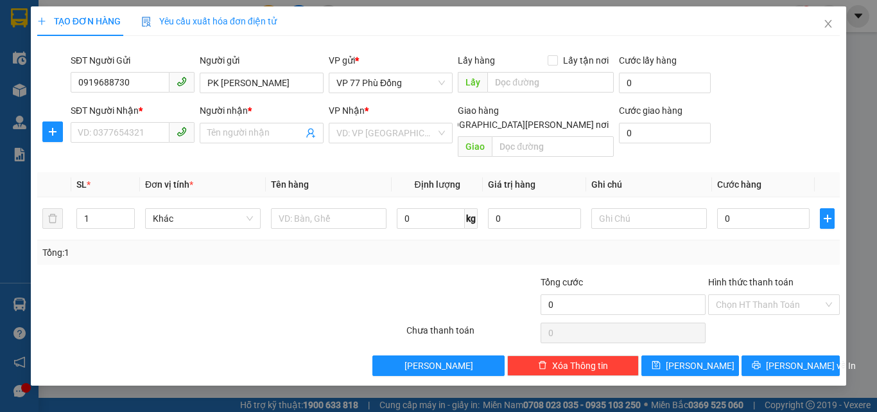
click at [112, 145] on div "SĐT Người Nhận * VD: 0377654321" at bounding box center [133, 125] width 124 height 45
click at [133, 137] on input "SĐT Người Nhận *" at bounding box center [120, 132] width 99 height 21
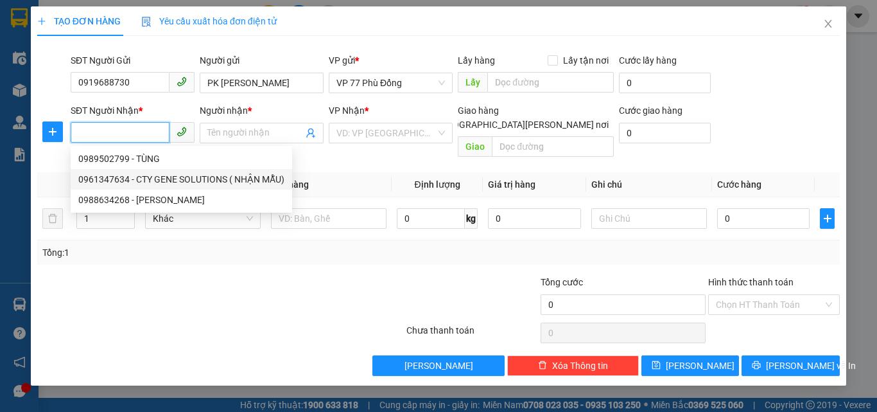
click at [171, 183] on div "0961347634 - CTY GENE SOLUTIONS ( NHẬN MẪU)" at bounding box center [181, 179] width 206 height 14
type input "0961347634"
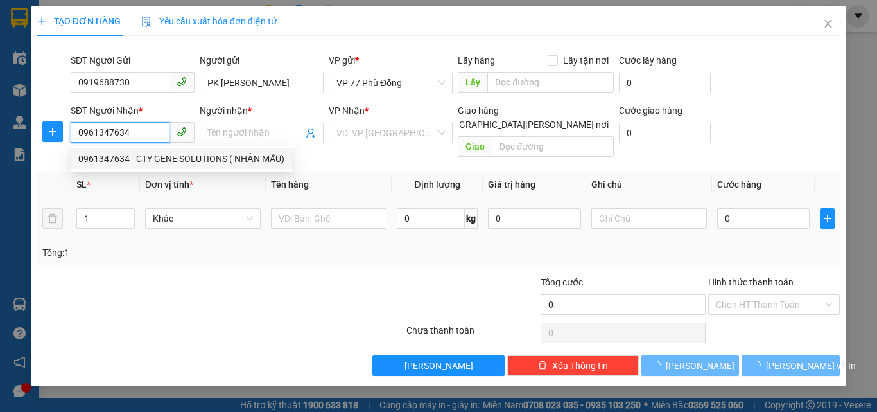
type input "CTY GENE SOLUTIONS ( NHẬN MẪU)"
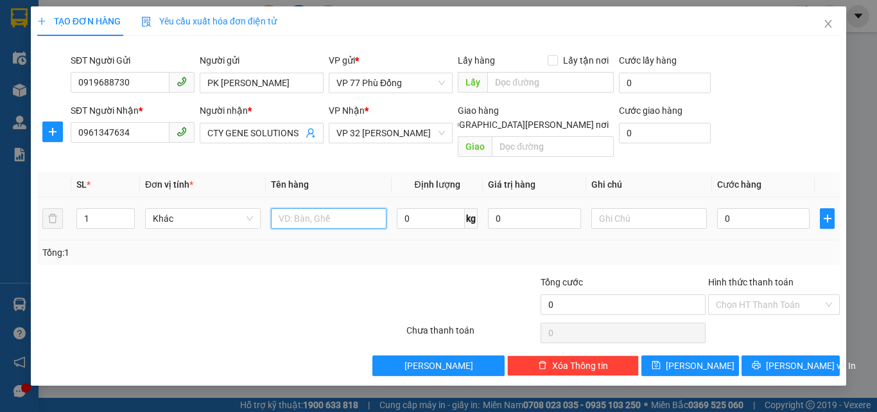
click at [319, 208] on input "text" at bounding box center [329, 218] width 116 height 21
type input "MM"
click at [737, 213] on input "0" at bounding box center [763, 218] width 92 height 21
type input "3"
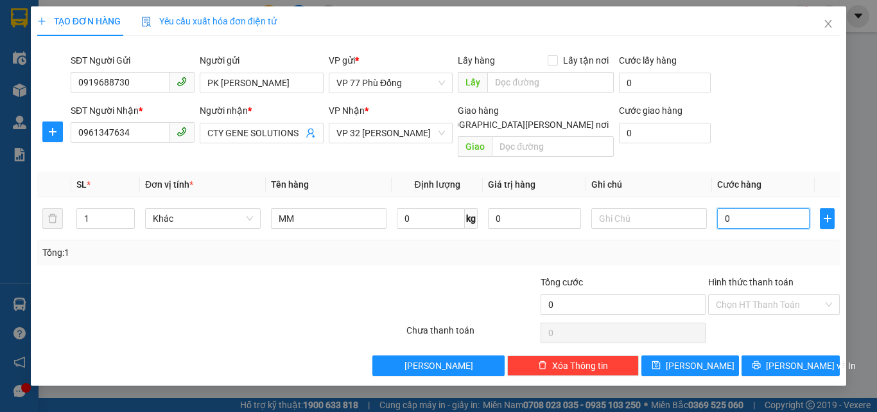
type input "3"
type input "30"
type input "30.000"
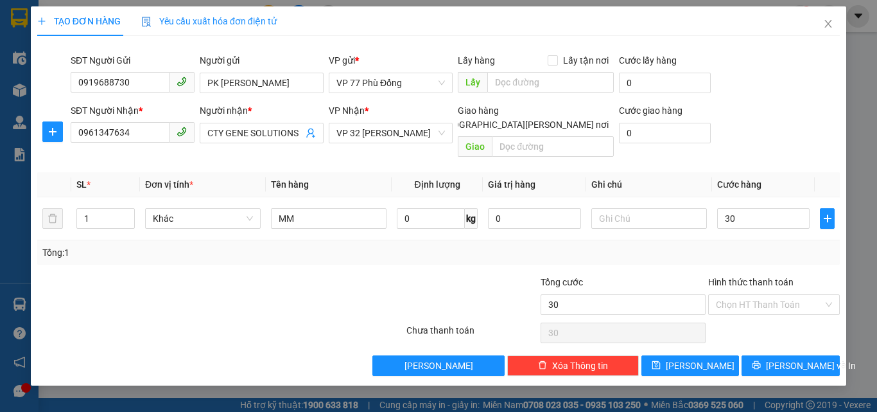
type input "30.000"
click at [765, 255] on div "Transit Pickup Surcharge Ids Transit Deliver Surcharge Ids Transit Deliver Surc…" at bounding box center [438, 210] width 803 height 329
drag, startPoint x: 773, startPoint y: 346, endPoint x: 745, endPoint y: 327, distance: 33.7
click at [761, 360] on icon "printer" at bounding box center [756, 364] width 9 height 9
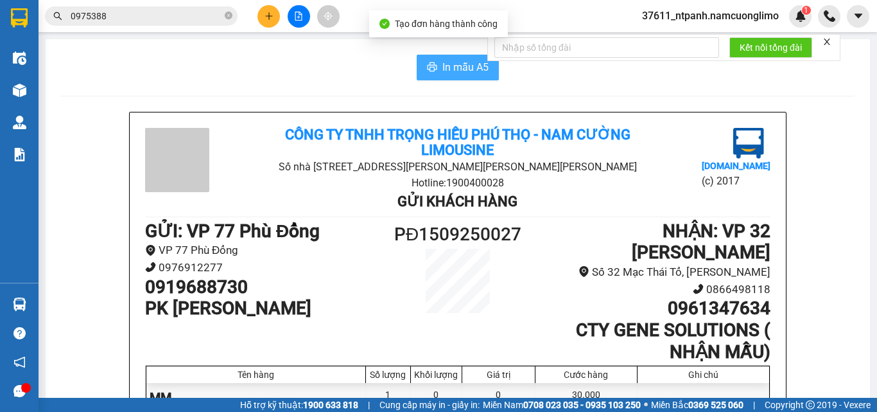
click at [448, 74] on span "In mẫu A5" at bounding box center [466, 67] width 46 height 16
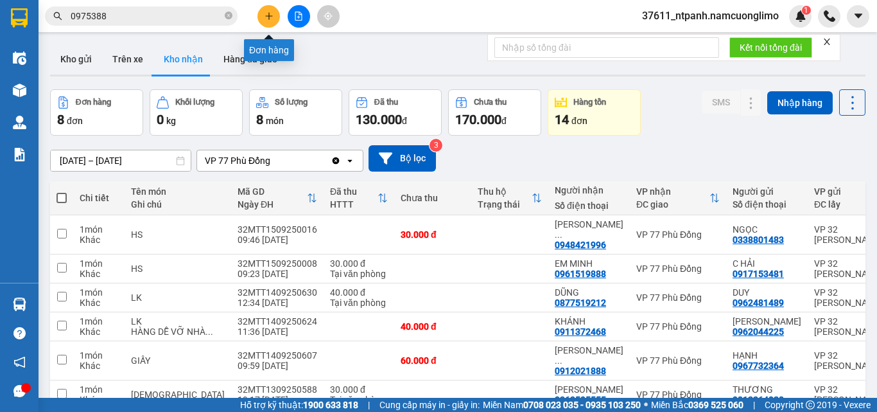
click at [274, 17] on button at bounding box center [269, 16] width 22 height 22
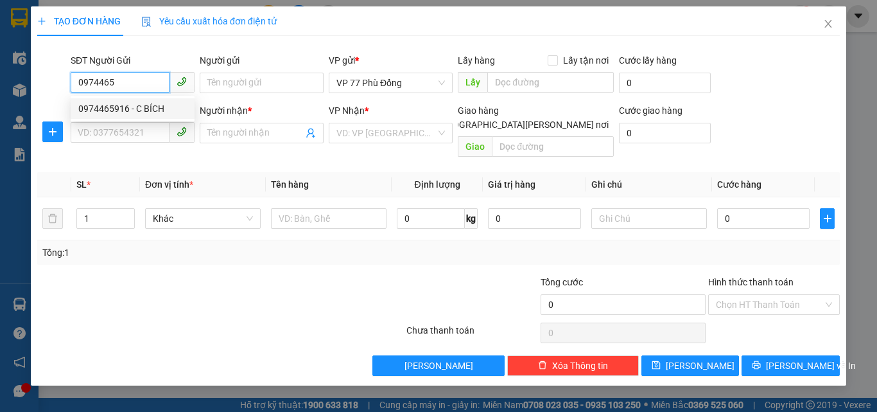
click at [139, 105] on div "0974465916 - C BÍCH" at bounding box center [132, 108] width 109 height 14
type input "0974465916"
type input "C BÍCH"
type input "0974465916"
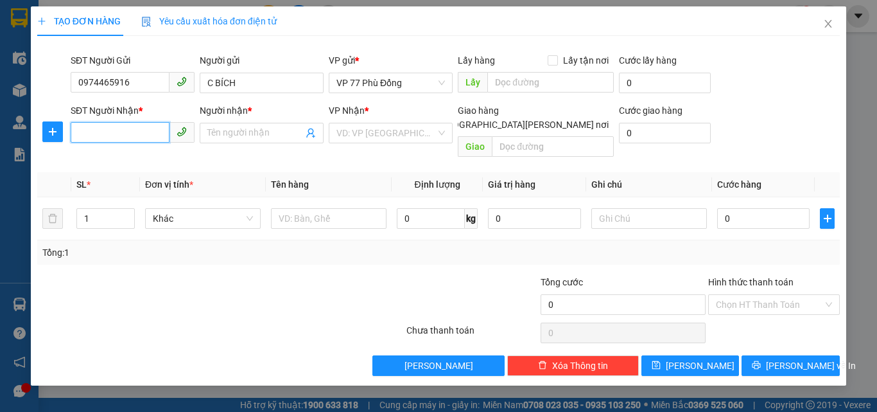
click at [121, 134] on input "SĐT Người Nhận *" at bounding box center [120, 132] width 99 height 21
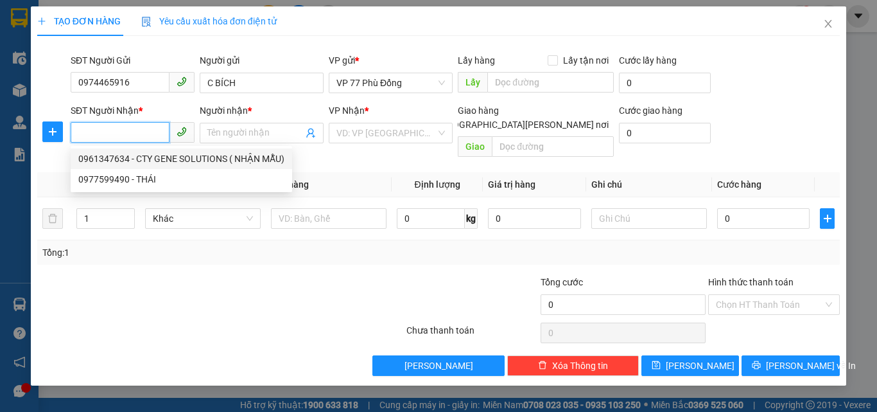
click at [160, 161] on div "0961347634 - CTY GENE SOLUTIONS ( NHẬN MẪU)" at bounding box center [181, 159] width 206 height 14
type input "0961347634"
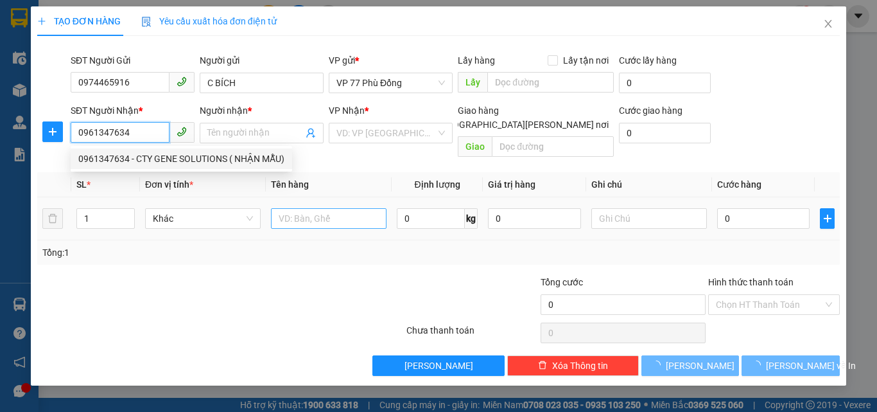
type input "CTY GENE SOLUTIONS ( NHẬN MẪU)"
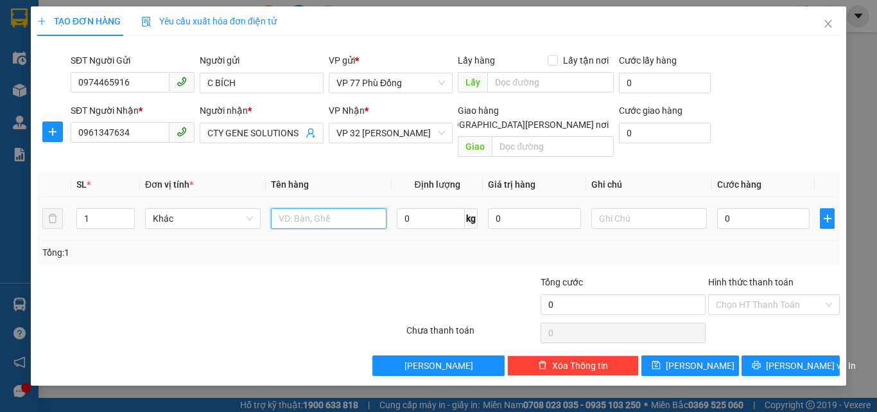
click at [322, 208] on input "text" at bounding box center [329, 218] width 116 height 21
type input "MM"
click at [753, 208] on input "0" at bounding box center [763, 218] width 92 height 21
type input "3"
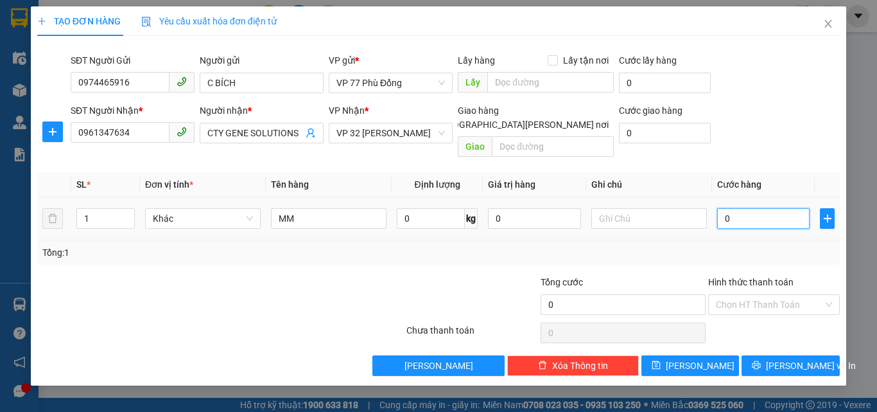
type input "3"
type input "30"
type input "30.000"
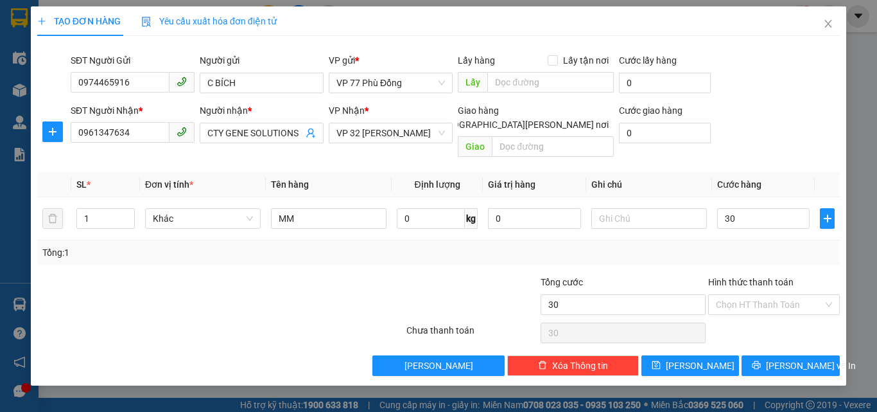
type input "30.000"
click at [769, 245] on div "Tổng: 1" at bounding box center [438, 252] width 793 height 14
click at [780, 360] on button "[PERSON_NAME] và In" at bounding box center [791, 365] width 98 height 21
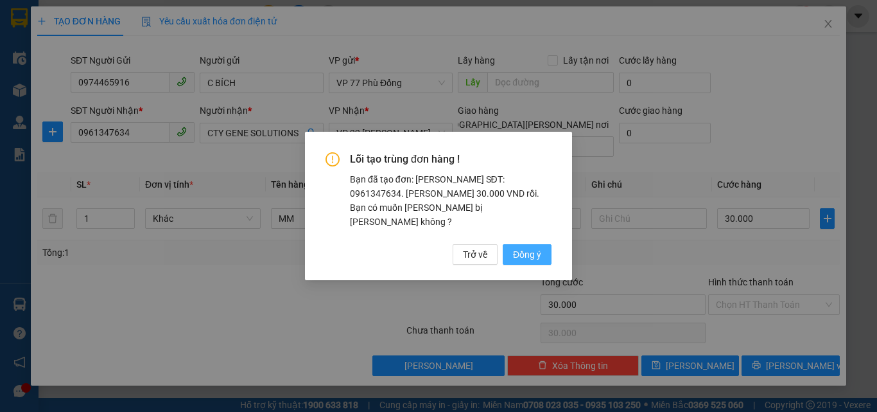
click at [528, 247] on span "Đồng ý" at bounding box center [527, 254] width 28 height 14
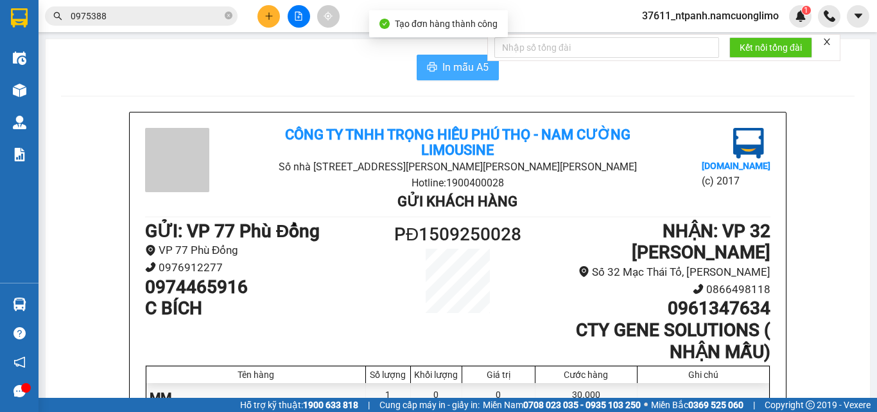
click at [455, 71] on span "In mẫu A5" at bounding box center [466, 67] width 46 height 16
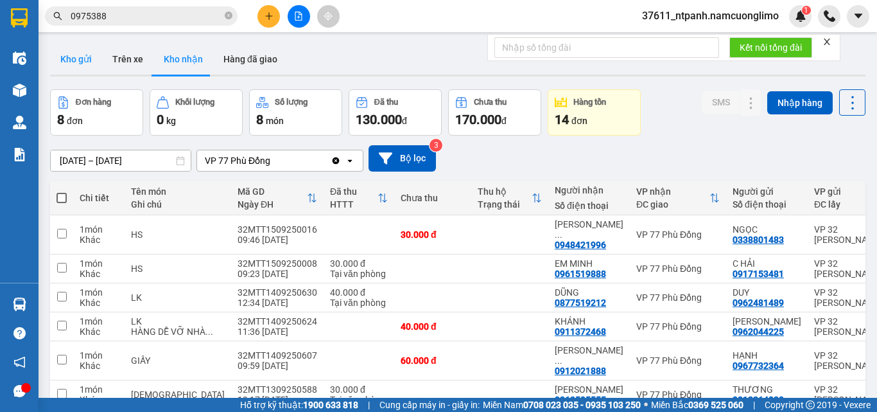
click at [81, 67] on button "Kho gửi" at bounding box center [76, 59] width 52 height 31
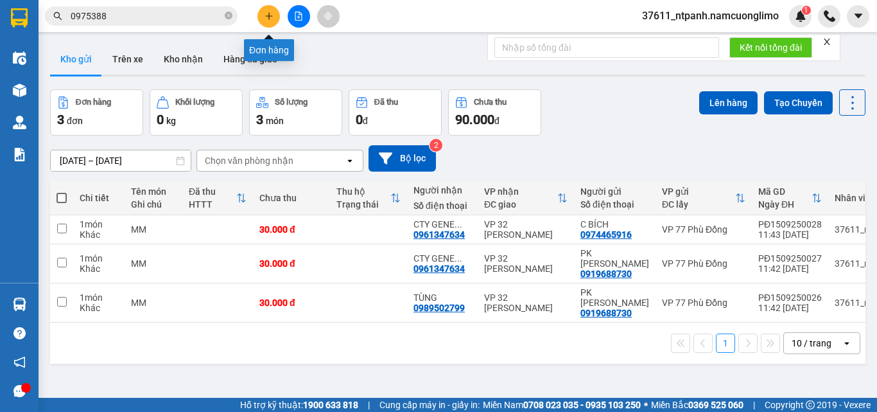
click at [263, 20] on button at bounding box center [269, 16] width 22 height 22
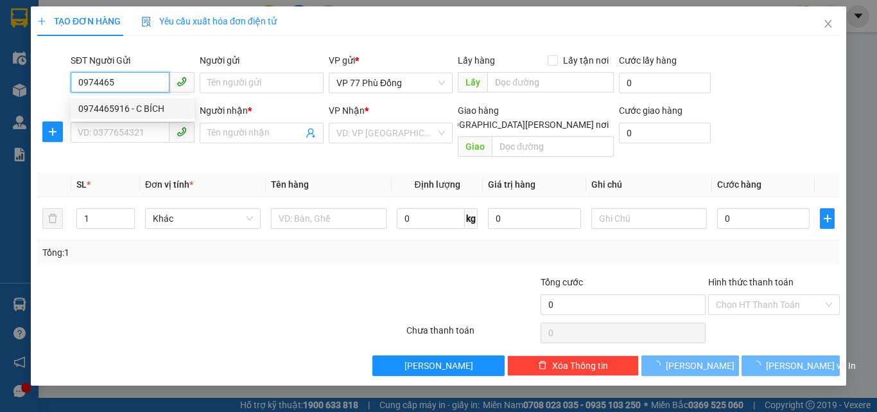
click at [138, 109] on div "0974465916 - C BÍCH" at bounding box center [132, 108] width 109 height 14
type input "0974465916"
type input "C BÍCH"
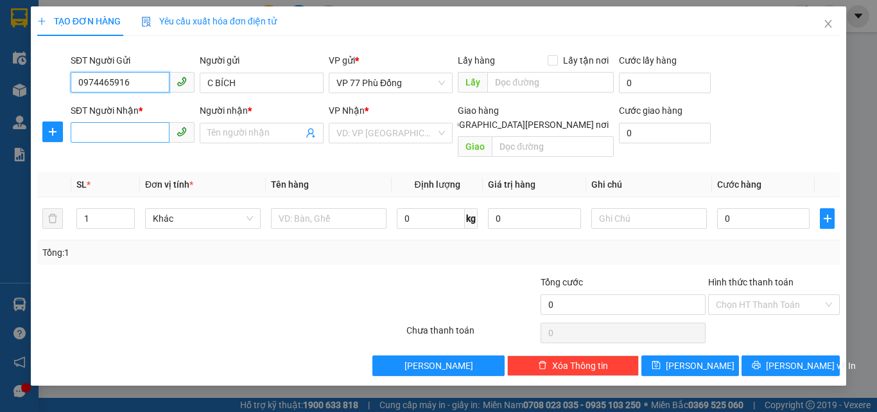
type input "0974465916"
click at [142, 132] on input "SĐT Người Nhận *" at bounding box center [120, 132] width 99 height 21
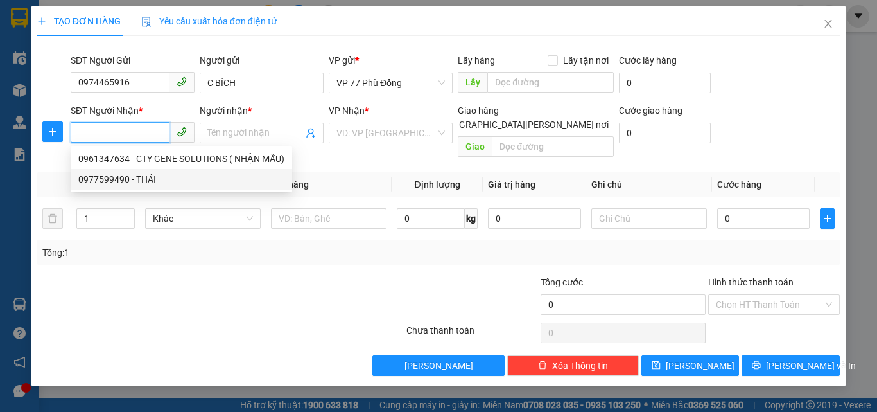
click at [144, 177] on div "0977599490 - THÁI" at bounding box center [181, 179] width 206 height 14
type input "0977599490"
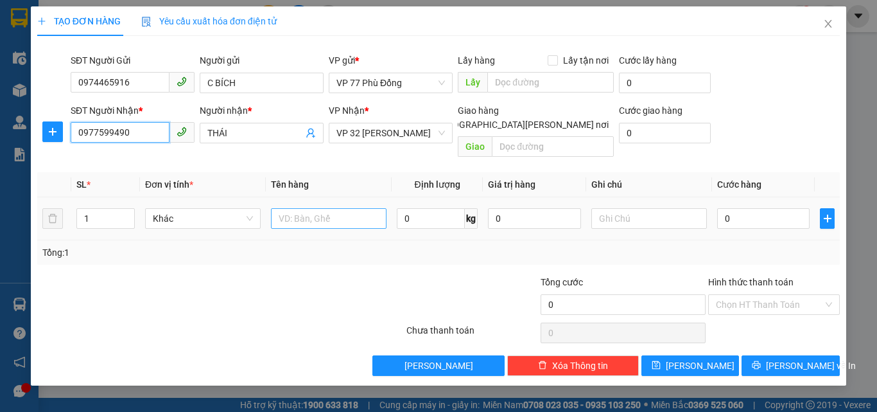
type input "THÁI"
click at [288, 208] on input "text" at bounding box center [329, 218] width 116 height 21
type input "MM"
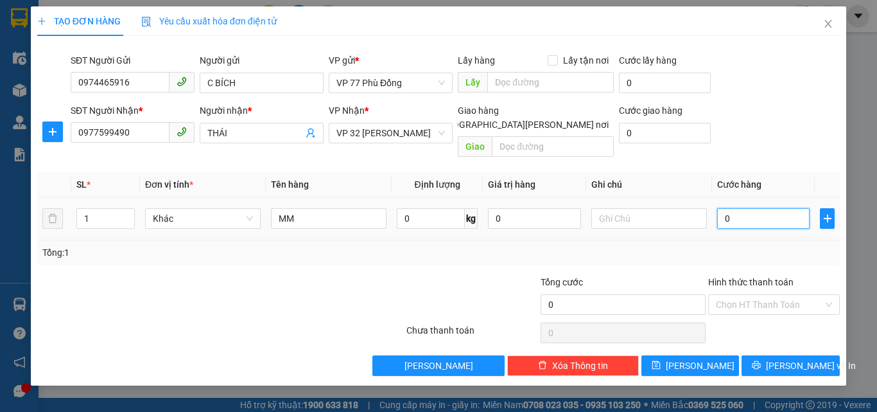
click at [749, 208] on input "0" at bounding box center [763, 218] width 92 height 21
type input "3"
type input "30"
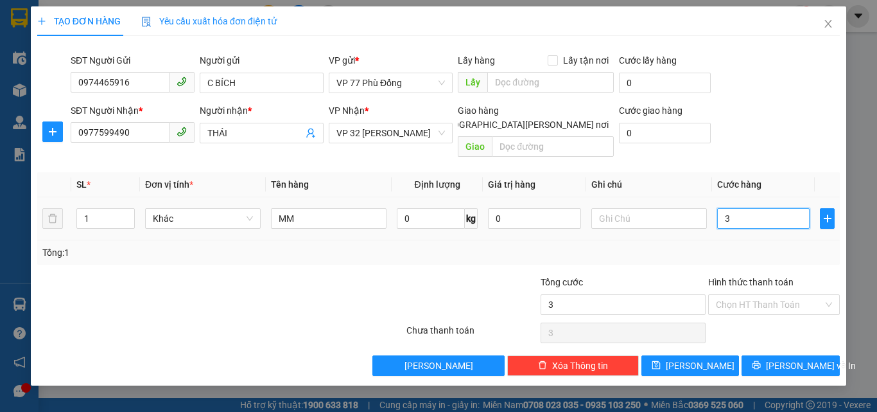
type input "30"
type input "30.000"
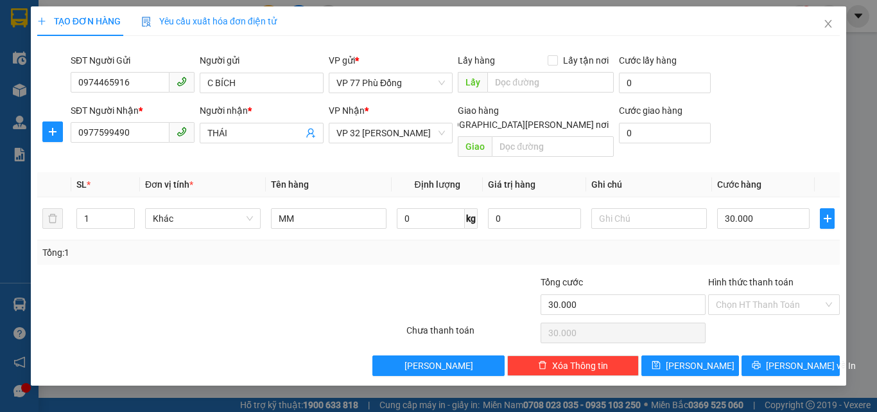
click at [760, 254] on div "Transit Pickup Surcharge Ids Transit Deliver Surcharge Ids Transit Deliver Surc…" at bounding box center [438, 210] width 803 height 329
click at [761, 361] on icon "printer" at bounding box center [757, 365] width 8 height 8
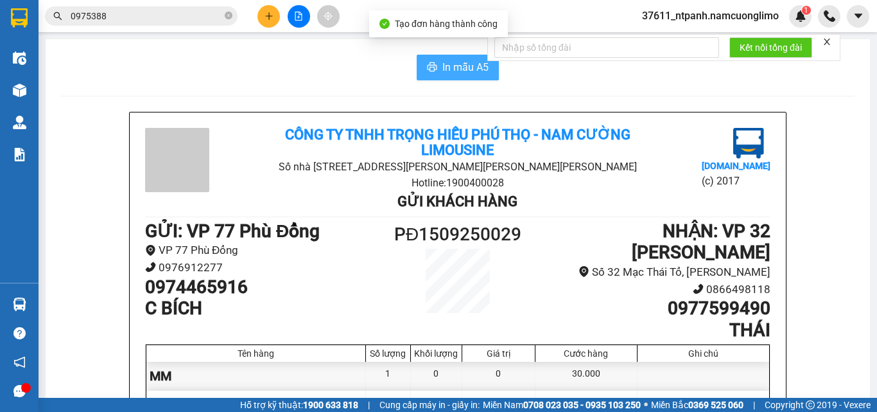
click at [452, 66] on span "In mẫu A5" at bounding box center [466, 67] width 46 height 16
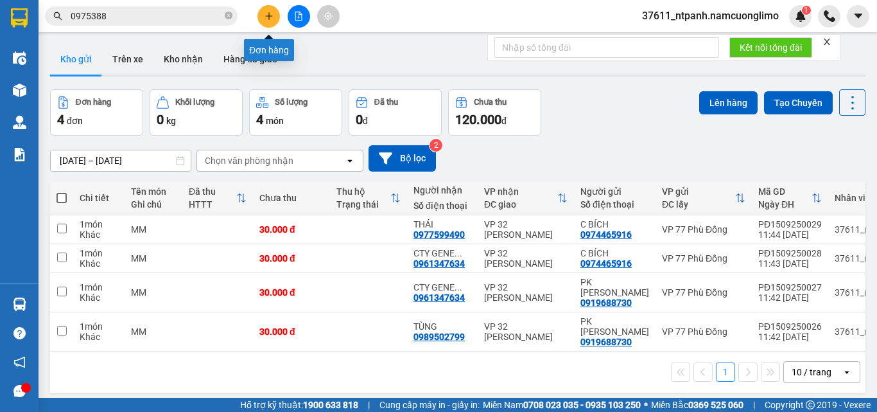
click at [267, 17] on icon "plus" at bounding box center [269, 16] width 9 height 9
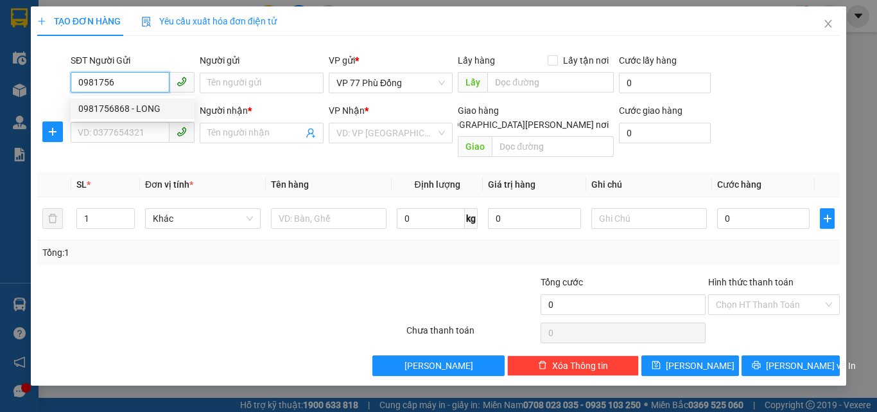
click at [139, 117] on div "0981756868 - LONG" at bounding box center [133, 108] width 124 height 21
type input "0981756868"
type input "LONG"
type input "0981756868"
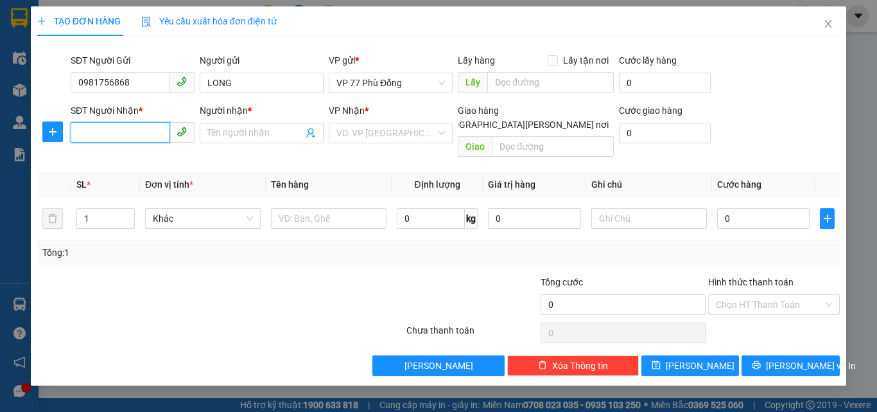
click at [136, 127] on input "SĐT Người Nhận *" at bounding box center [120, 132] width 99 height 21
click at [137, 160] on div "0965044531 - LÂN" at bounding box center [132, 159] width 109 height 14
type input "0965044531"
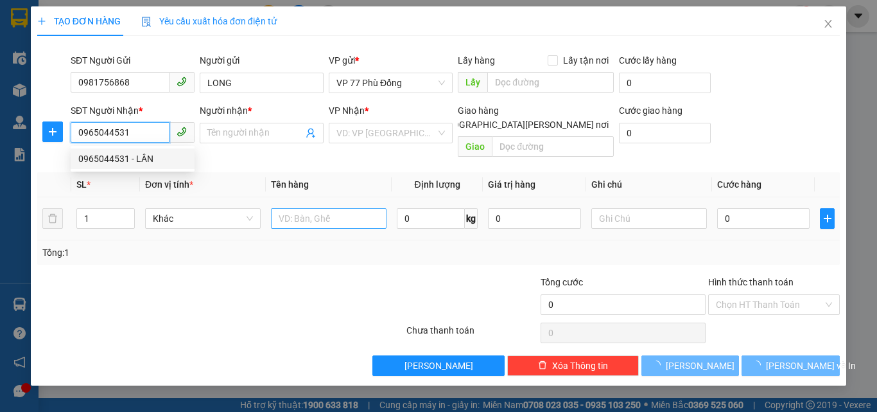
type input "LÂN"
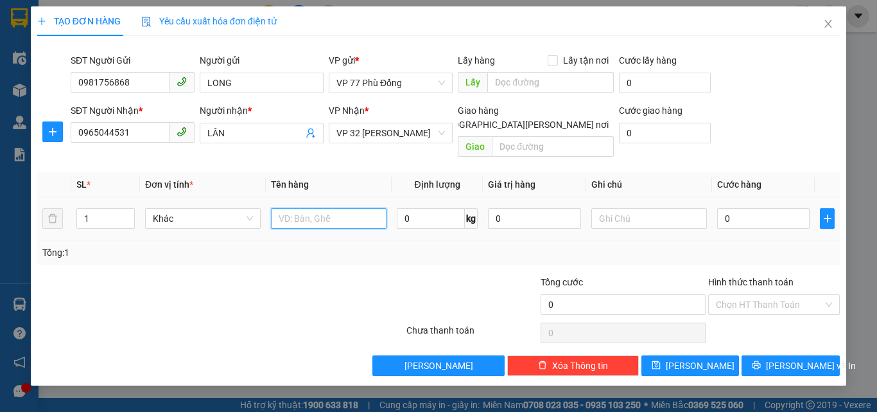
click at [295, 208] on input "text" at bounding box center [329, 218] width 116 height 21
type input "GT"
click at [737, 208] on input "0" at bounding box center [763, 218] width 92 height 21
type input "3"
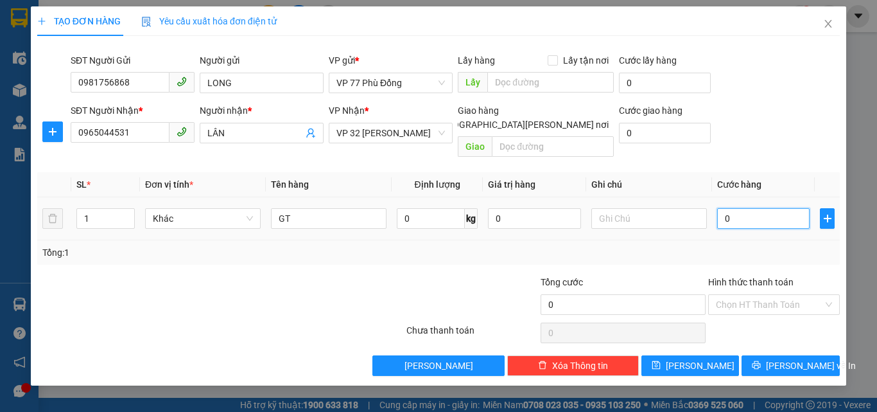
type input "3"
type input "30"
type input "30.000"
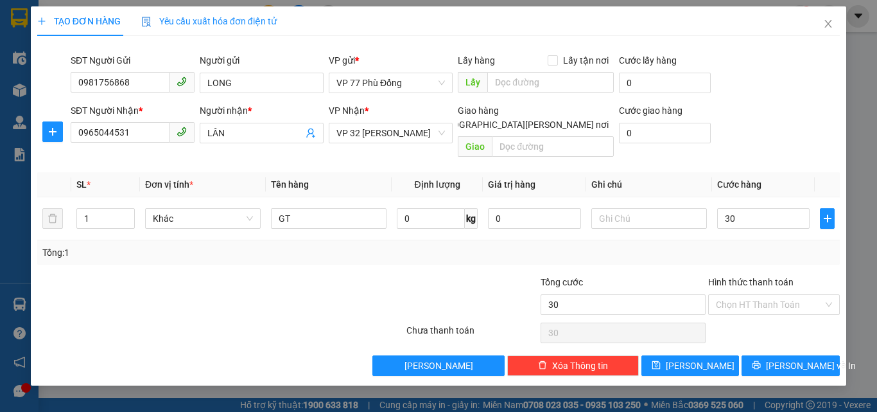
type input "30.000"
click at [751, 250] on div "Tổng: 1" at bounding box center [438, 252] width 803 height 24
click at [751, 298] on input "Hình thức thanh toán" at bounding box center [769, 304] width 107 height 19
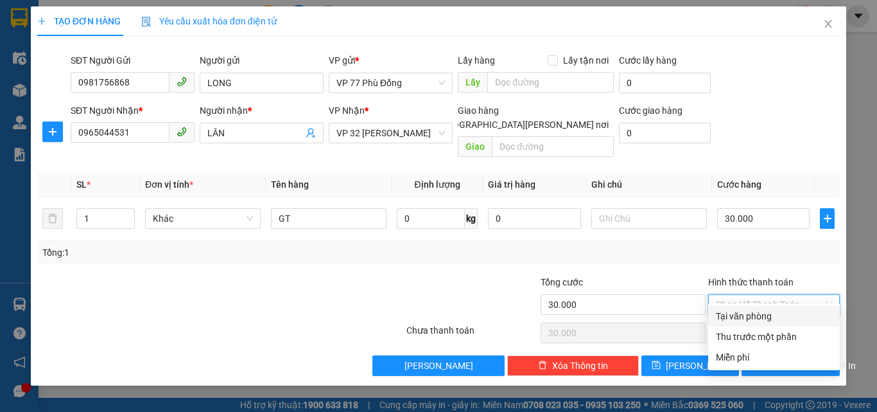
click at [744, 322] on div "Tại văn phòng" at bounding box center [774, 316] width 116 height 14
type input "0"
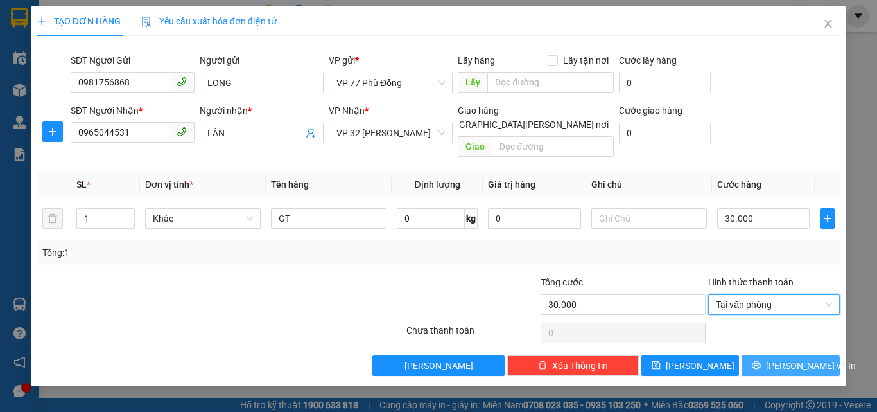
click at [785, 358] on span "[PERSON_NAME] và In" at bounding box center [811, 365] width 90 height 14
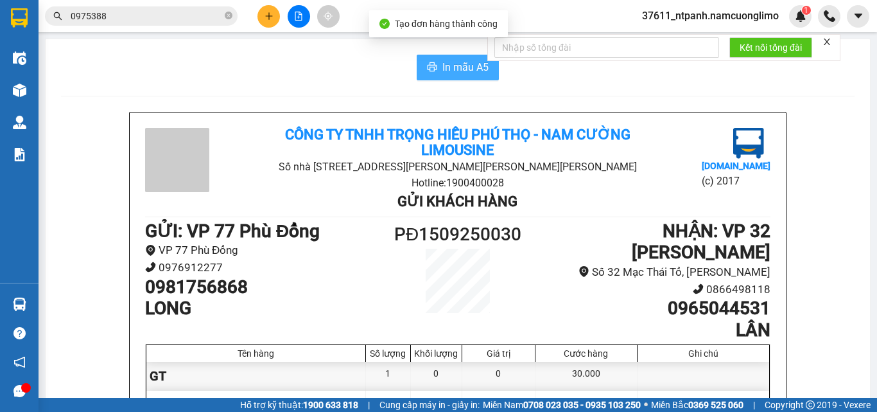
click at [468, 74] on span "In mẫu A5" at bounding box center [466, 67] width 46 height 16
